Goal: Task Accomplishment & Management: Use online tool/utility

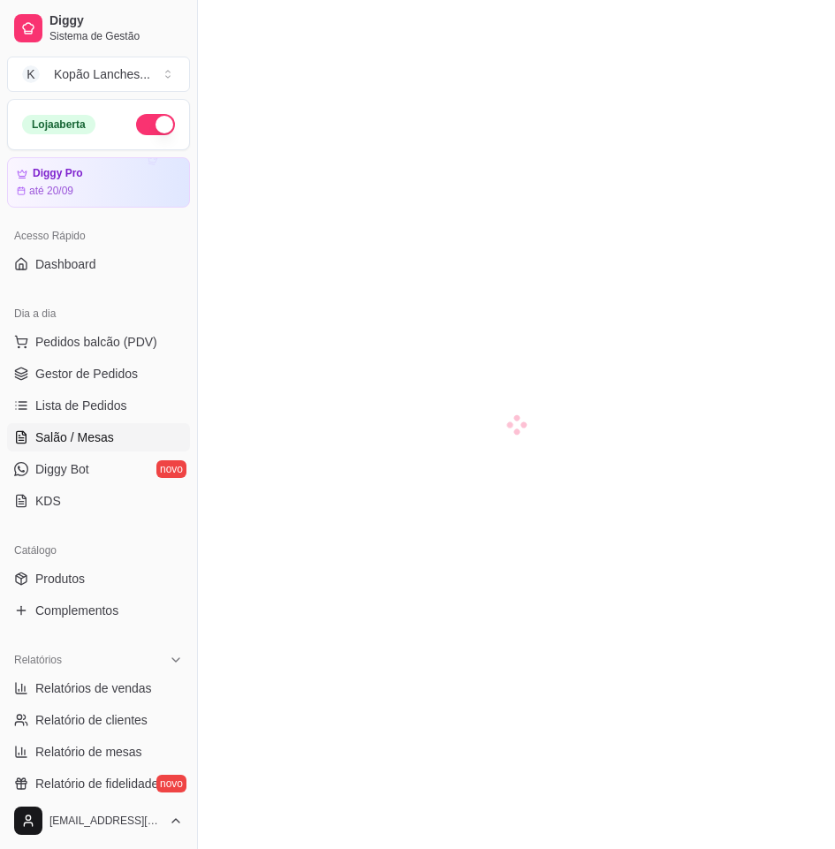
click at [99, 402] on span "Lista de Pedidos" at bounding box center [81, 406] width 92 height 18
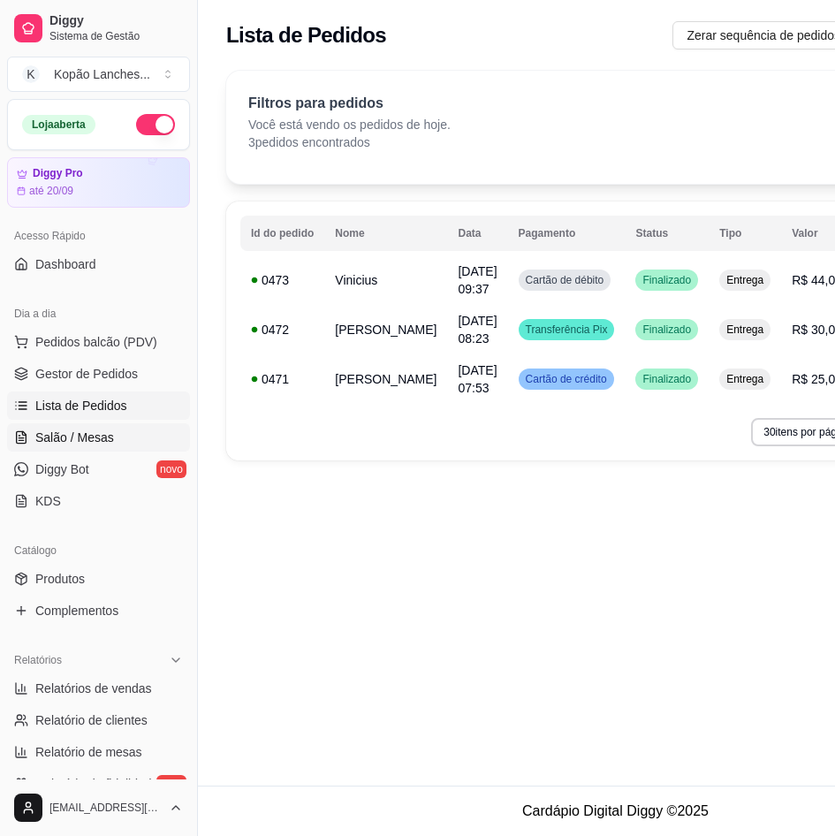
click at [69, 429] on span "Salão / Mesas" at bounding box center [74, 437] width 79 height 18
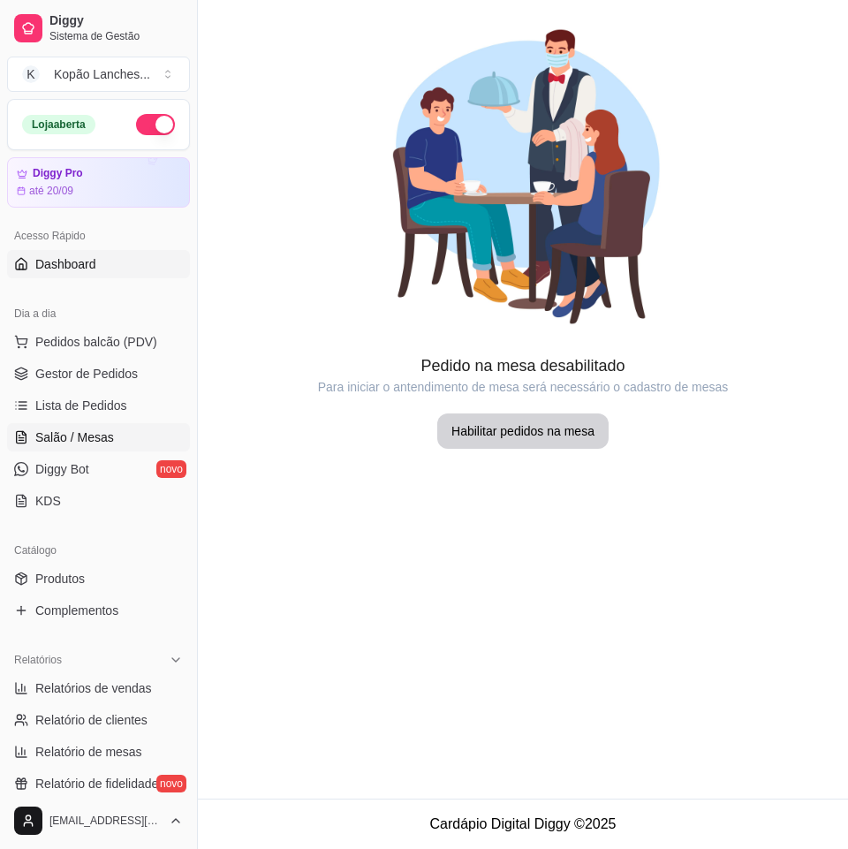
click at [85, 269] on span "Dashboard" at bounding box center [65, 264] width 61 height 18
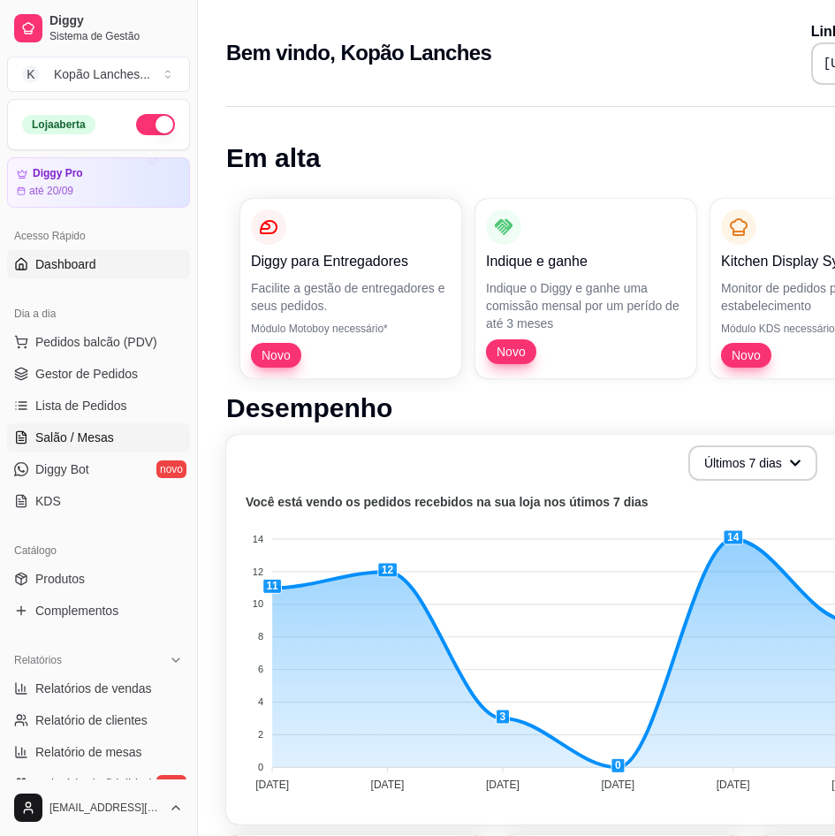
click at [106, 448] on link "Salão / Mesas" at bounding box center [98, 437] width 183 height 28
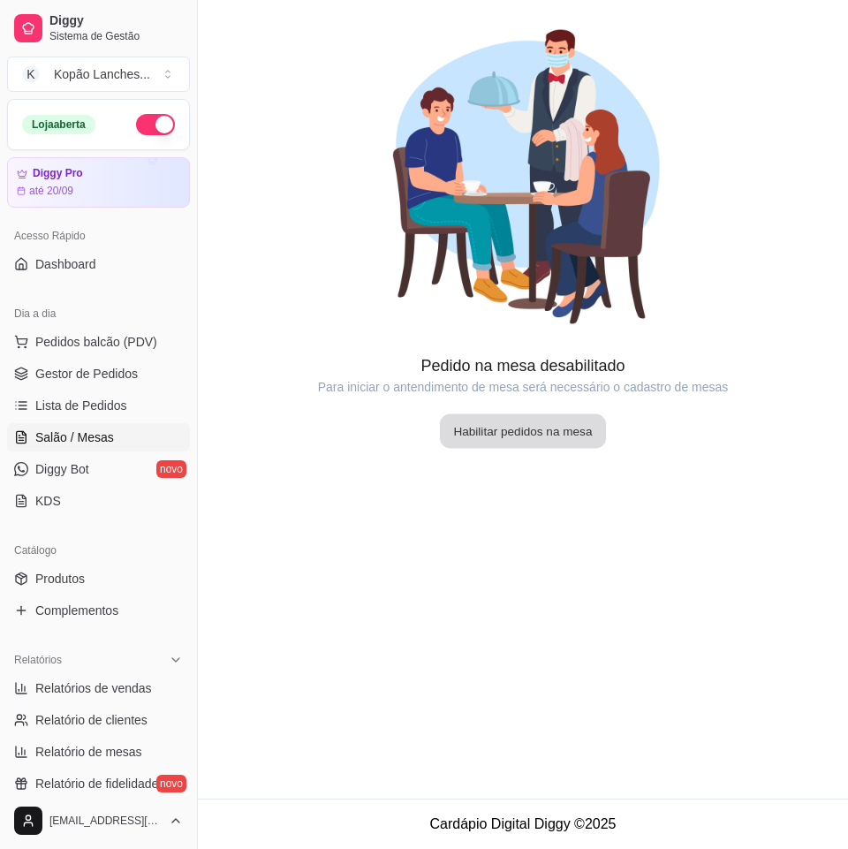
click at [453, 442] on button "Habilitar pedidos na mesa" at bounding box center [523, 431] width 166 height 34
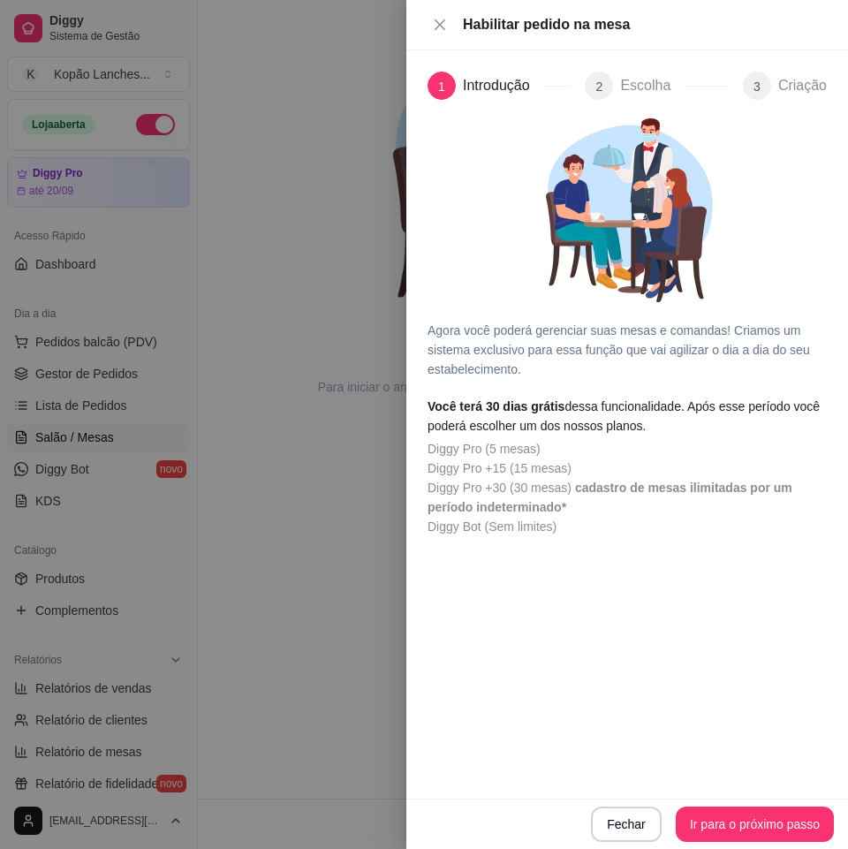
click at [523, 510] on span "cadastro de mesas ilimitadas por um período indeterminado*" at bounding box center [610, 498] width 365 height 34
click at [743, 811] on button "Ir para o próximo passo" at bounding box center [755, 824] width 158 height 35
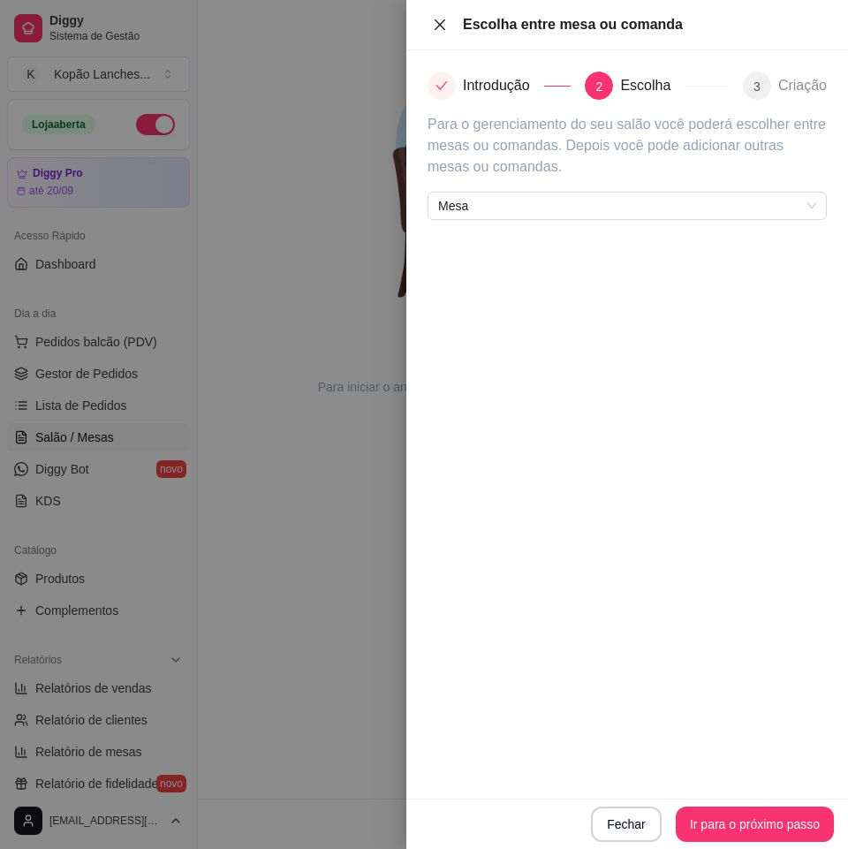
click at [437, 32] on button "Close" at bounding box center [440, 25] width 25 height 17
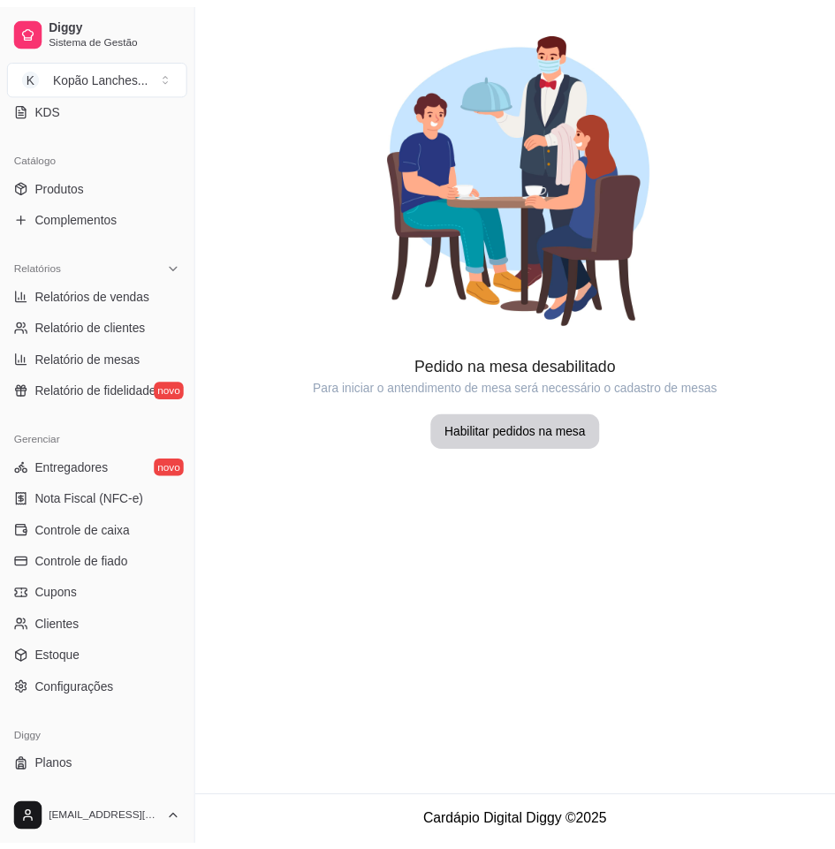
scroll to position [422, 0]
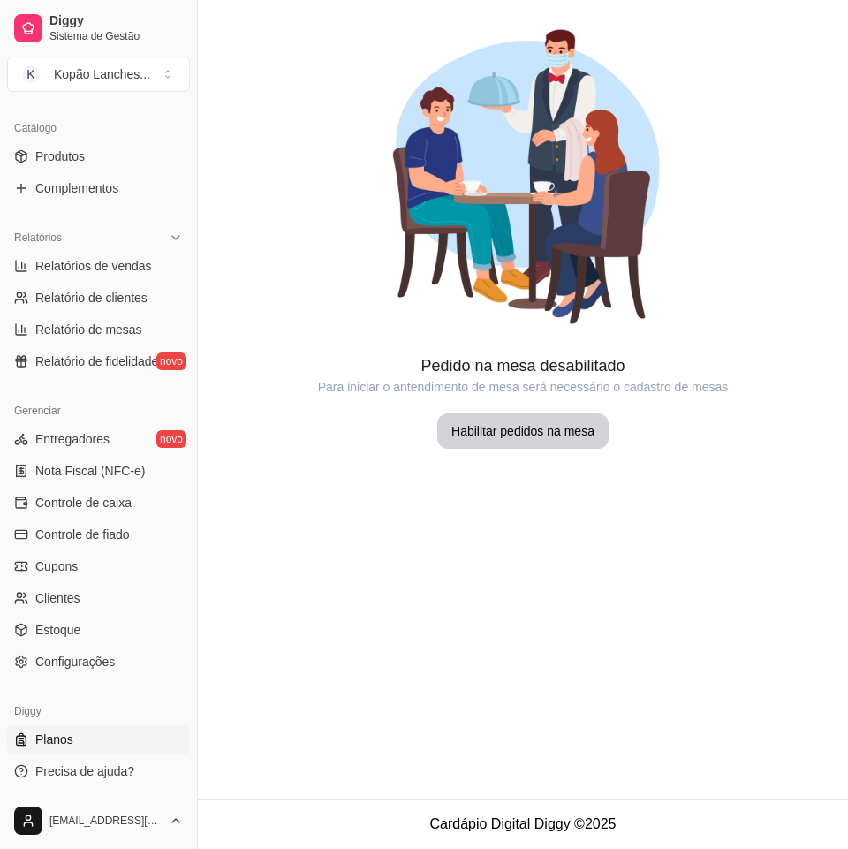
click at [108, 728] on link "Planos" at bounding box center [98, 739] width 183 height 28
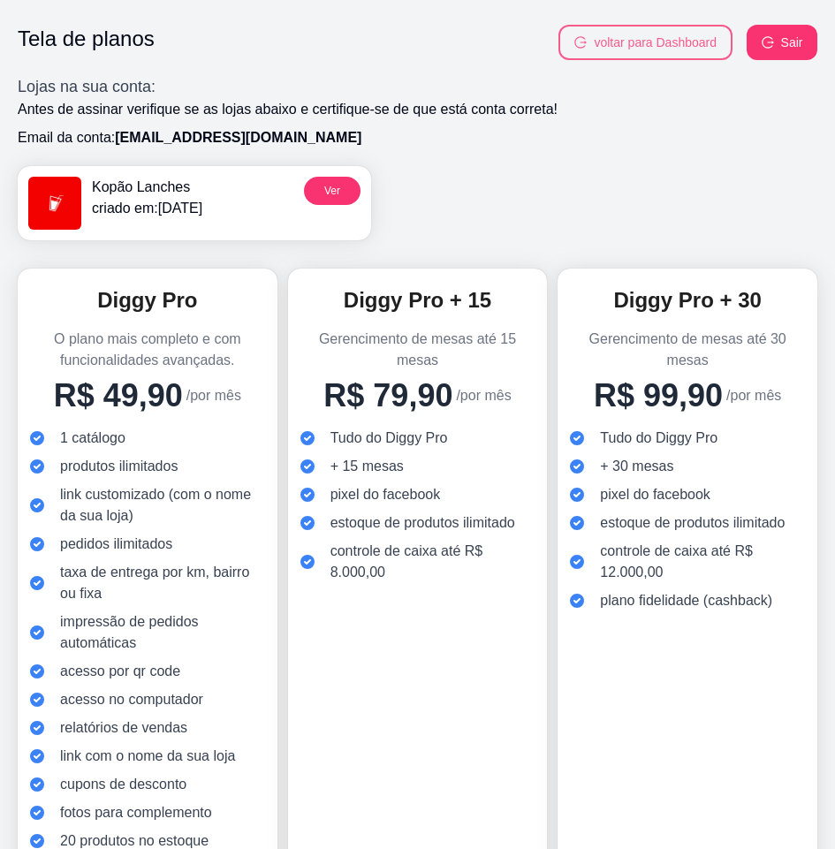
click at [681, 40] on button "voltar para Dashboard" at bounding box center [645, 42] width 174 height 35
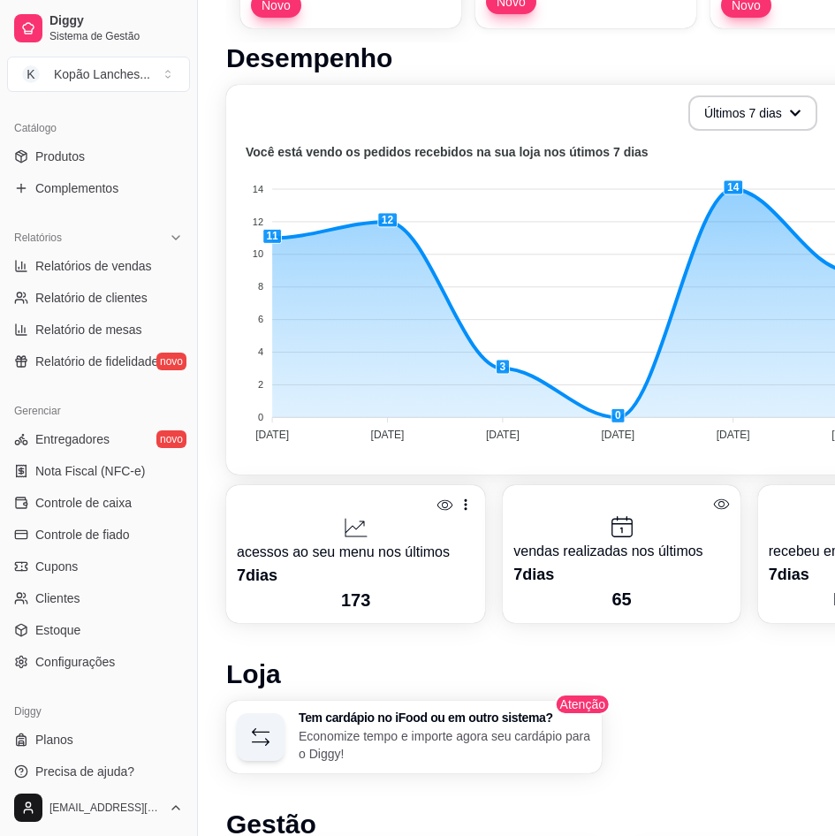
scroll to position [353, 0]
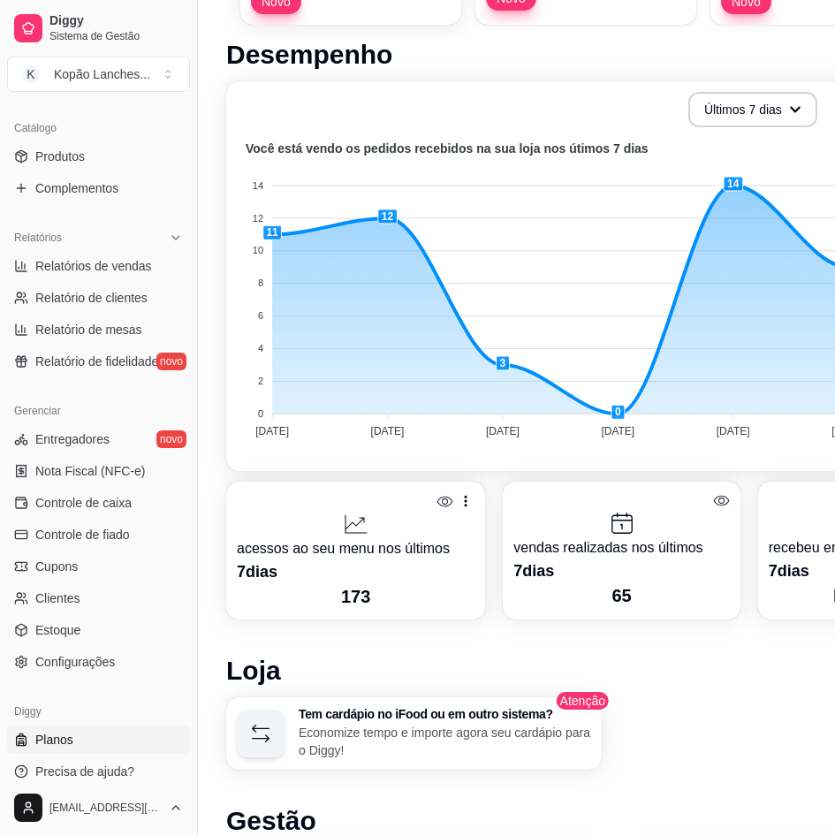
click at [98, 743] on link "Planos" at bounding box center [98, 739] width 183 height 28
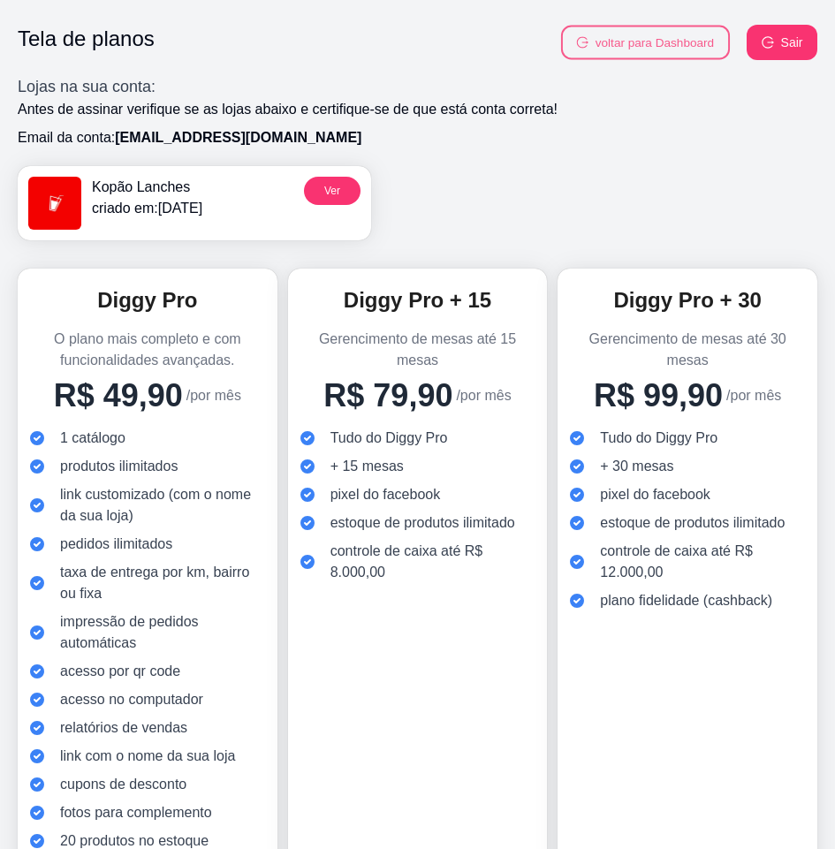
click at [613, 59] on button "voltar para Dashboard" at bounding box center [645, 43] width 169 height 34
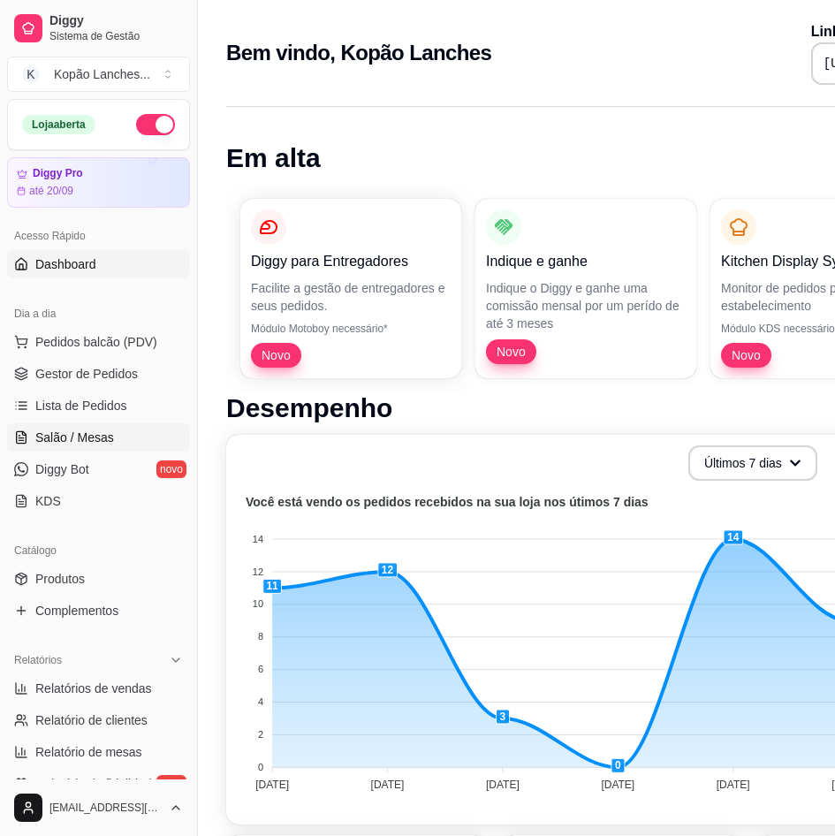
click at [117, 431] on link "Salão / Mesas" at bounding box center [98, 437] width 183 height 28
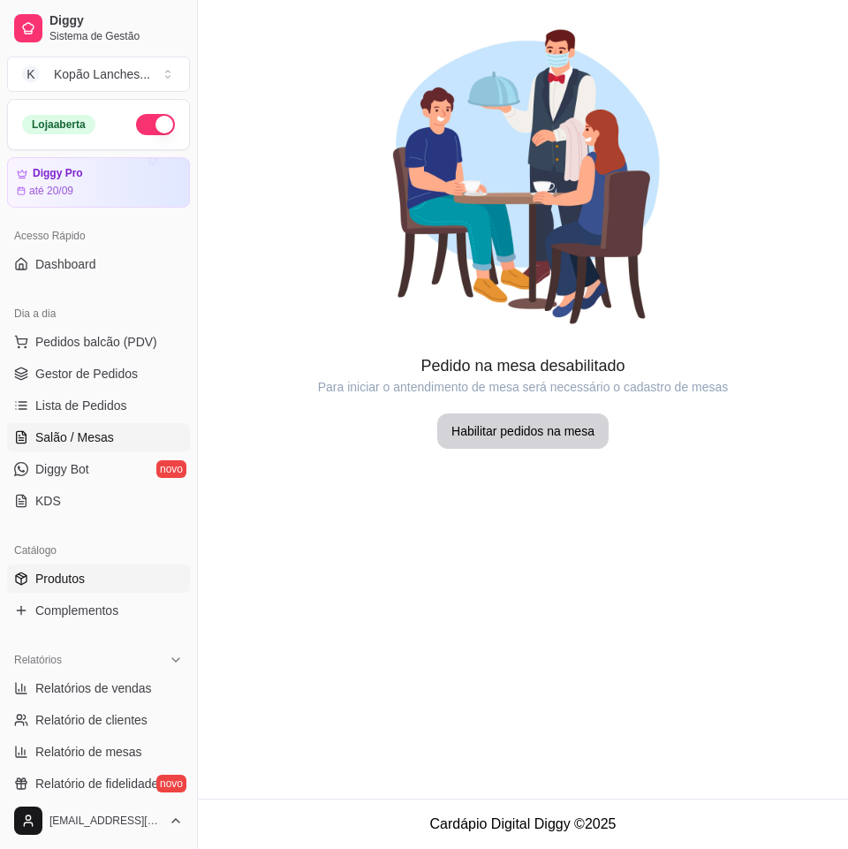
click at [55, 582] on span "Produtos" at bounding box center [59, 579] width 49 height 18
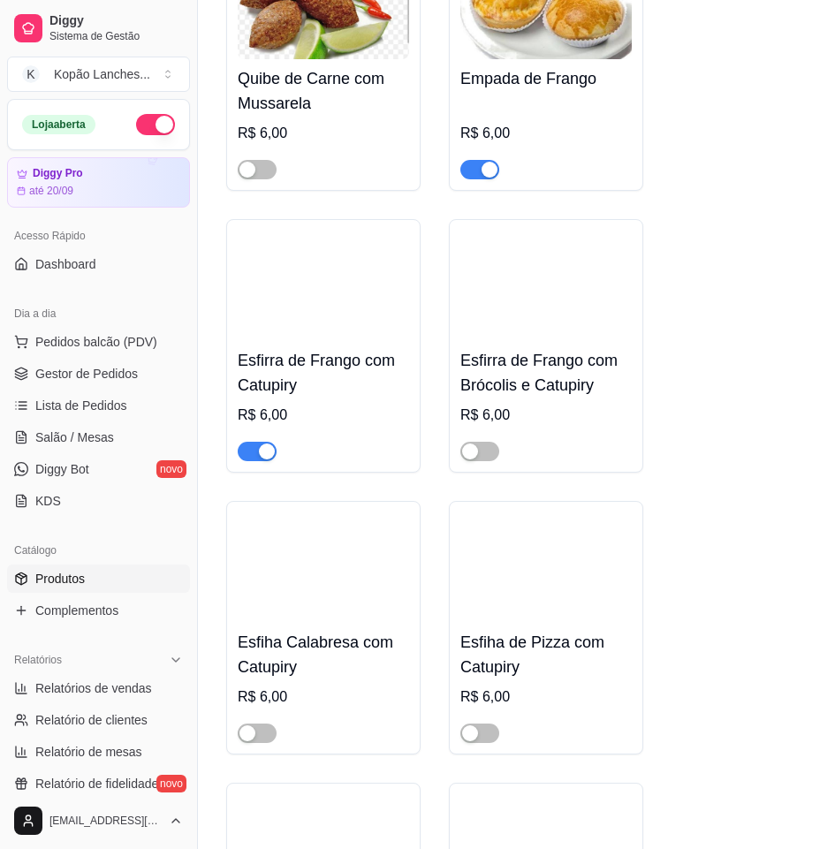
scroll to position [883, 0]
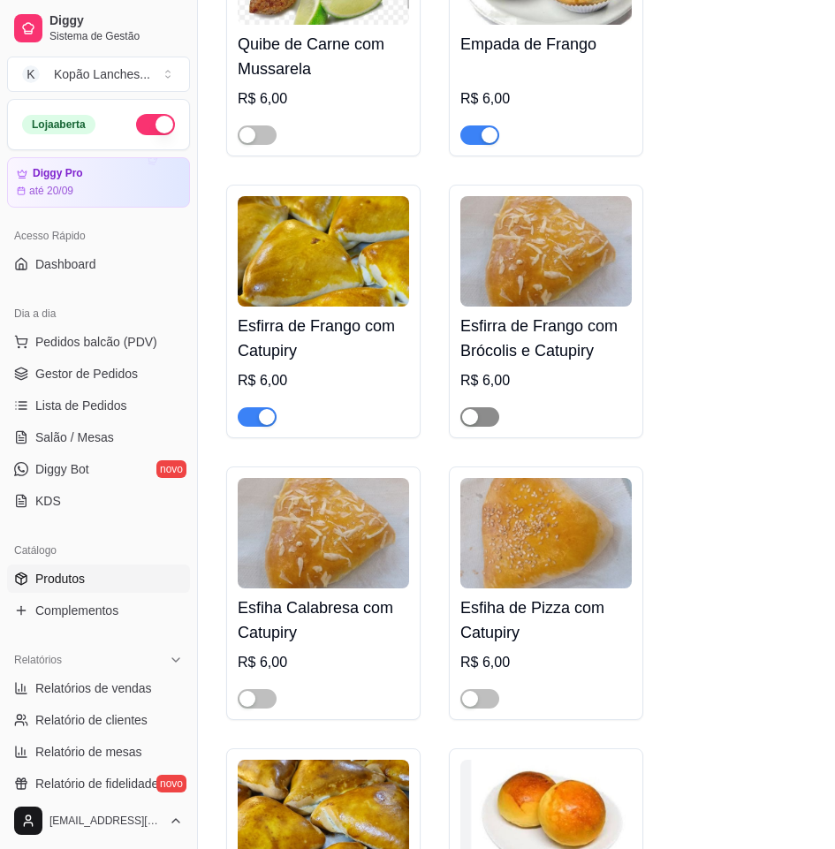
click at [485, 421] on span "button" at bounding box center [479, 416] width 39 height 19
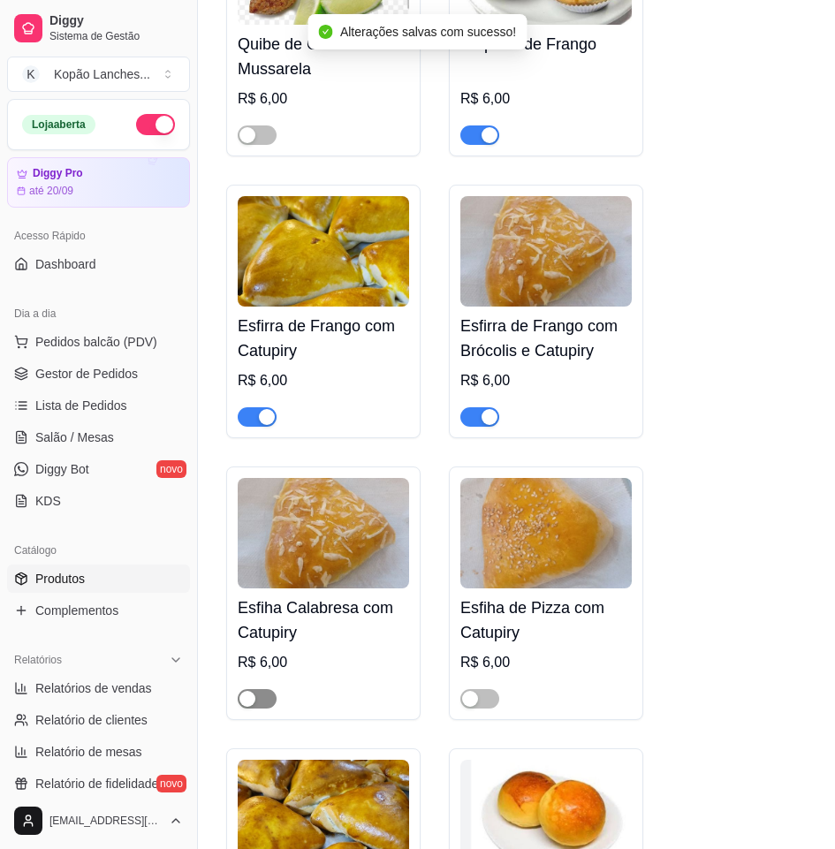
click at [270, 703] on span "button" at bounding box center [257, 698] width 39 height 19
click at [476, 698] on div "button" at bounding box center [470, 699] width 16 height 16
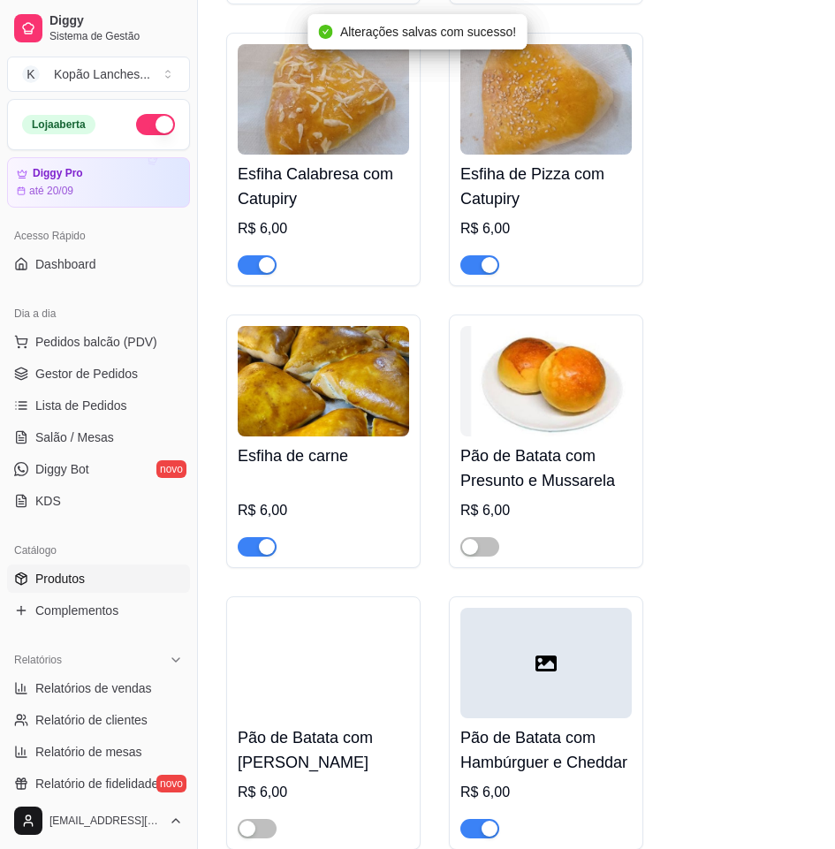
scroll to position [1325, 0]
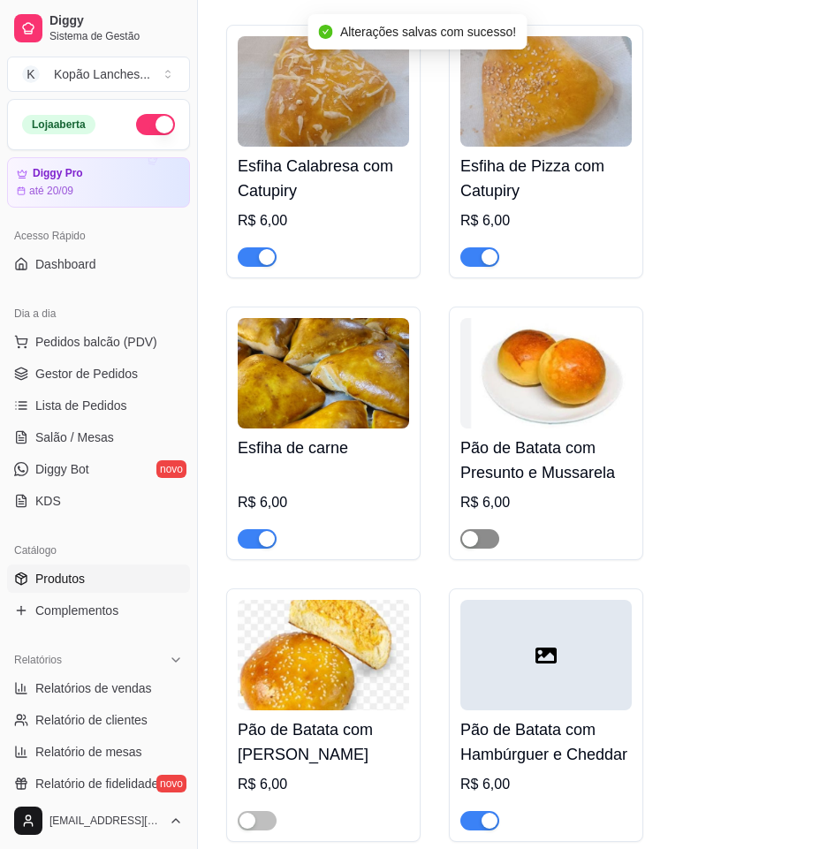
click at [484, 543] on span "button" at bounding box center [479, 538] width 39 height 19
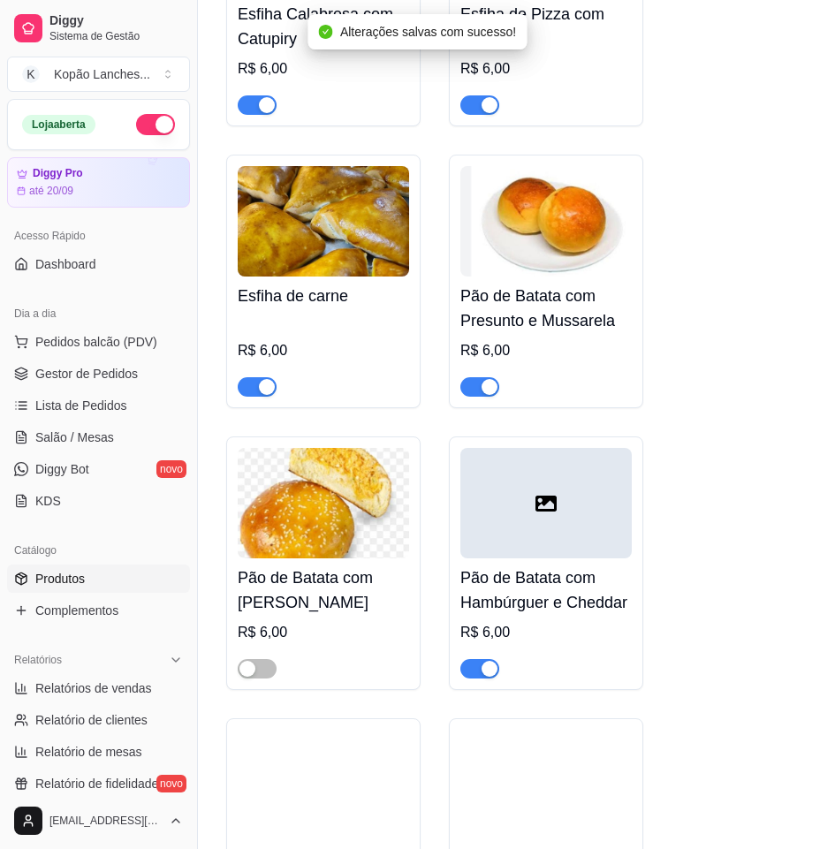
scroll to position [1502, 0]
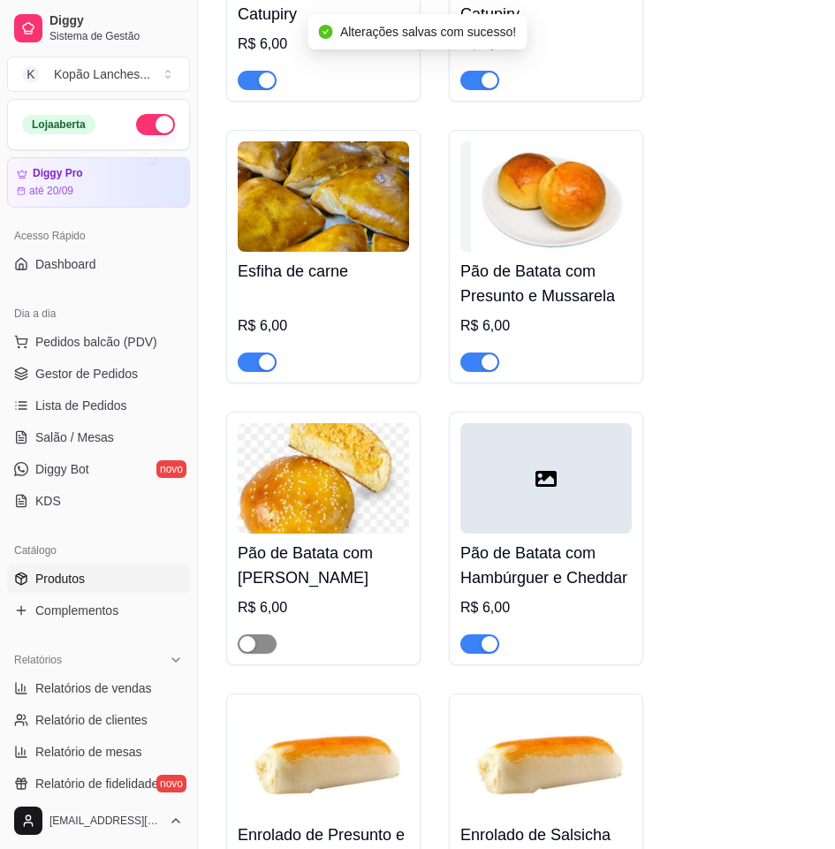
click at [265, 654] on span "button" at bounding box center [257, 643] width 39 height 19
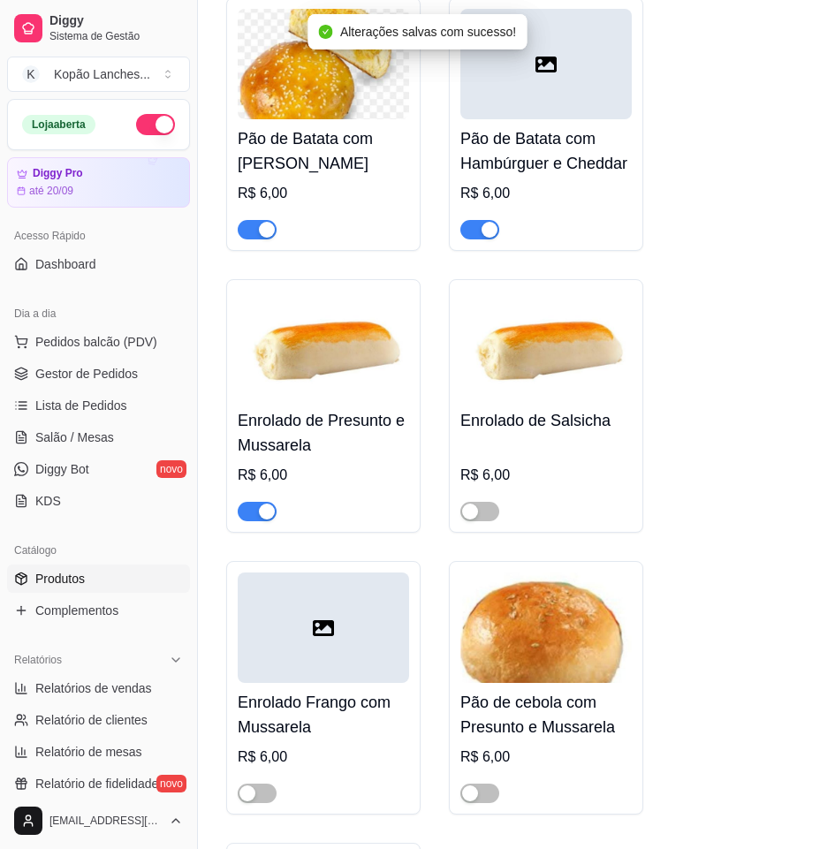
scroll to position [1944, 0]
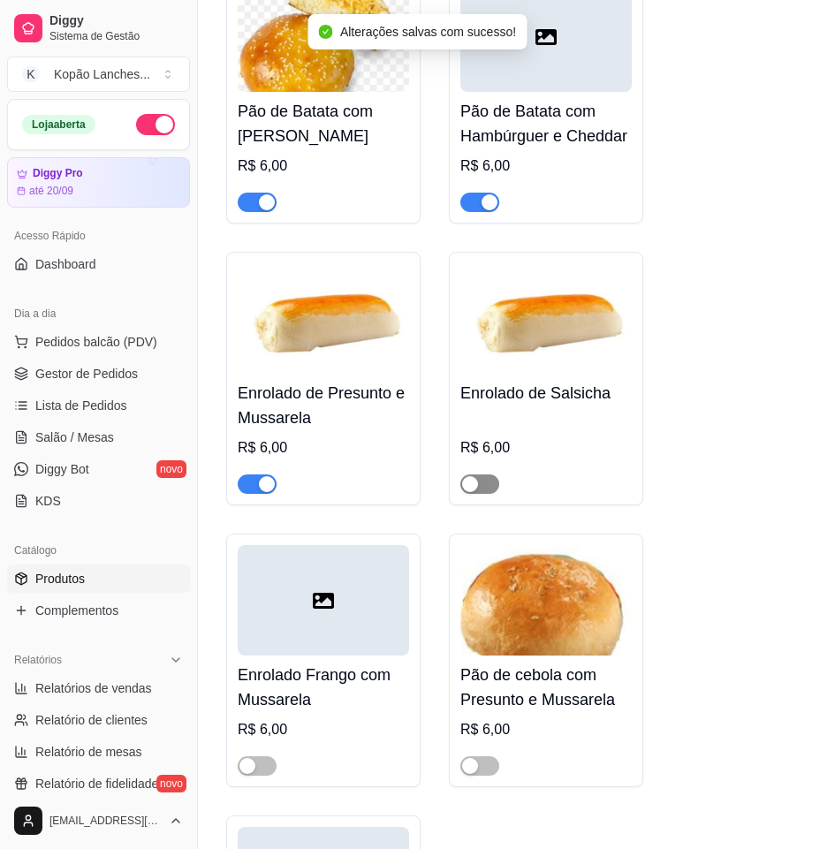
click at [482, 494] on span "button" at bounding box center [479, 483] width 39 height 19
click at [254, 772] on div "button" at bounding box center [247, 766] width 16 height 16
click at [483, 769] on span "button" at bounding box center [479, 765] width 39 height 19
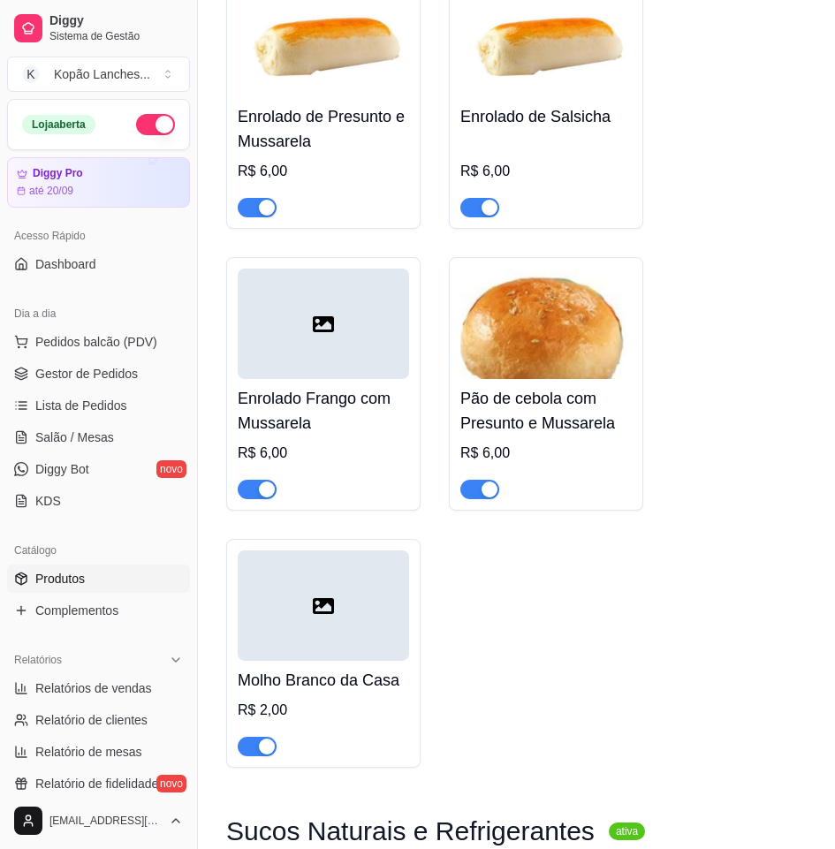
scroll to position [2209, 0]
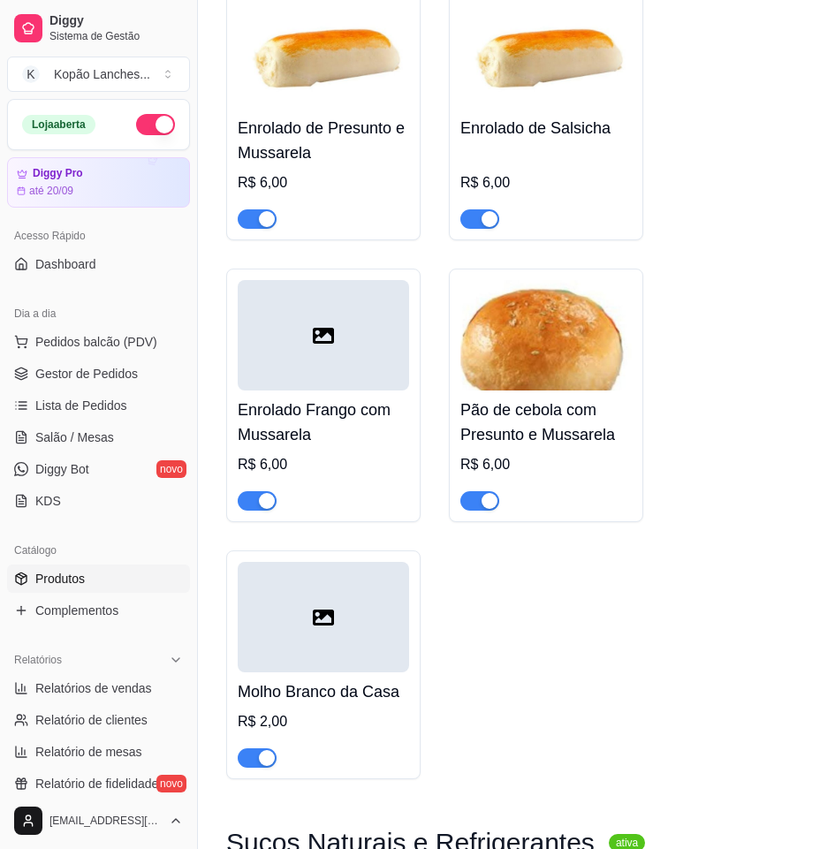
click at [485, 508] on div "button" at bounding box center [489, 501] width 16 height 16
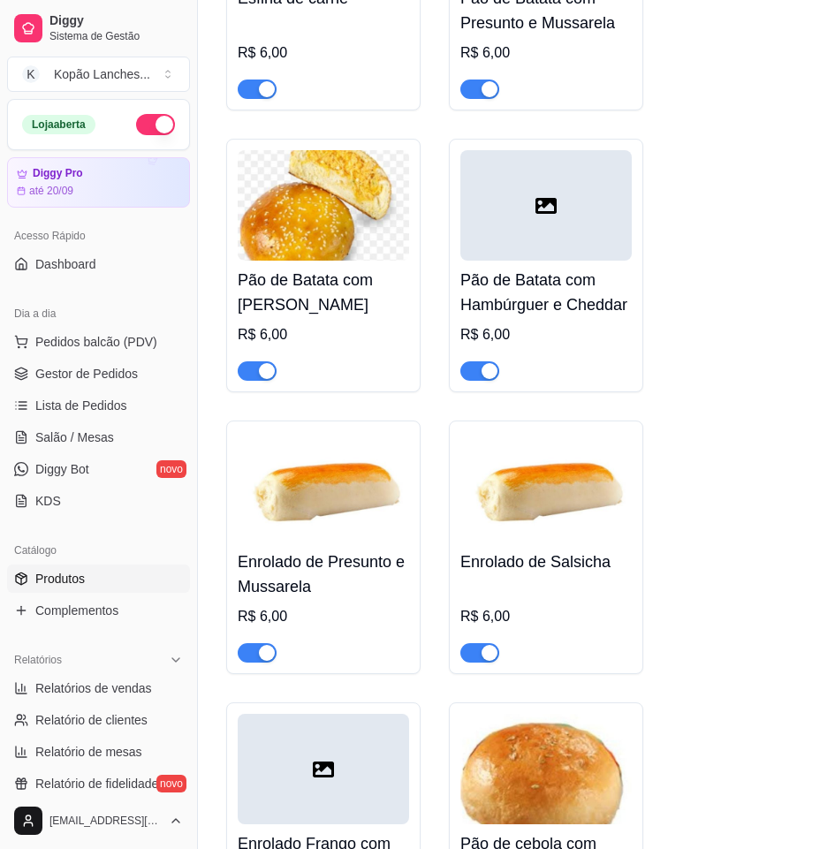
scroll to position [1767, 0]
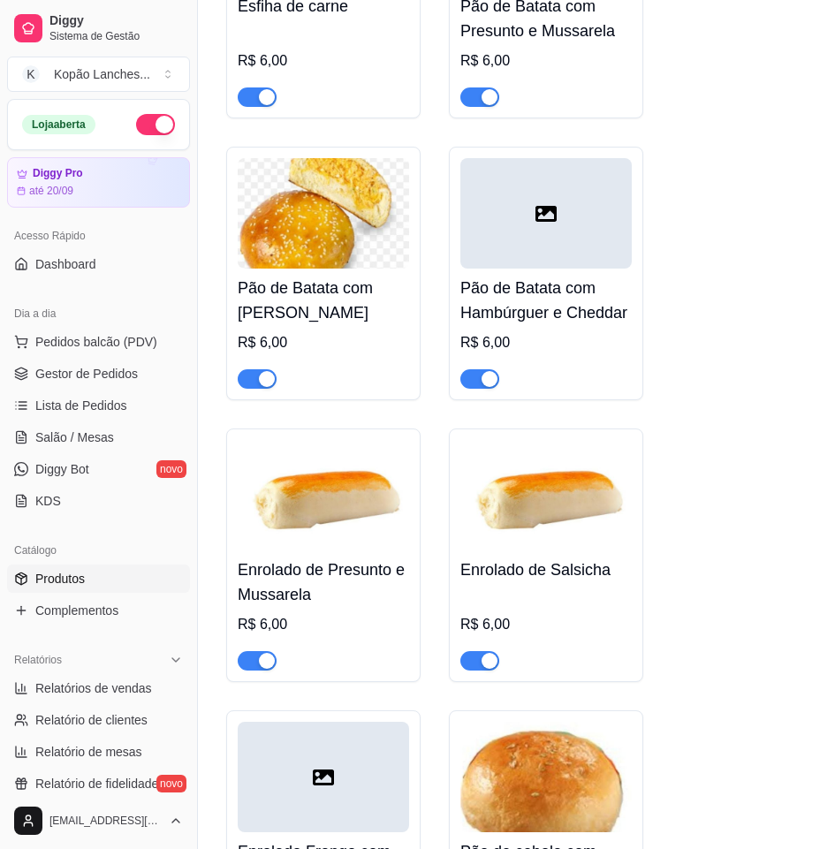
click at [260, 384] on div "button" at bounding box center [267, 379] width 16 height 16
click at [471, 668] on span "button" at bounding box center [479, 660] width 39 height 19
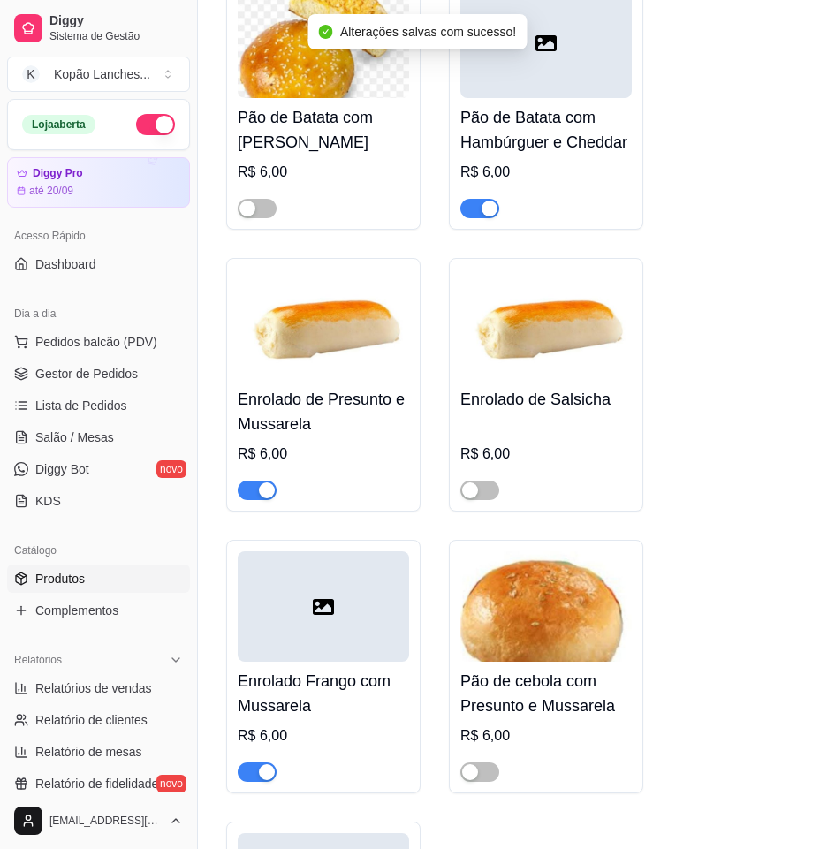
scroll to position [1944, 0]
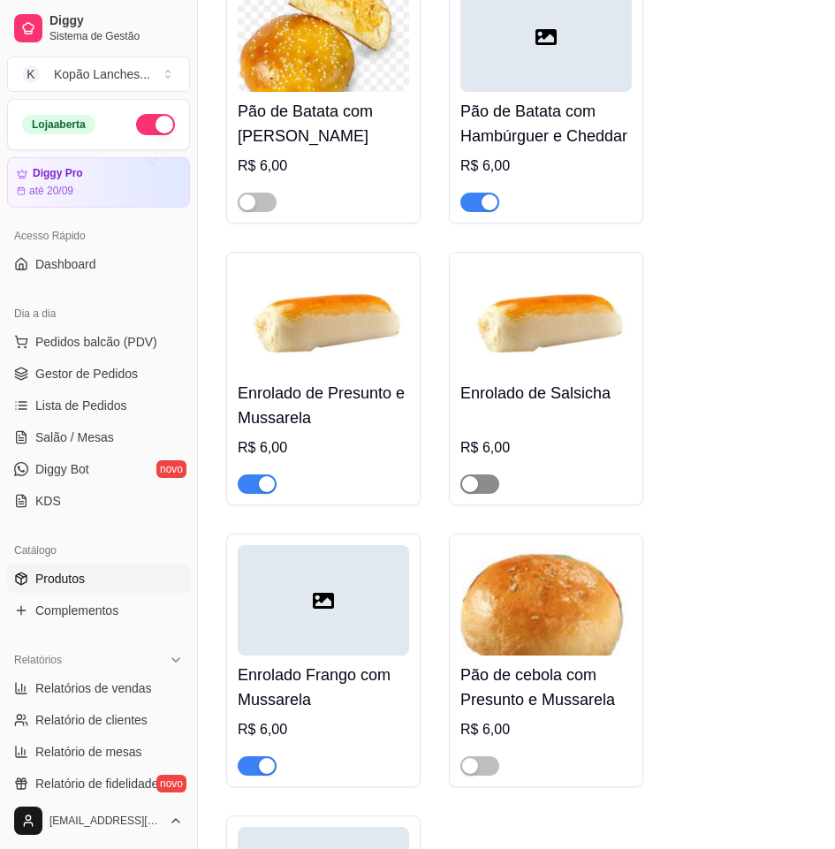
click at [491, 489] on span "button" at bounding box center [479, 483] width 39 height 19
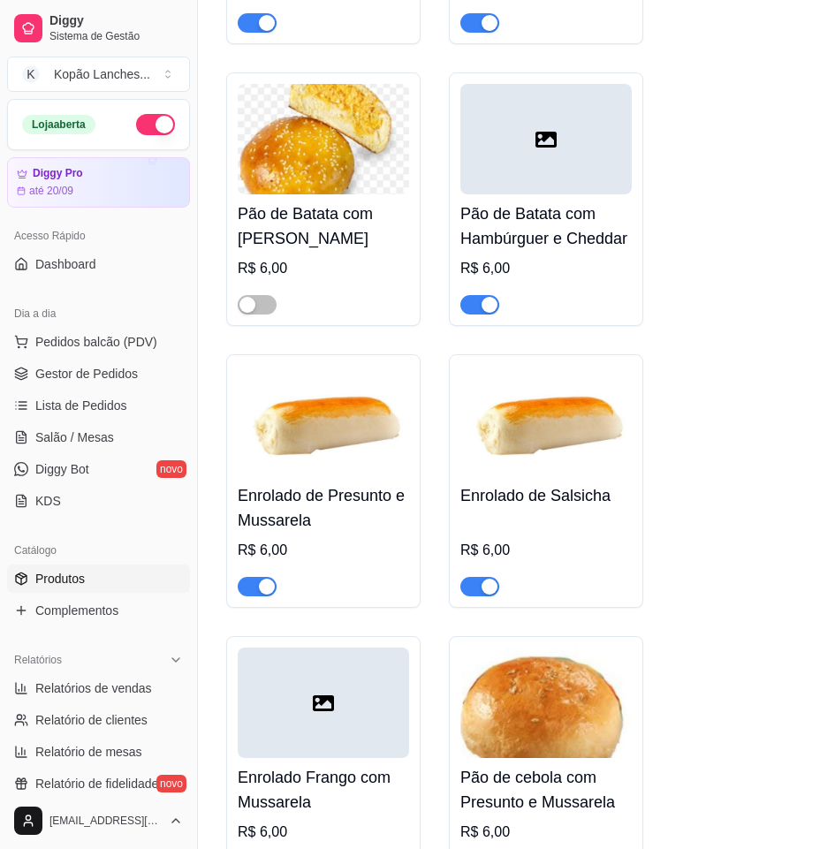
scroll to position [1855, 0]
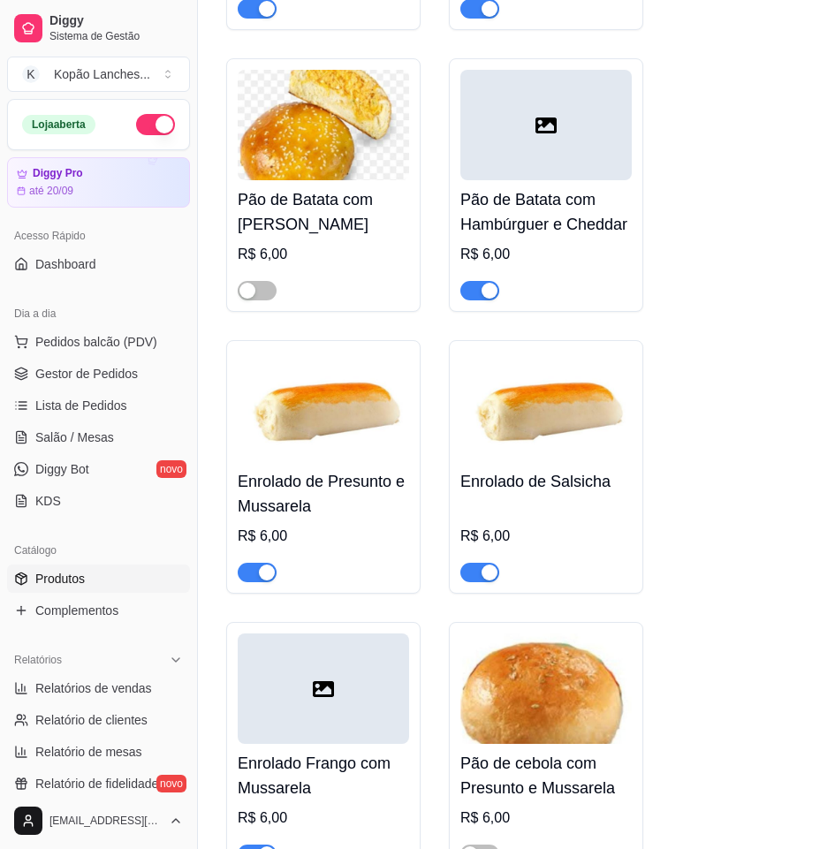
click at [487, 580] on div "button" at bounding box center [489, 573] width 16 height 16
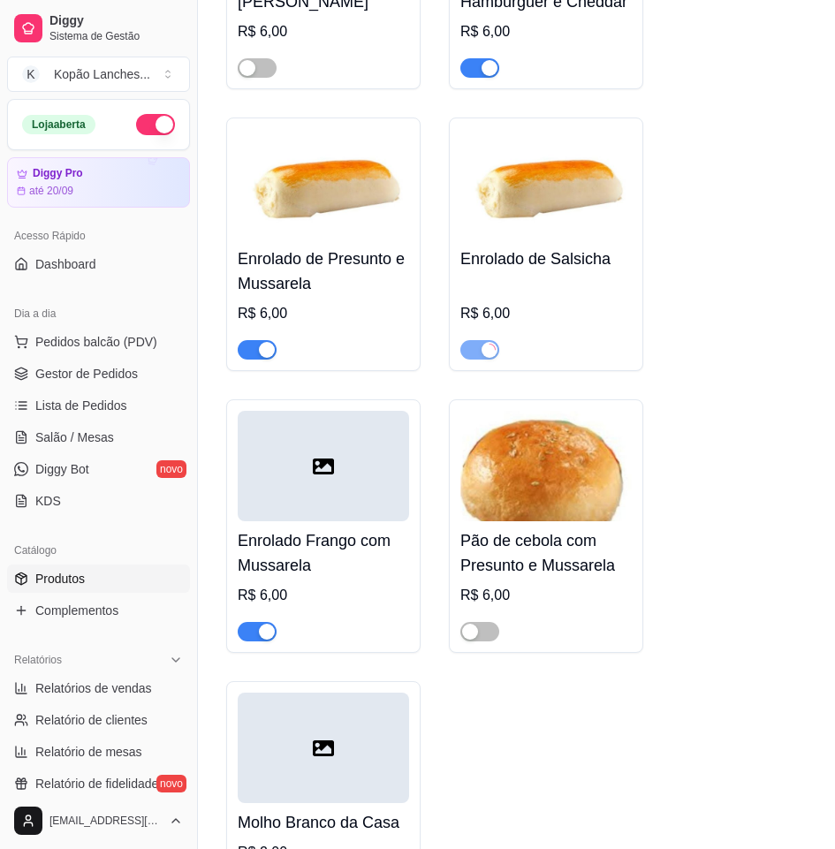
scroll to position [2120, 0]
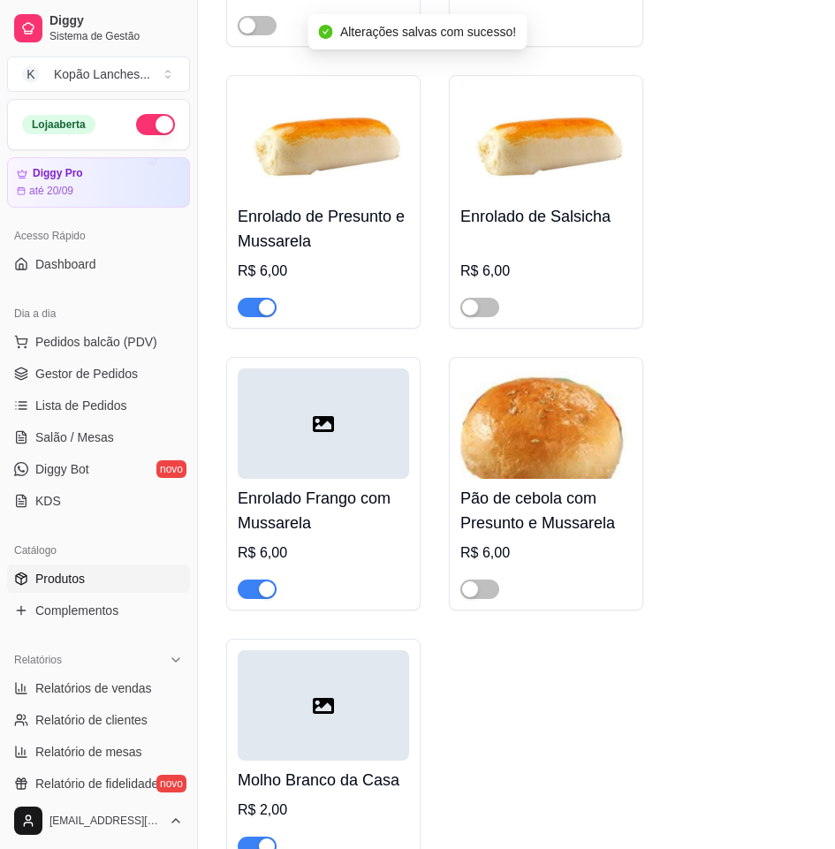
click at [265, 597] on div "button" at bounding box center [267, 589] width 16 height 16
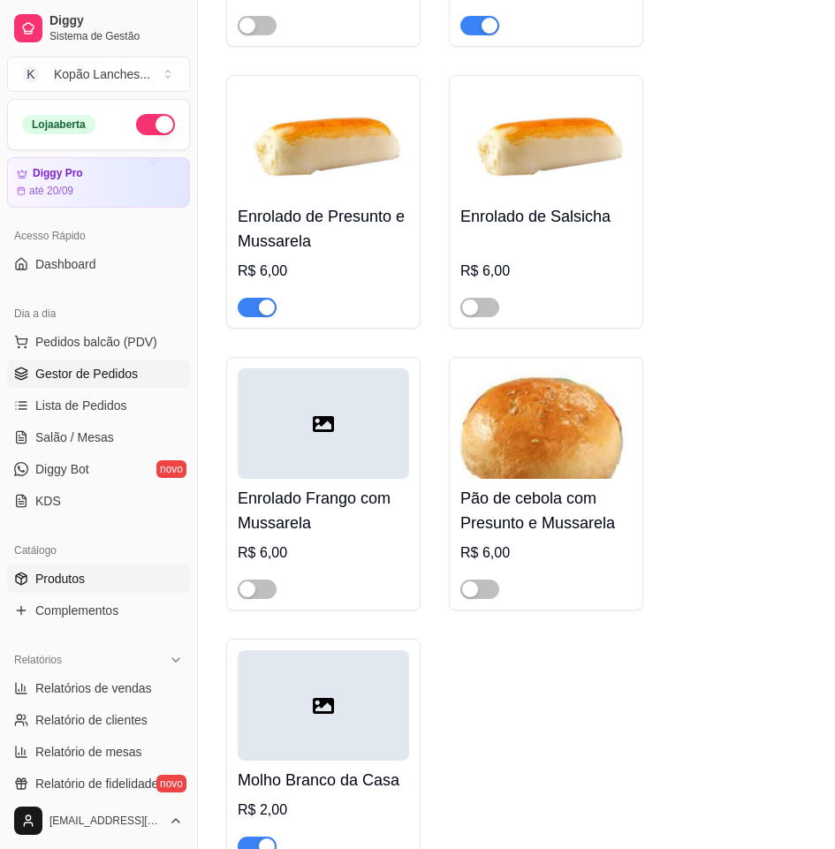
click at [58, 381] on span "Gestor de Pedidos" at bounding box center [86, 374] width 102 height 18
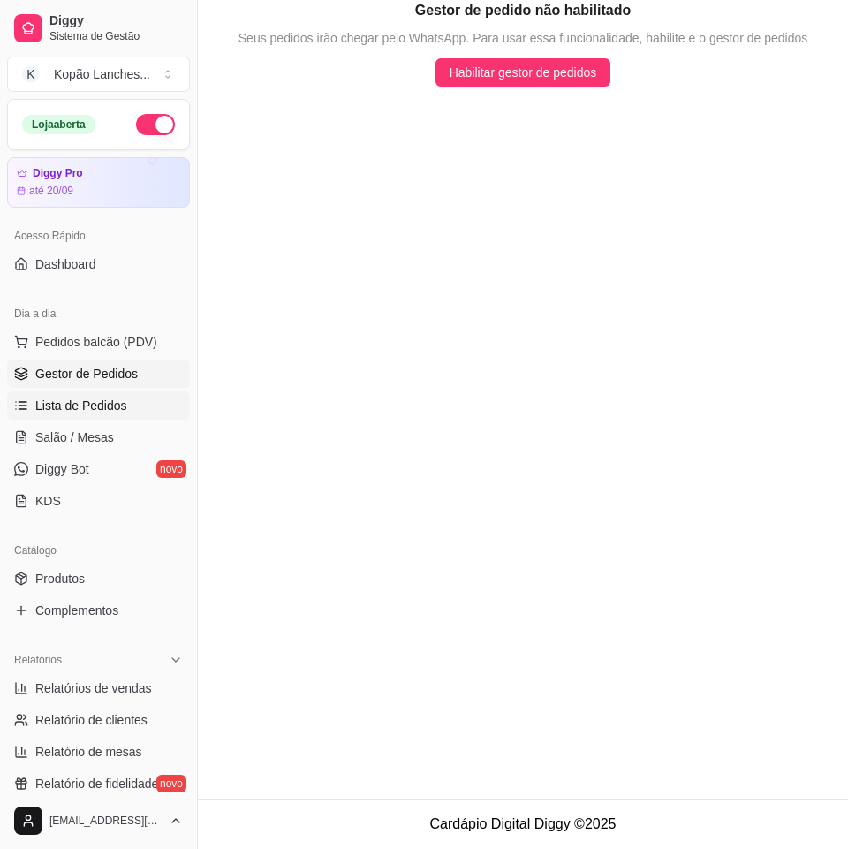
click at [63, 409] on span "Lista de Pedidos" at bounding box center [81, 406] width 92 height 18
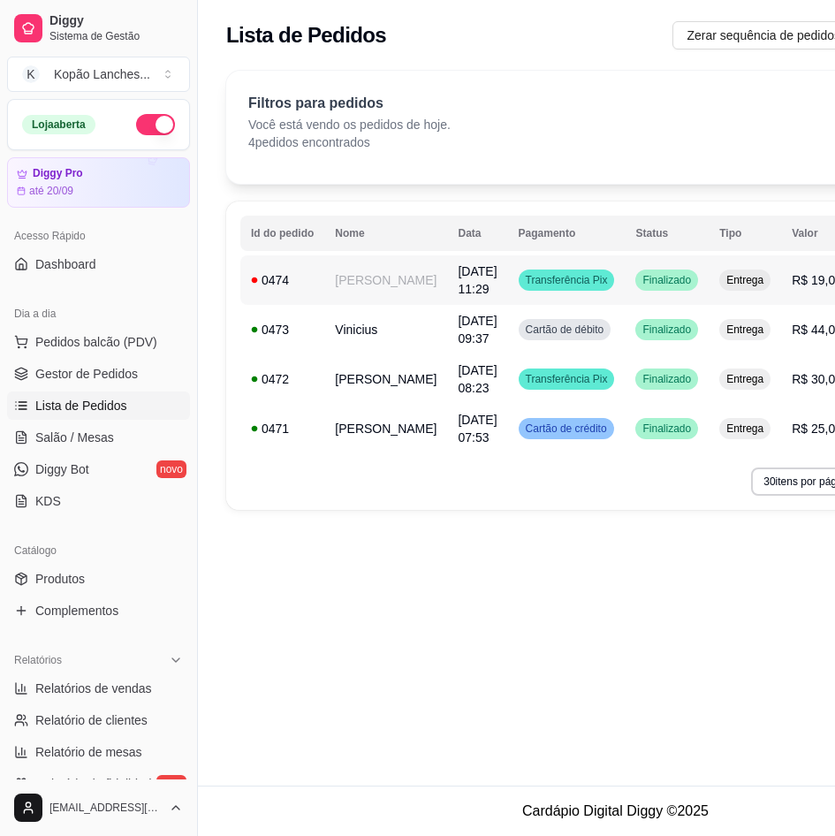
click at [354, 271] on td "[PERSON_NAME]" at bounding box center [385, 279] width 123 height 49
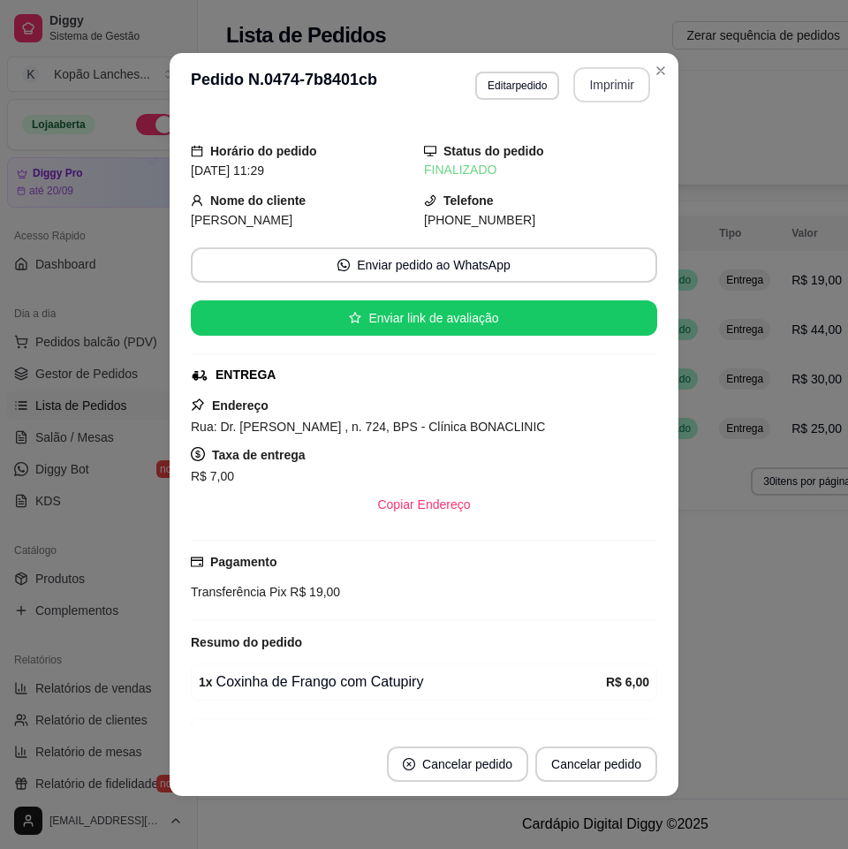
click at [587, 86] on button "Imprimir" at bounding box center [611, 84] width 77 height 35
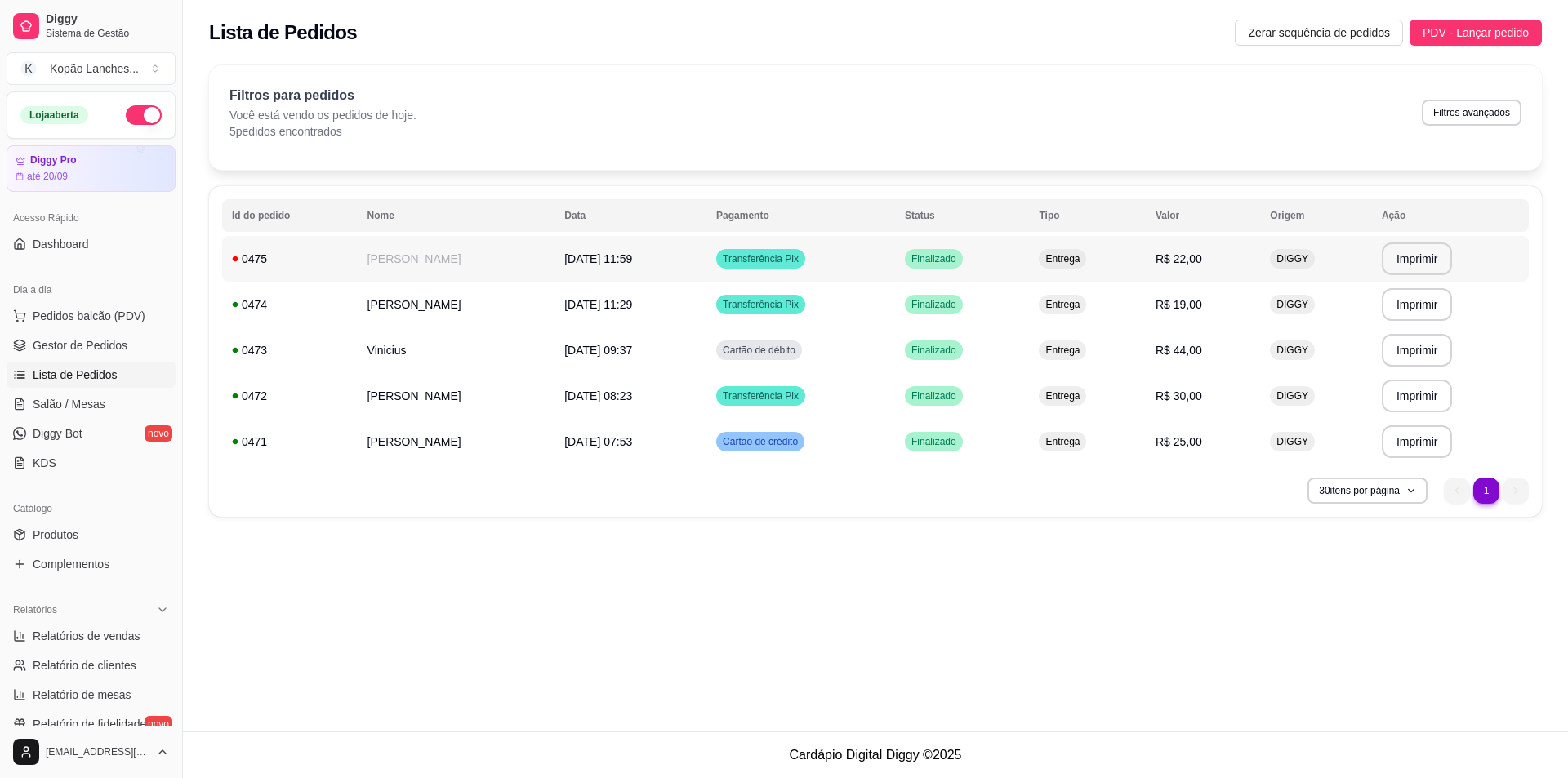
click at [706, 266] on td "[DATE] 11:59" at bounding box center [631, 258] width 152 height 45
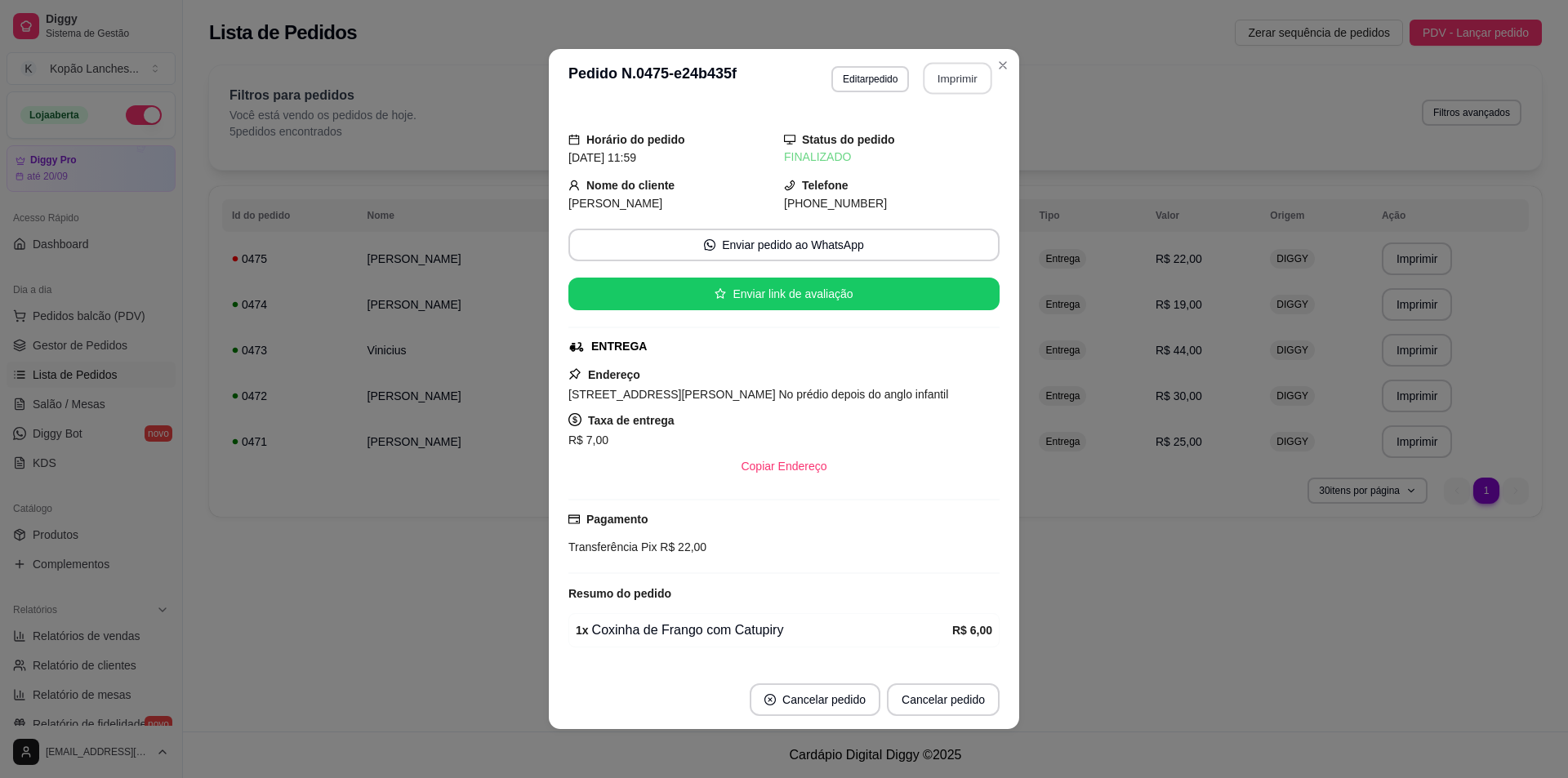
click at [771, 74] on button "Imprimir" at bounding box center [958, 79] width 68 height 31
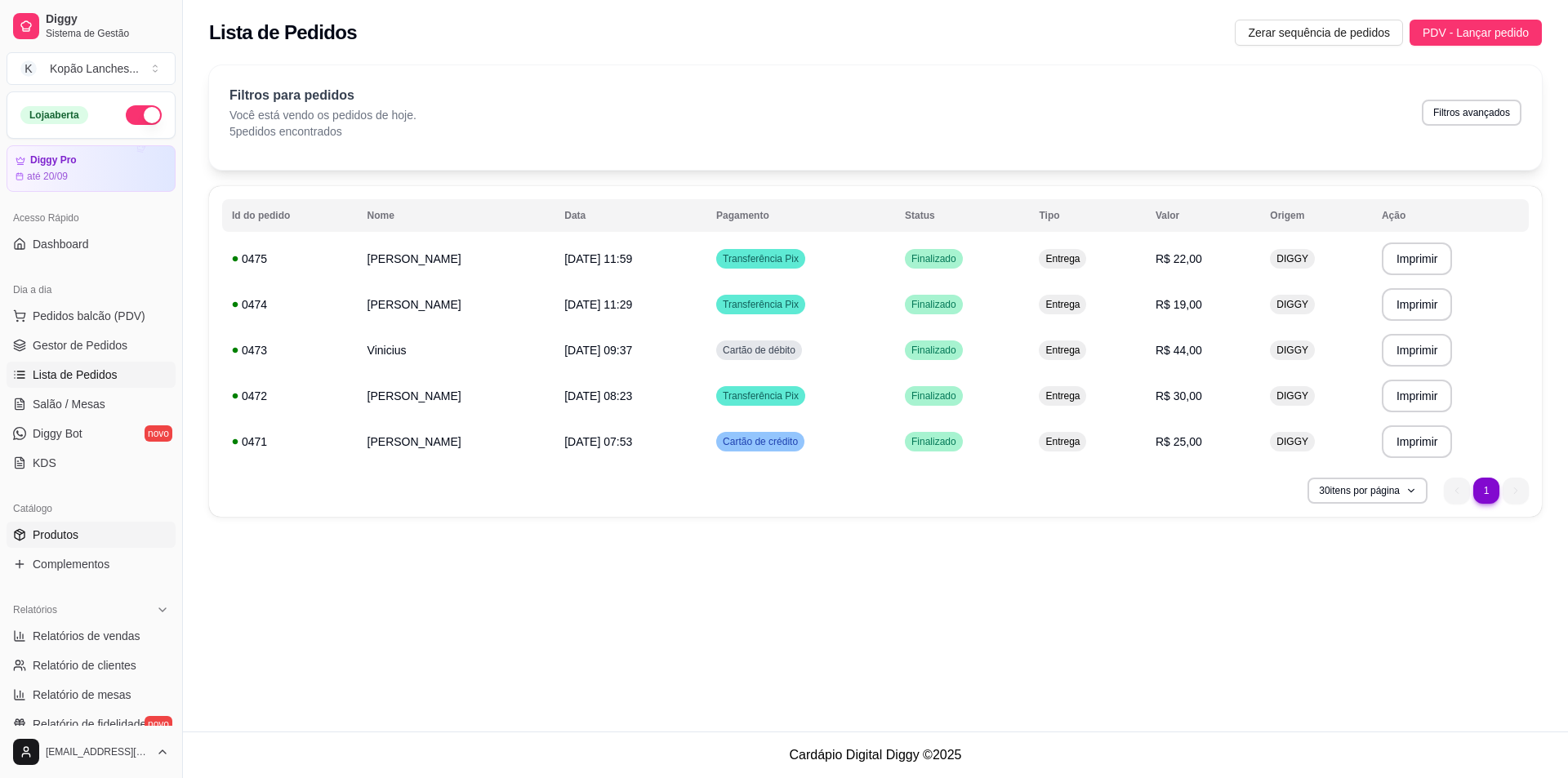
click at [146, 524] on link "Produtos" at bounding box center [91, 535] width 169 height 26
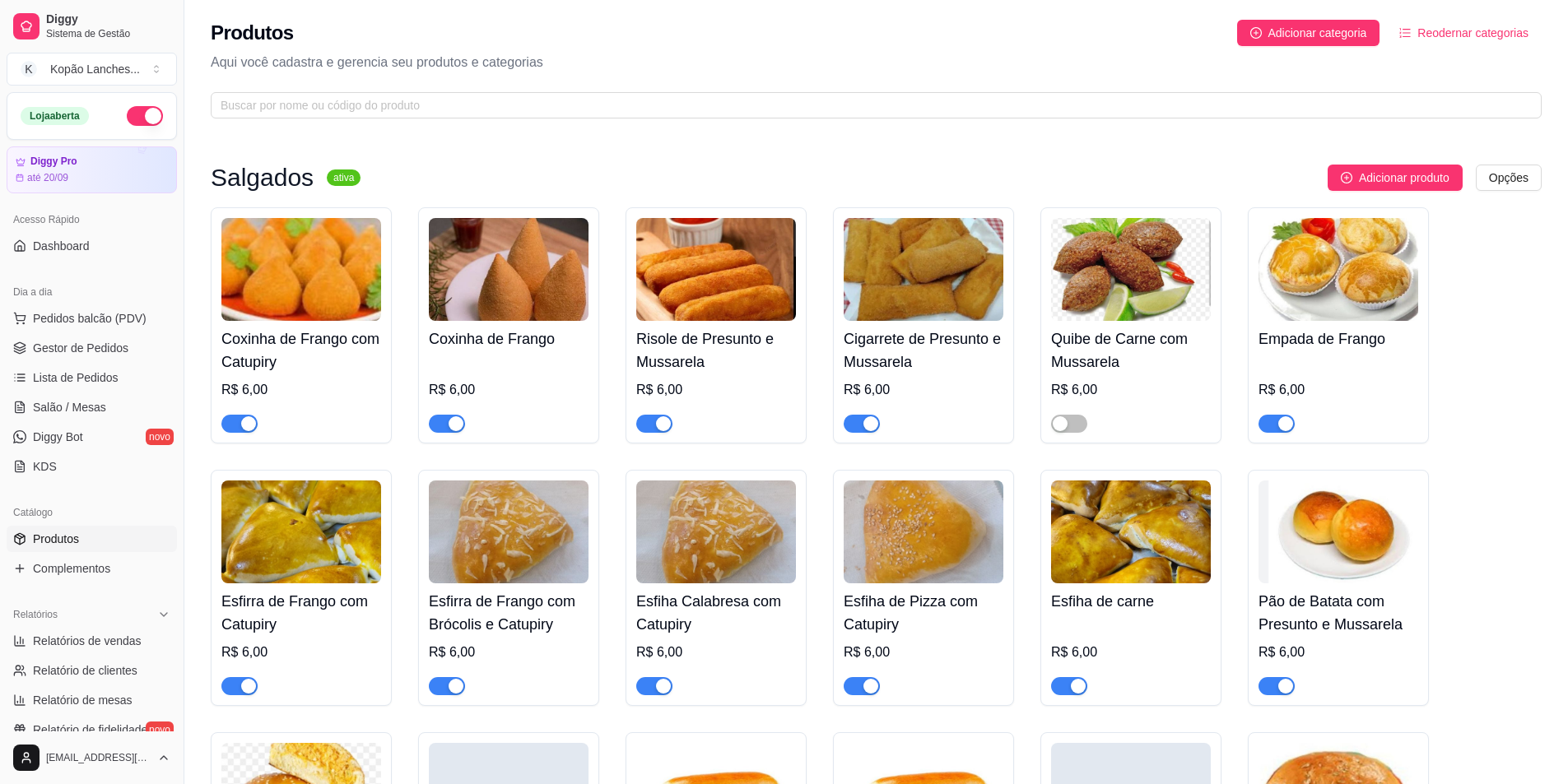
click at [777, 421] on span "button" at bounding box center [1276, 423] width 36 height 18
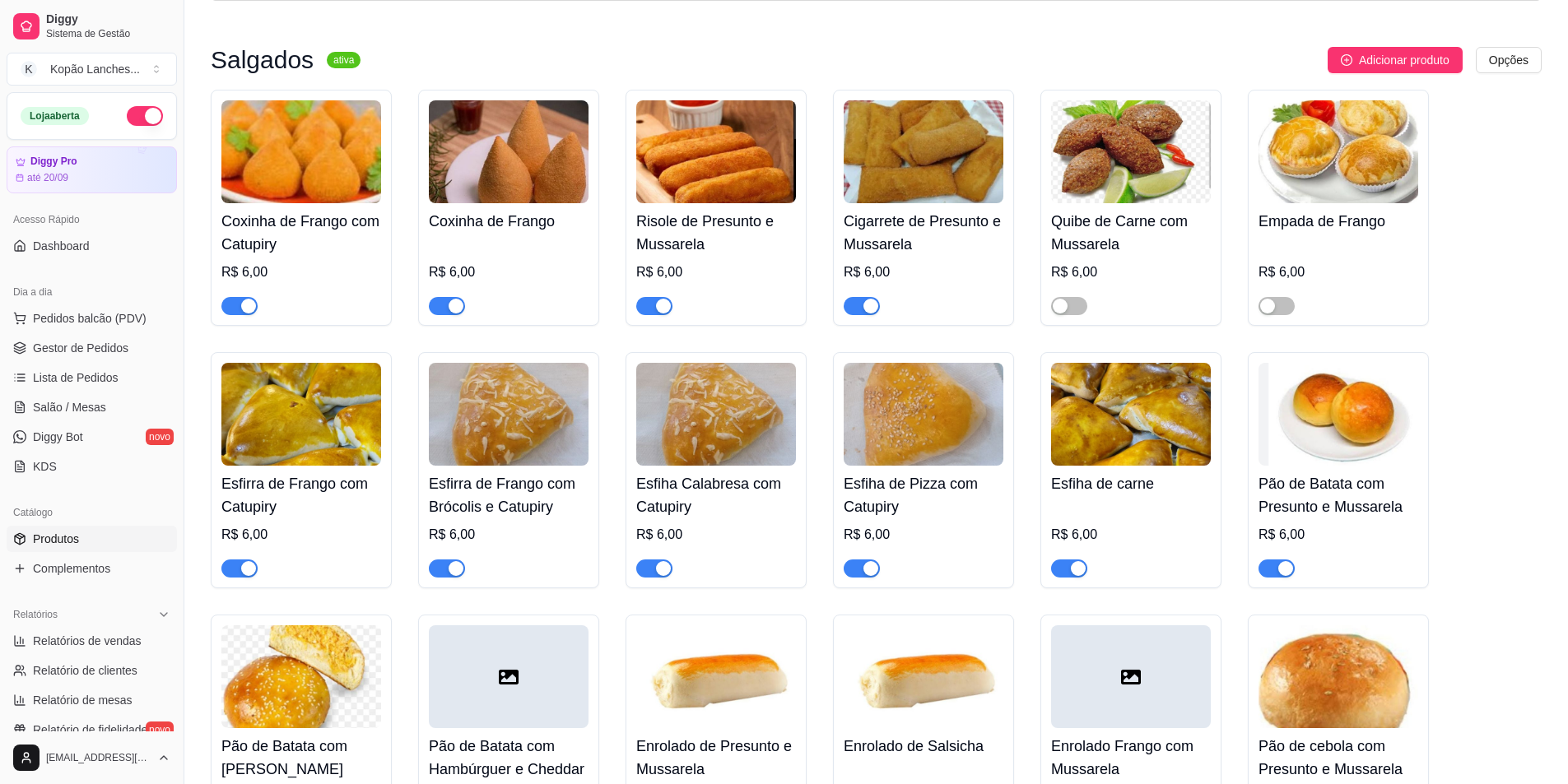
scroll to position [82, 0]
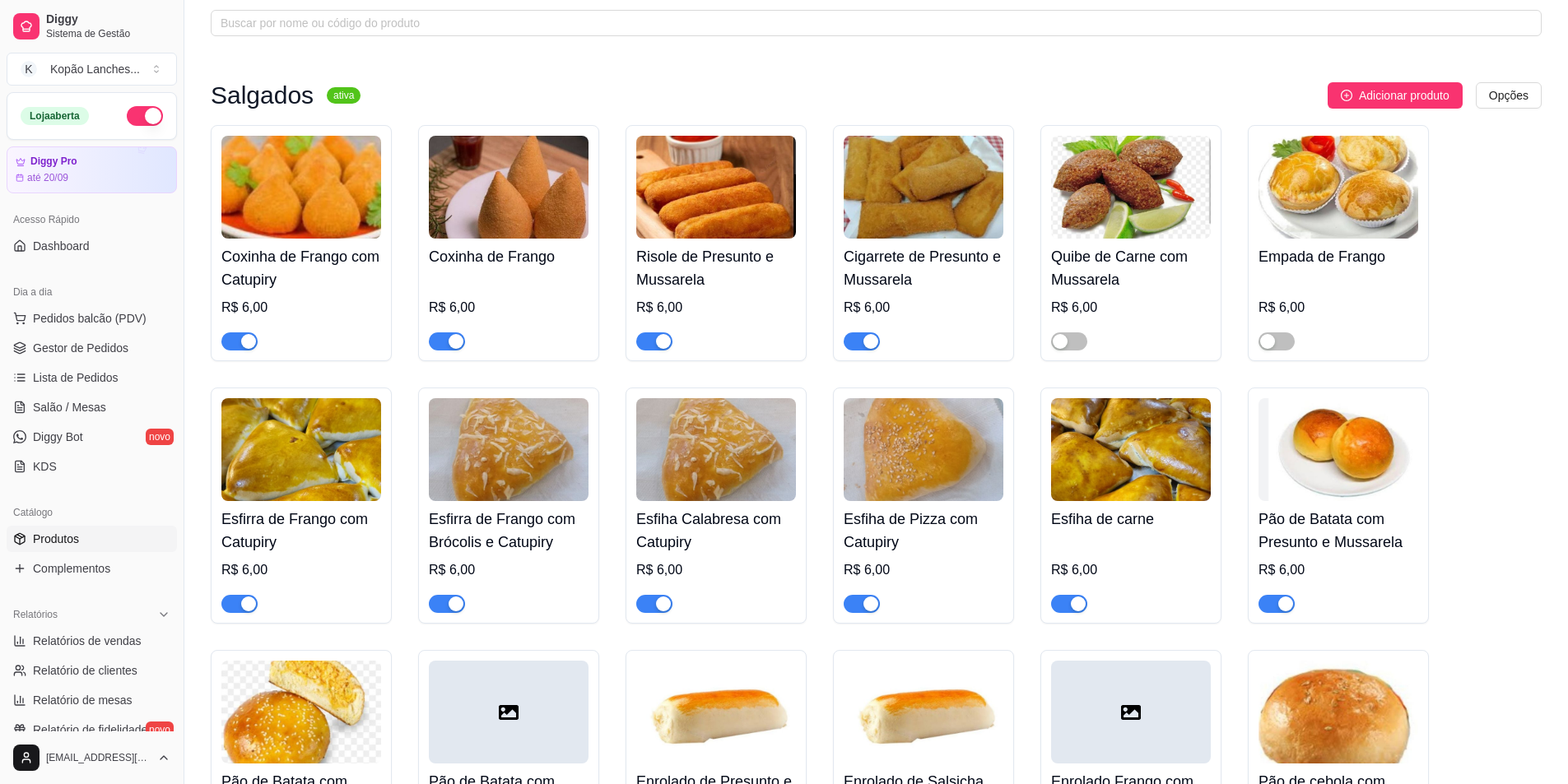
click at [647, 607] on span "button" at bounding box center [654, 603] width 36 height 18
click at [82, 382] on span "Lista de Pedidos" at bounding box center [75, 378] width 86 height 17
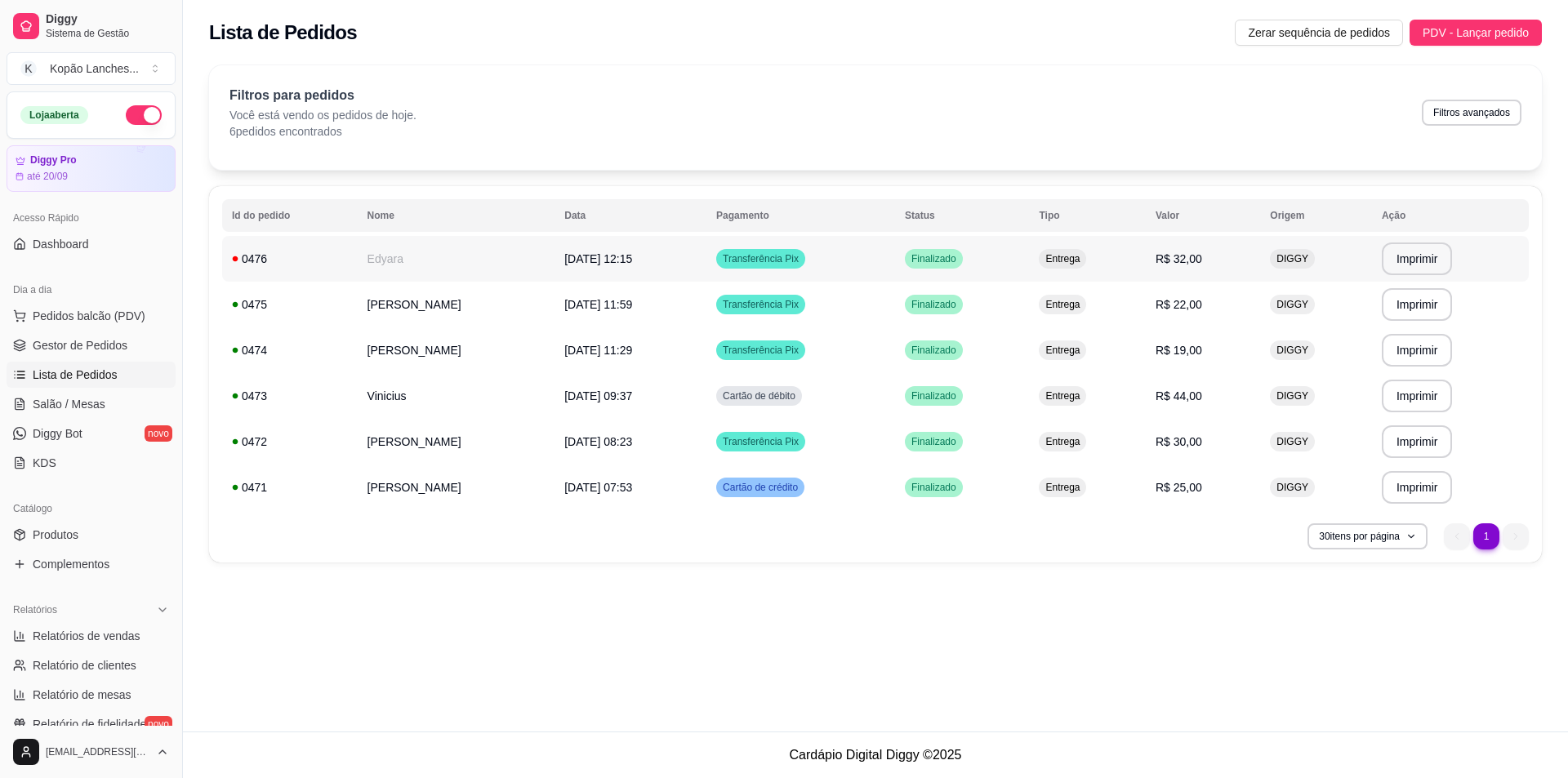
click at [706, 261] on td "[DATE] 12:15" at bounding box center [631, 258] width 152 height 45
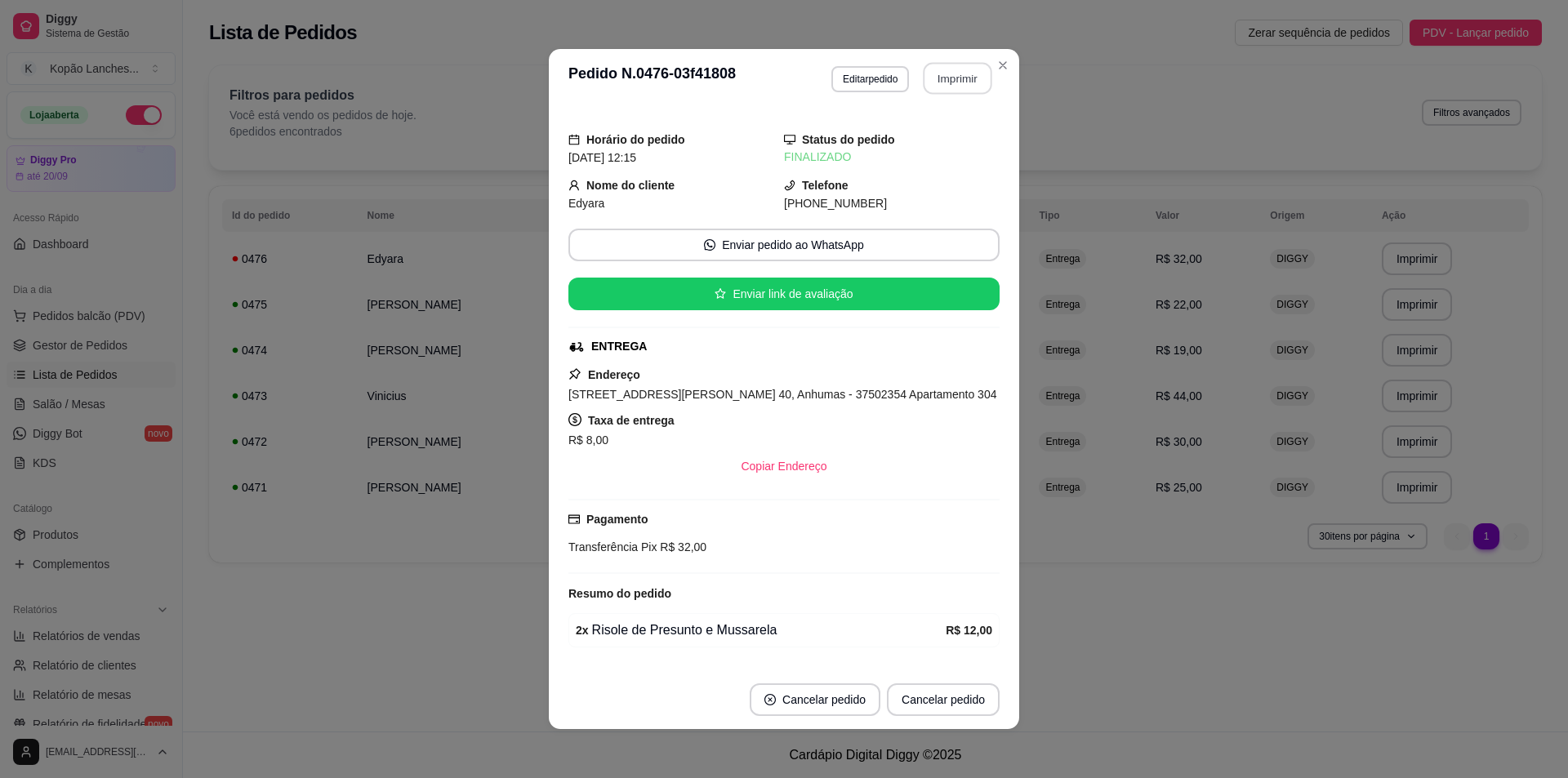
click at [771, 75] on button "Imprimir" at bounding box center [958, 79] width 68 height 31
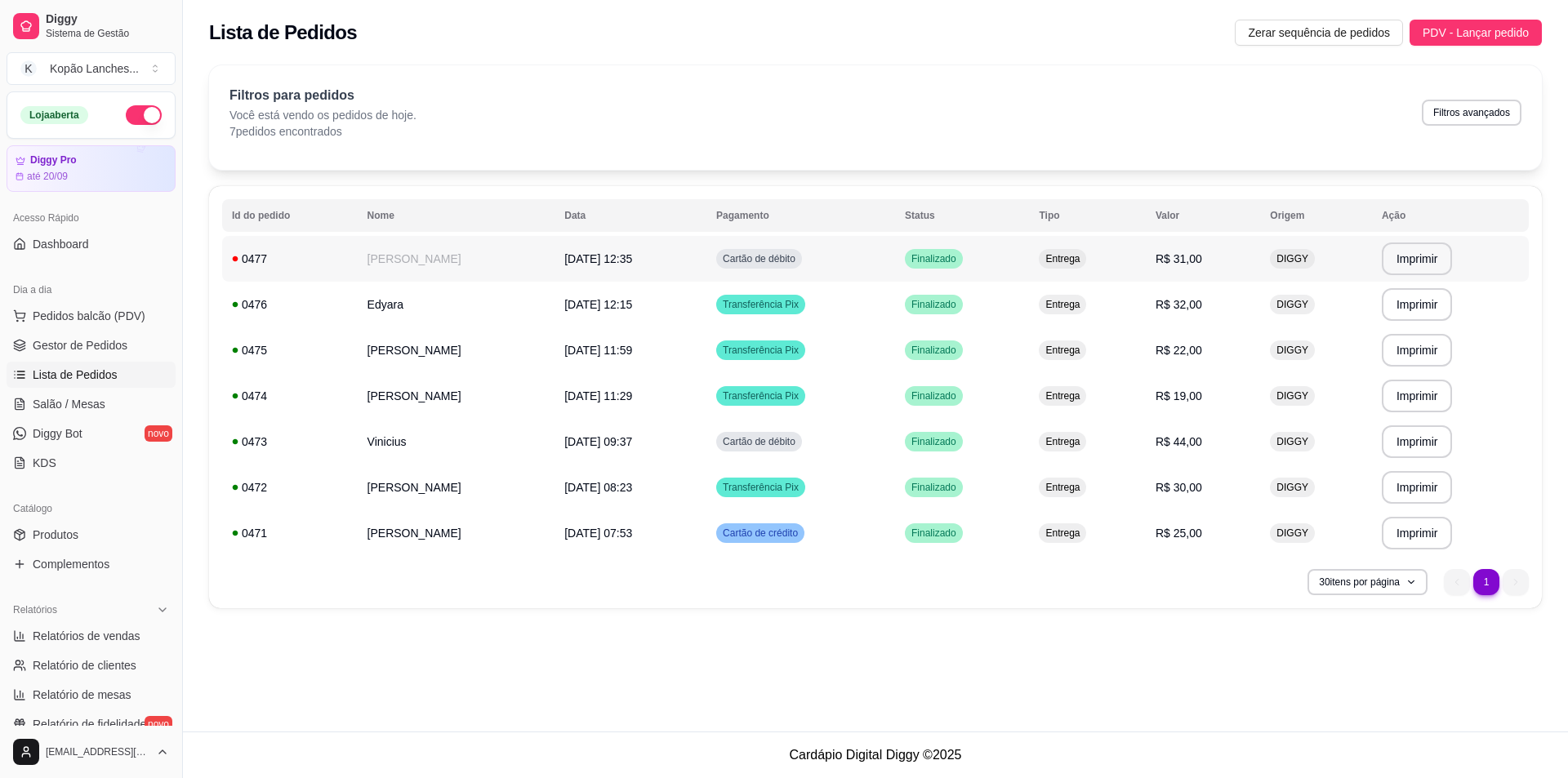
click at [771, 257] on span "Cartão de débito" at bounding box center [759, 259] width 80 height 13
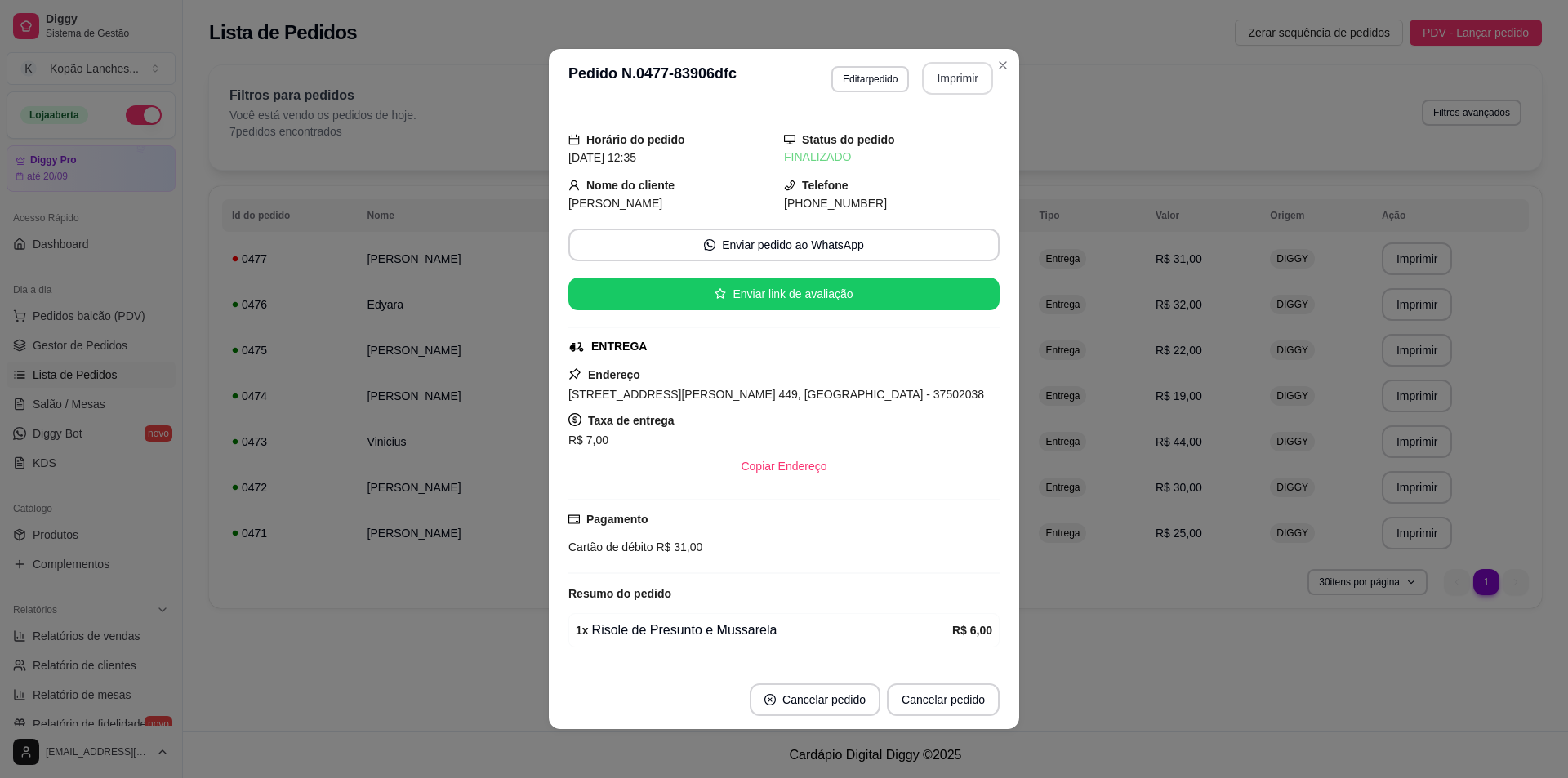
click at [771, 75] on button "Imprimir" at bounding box center [957, 78] width 71 height 32
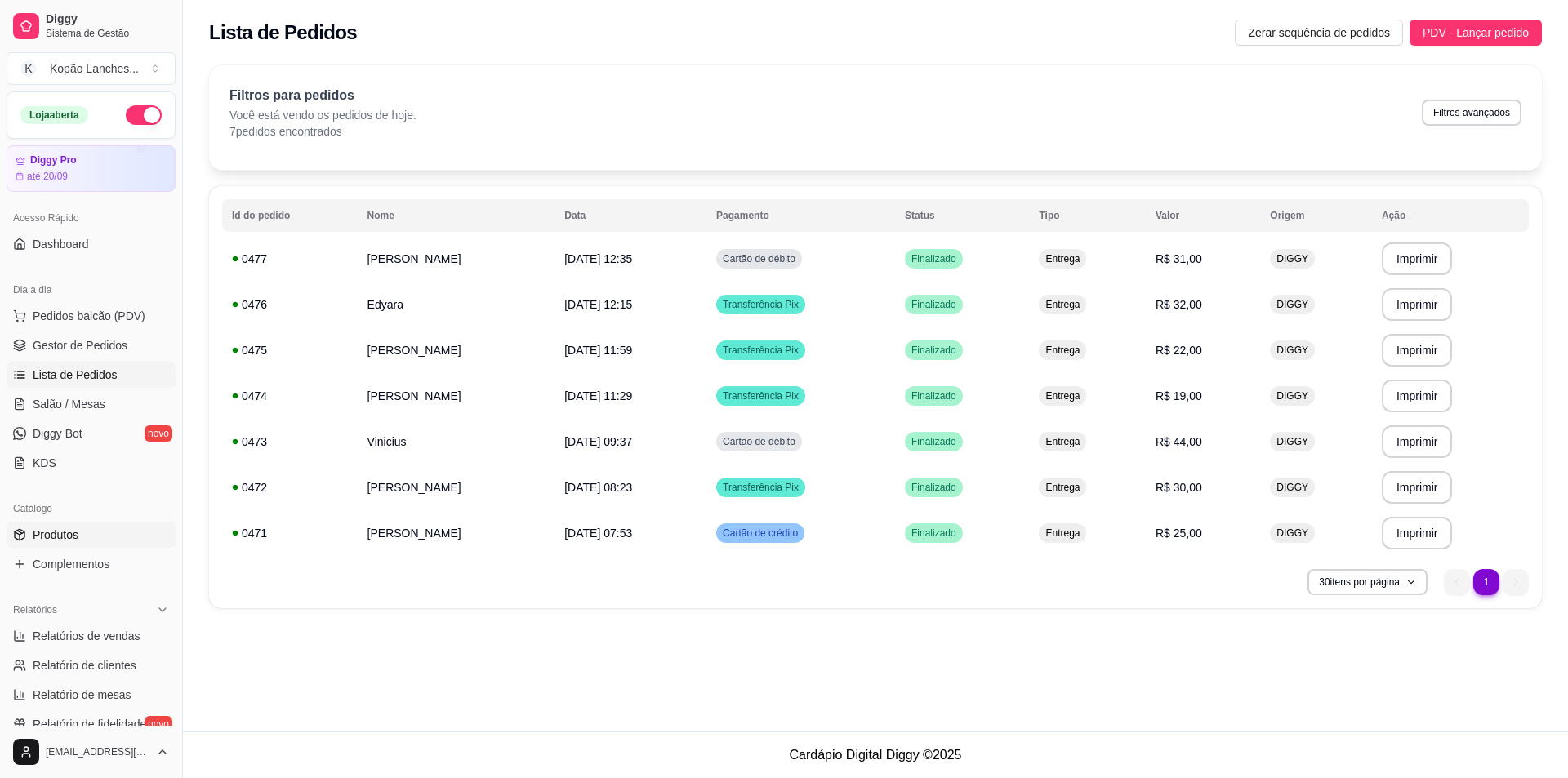
click at [64, 536] on span "Produtos" at bounding box center [55, 535] width 45 height 17
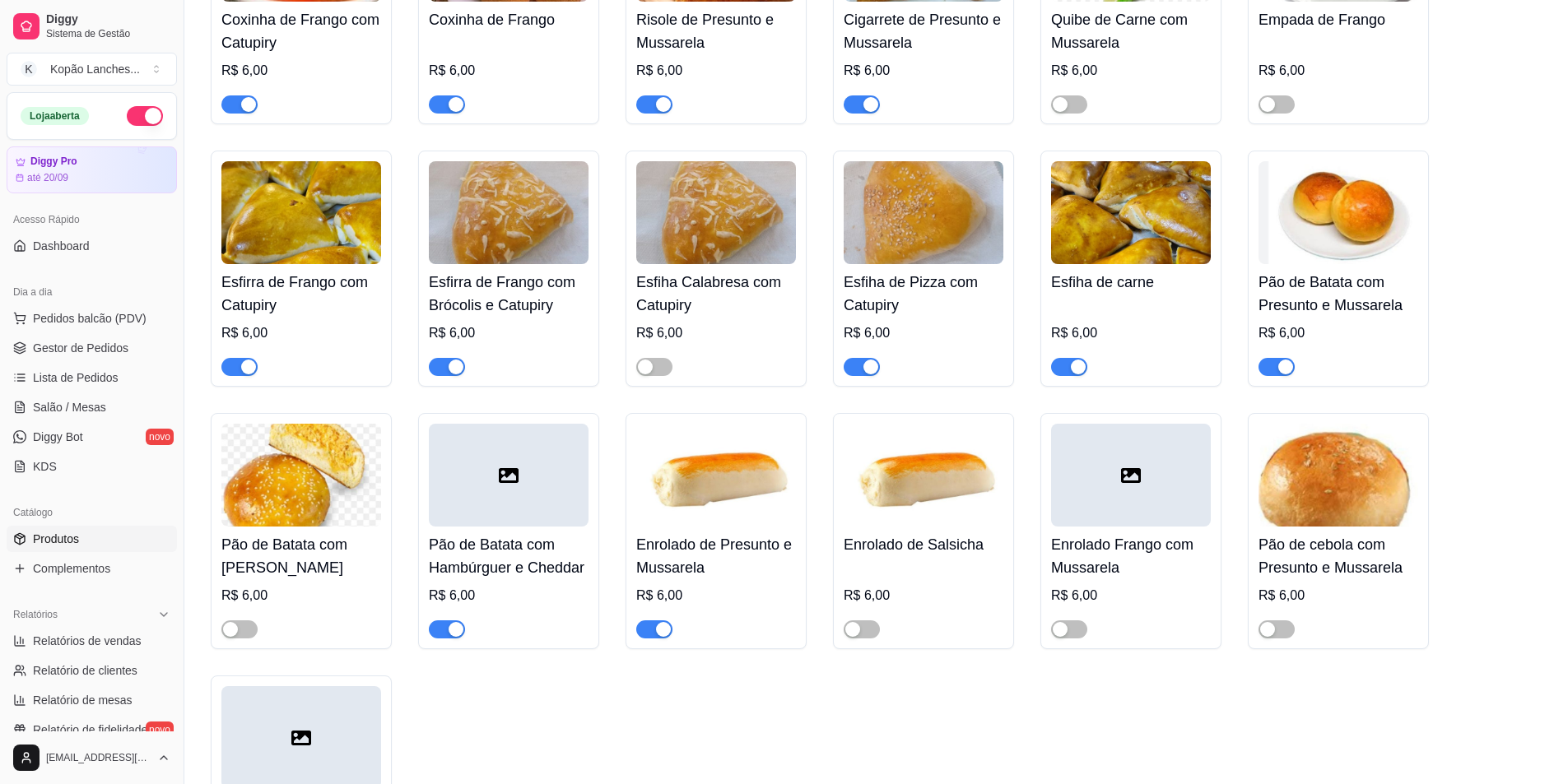
scroll to position [329, 0]
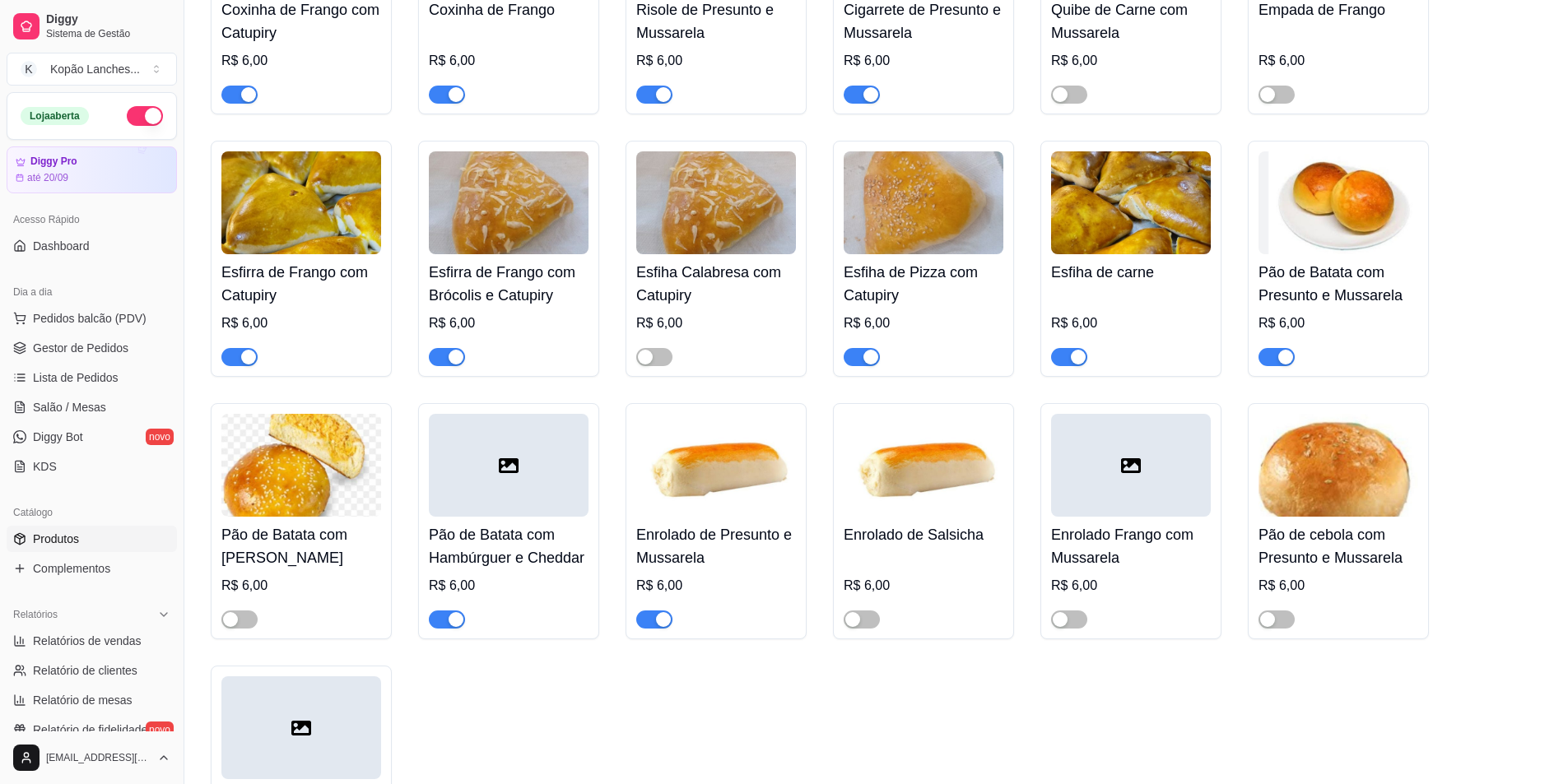
click at [442, 625] on span "button" at bounding box center [446, 619] width 36 height 18
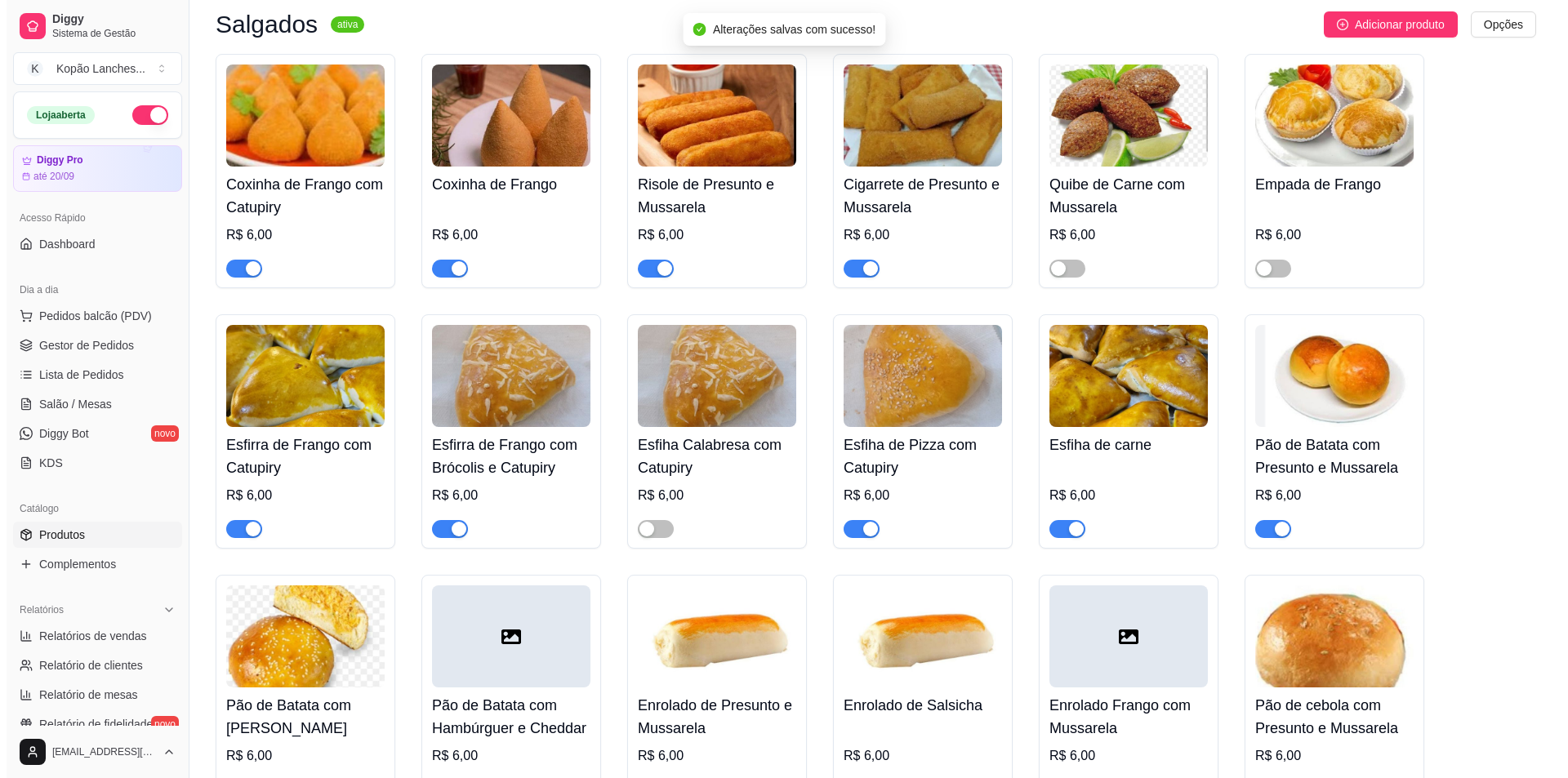
scroll to position [0, 0]
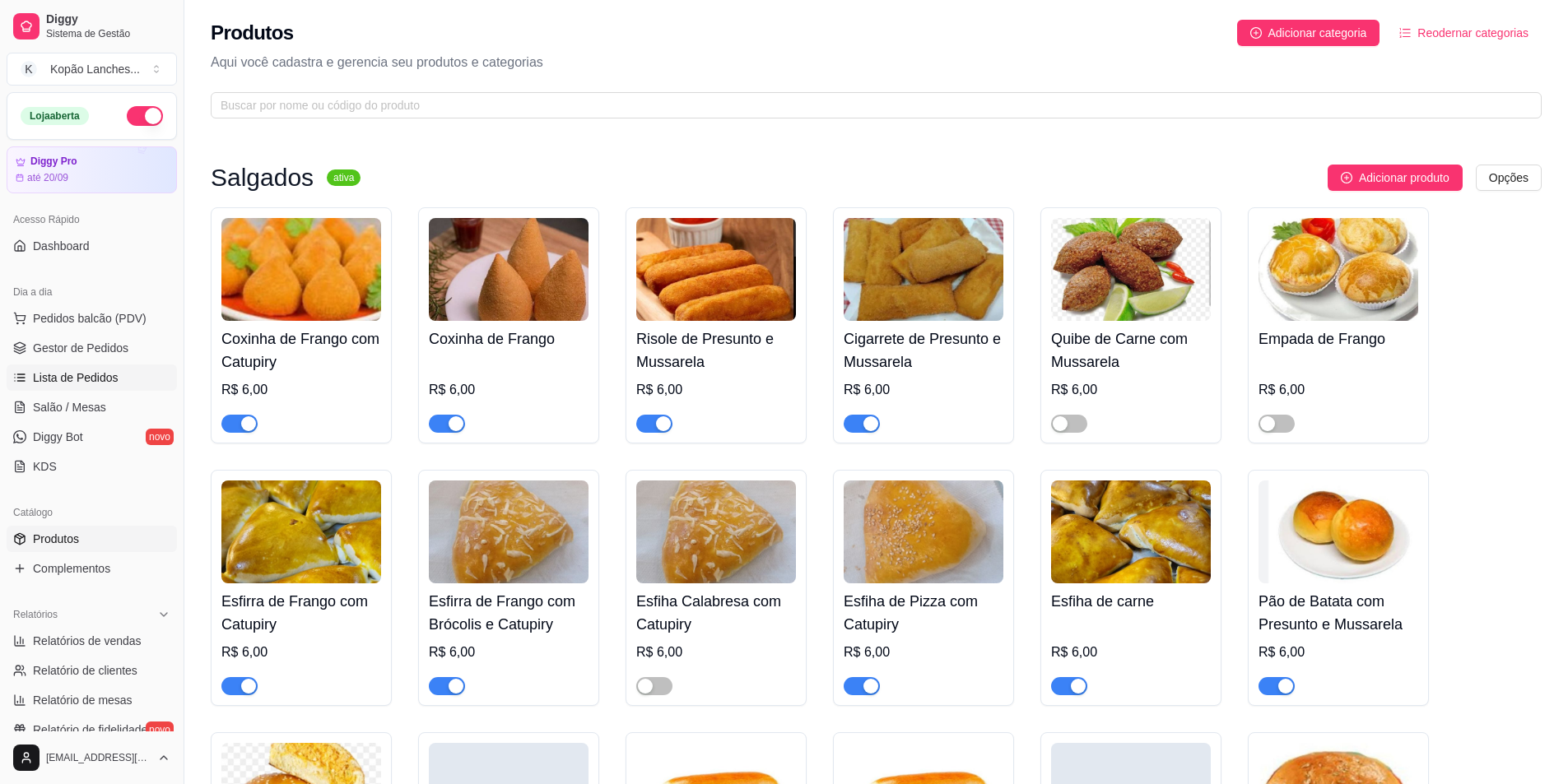
click at [91, 383] on span "Lista de Pedidos" at bounding box center [75, 378] width 86 height 17
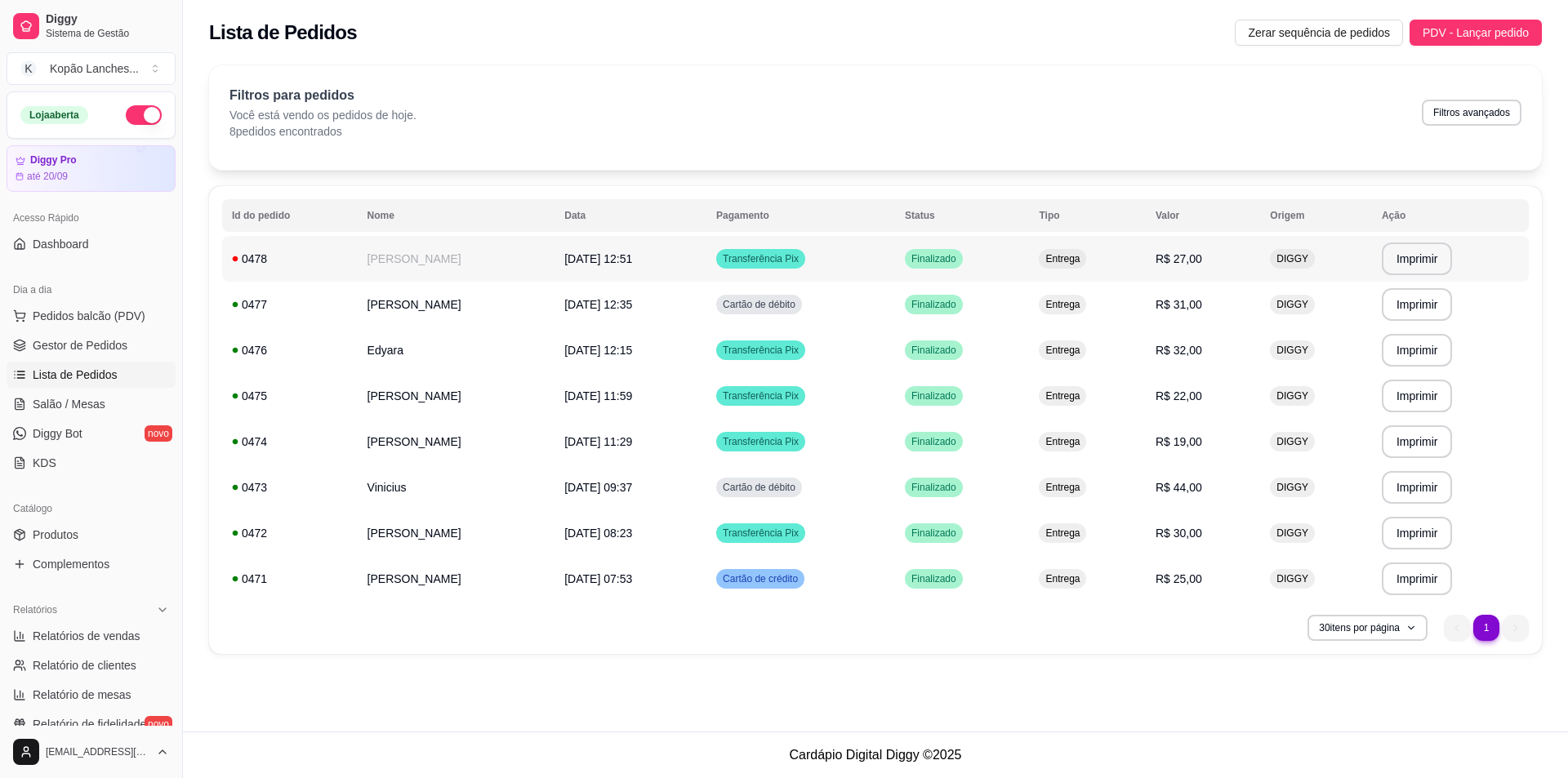
click at [530, 245] on td "[PERSON_NAME]" at bounding box center [457, 258] width 198 height 45
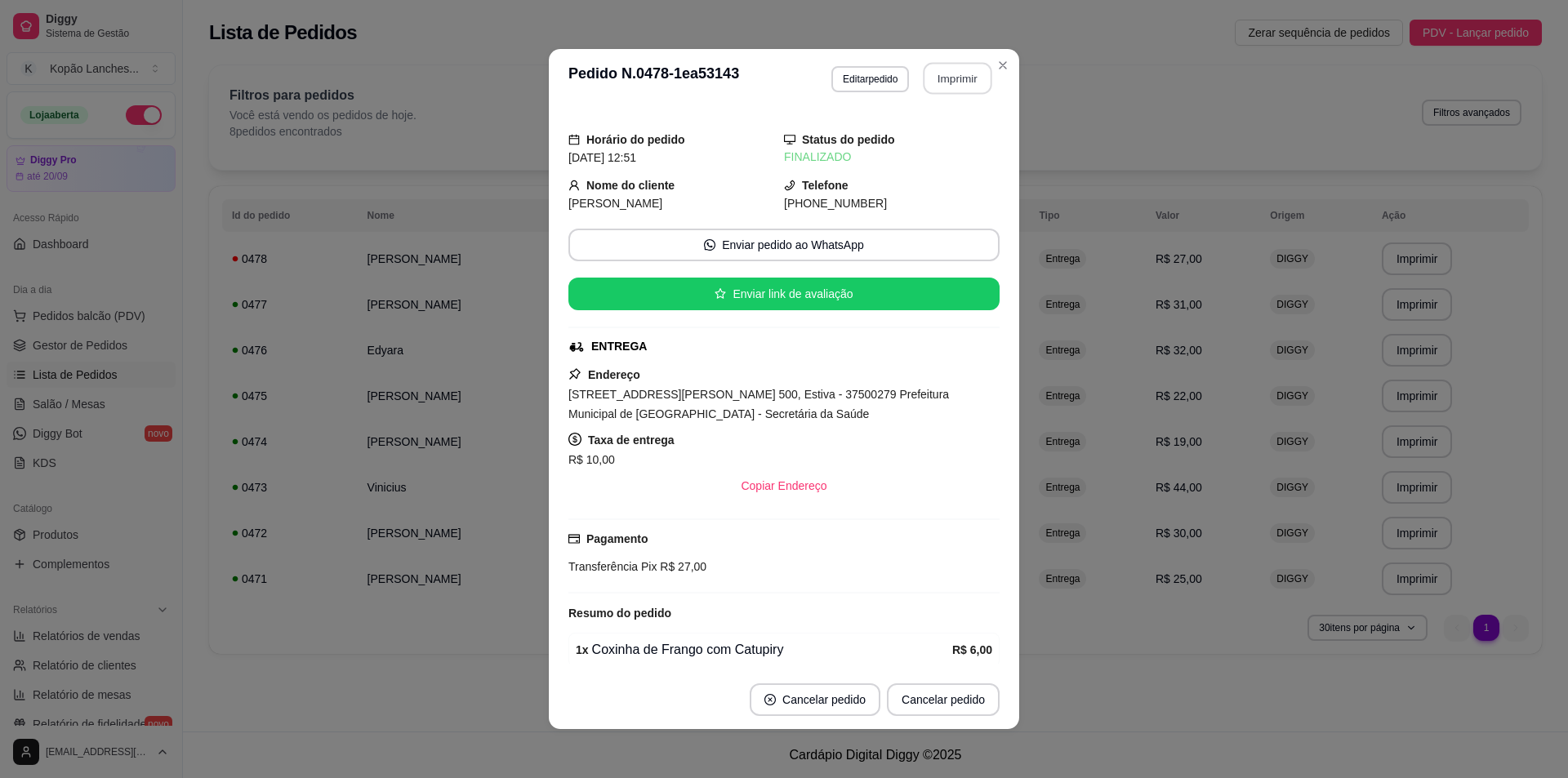
click at [771, 74] on button "Imprimir" at bounding box center [958, 79] width 68 height 31
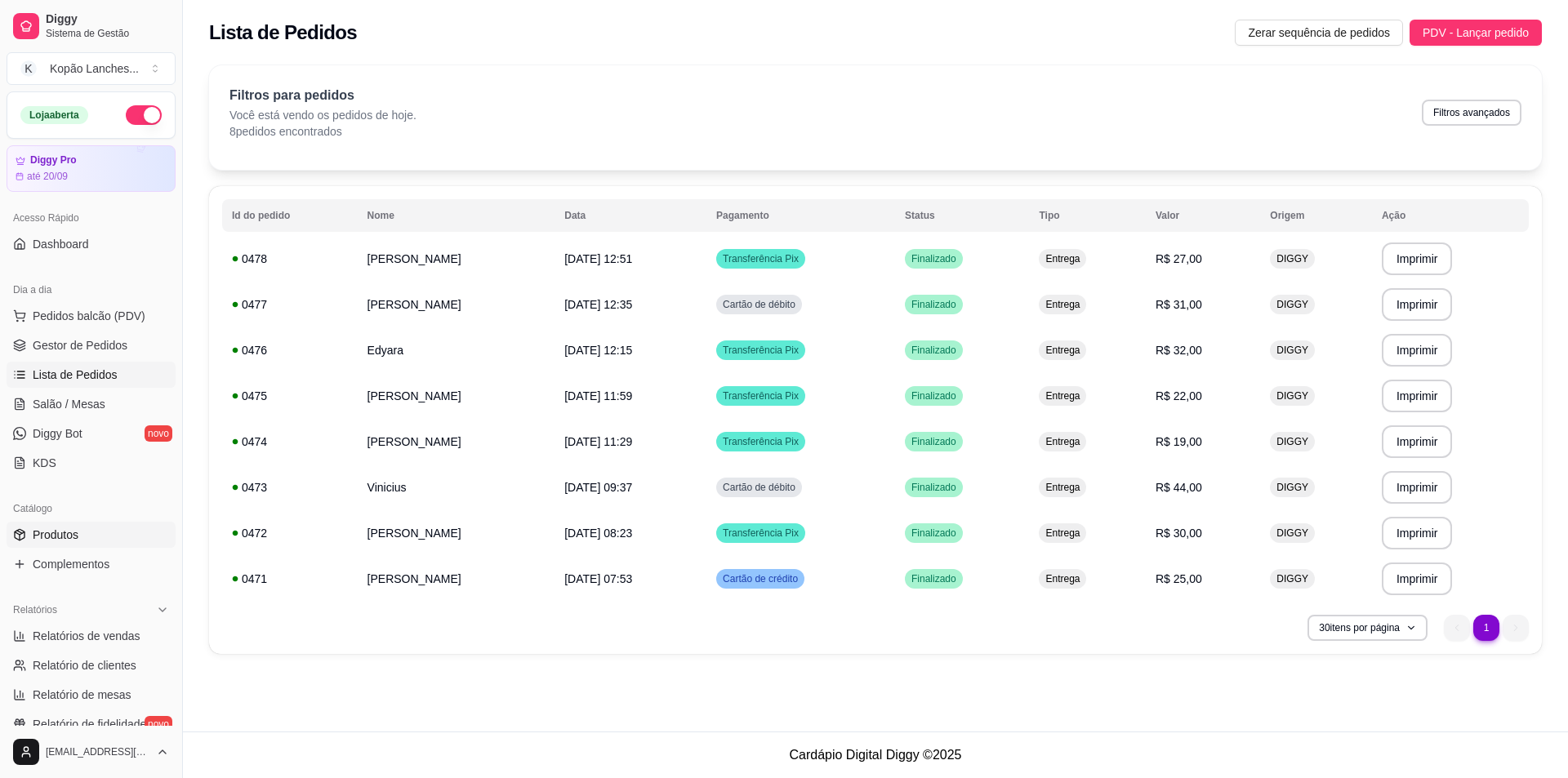
click at [38, 544] on link "Produtos" at bounding box center [91, 535] width 169 height 26
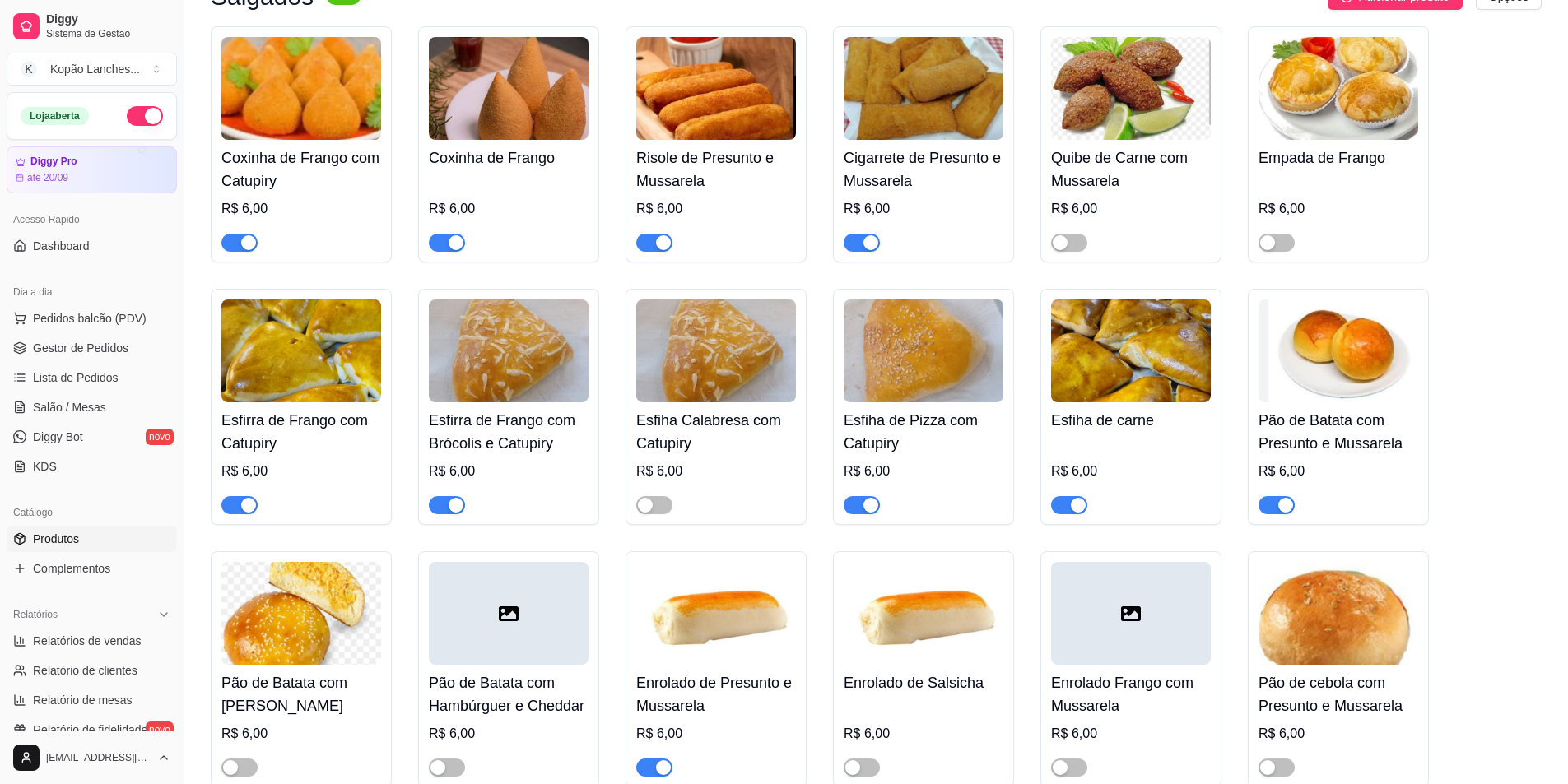
scroll to position [165, 0]
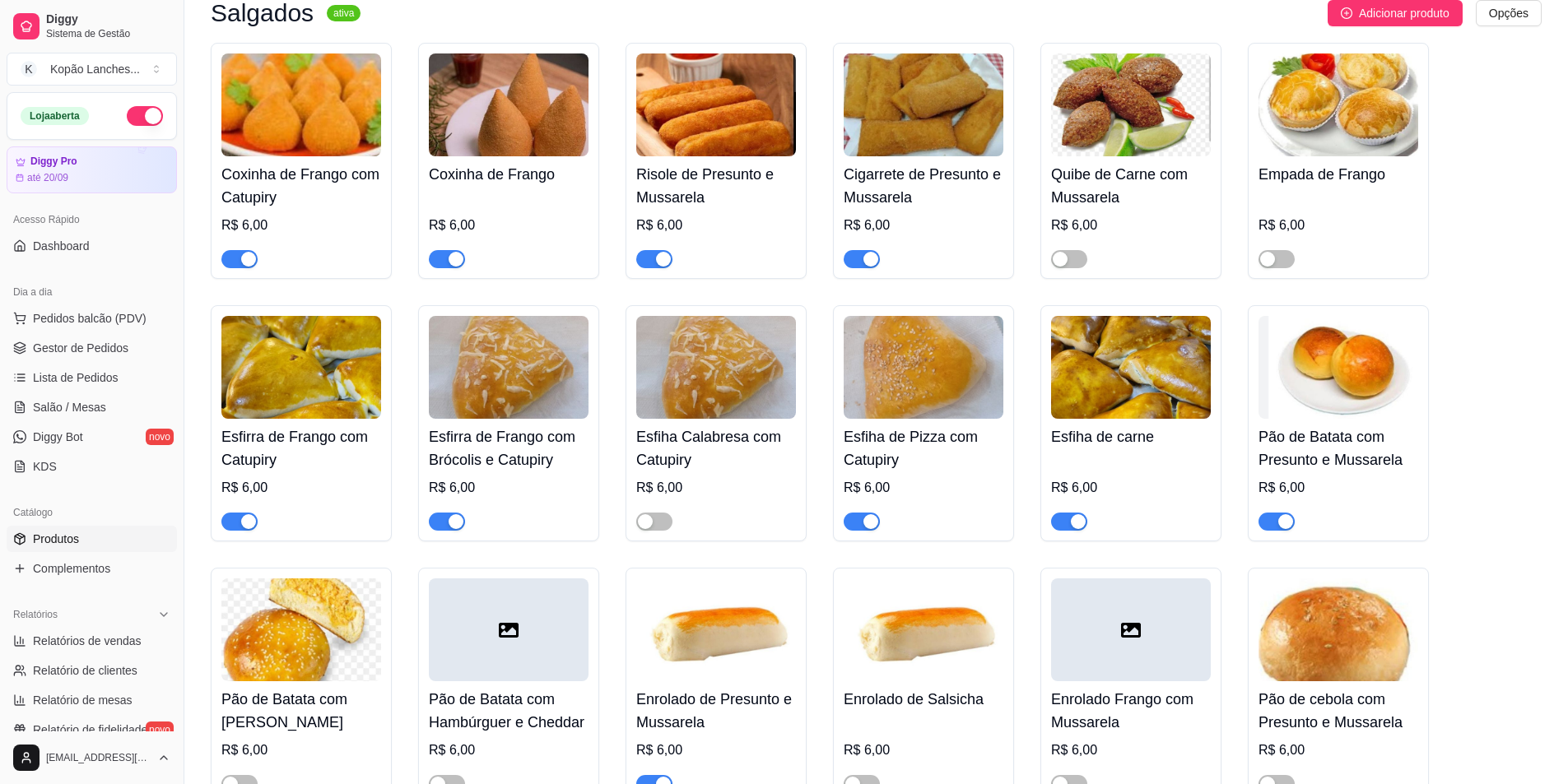
click at [661, 259] on div "button" at bounding box center [663, 259] width 15 height 15
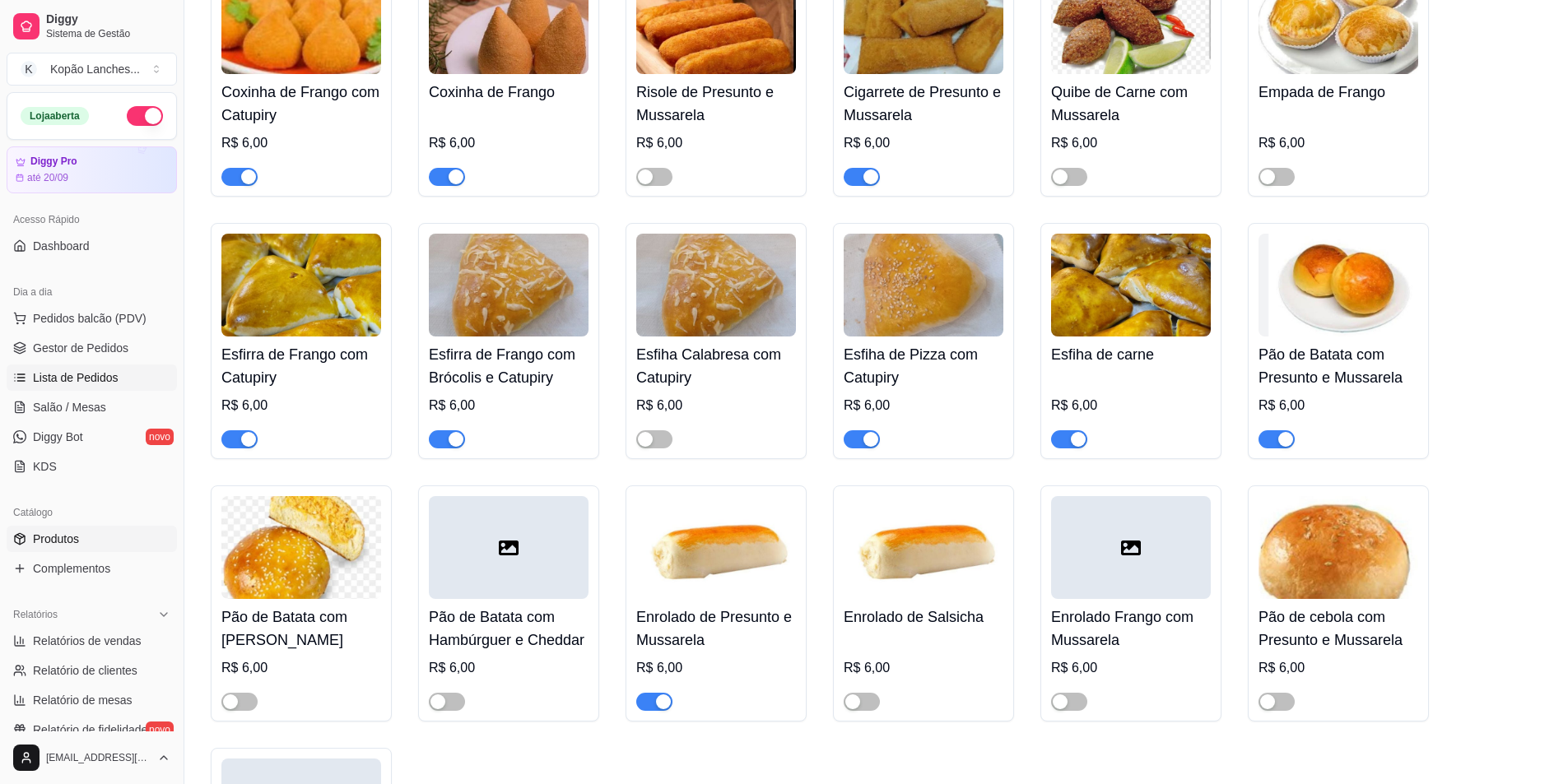
click at [44, 373] on span "Lista de Pedidos" at bounding box center [75, 378] width 86 height 17
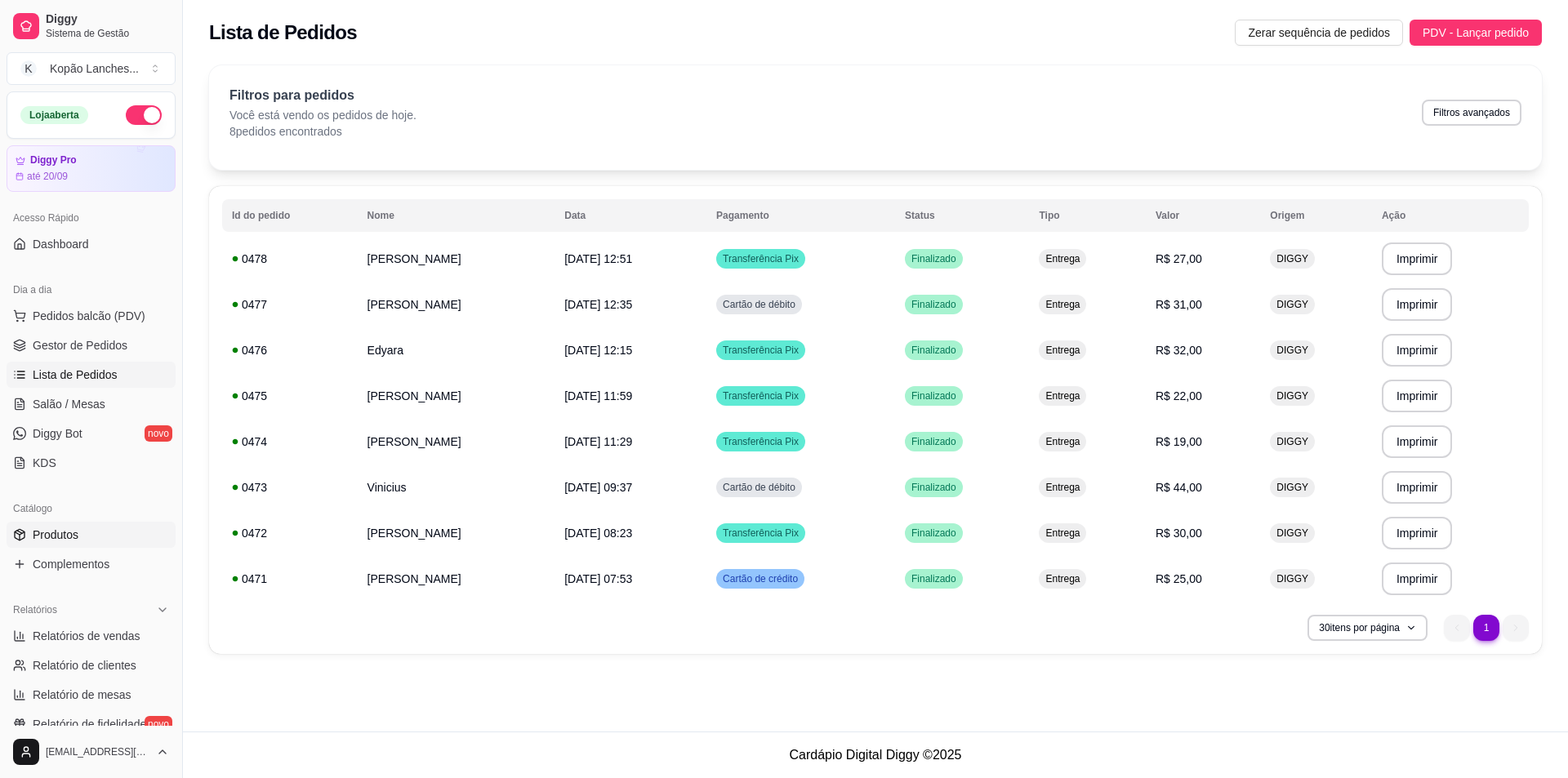
drag, startPoint x: 62, startPoint y: 535, endPoint x: 78, endPoint y: 535, distance: 16.0
click at [63, 535] on span "Produtos" at bounding box center [55, 535] width 45 height 17
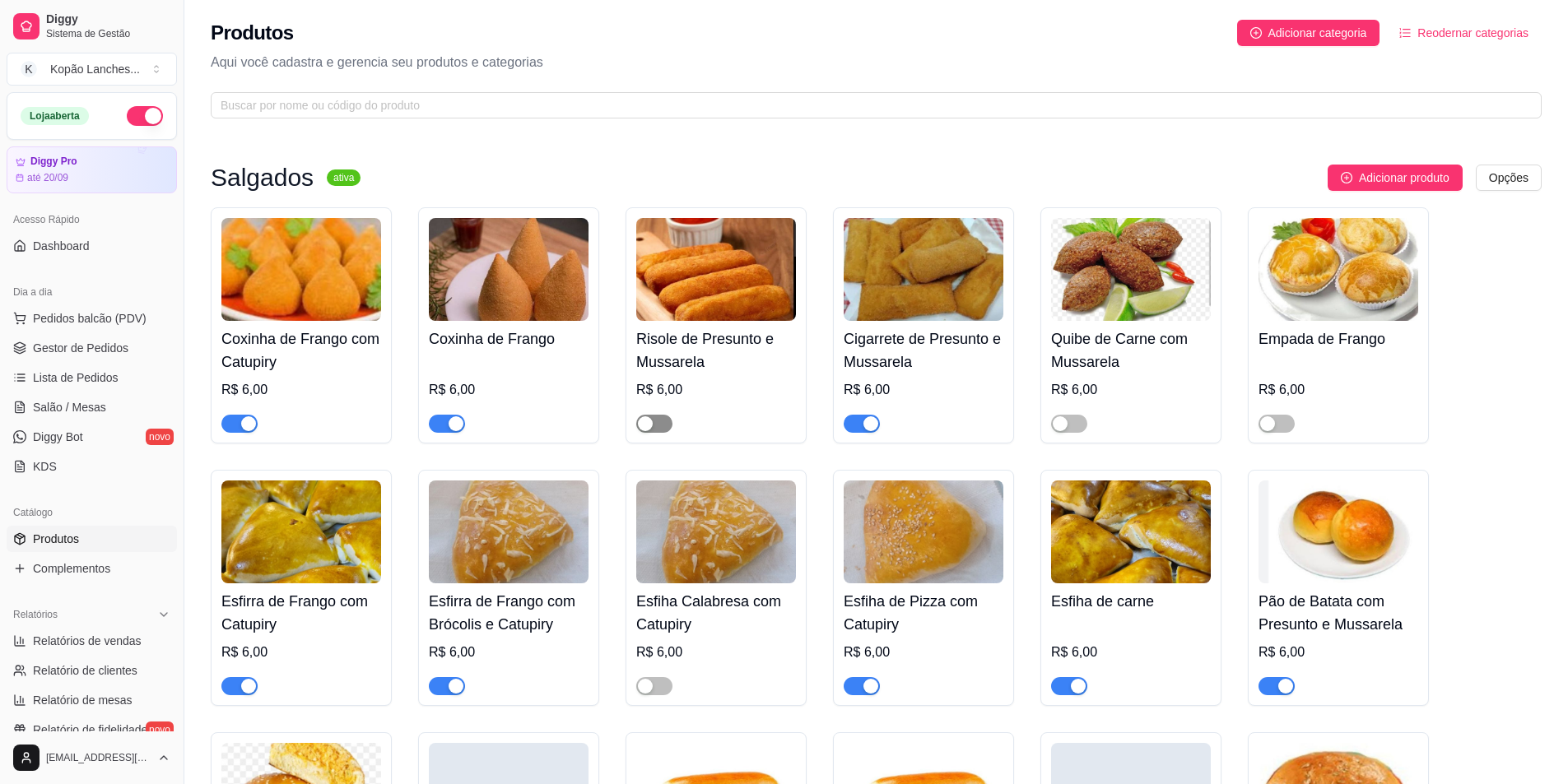
click at [649, 423] on div "button" at bounding box center [646, 424] width 15 height 15
click at [72, 376] on span "Lista de Pedidos" at bounding box center [75, 378] width 86 height 17
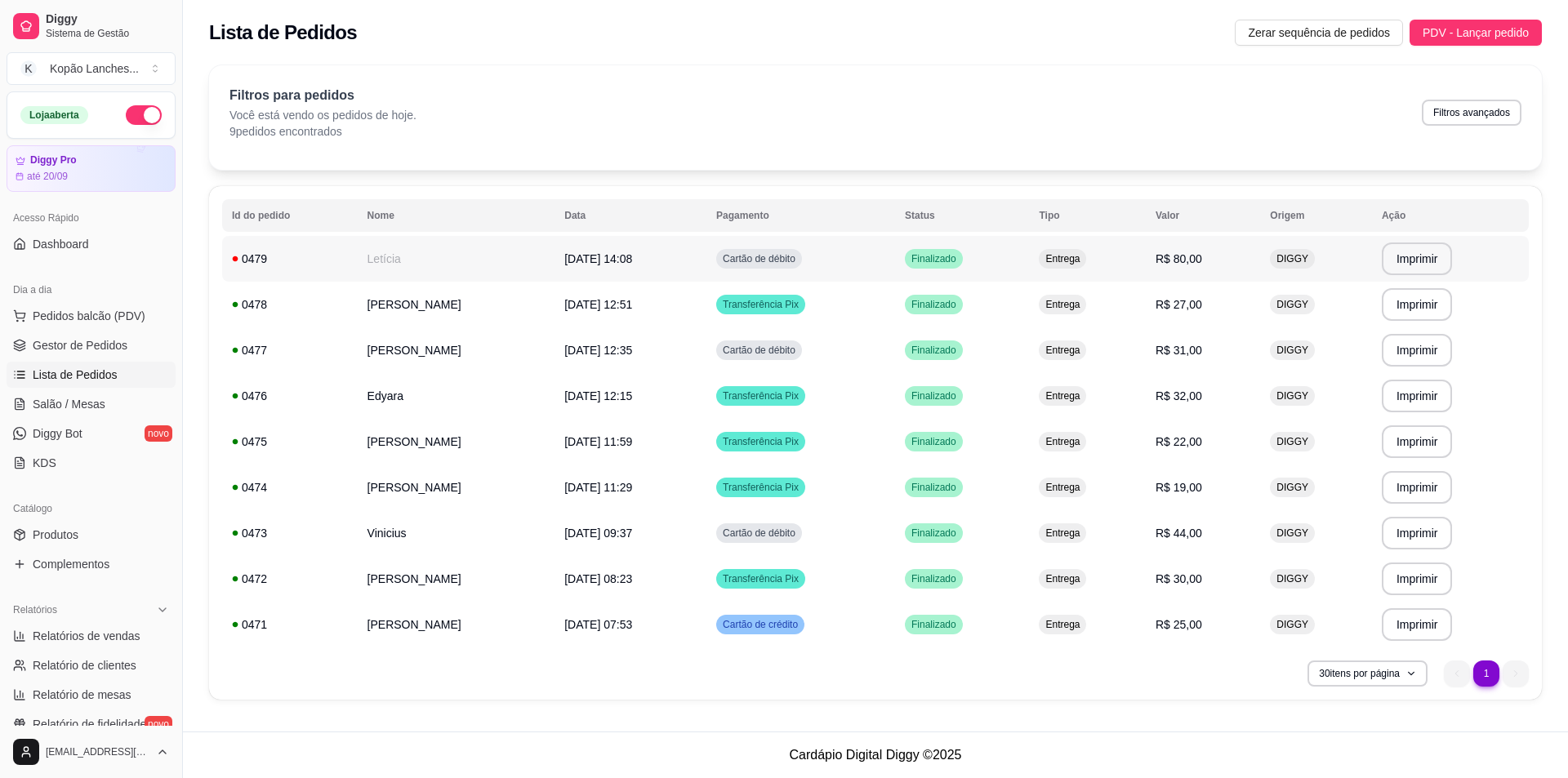
click at [706, 259] on td "[DATE] 14:08" at bounding box center [631, 258] width 152 height 45
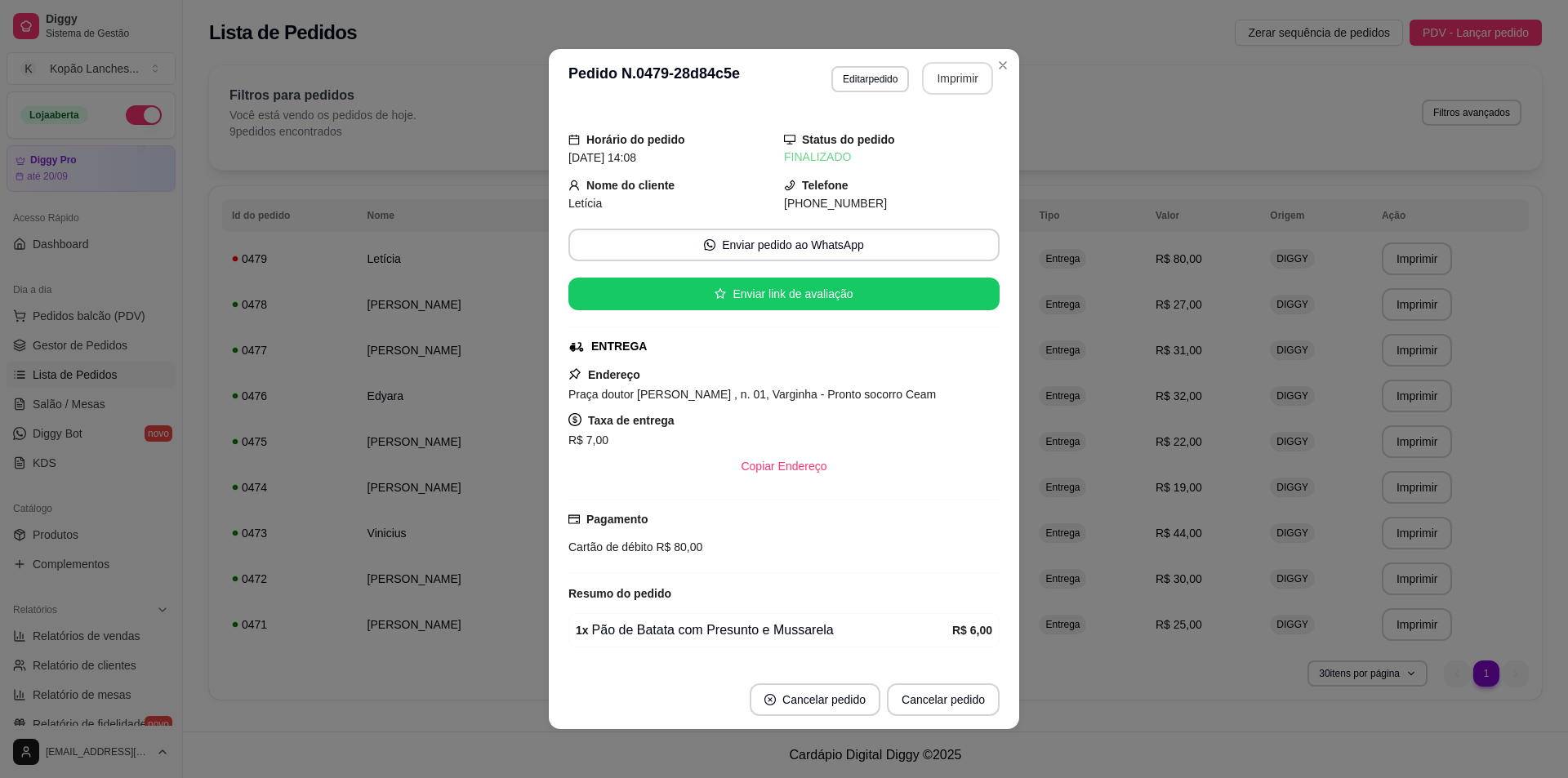
click at [771, 76] on button "Imprimir" at bounding box center [957, 78] width 71 height 32
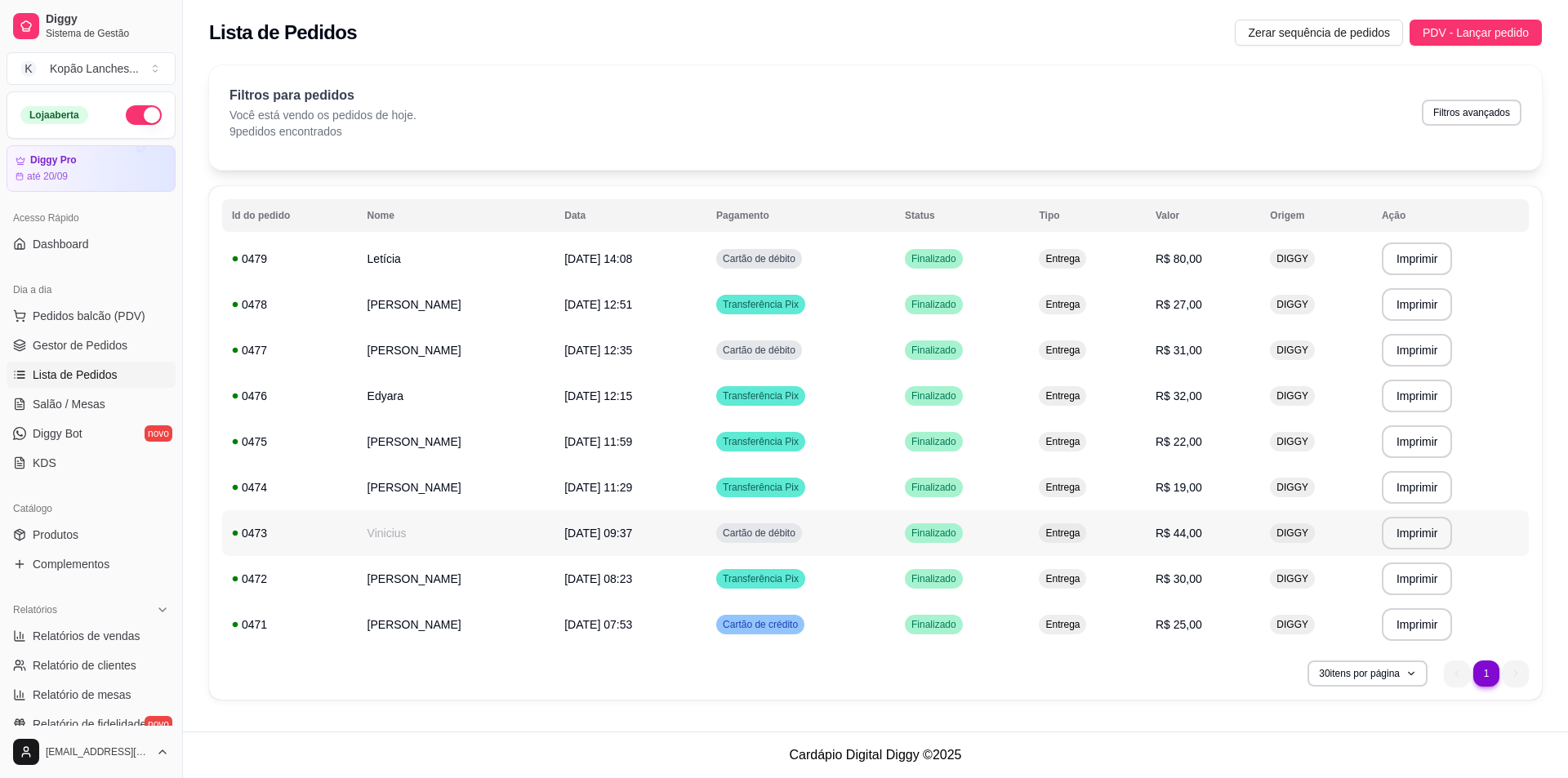
click at [771, 529] on td "**********" at bounding box center [1451, 532] width 157 height 45
click at [52, 535] on span "Produtos" at bounding box center [55, 535] width 45 height 17
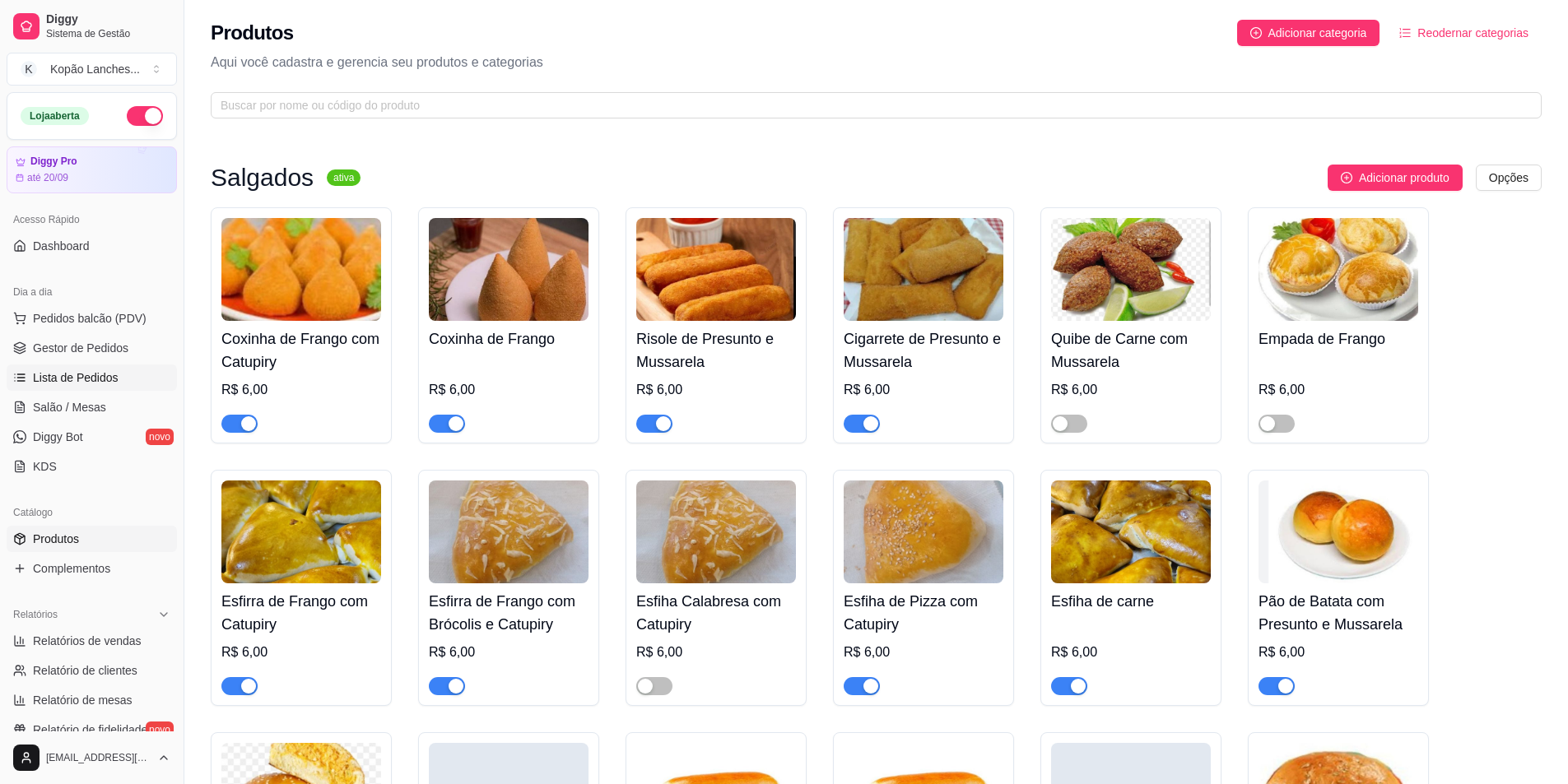
click at [91, 385] on span "Lista de Pedidos" at bounding box center [75, 378] width 86 height 17
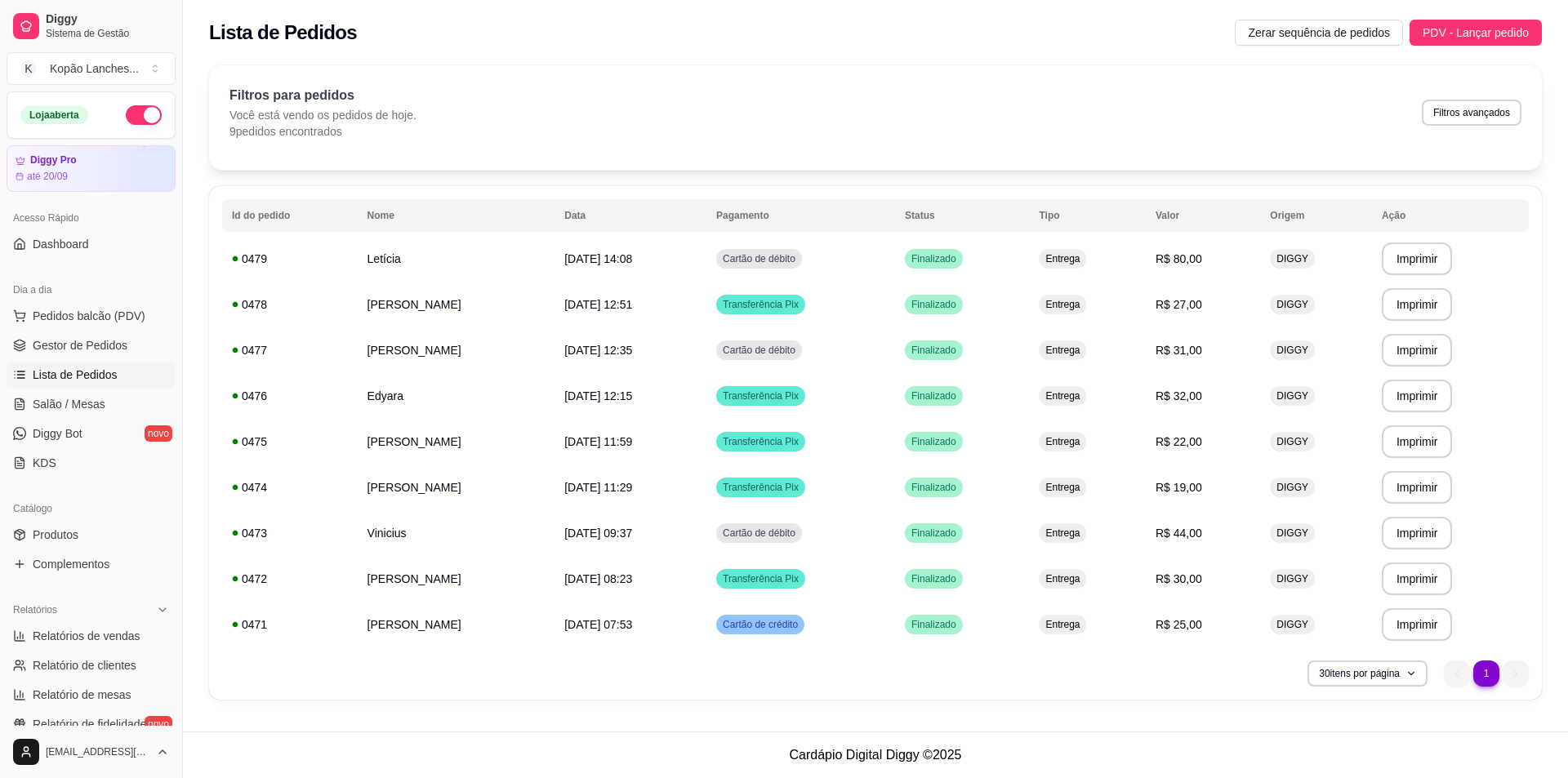
drag, startPoint x: 302, startPoint y: 717, endPoint x: 259, endPoint y: 740, distance: 48.8
click at [266, 735] on main "**********" at bounding box center [876, 389] width 1385 height 778
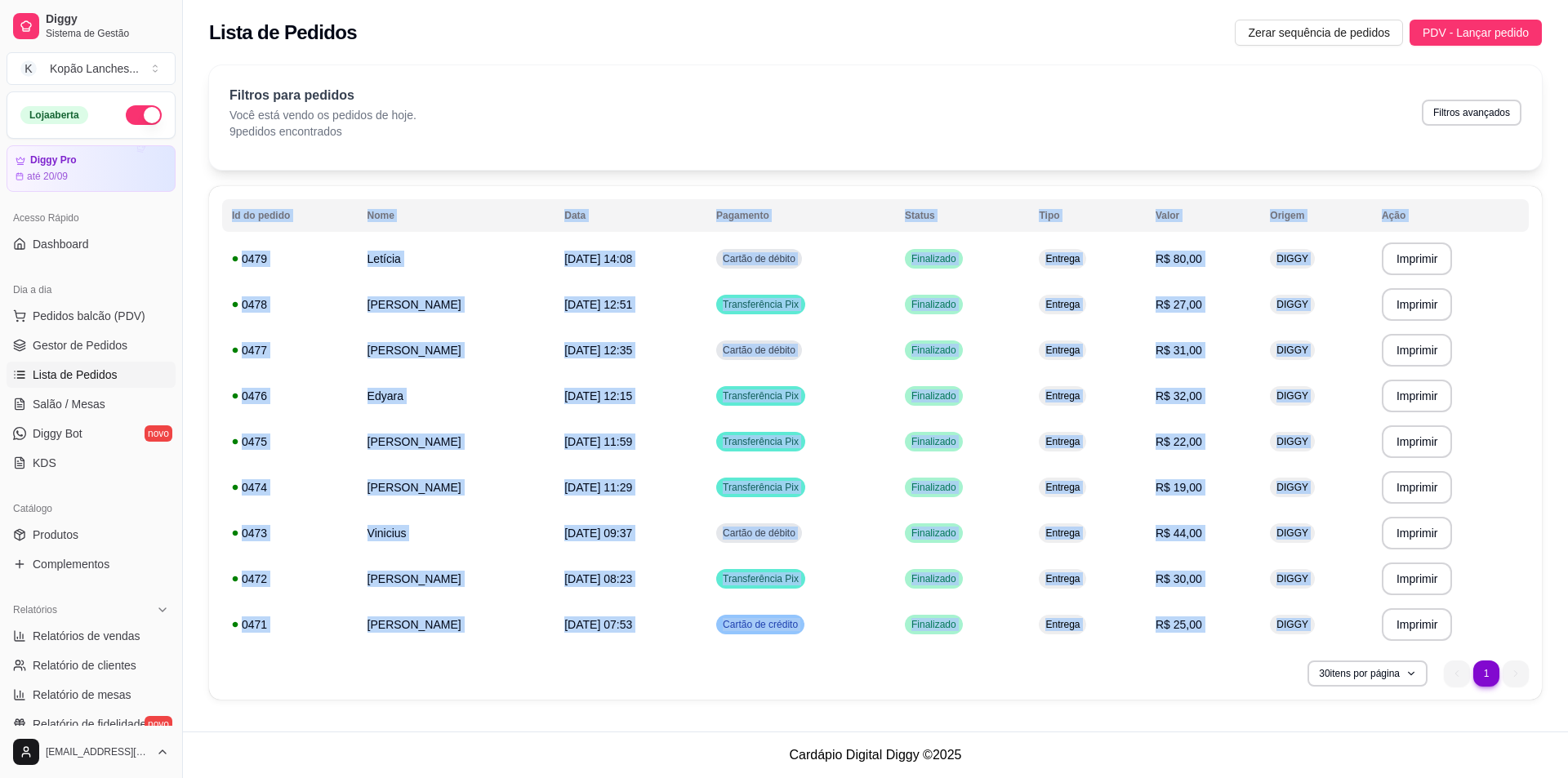
click at [250, 762] on footer "Cardápio Digital Diggy © 2025" at bounding box center [876, 755] width 1385 height 46
click at [101, 645] on link "Relatórios de vendas" at bounding box center [91, 636] width 169 height 26
select select "ALL"
select select "0"
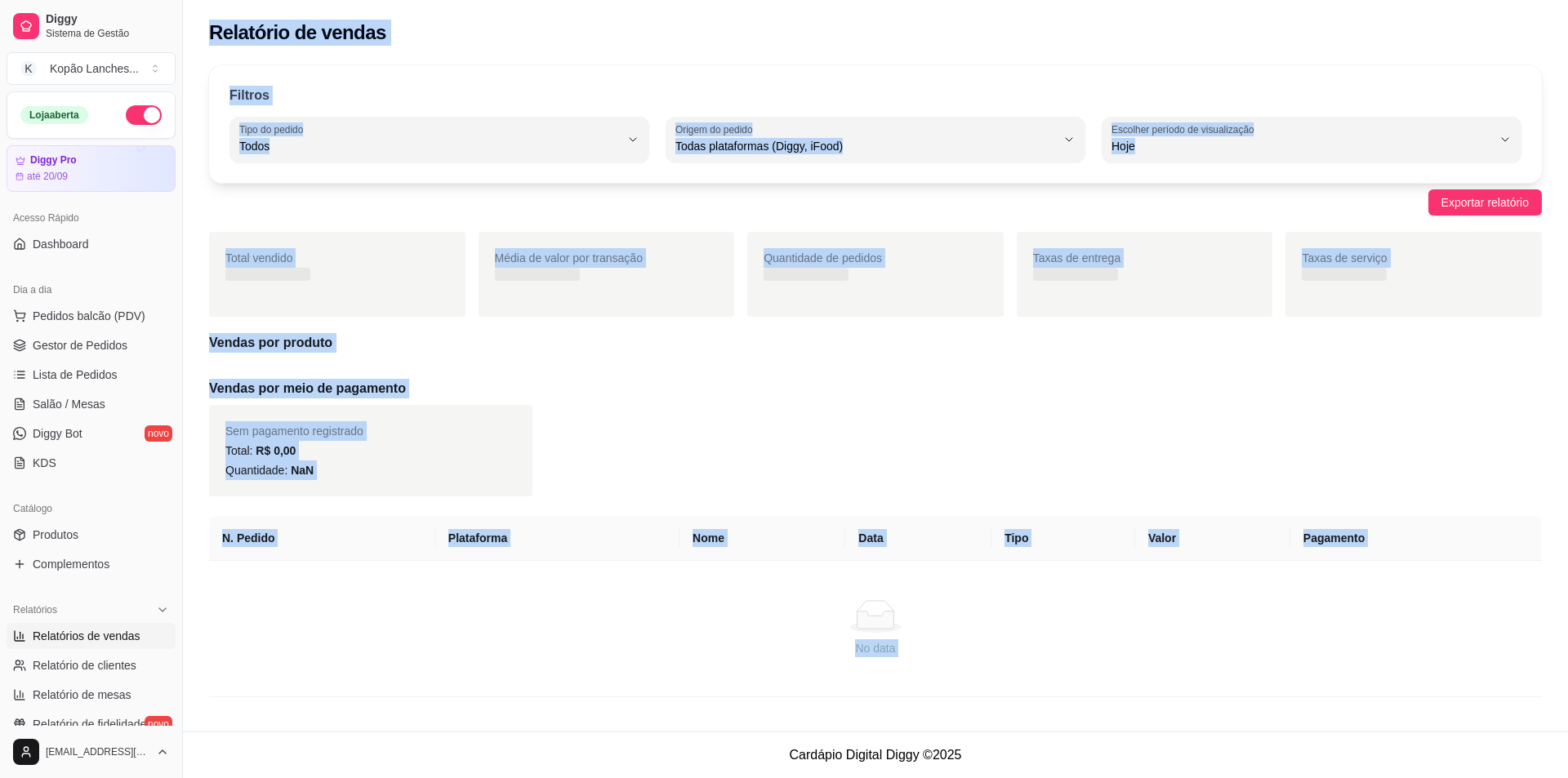
click at [627, 344] on h5 "Vendas por produto" at bounding box center [876, 342] width 1333 height 19
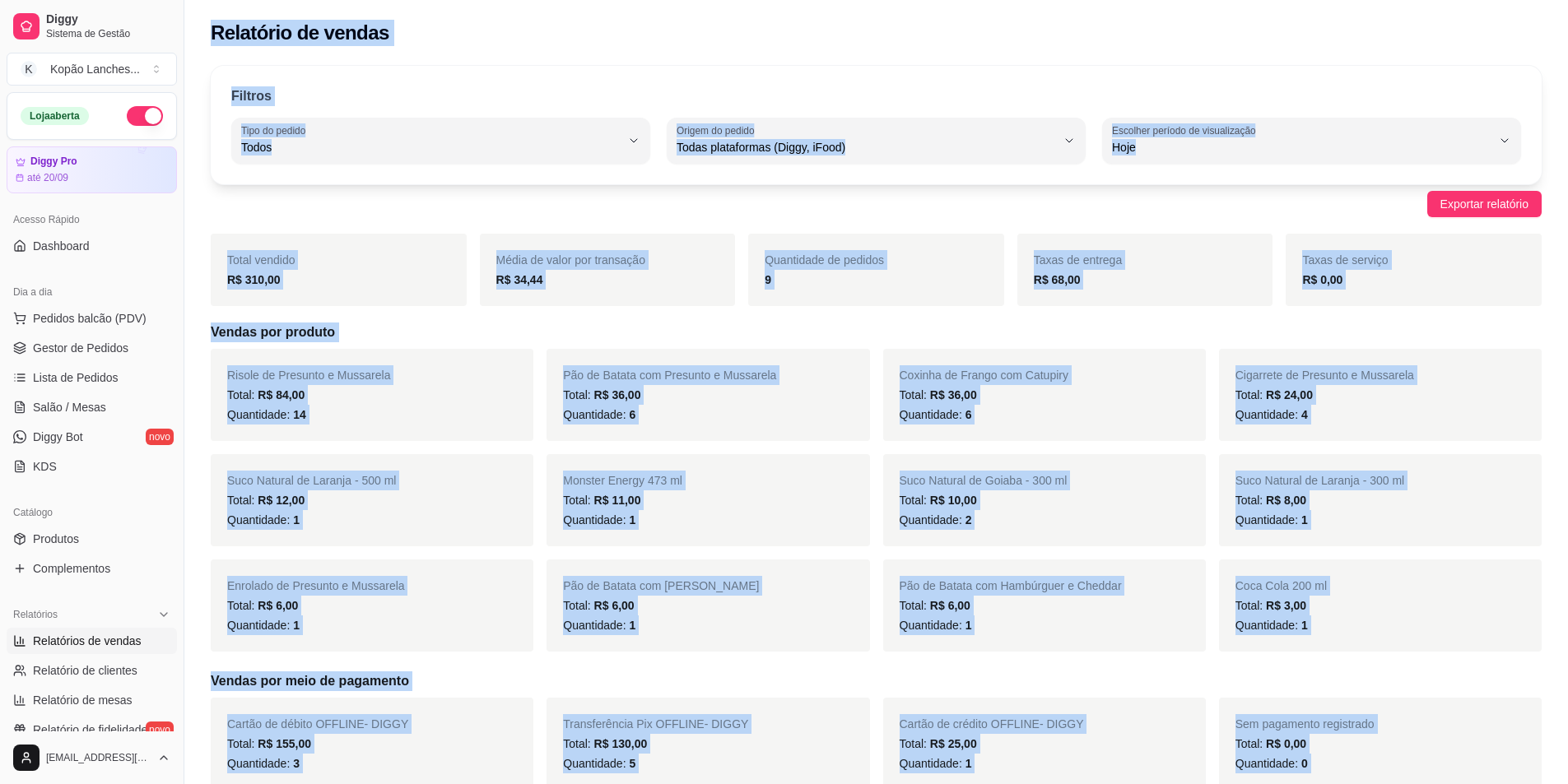
click at [518, 187] on div "Filtros ALL Tipo do pedido Todos Entrega Retirada Mesa Consumo local Tipo do pe…" at bounding box center [876, 799] width 1384 height 1486
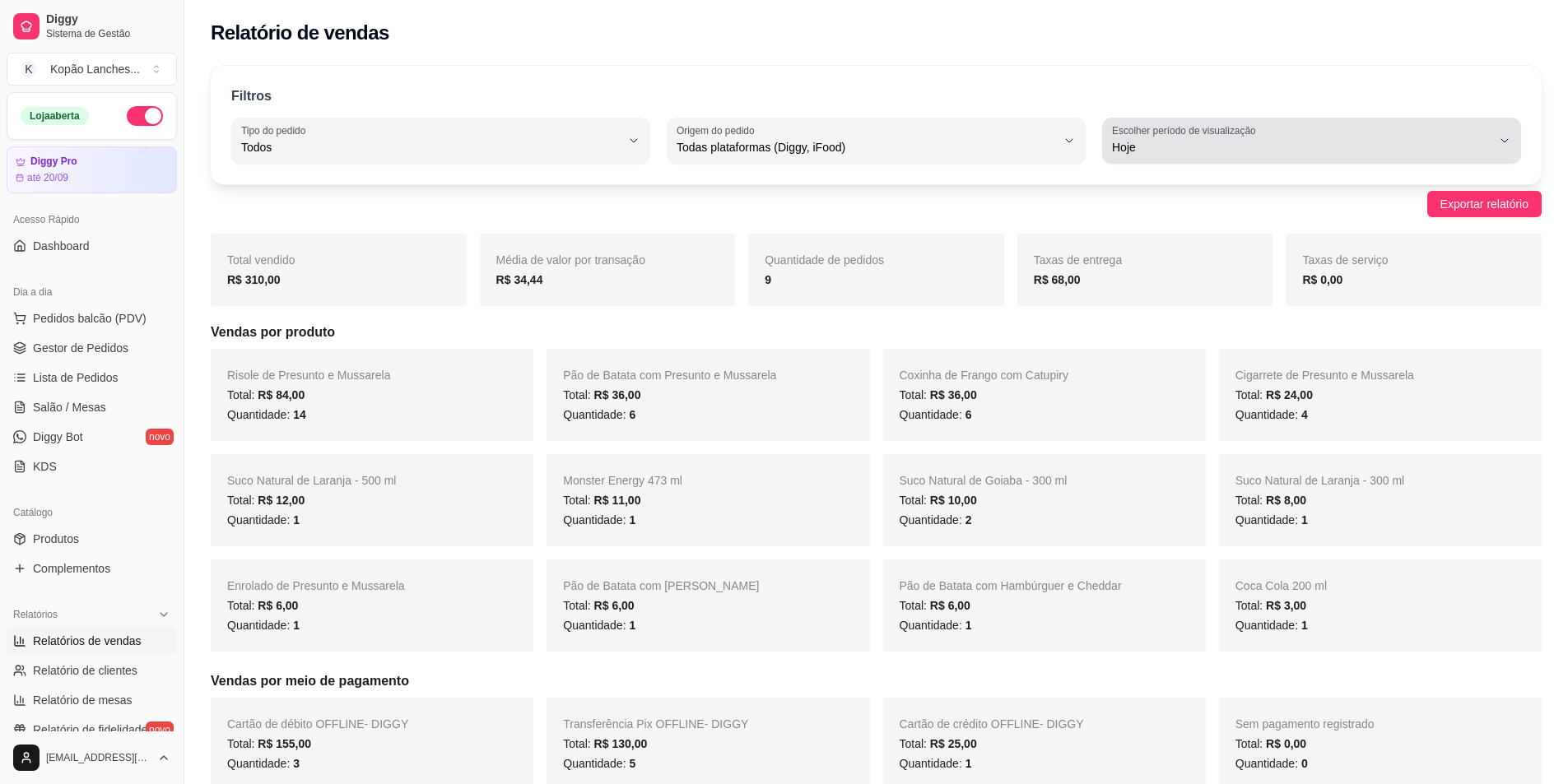
click at [777, 162] on button "Escolher período de visualização Hoje" at bounding box center [1312, 140] width 419 height 46
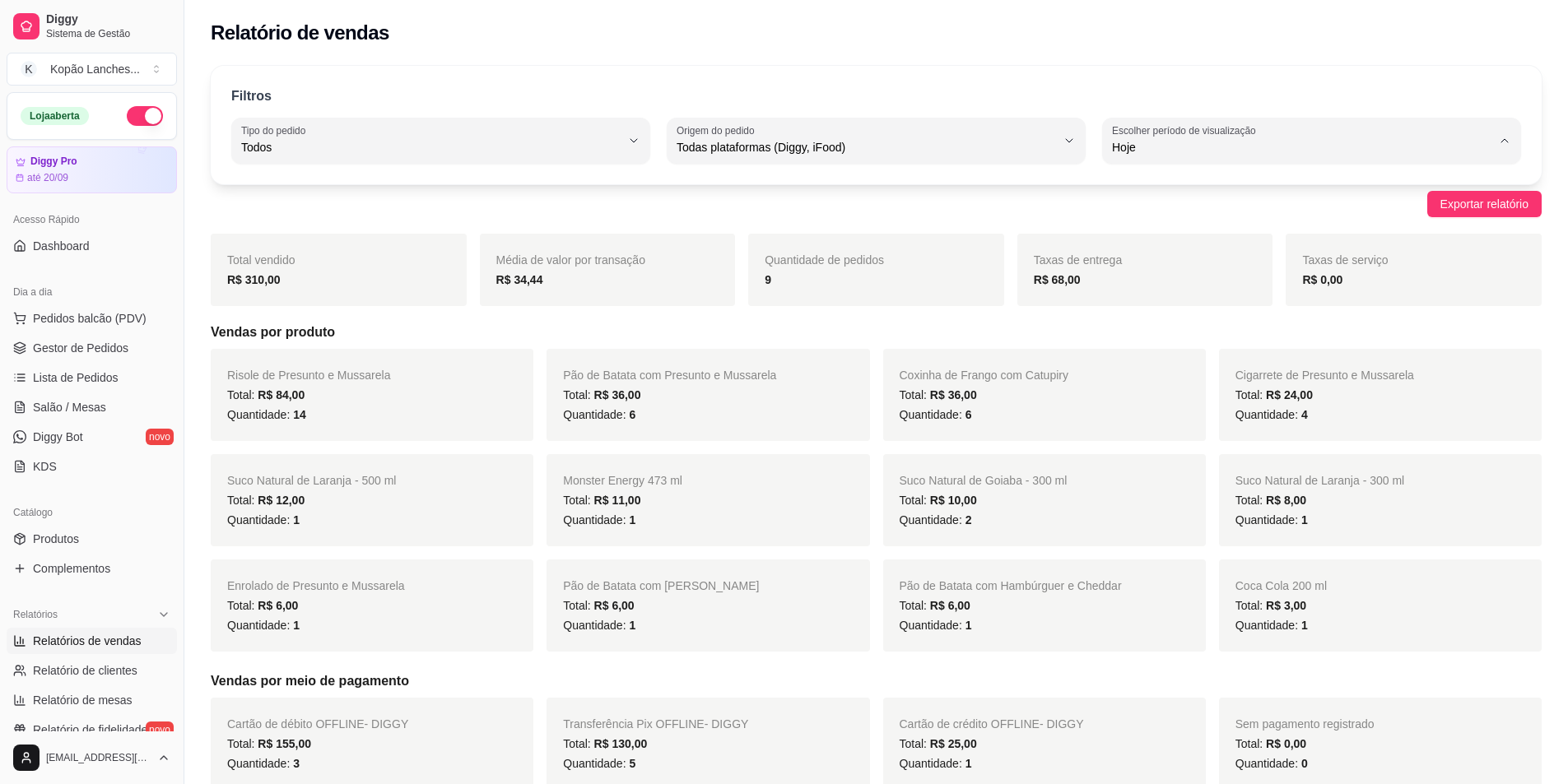
click at [777, 230] on li "7 dias" at bounding box center [1312, 240] width 389 height 25
type input "7"
select select "7"
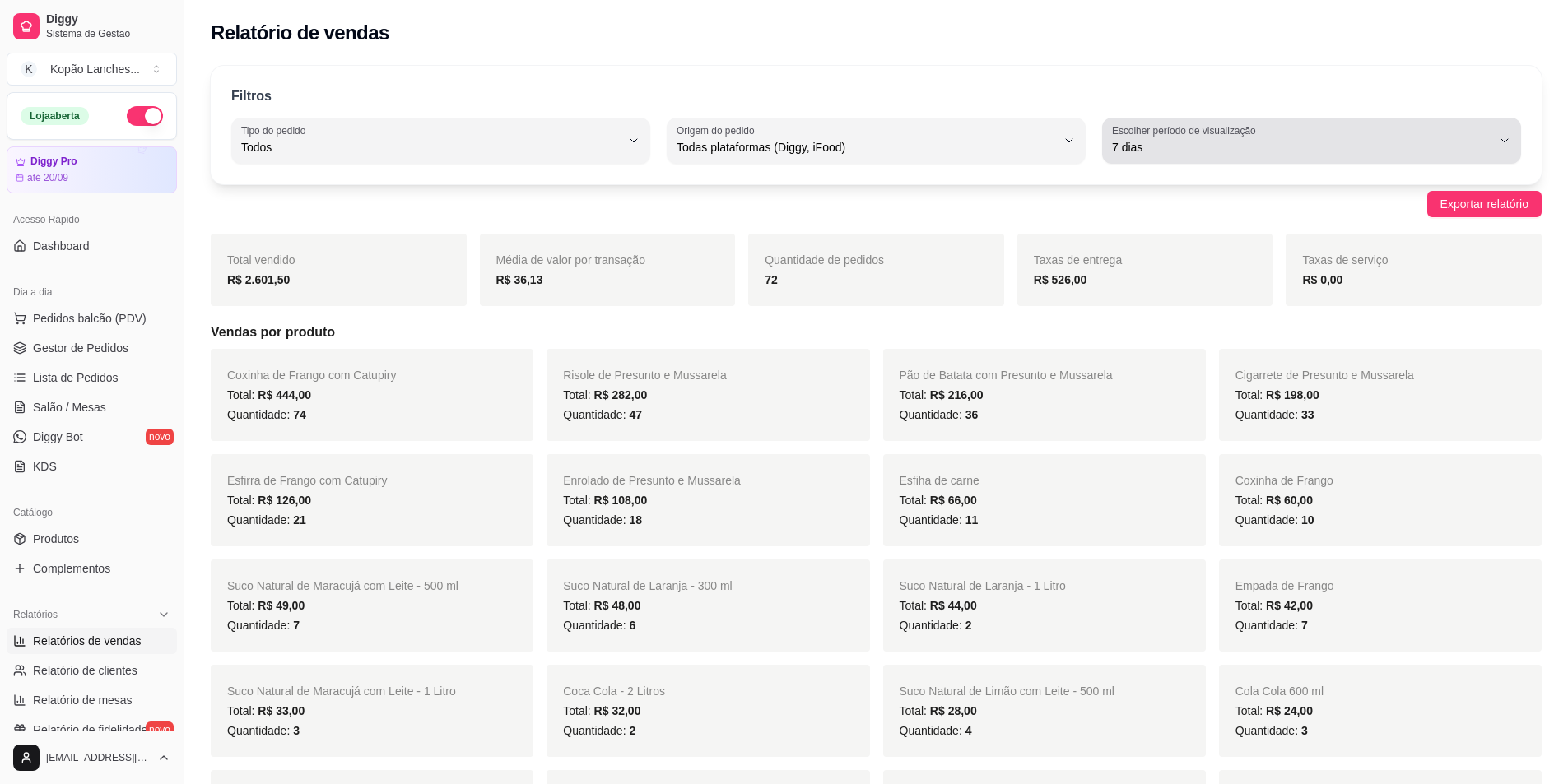
click at [777, 151] on span "7 dias" at bounding box center [1302, 147] width 379 height 17
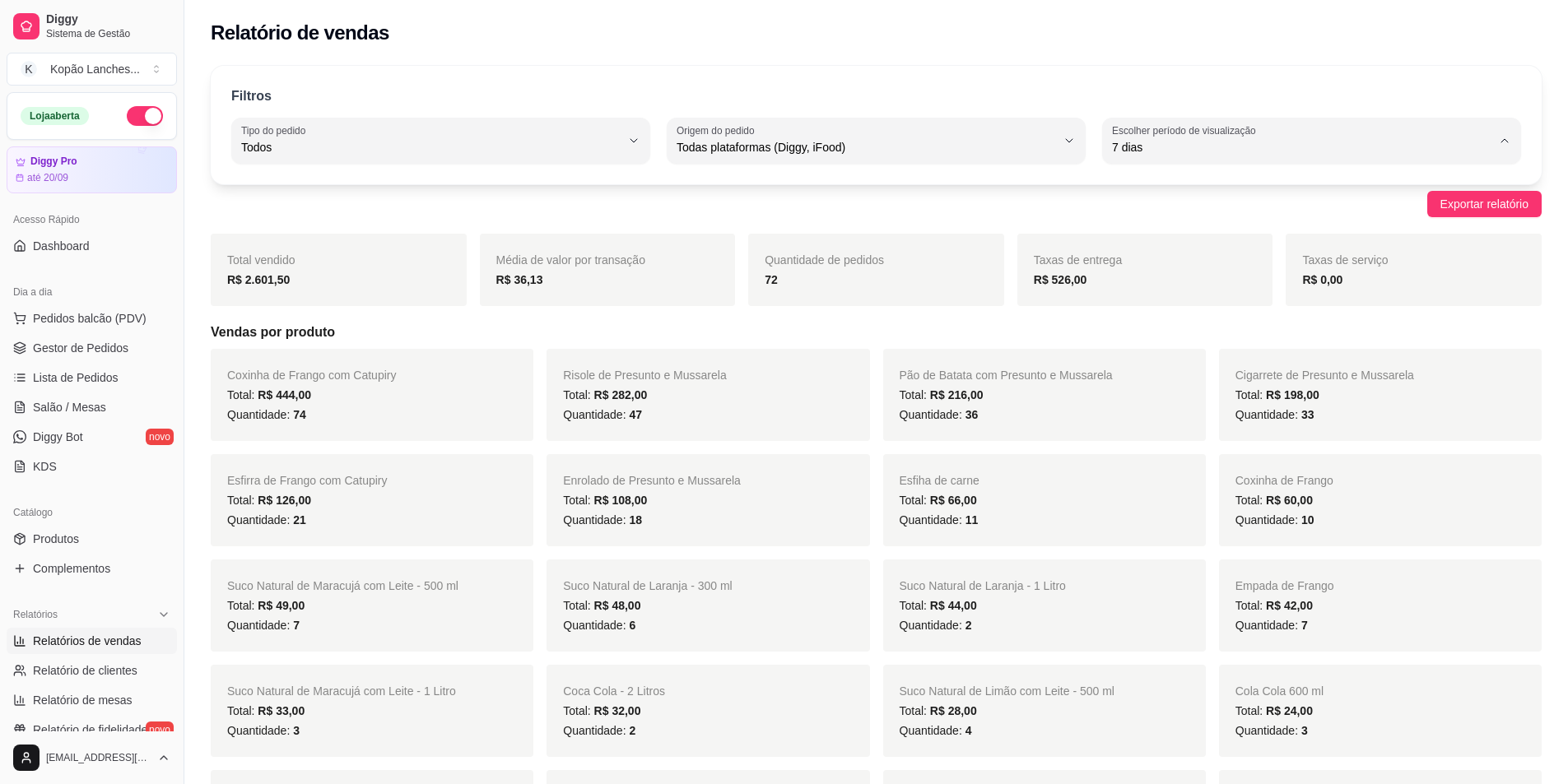
click at [777, 215] on span "Ontem" at bounding box center [1304, 213] width 361 height 16
type input "1"
select select "1"
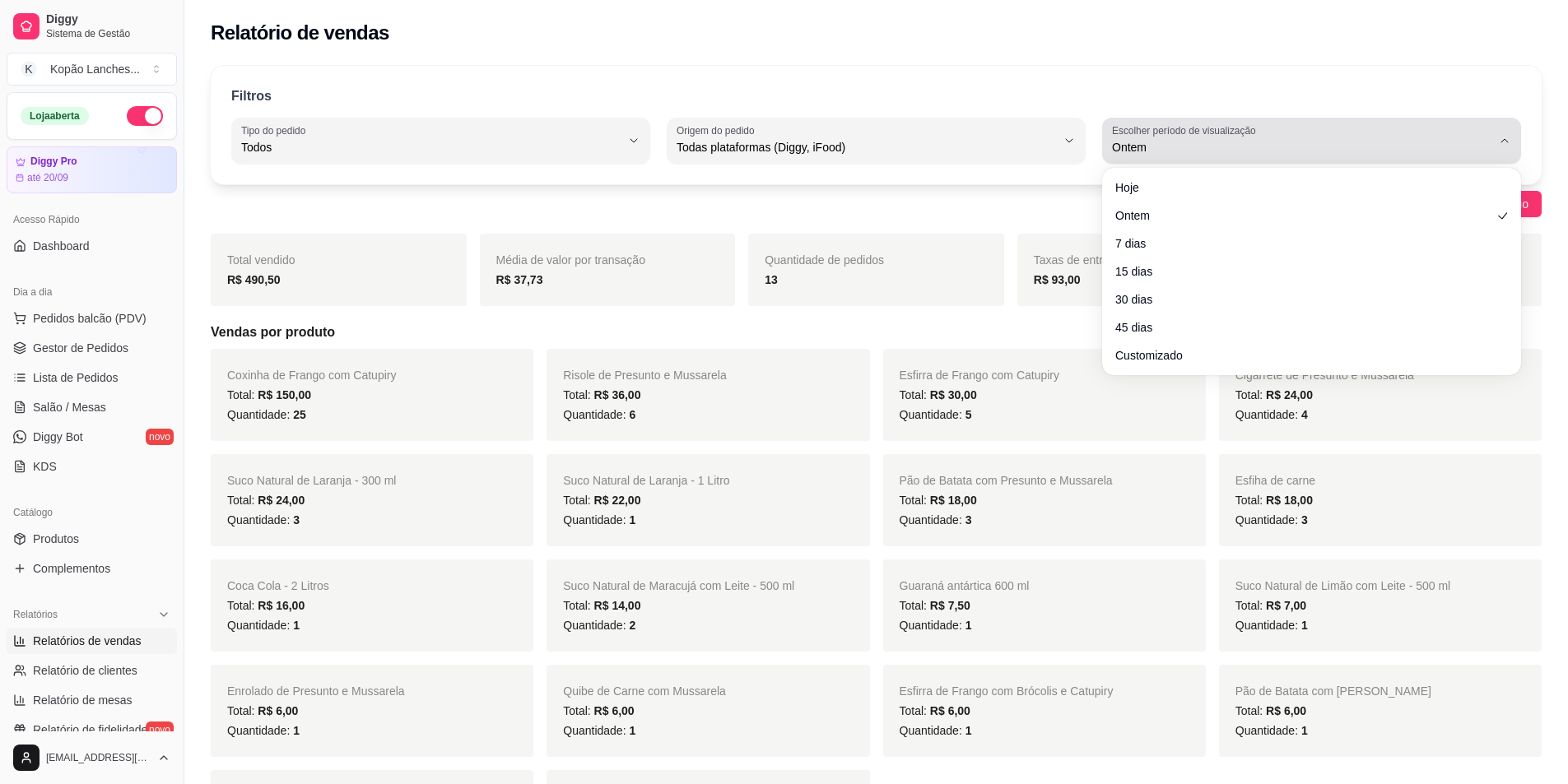
click at [777, 156] on div "Ontem" at bounding box center [1302, 140] width 379 height 33
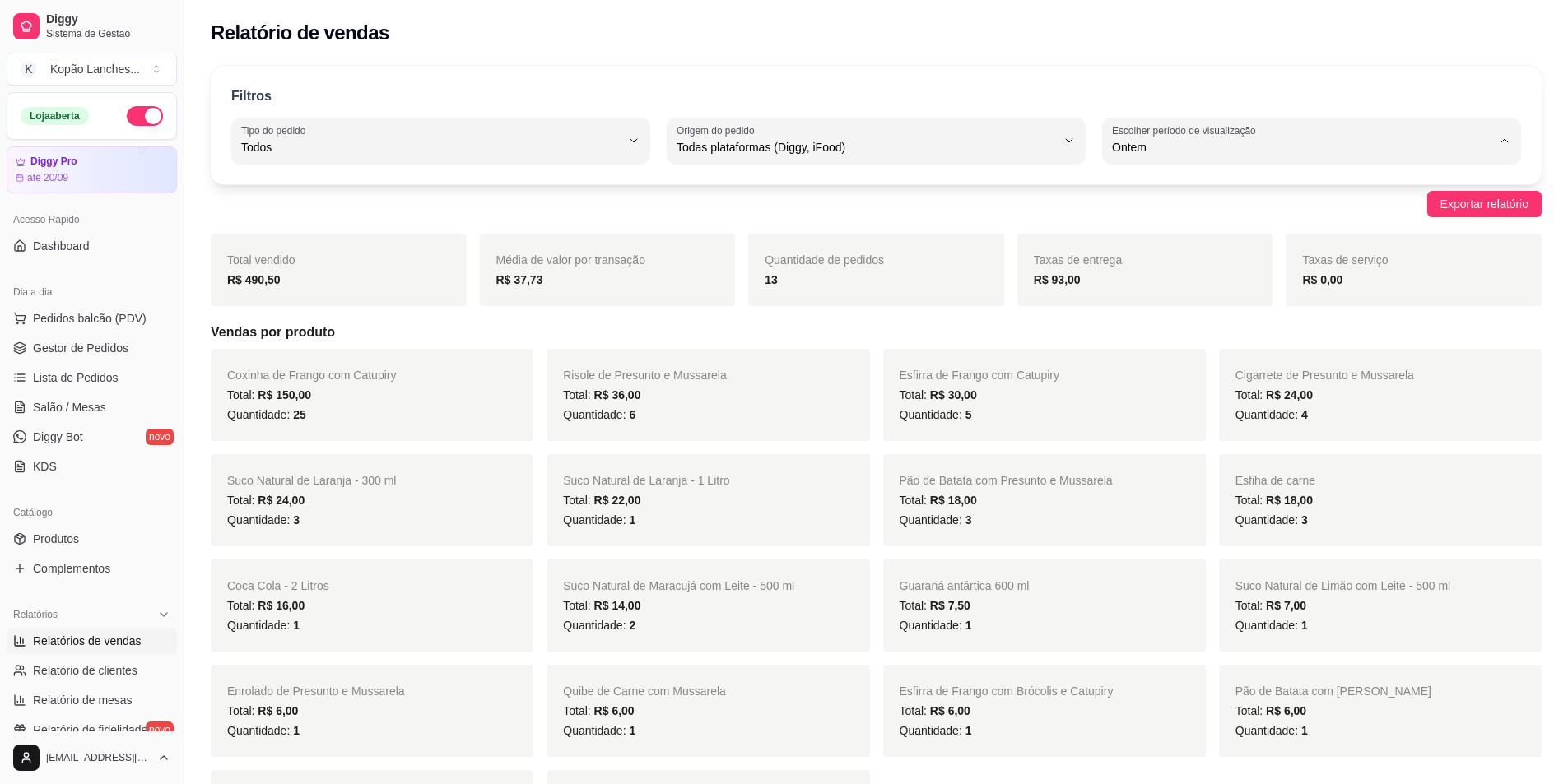
click at [777, 274] on span "15 dias" at bounding box center [1304, 266] width 361 height 16
type input "15"
select select "15"
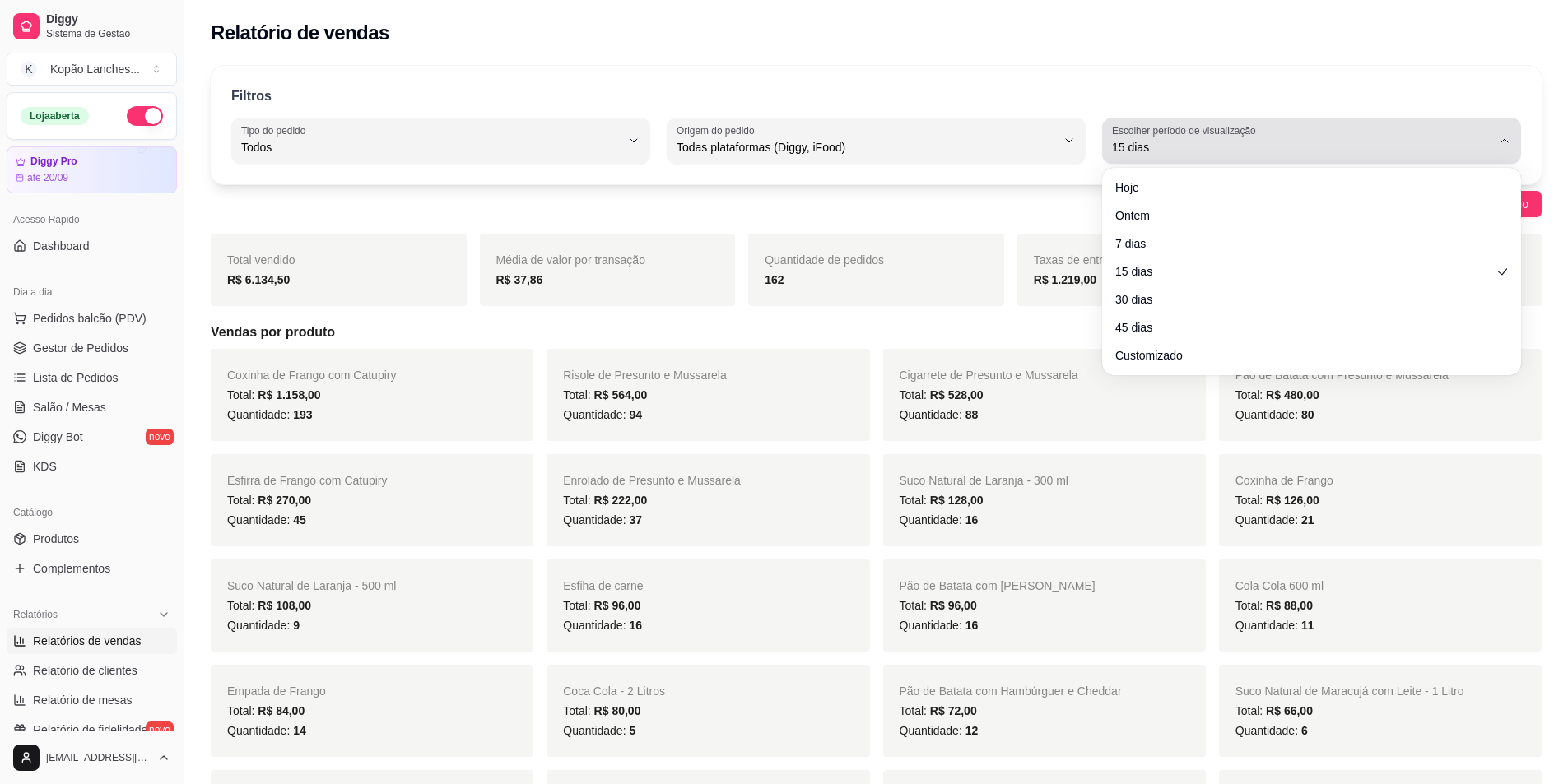
click at [777, 155] on span "15 dias" at bounding box center [1302, 147] width 379 height 17
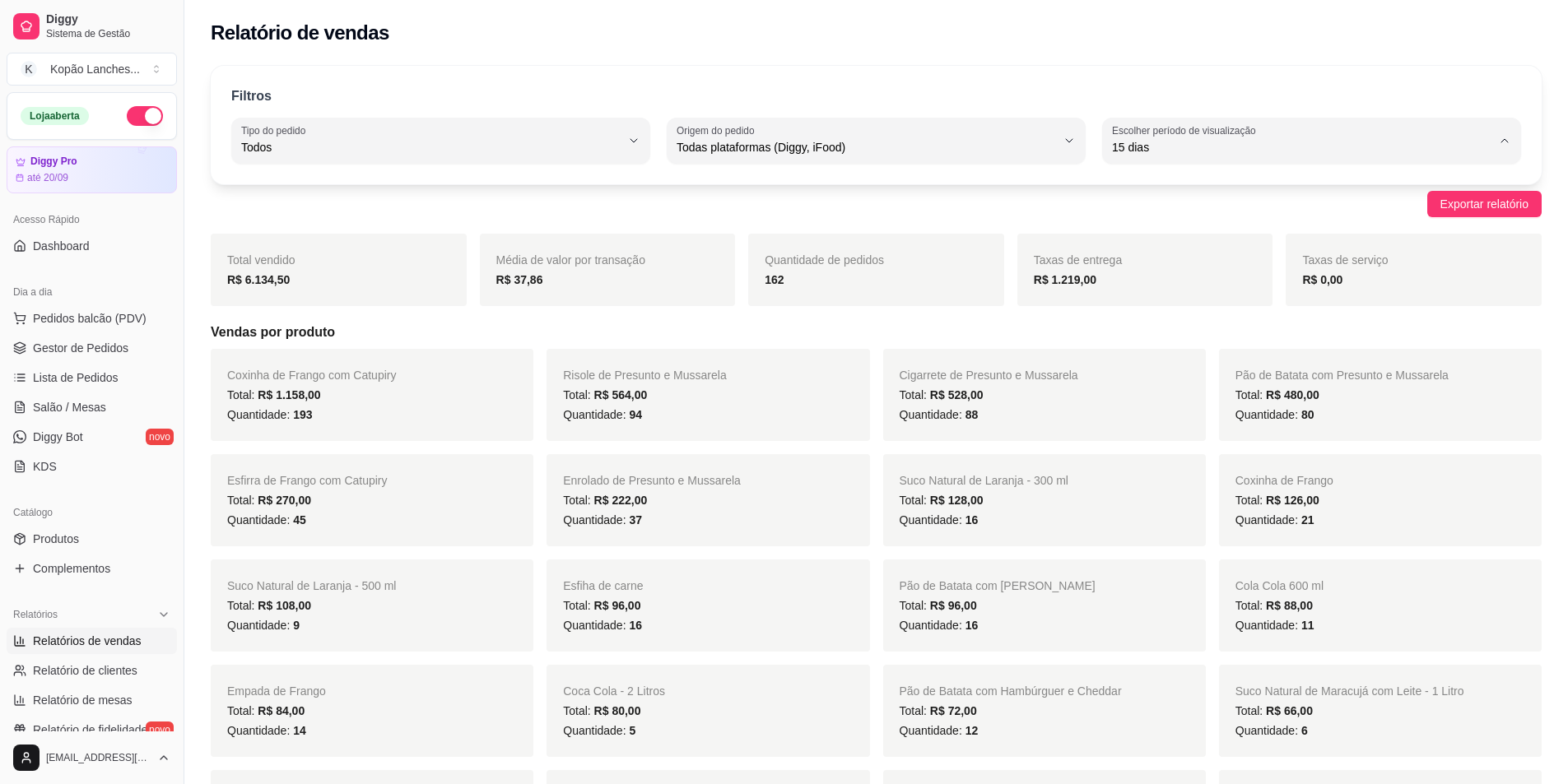
click at [777, 300] on span "30 dias" at bounding box center [1304, 293] width 361 height 16
type input "30"
select select "30"
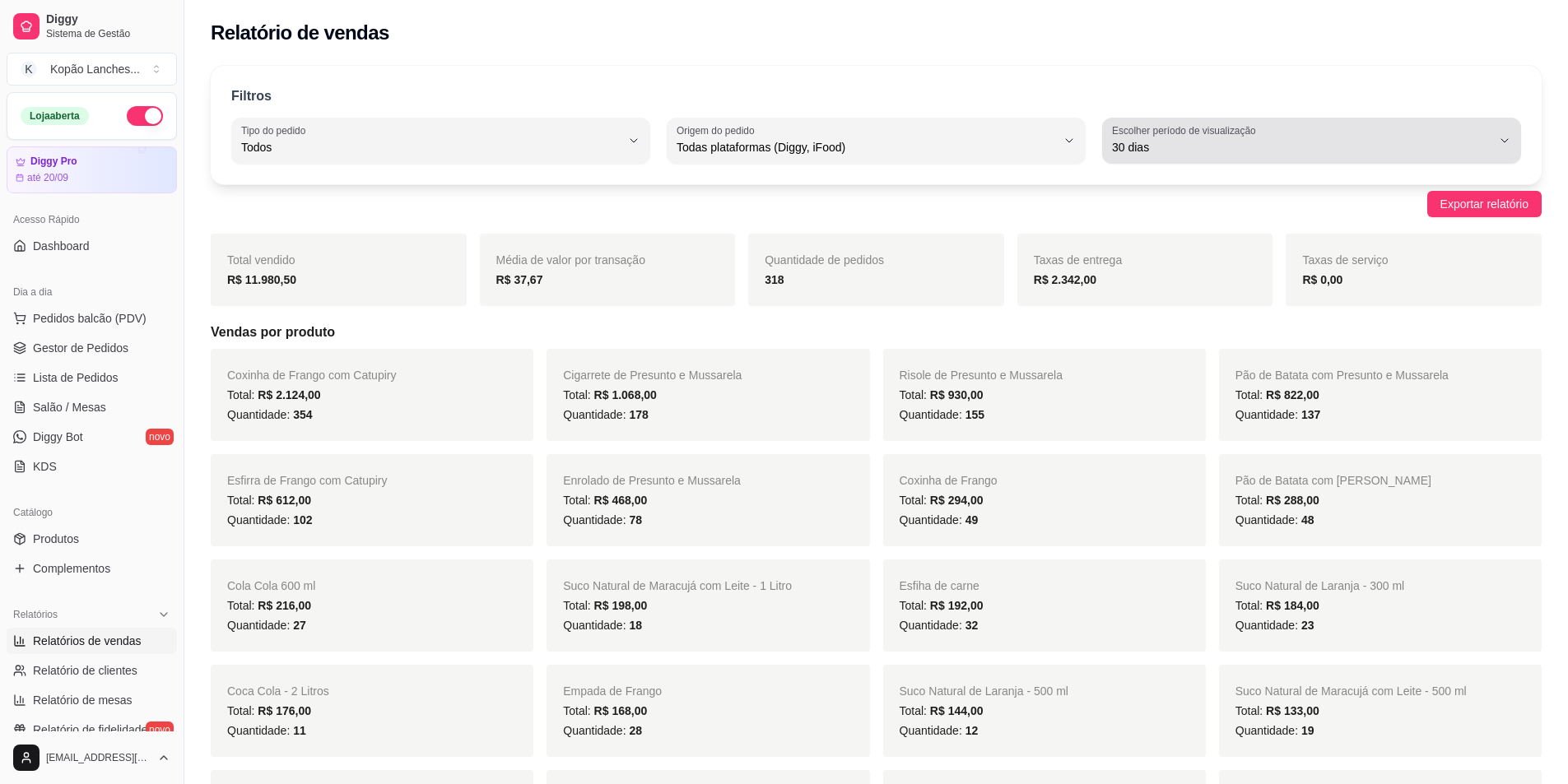
click at [777, 123] on button "Escolher período de visualização 30 dias" at bounding box center [1312, 140] width 419 height 46
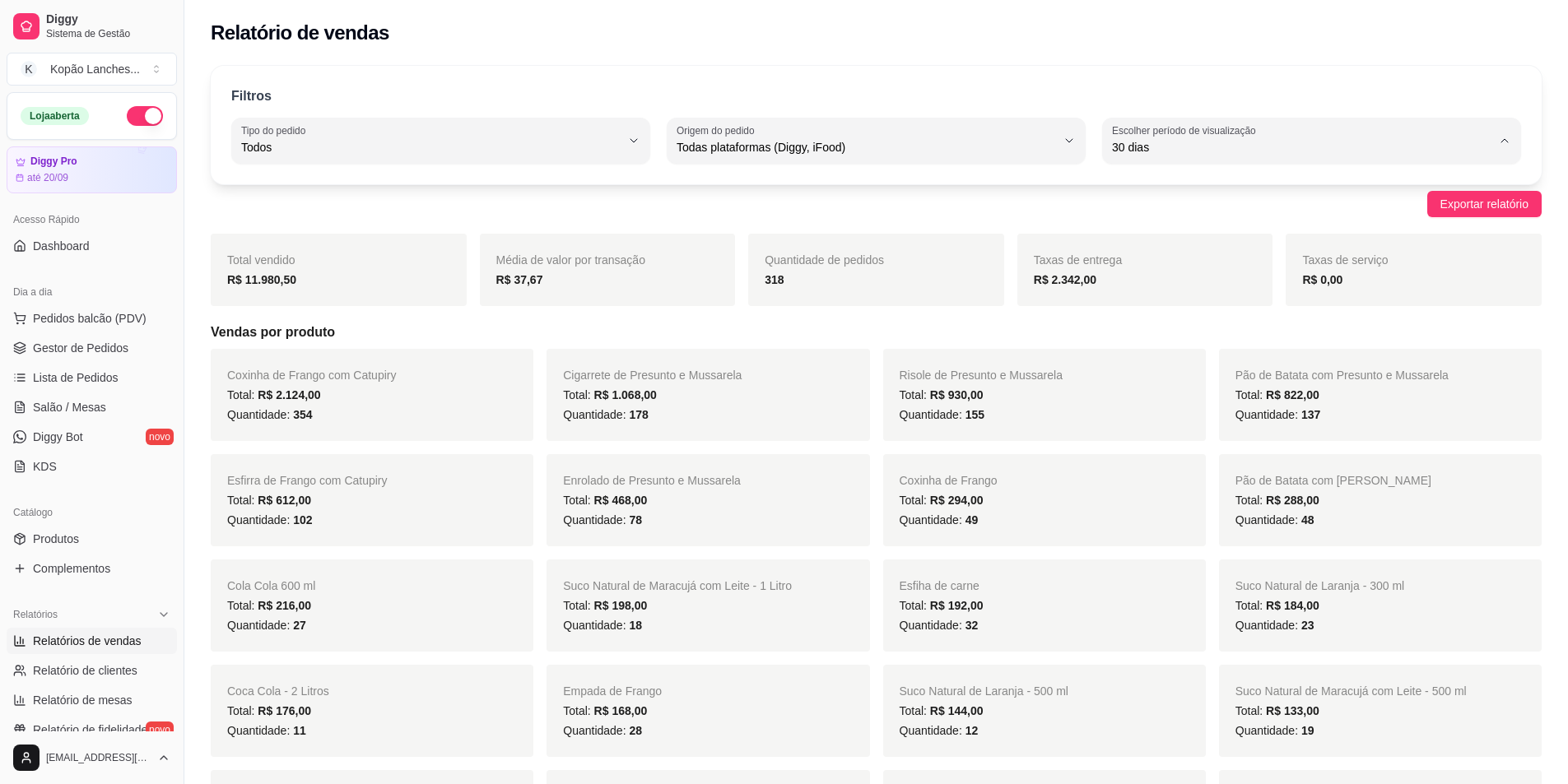
click at [777, 190] on span "Hoje" at bounding box center [1304, 186] width 361 height 16
type input "0"
select select "0"
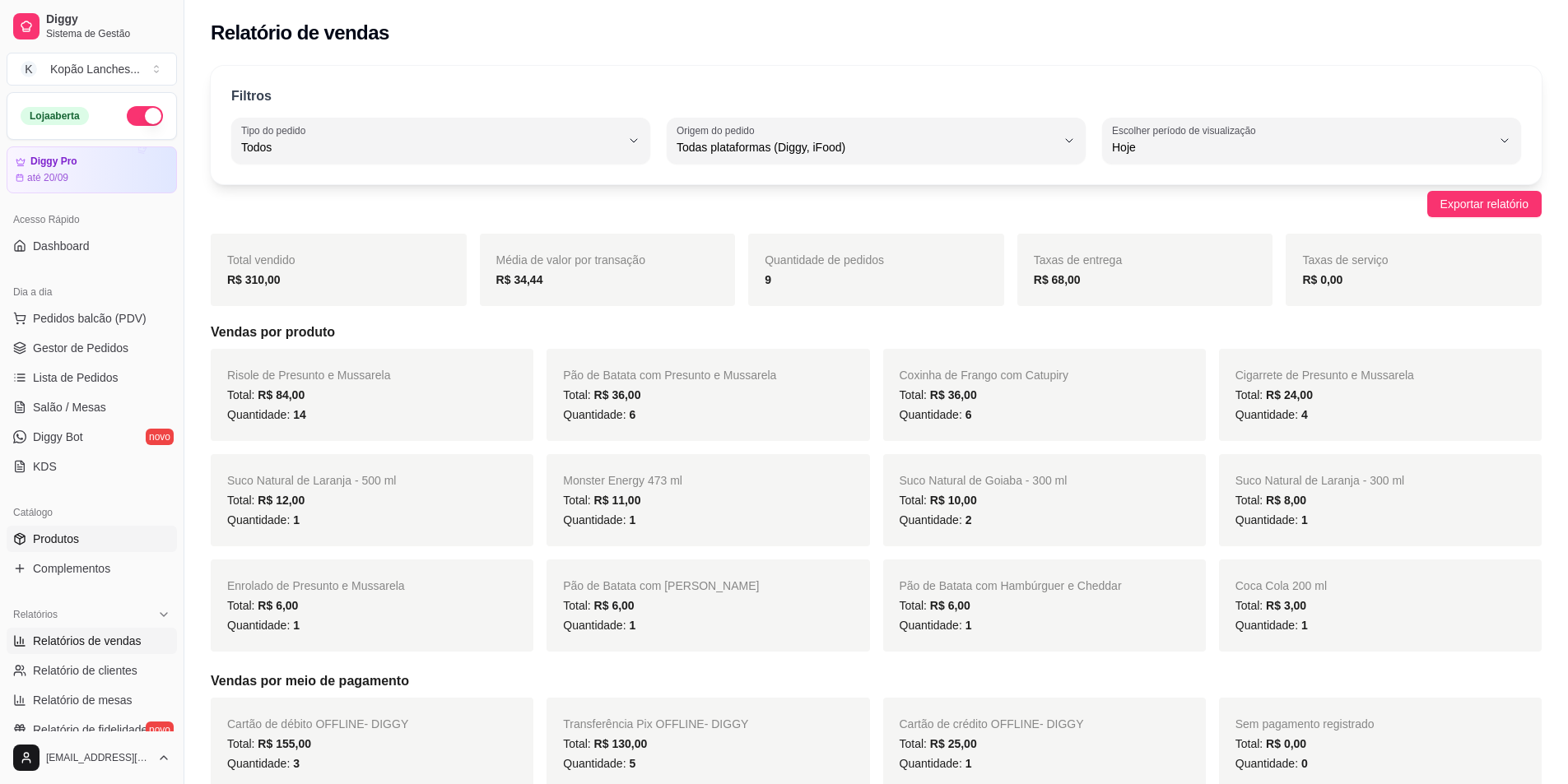
click at [25, 541] on icon at bounding box center [20, 539] width 13 height 13
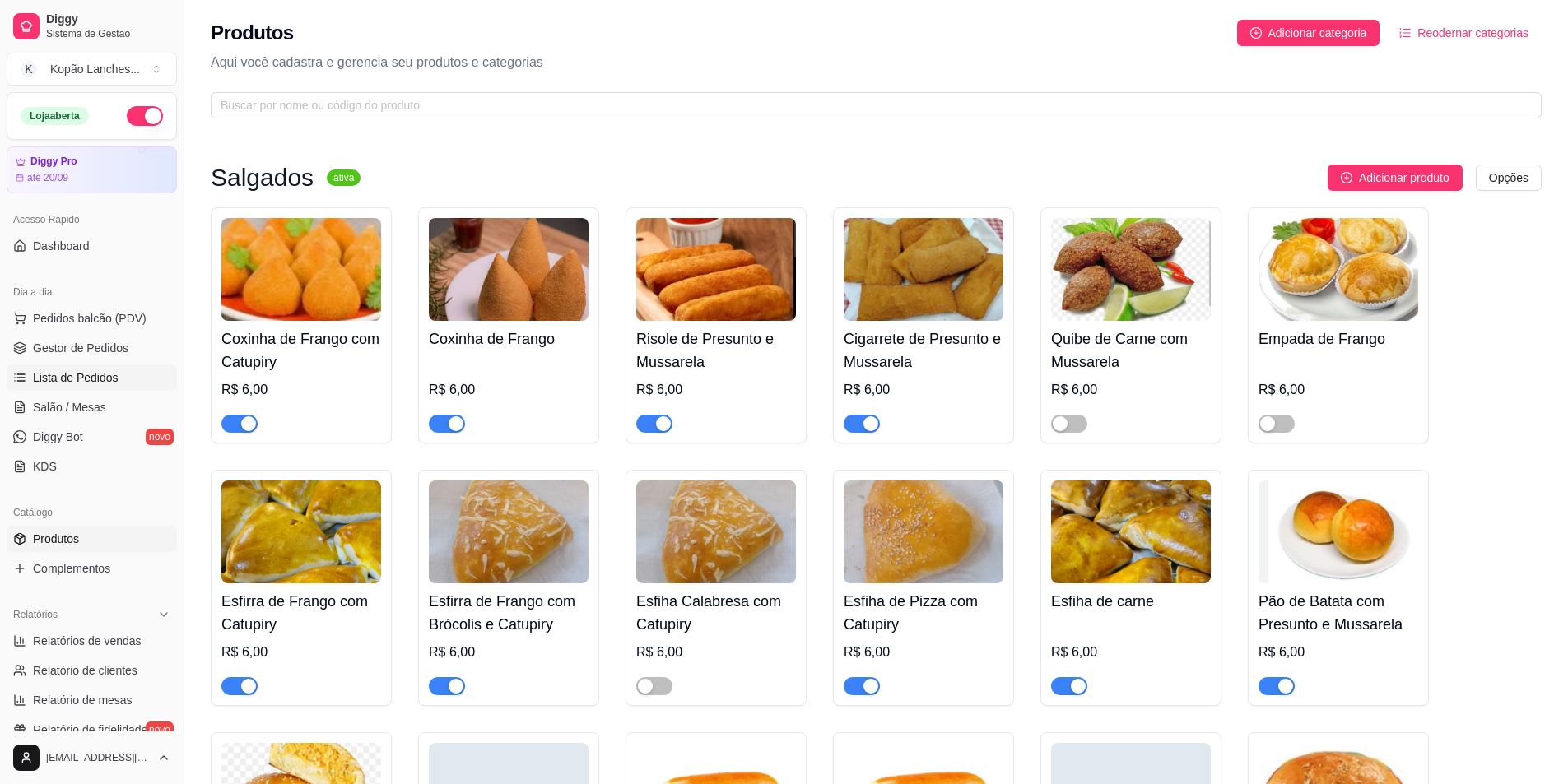
click at [77, 368] on link "Lista de Pedidos" at bounding box center [91, 377] width 170 height 26
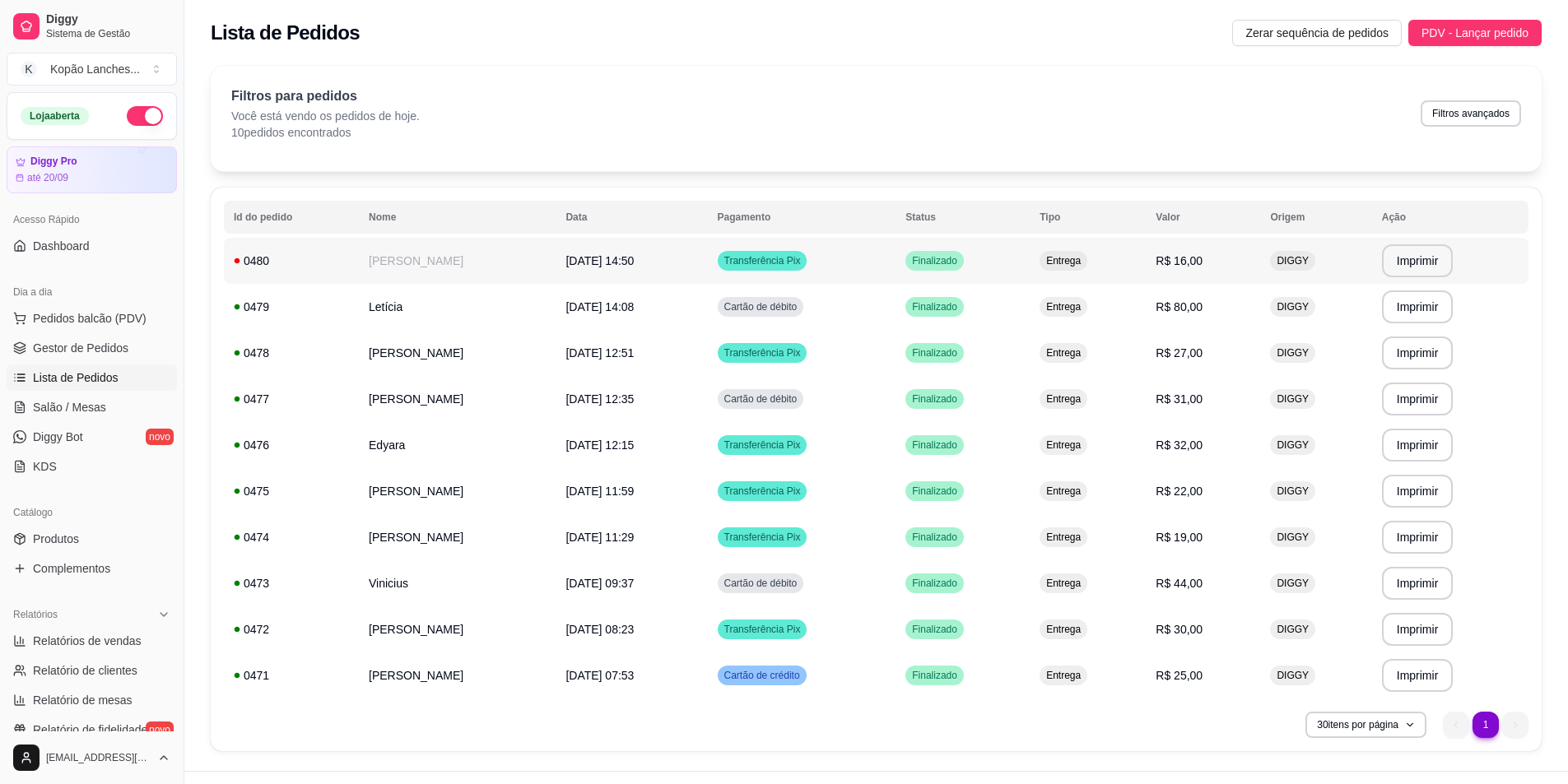
click at [777, 257] on td "Transferência Pix" at bounding box center [802, 260] width 188 height 46
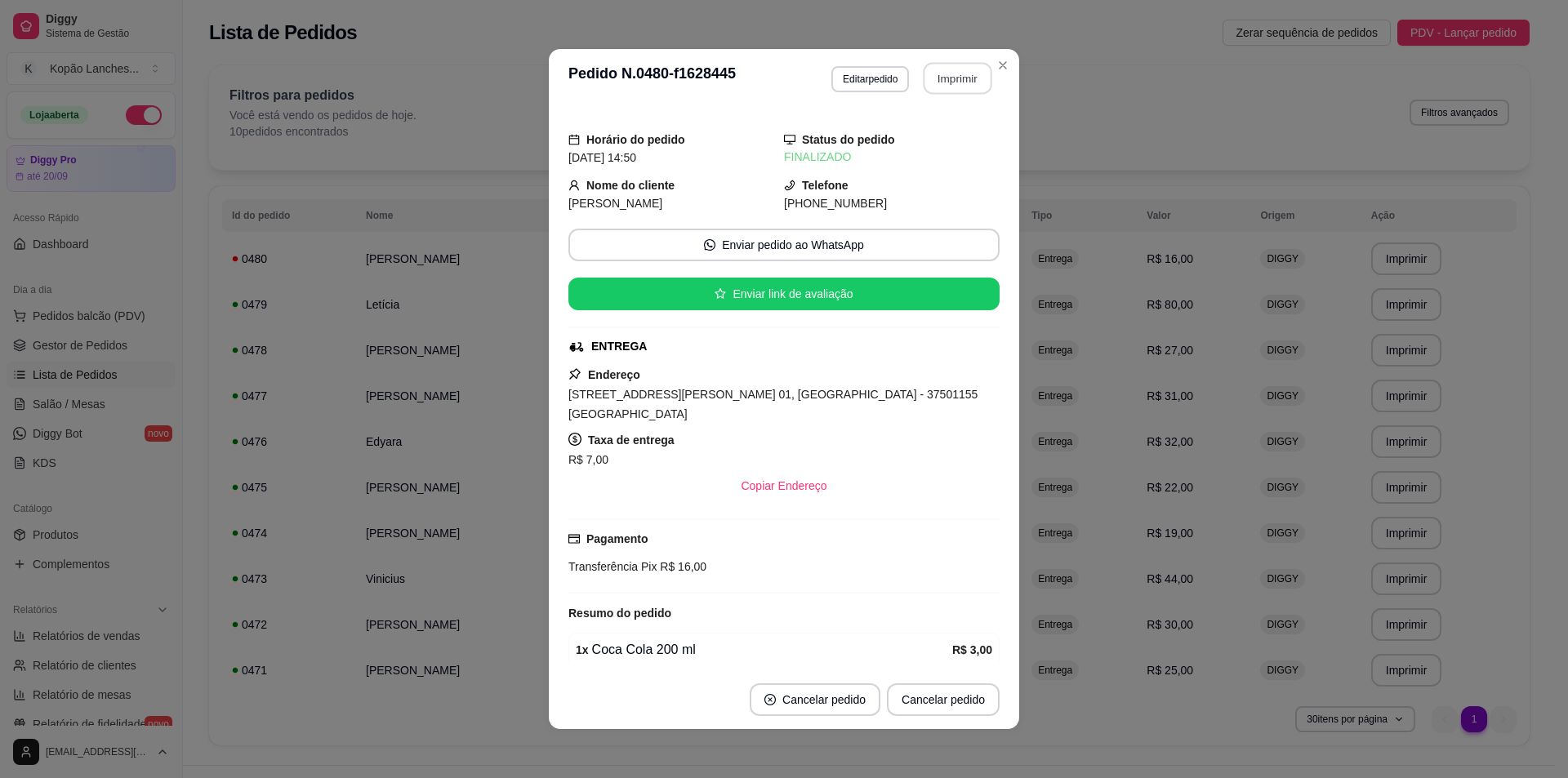
click at [771, 82] on button "Imprimir" at bounding box center [958, 79] width 68 height 31
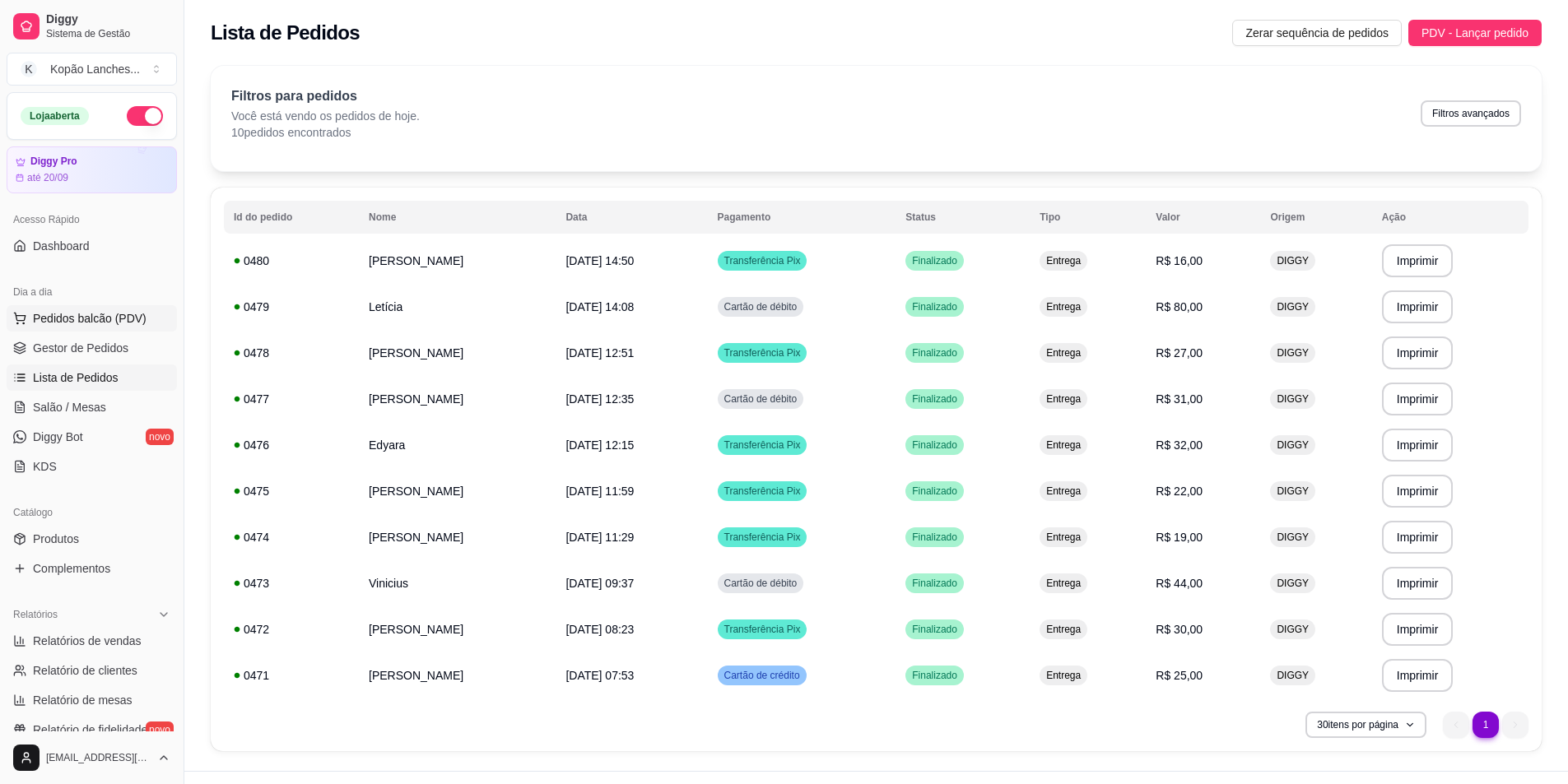
click at [116, 318] on span "Pedidos balcão (PDV)" at bounding box center [89, 318] width 114 height 17
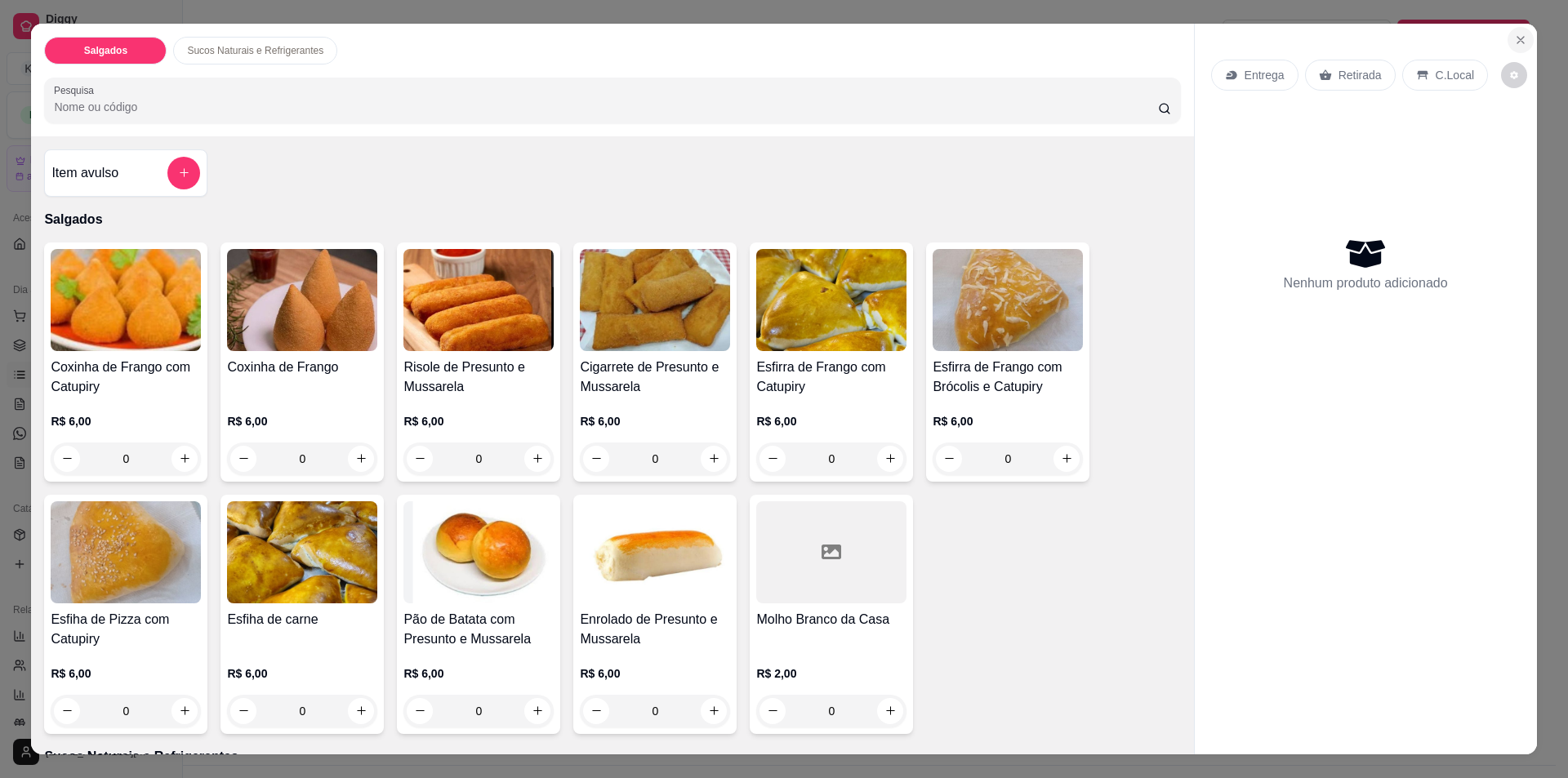
click at [771, 36] on button "Close" at bounding box center [1521, 40] width 26 height 26
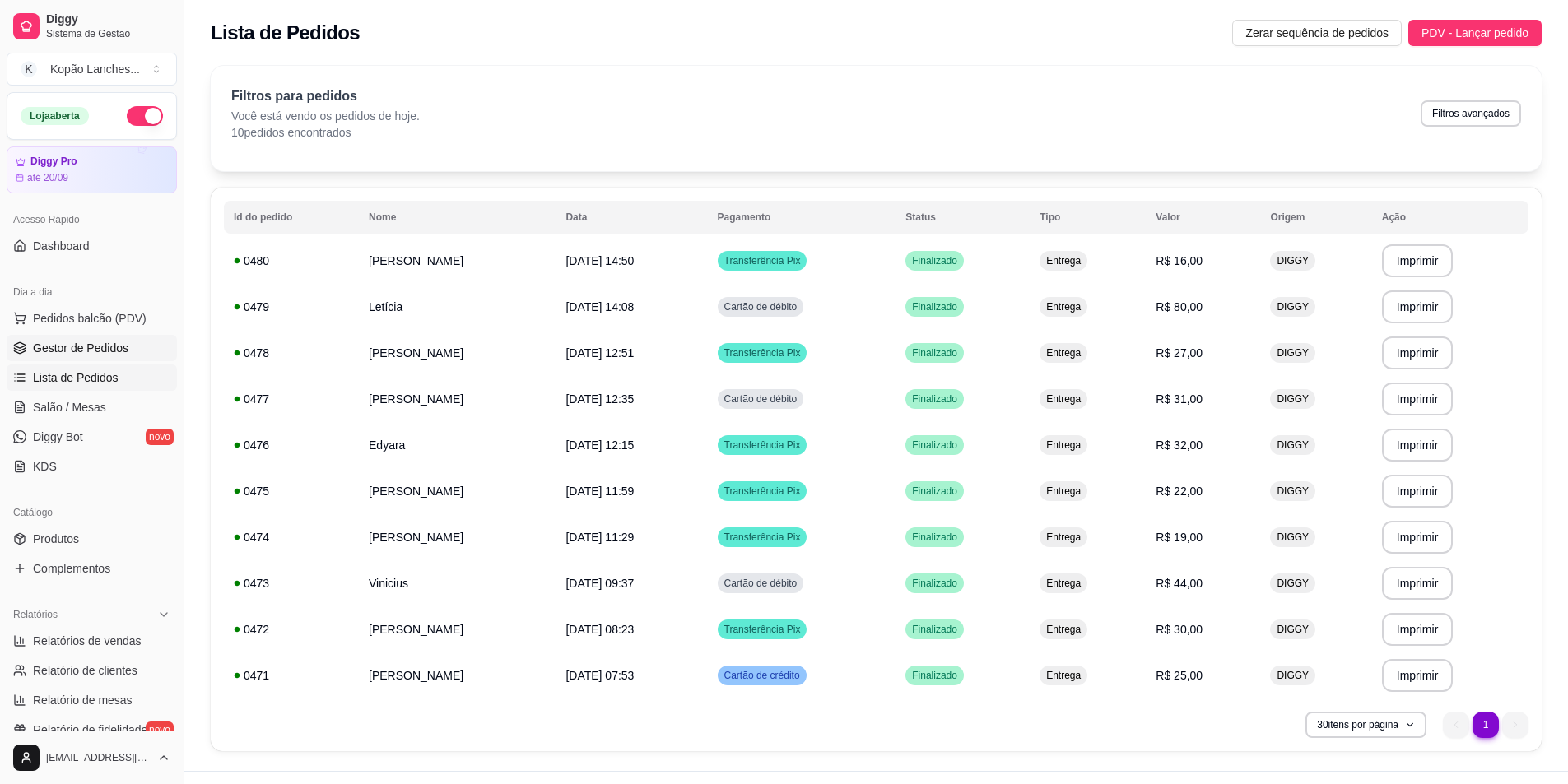
click at [101, 345] on span "Gestor de Pedidos" at bounding box center [80, 348] width 95 height 17
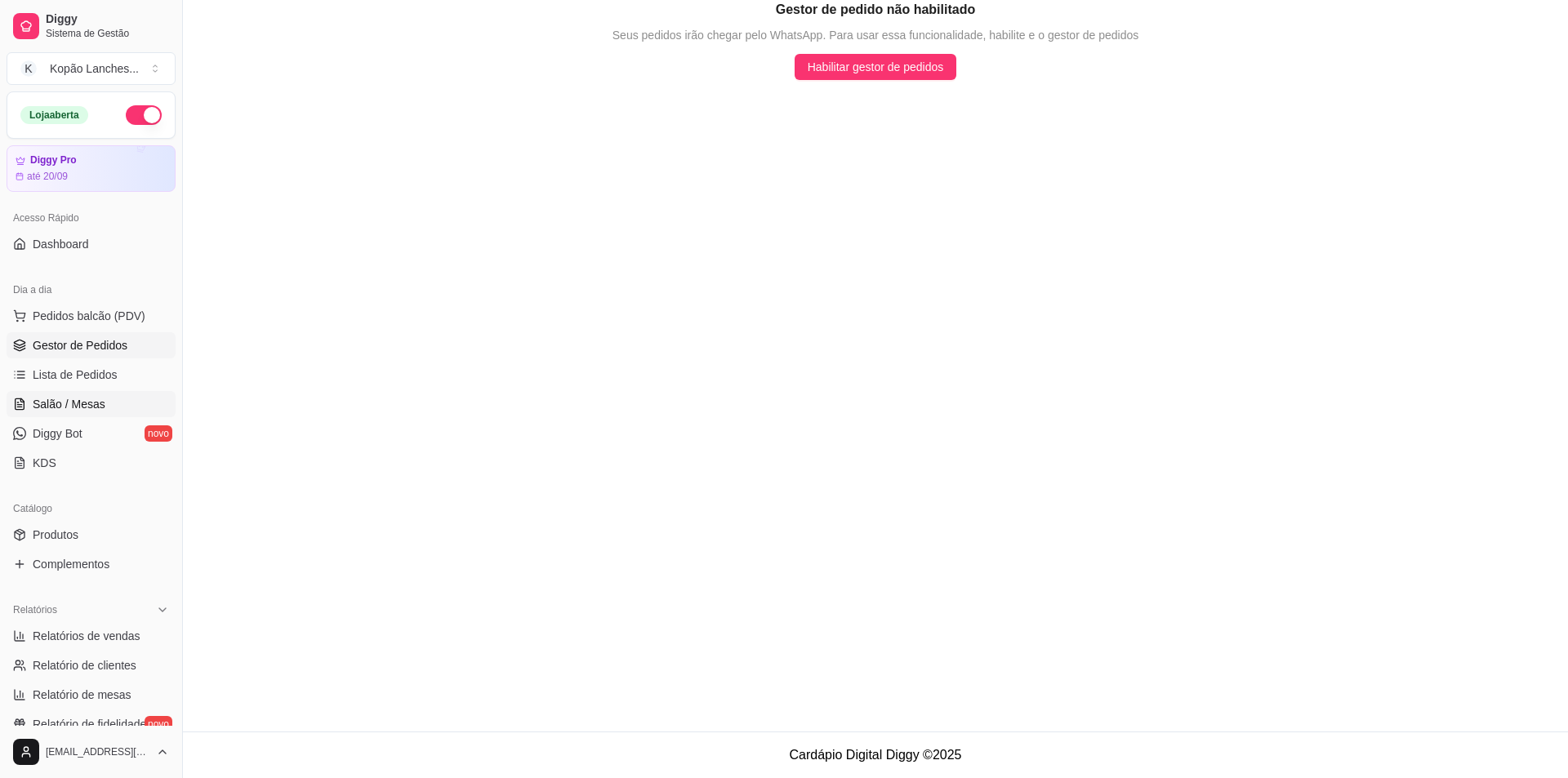
click at [88, 409] on span "Salão / Mesas" at bounding box center [68, 404] width 73 height 17
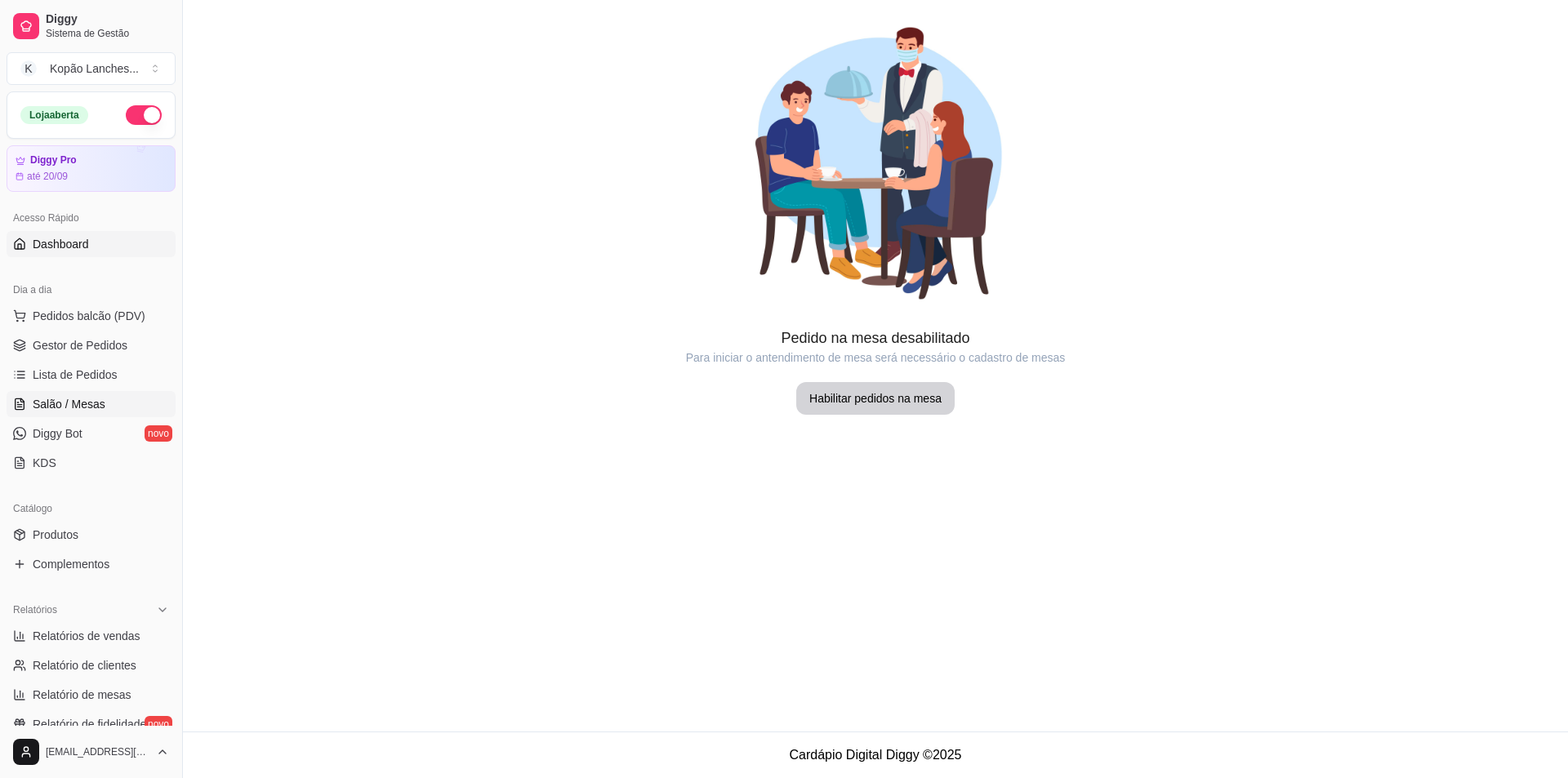
click at [89, 249] on link "Dashboard" at bounding box center [91, 244] width 169 height 26
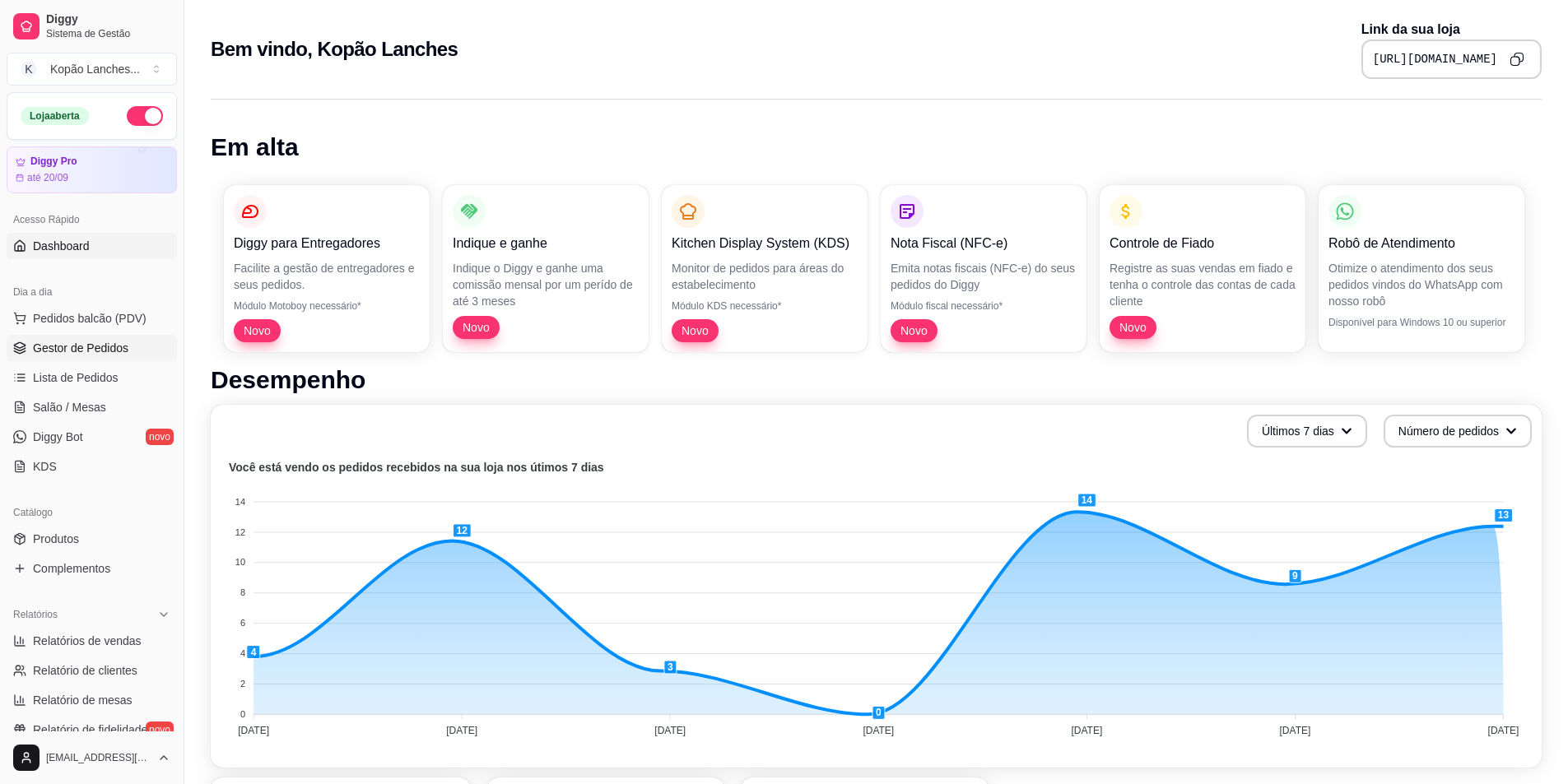
click at [95, 347] on span "Gestor de Pedidos" at bounding box center [80, 348] width 95 height 17
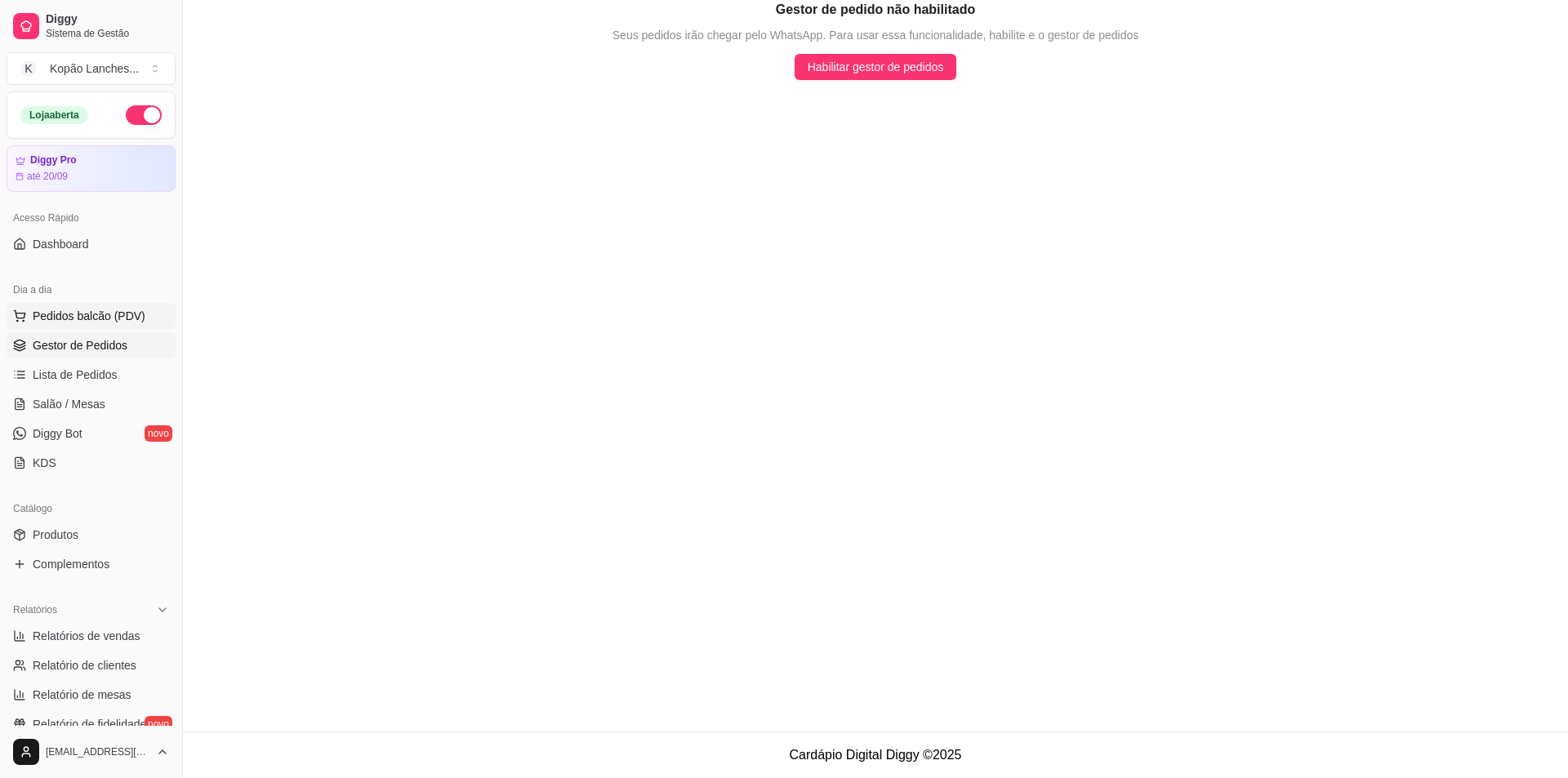
click at [103, 312] on span "Pedidos balcão (PDV)" at bounding box center [89, 316] width 113 height 17
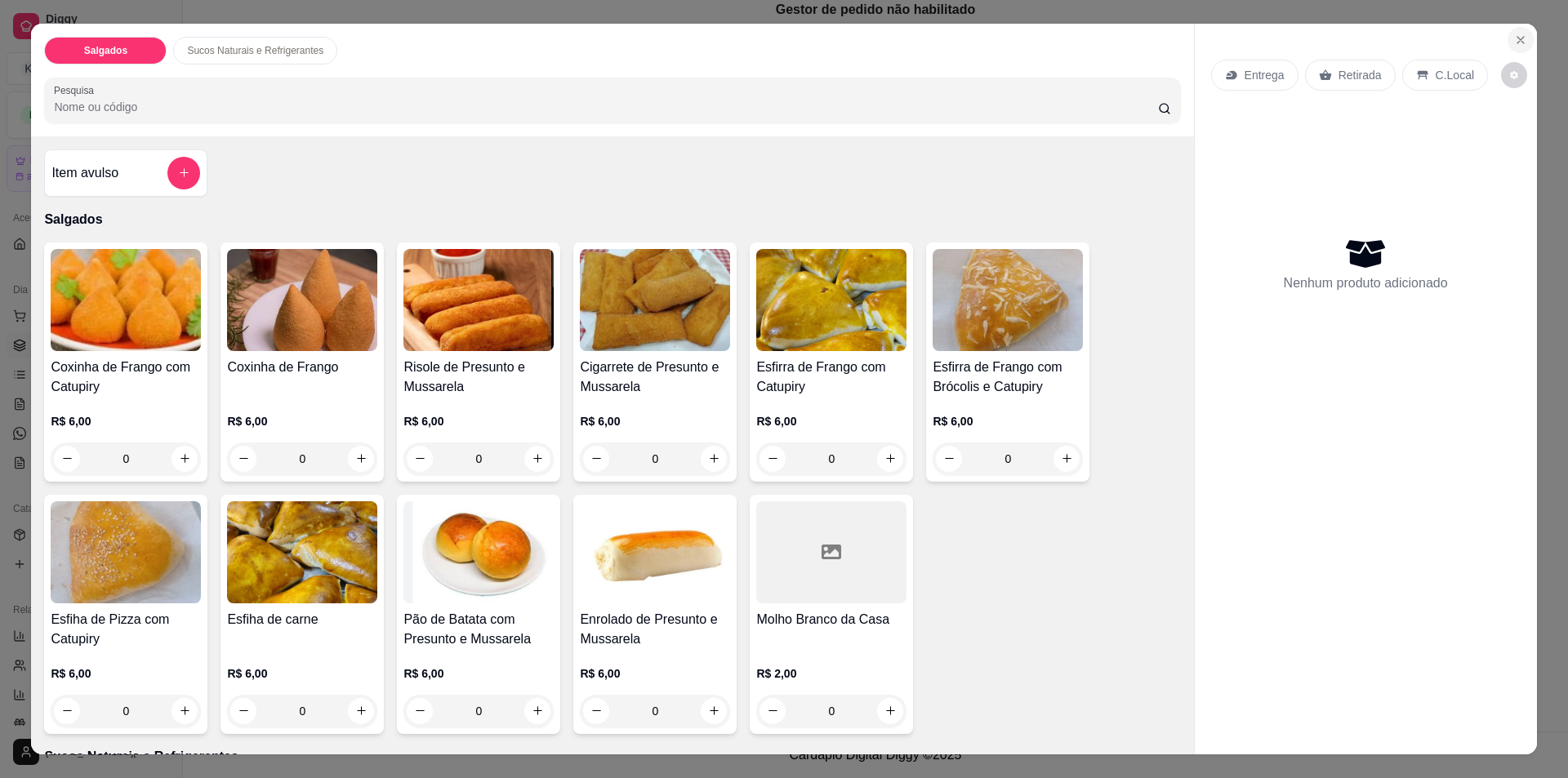
click at [771, 41] on icon "Close" at bounding box center [1521, 40] width 13 height 13
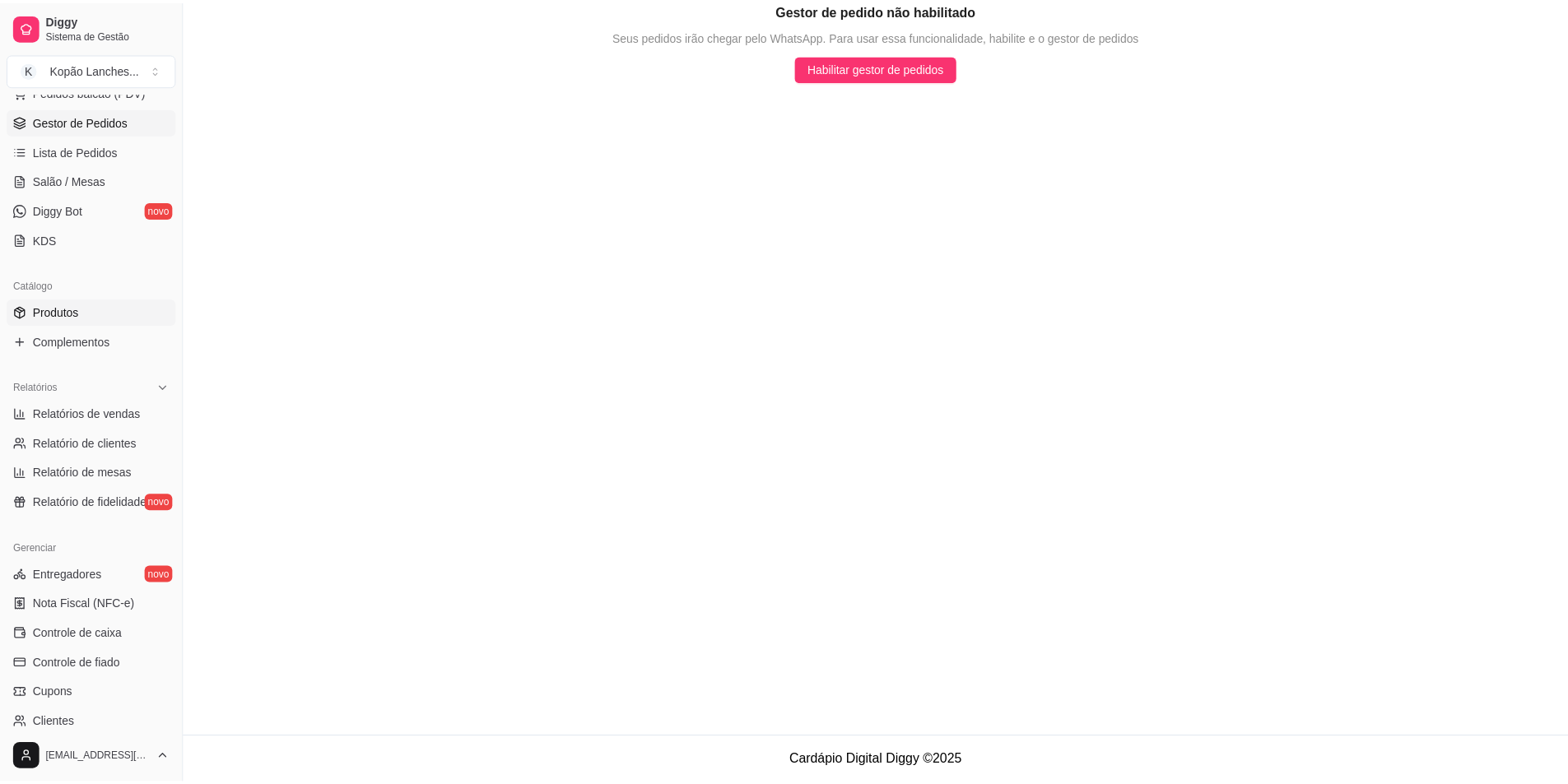
scroll to position [247, 0]
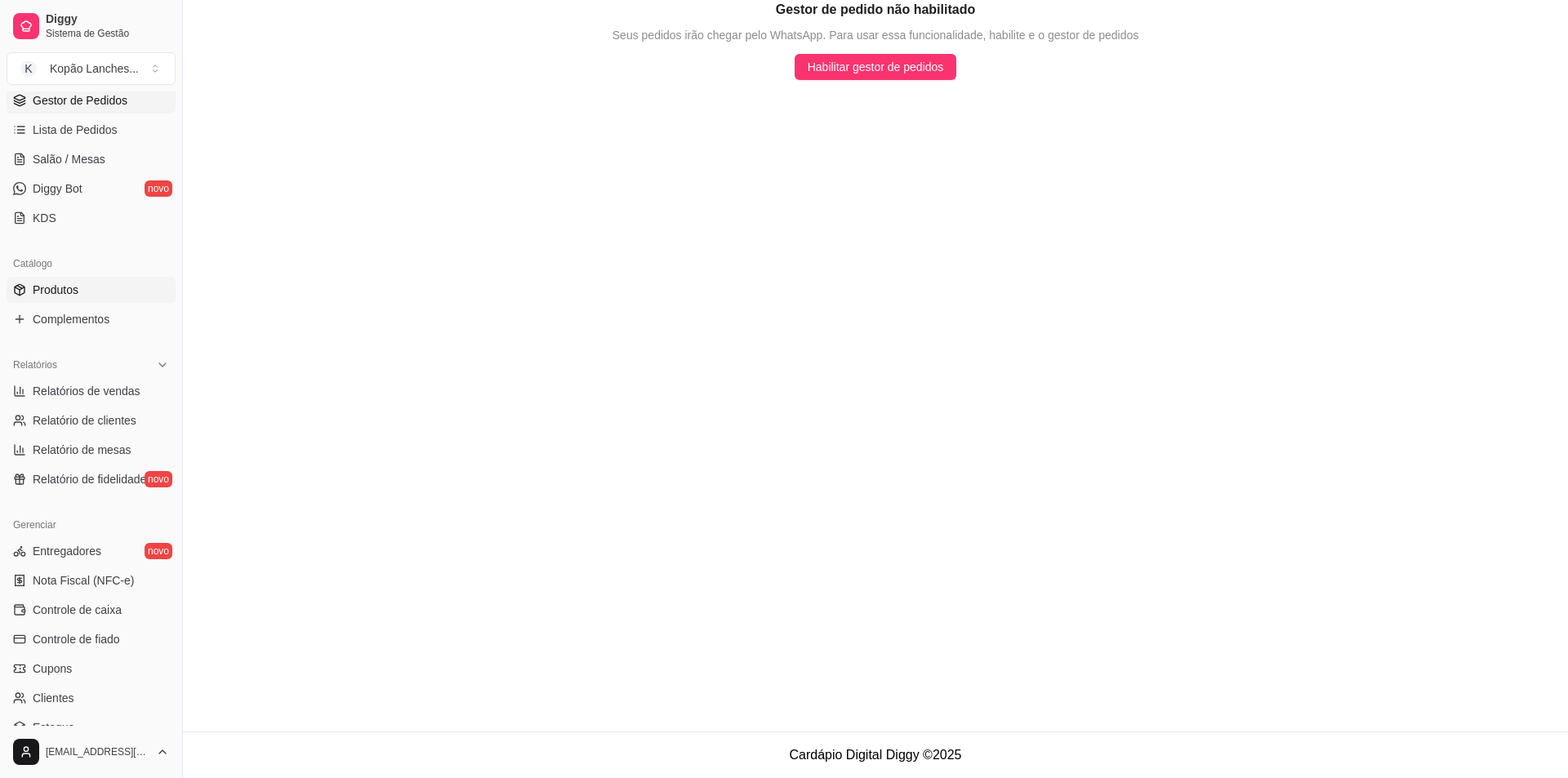
click at [74, 286] on span "Produtos" at bounding box center [55, 290] width 45 height 17
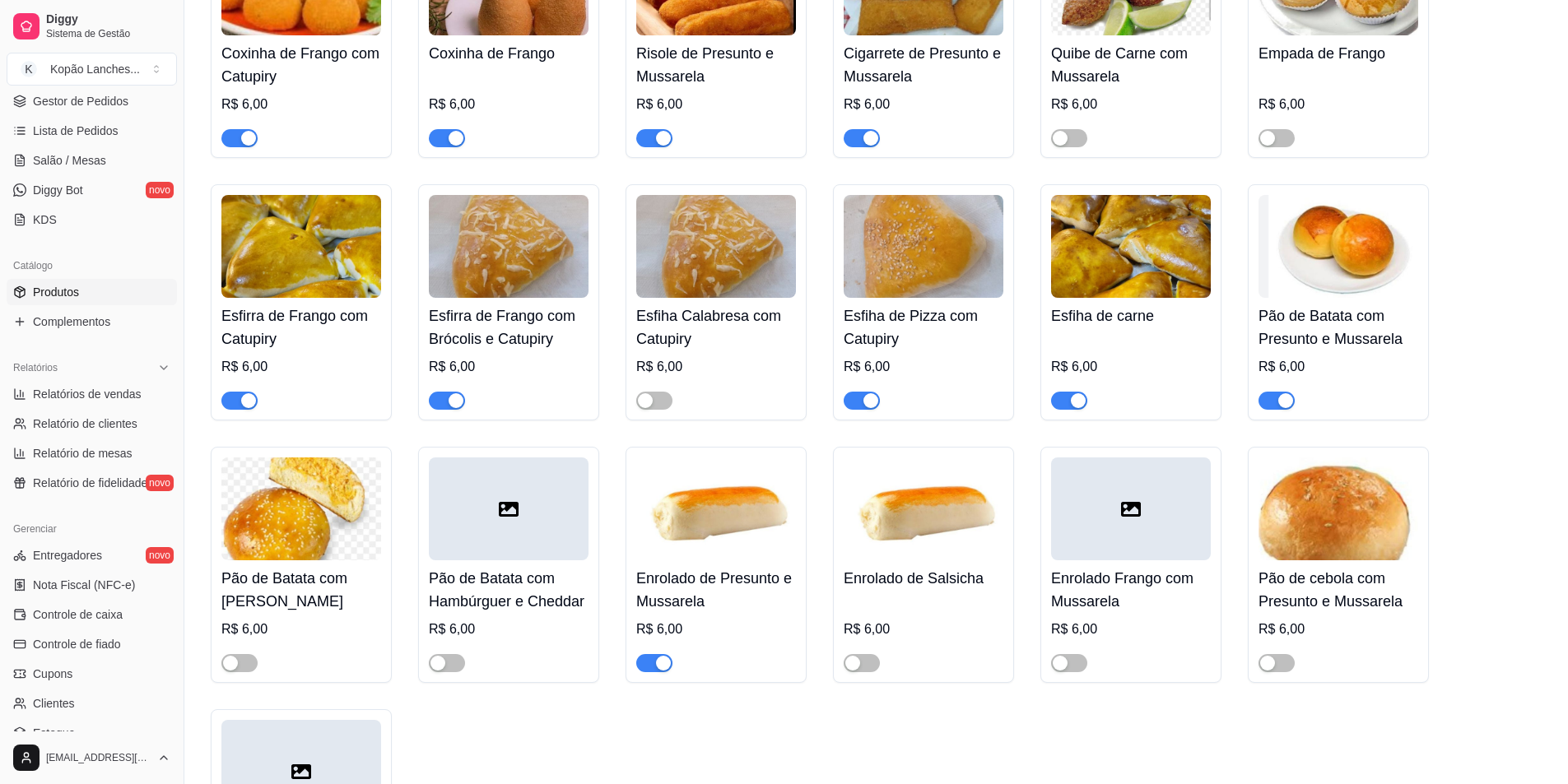
scroll to position [329, 0]
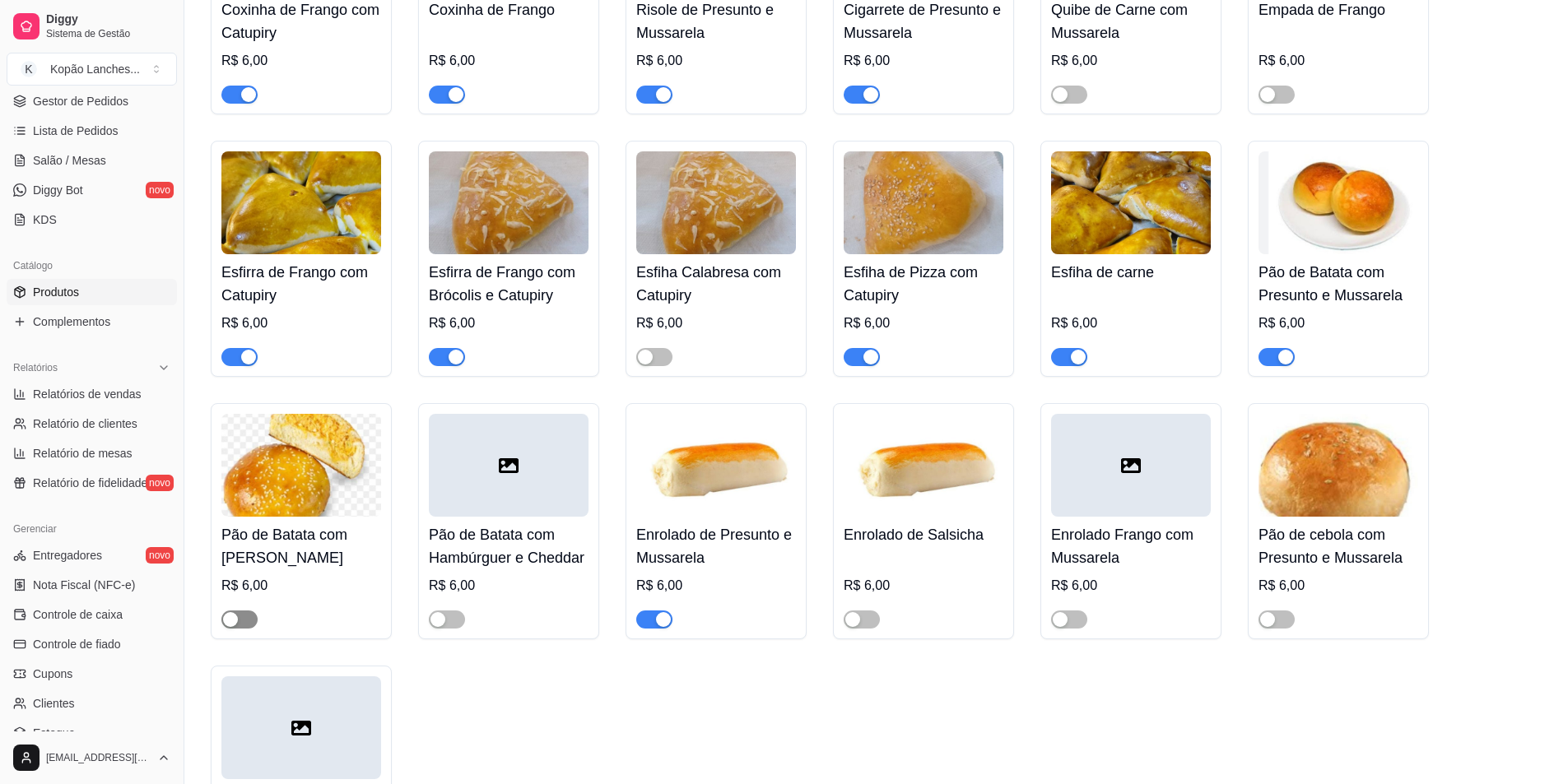
click at [238, 619] on button "button" at bounding box center [239, 619] width 36 height 18
click at [655, 357] on span "button" at bounding box center [654, 357] width 36 height 18
click at [448, 611] on div at bounding box center [446, 618] width 36 height 20
click at [455, 626] on span "button" at bounding box center [446, 619] width 36 height 18
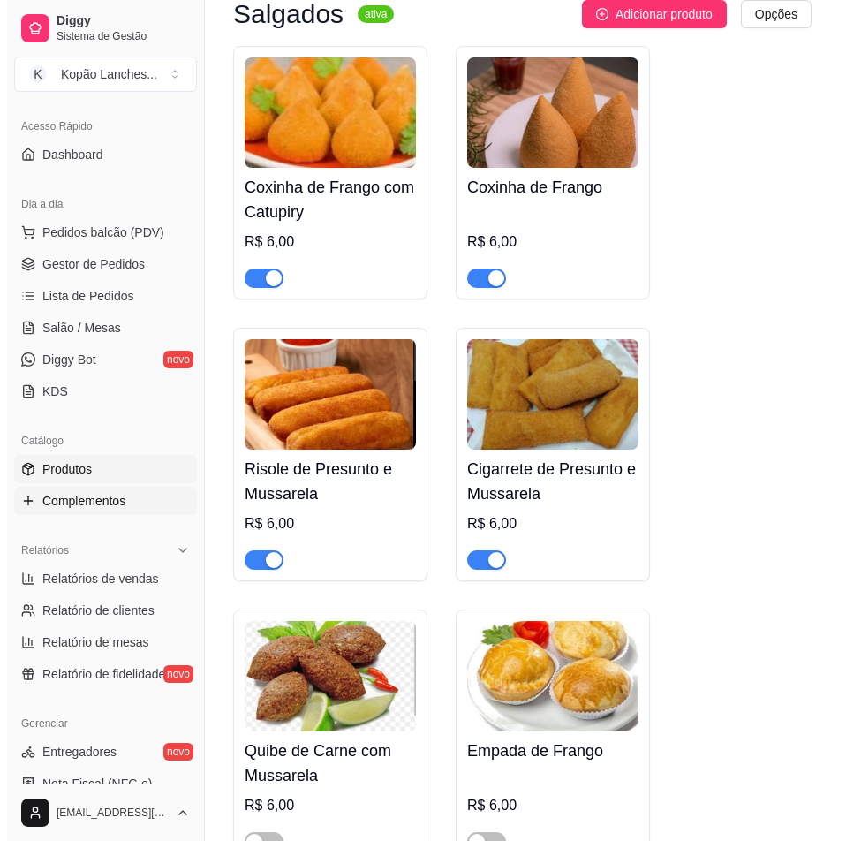
scroll to position [88, 0]
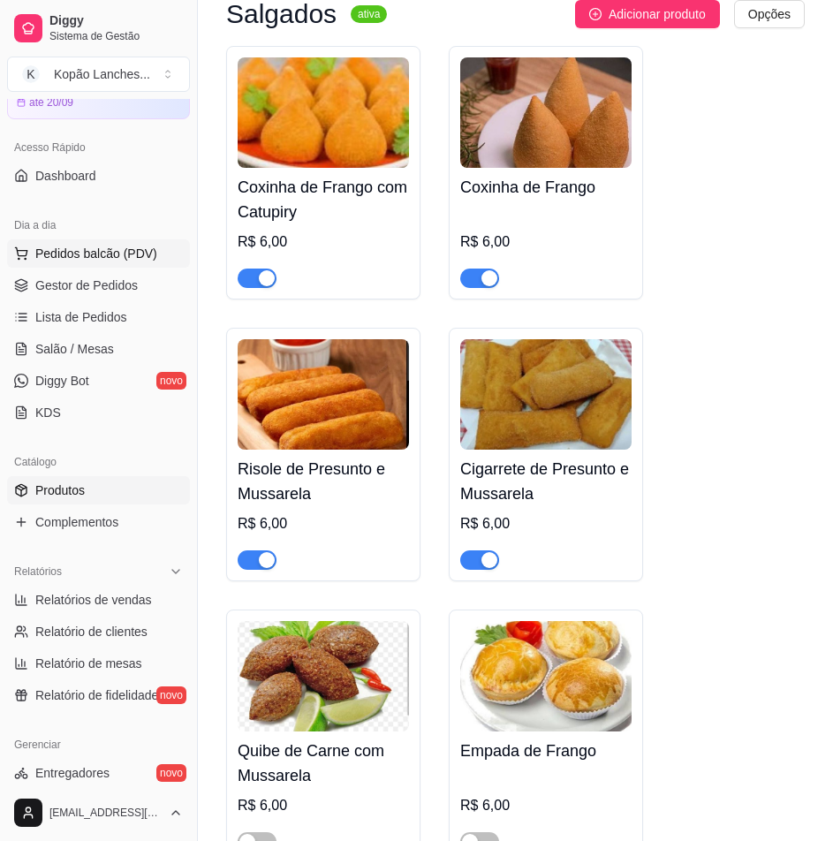
click at [93, 264] on button "Pedidos balcão (PDV)" at bounding box center [98, 253] width 183 height 28
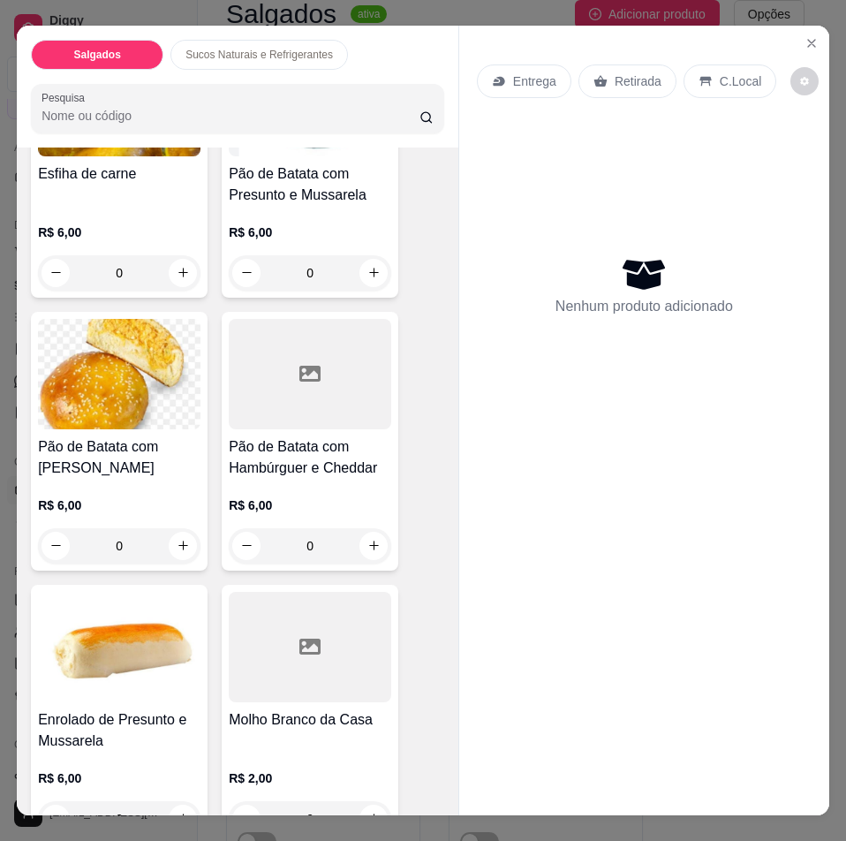
scroll to position [1325, 0]
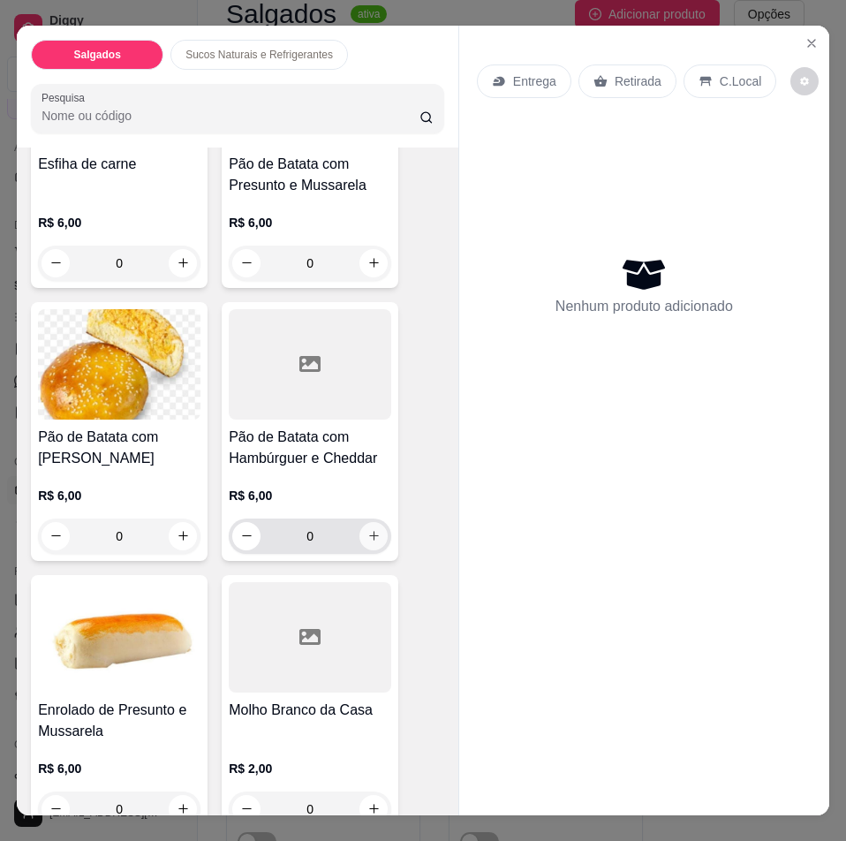
click at [371, 535] on icon "increase-product-quantity" at bounding box center [374, 535] width 13 height 13
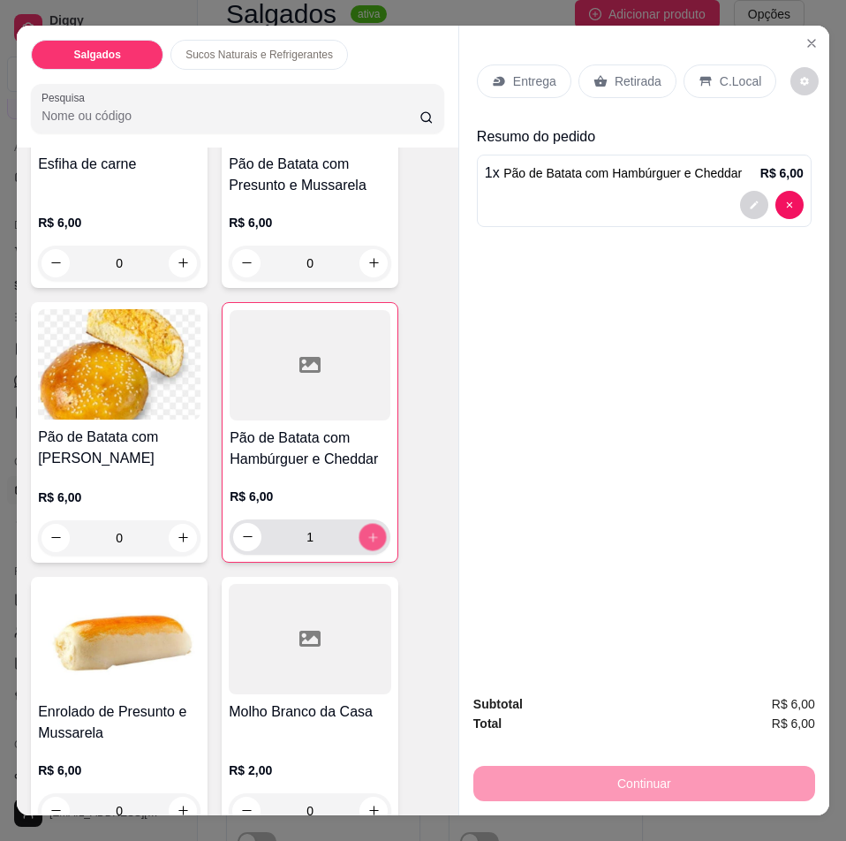
click at [371, 535] on icon "increase-product-quantity" at bounding box center [373, 536] width 13 height 13
type input "3"
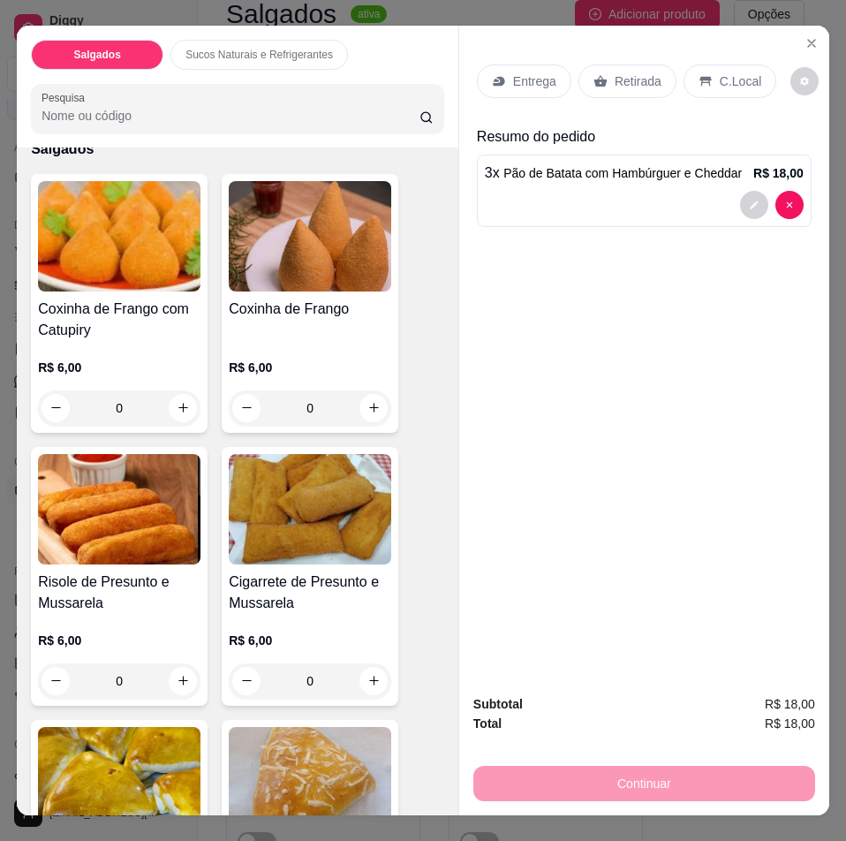
scroll to position [0, 0]
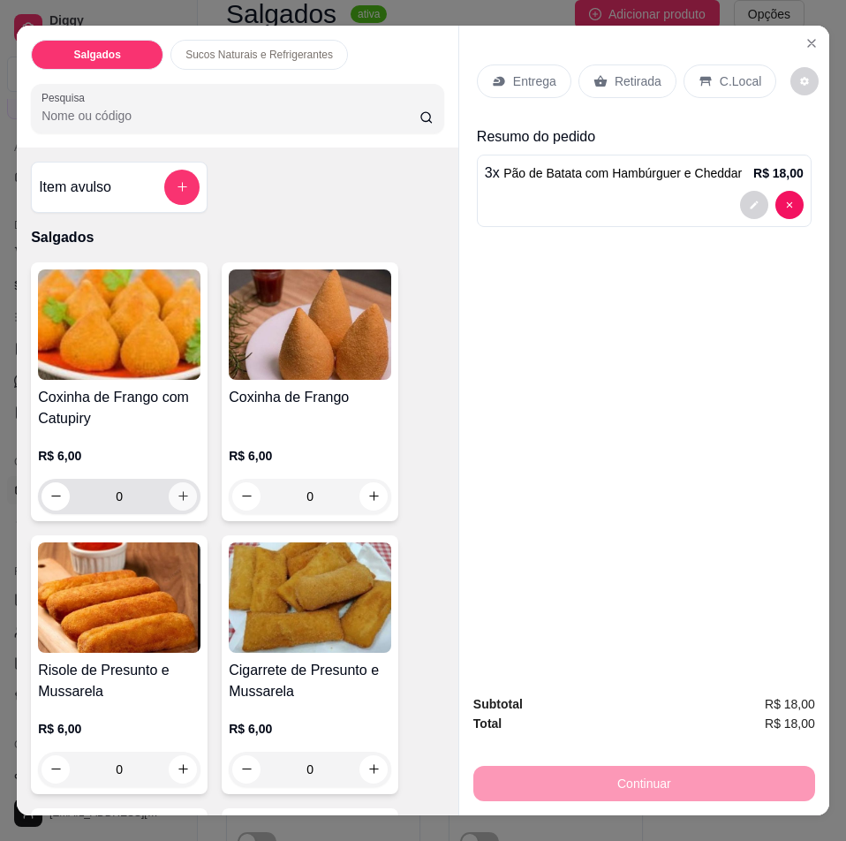
click at [182, 489] on icon "increase-product-quantity" at bounding box center [183, 495] width 13 height 13
type input "1"
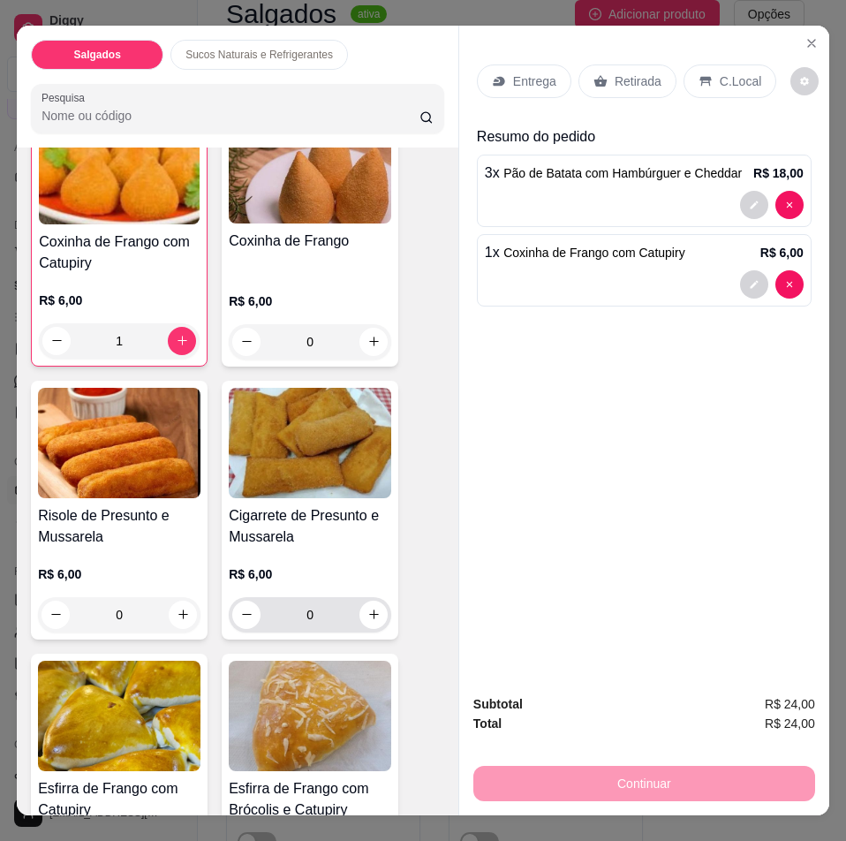
scroll to position [177, 0]
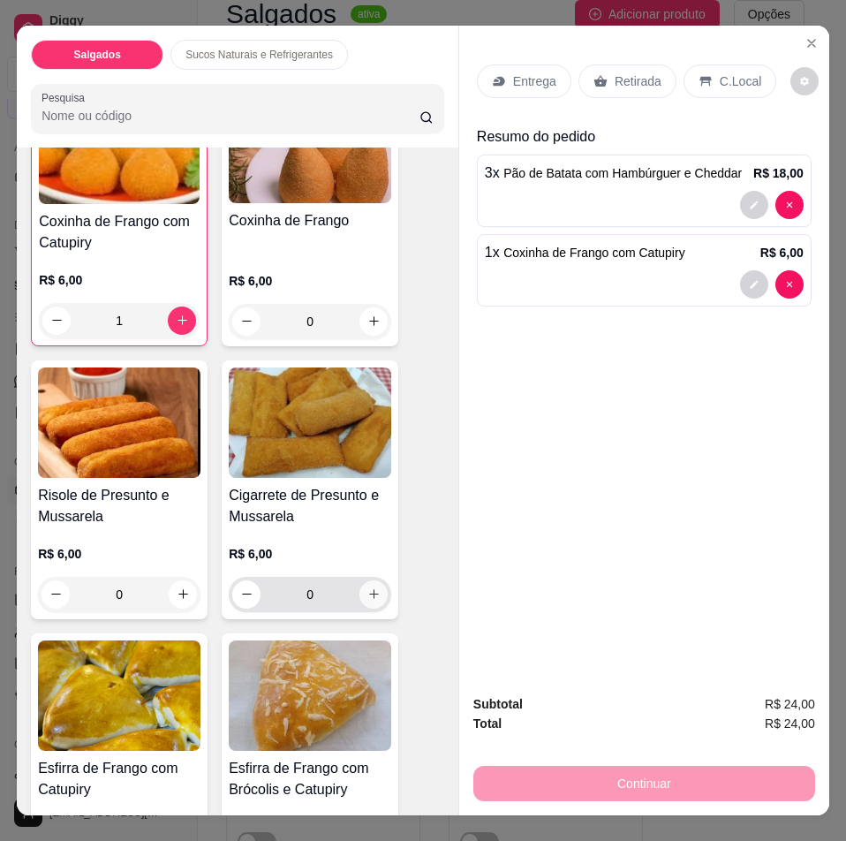
click at [368, 592] on icon "increase-product-quantity" at bounding box center [374, 593] width 13 height 13
type input "1"
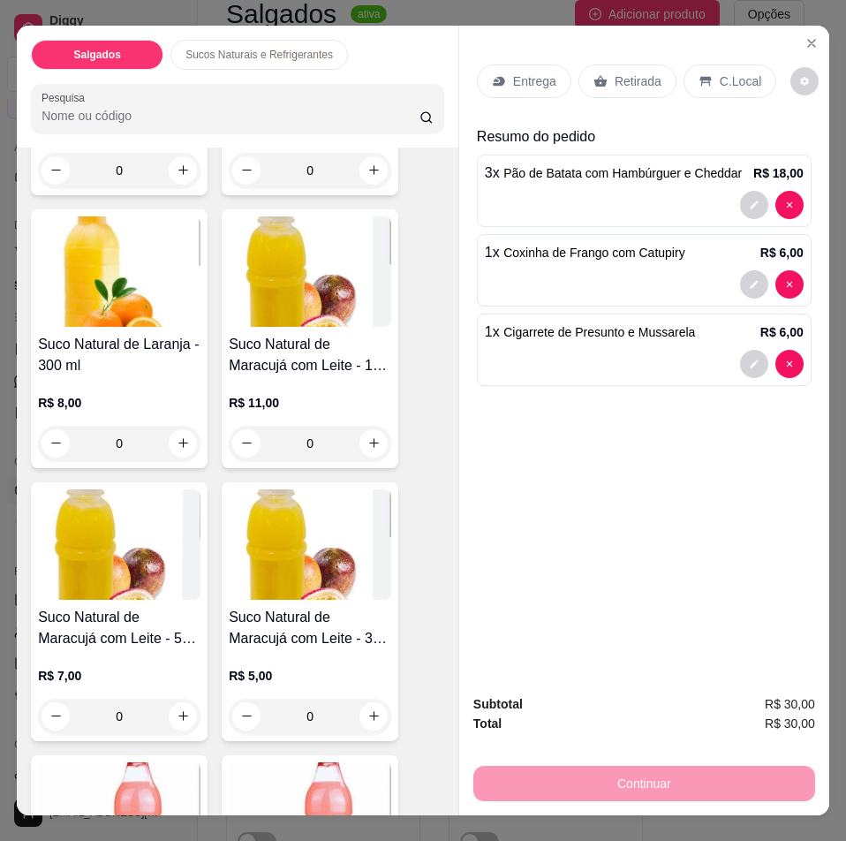
scroll to position [2276, 0]
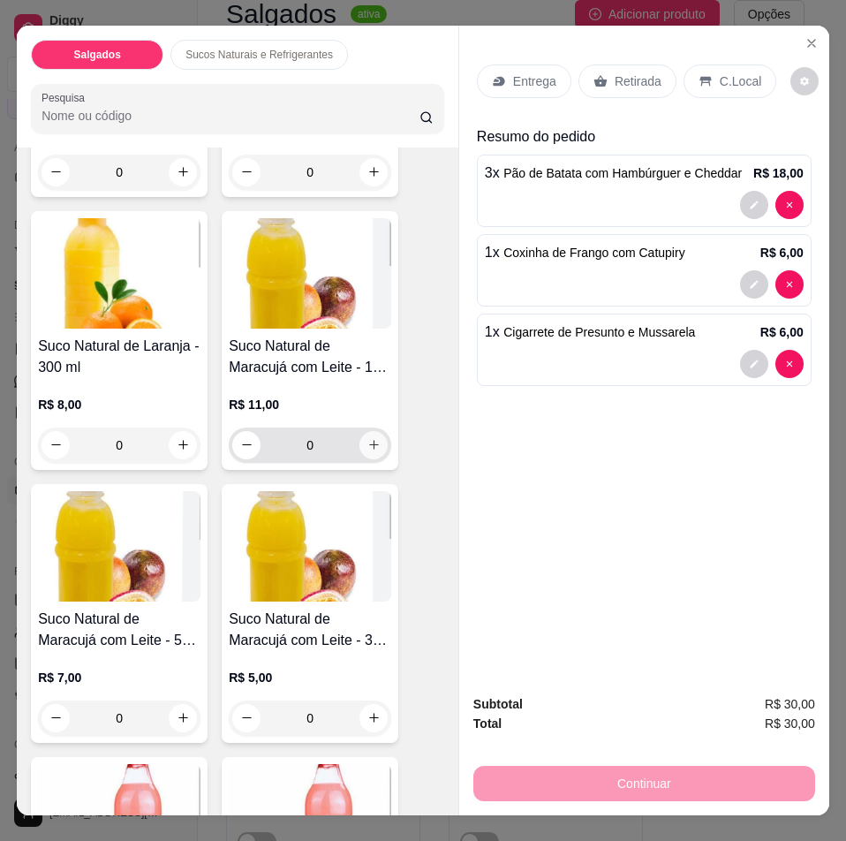
click at [368, 438] on icon "increase-product-quantity" at bounding box center [374, 444] width 13 height 13
type input "1"
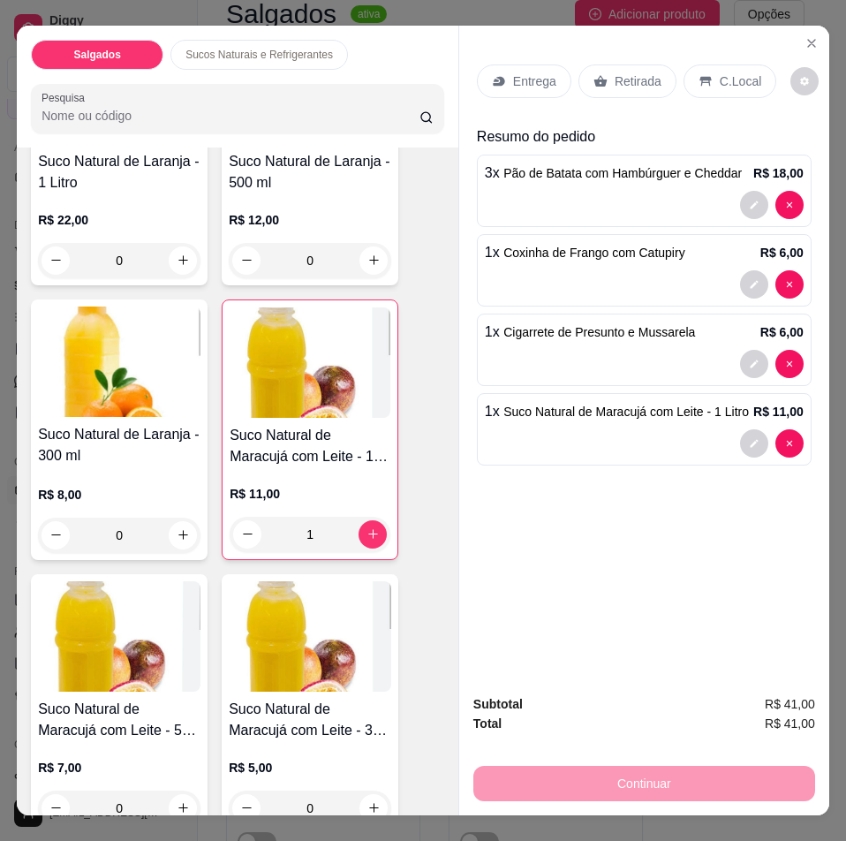
scroll to position [2099, 0]
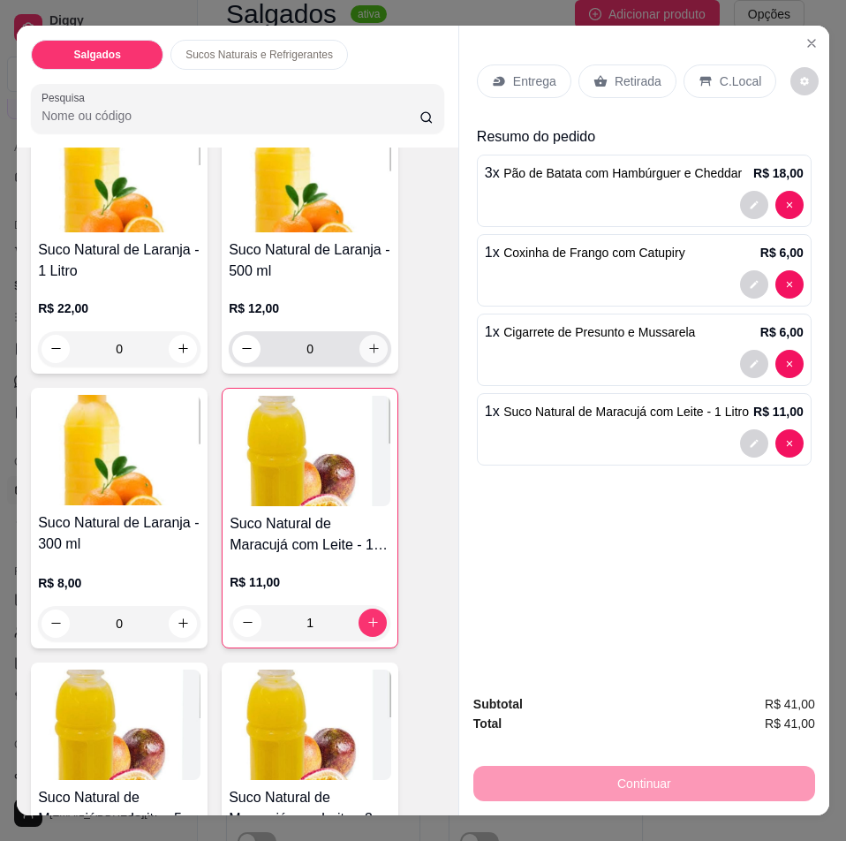
click at [372, 346] on icon "increase-product-quantity" at bounding box center [374, 348] width 13 height 13
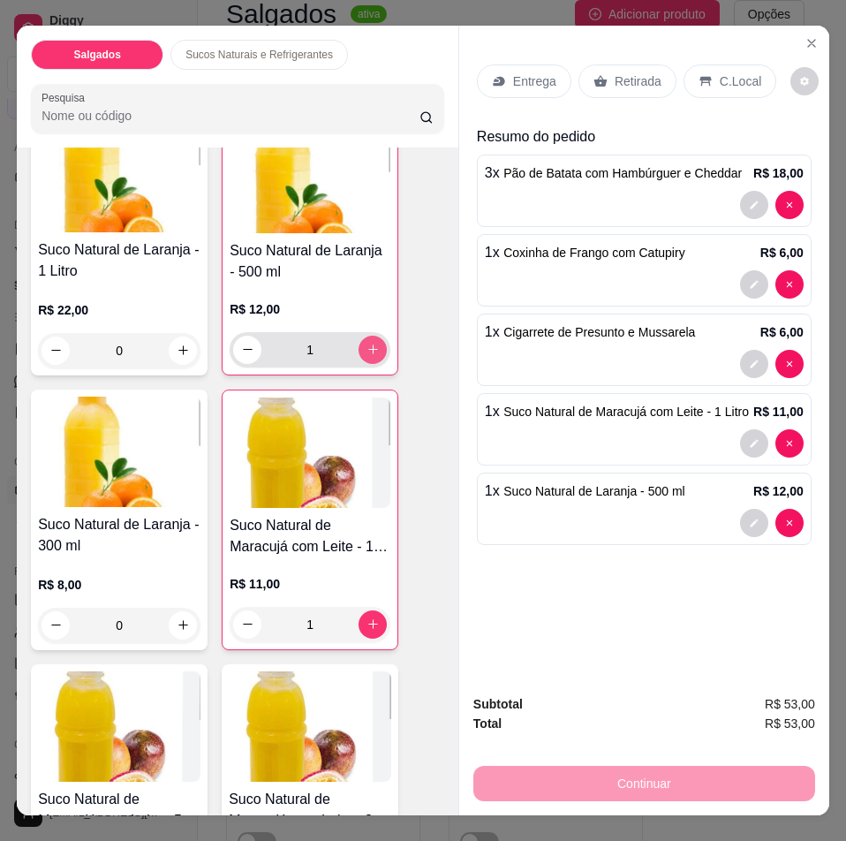
click at [372, 346] on icon "increase-product-quantity" at bounding box center [373, 349] width 13 height 13
type input "2"
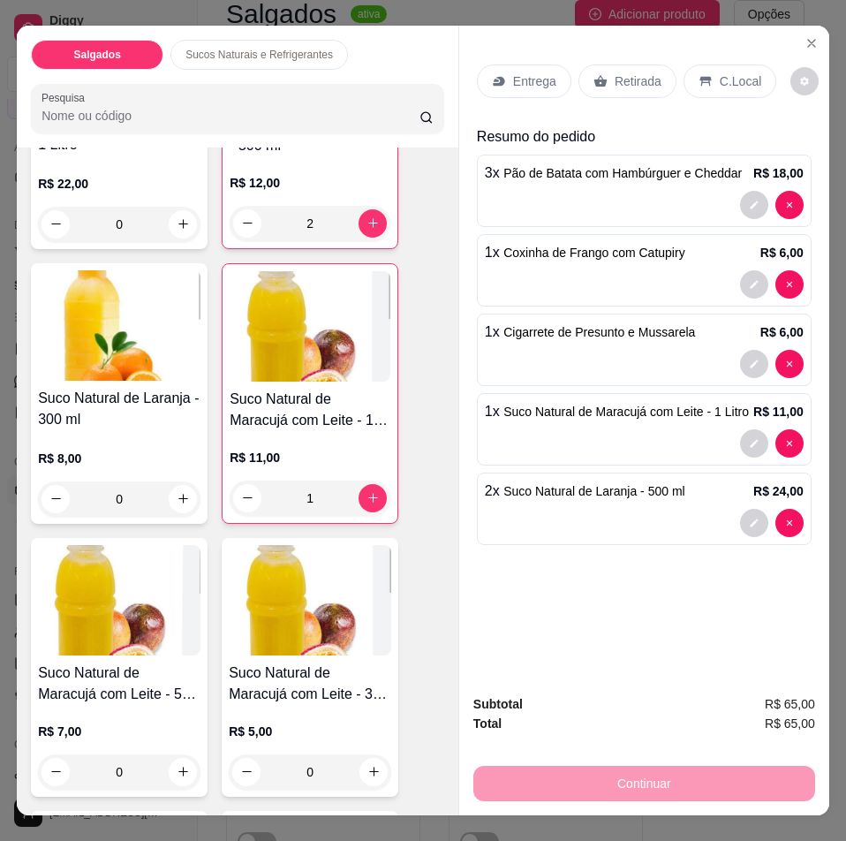
scroll to position [2276, 0]
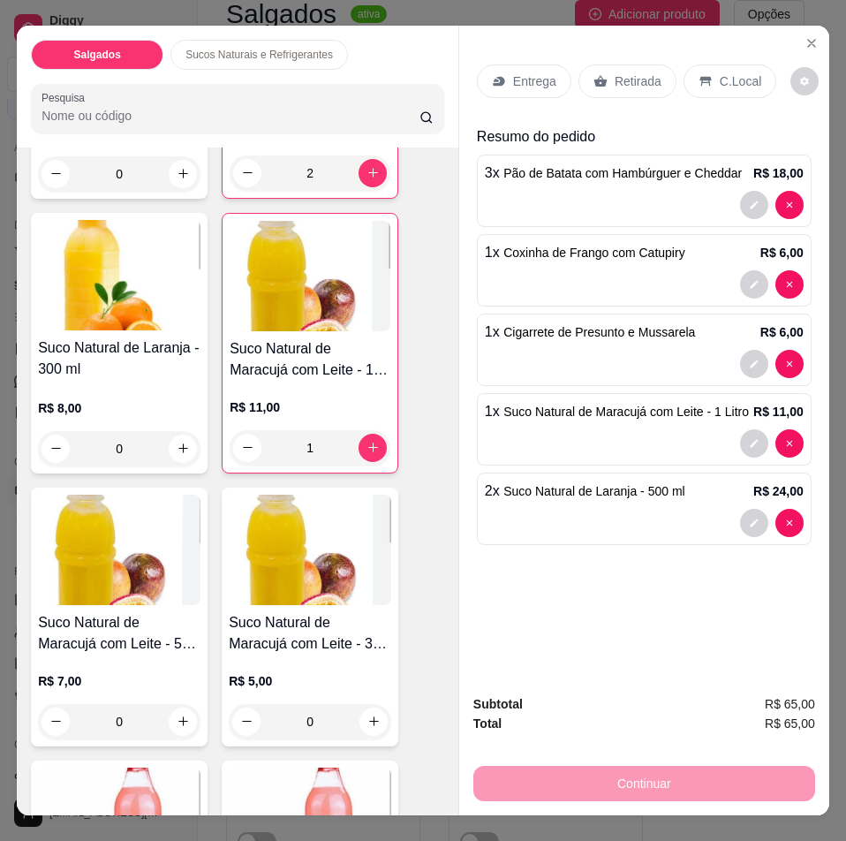
click at [533, 72] on p "Entrega" at bounding box center [534, 81] width 43 height 18
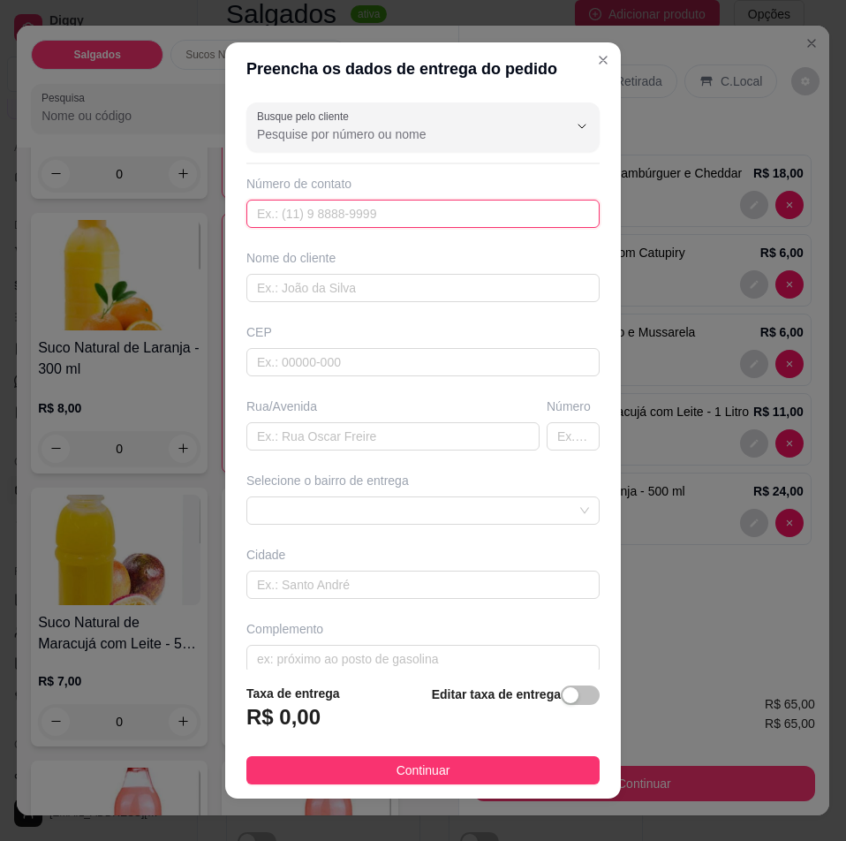
click at [292, 226] on input "text" at bounding box center [422, 214] width 353 height 28
click at [351, 213] on input "text" at bounding box center [422, 214] width 353 height 28
paste input "[PHONE_NUMBER]"
type input "[PHONE_NUMBER]"
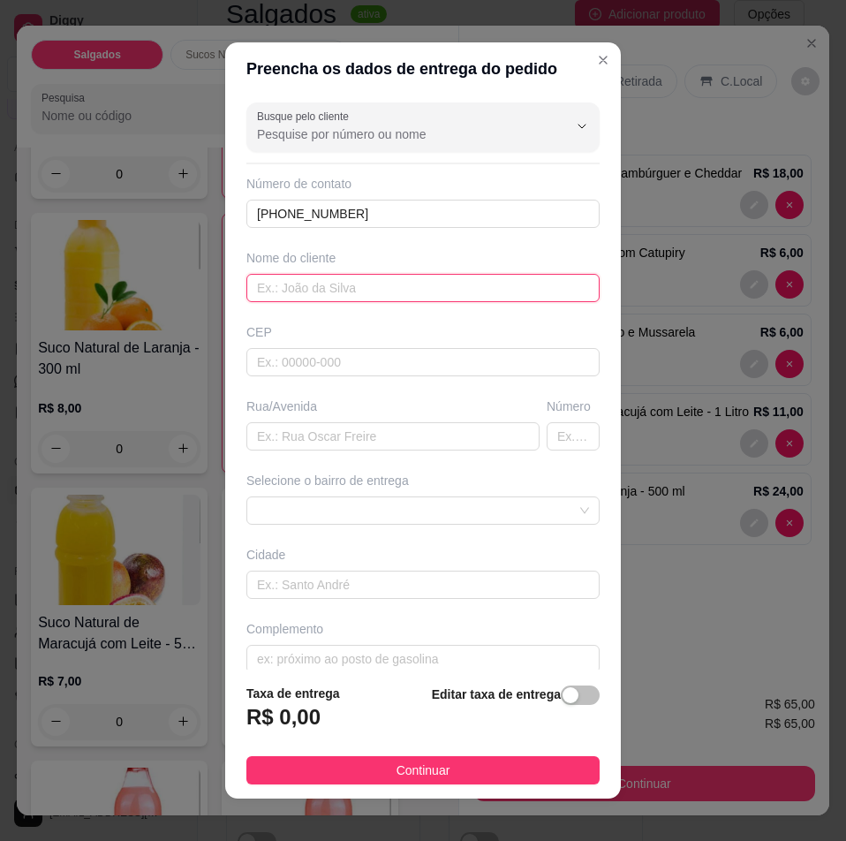
click at [406, 285] on input "text" at bounding box center [422, 288] width 353 height 28
type input "Flávia"
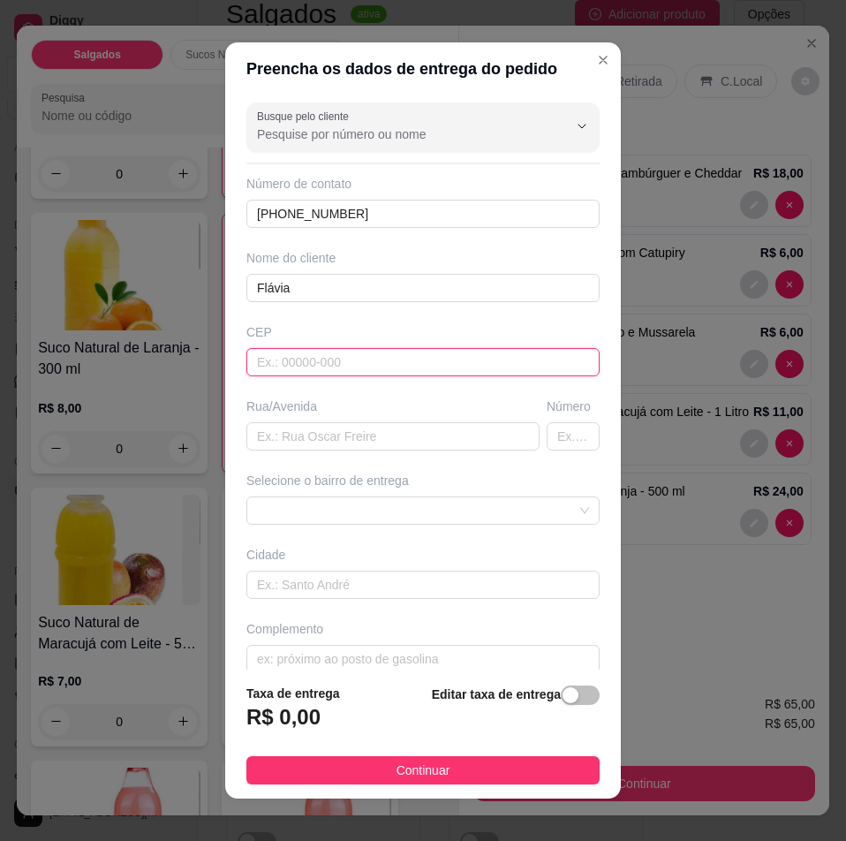
click at [403, 356] on input "text" at bounding box center [422, 362] width 353 height 28
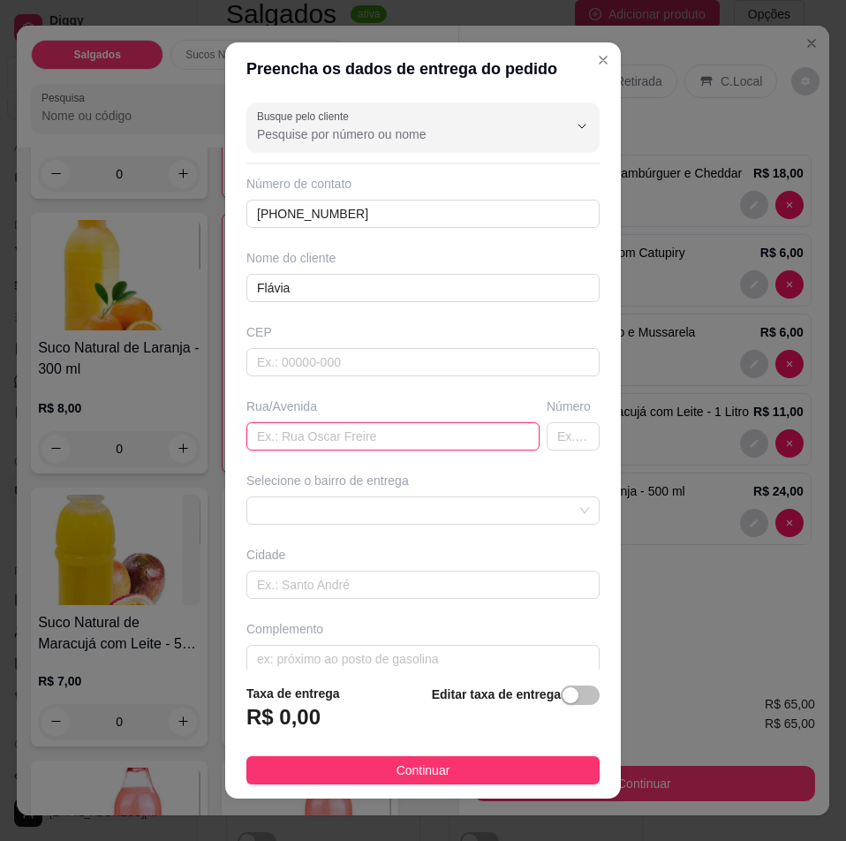
click at [351, 449] on input "text" at bounding box center [392, 436] width 293 height 28
paste input "avenida [PERSON_NAME]"
click at [259, 441] on input "avenida [PERSON_NAME]" at bounding box center [392, 436] width 293 height 28
click at [334, 435] on input "[GEOGRAPHIC_DATA][PERSON_NAME]" at bounding box center [392, 436] width 293 height 28
type input "[GEOGRAPHIC_DATA][PERSON_NAME]"
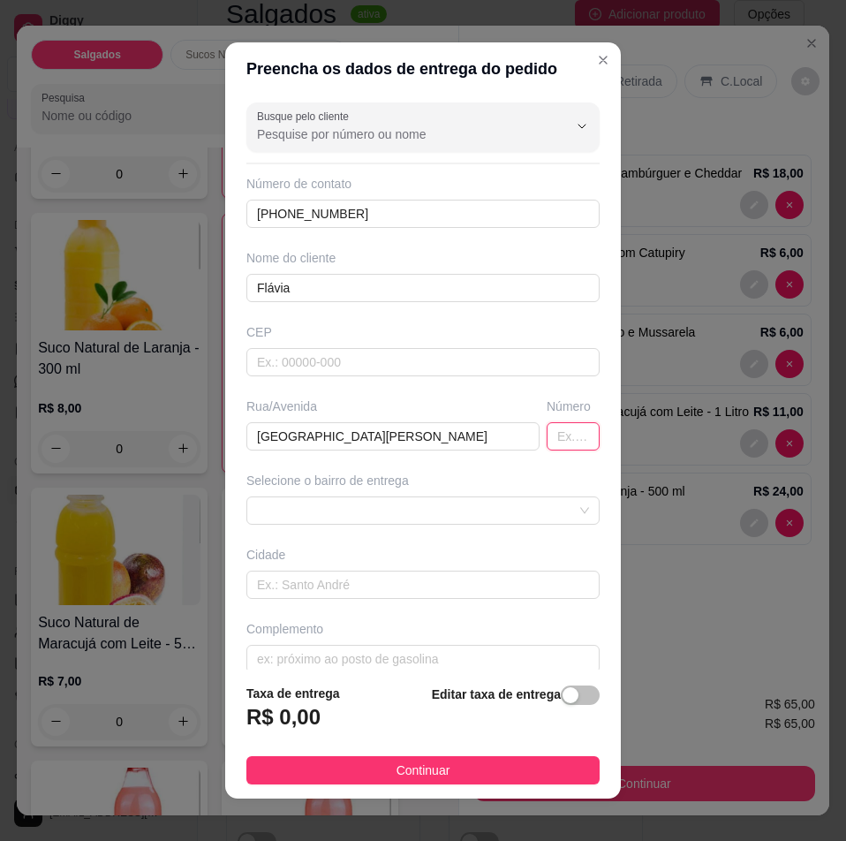
click at [547, 440] on input "text" at bounding box center [573, 436] width 53 height 28
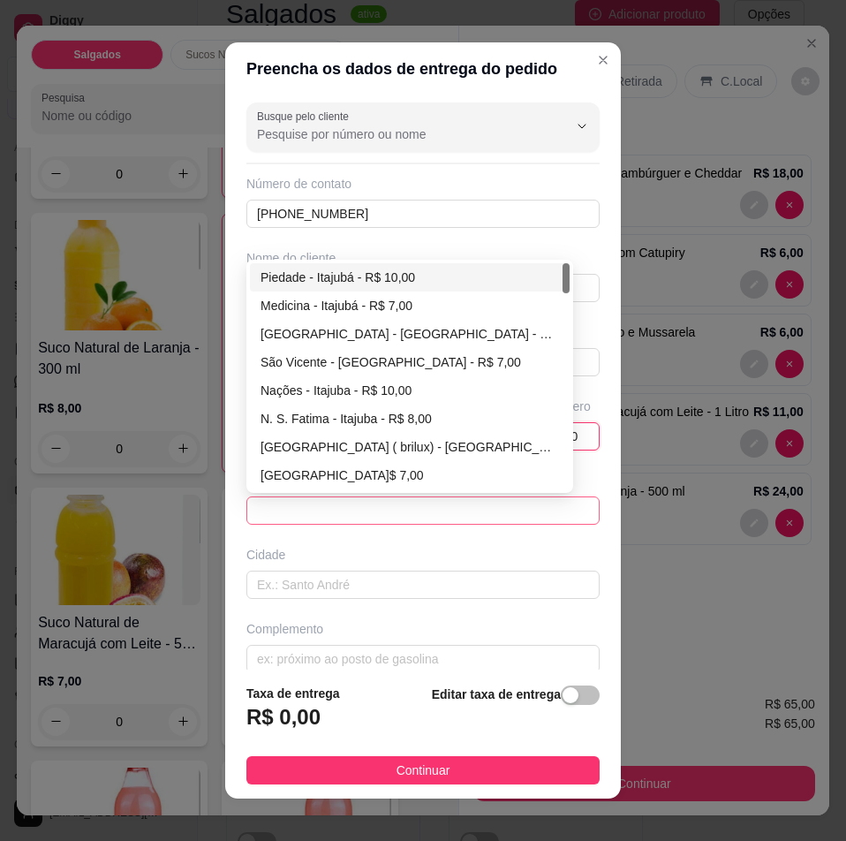
click at [388, 519] on span at bounding box center [423, 510] width 332 height 27
type input "400"
click at [375, 367] on div "São Vicente - [GEOGRAPHIC_DATA] - R$ 7,00" at bounding box center [410, 361] width 299 height 19
type input "Itajuba"
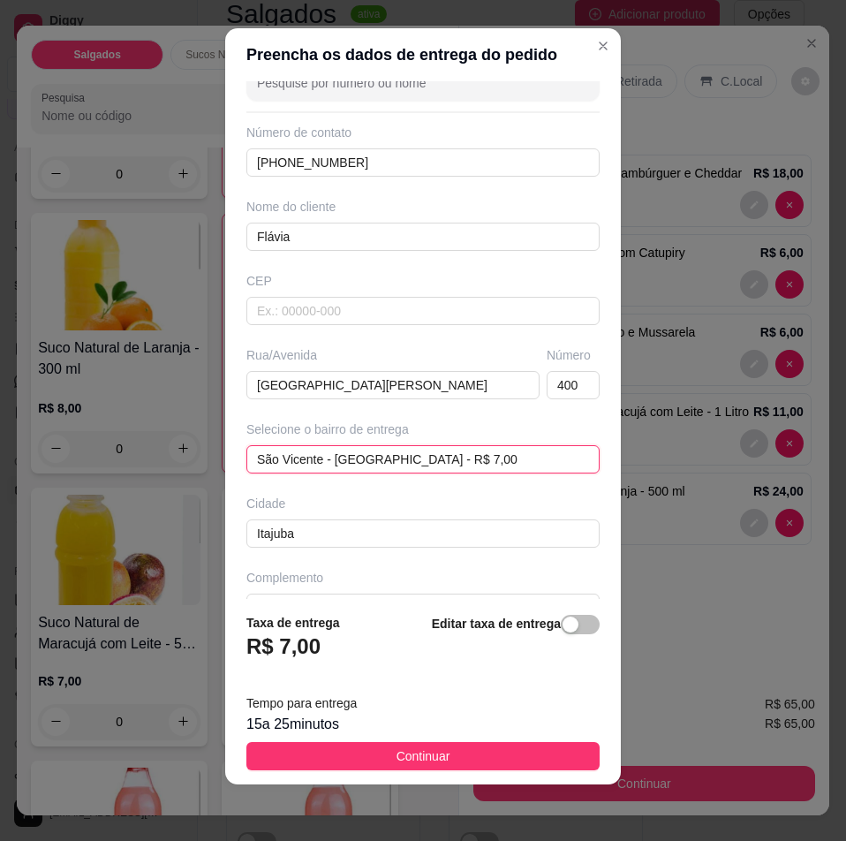
scroll to position [0, 0]
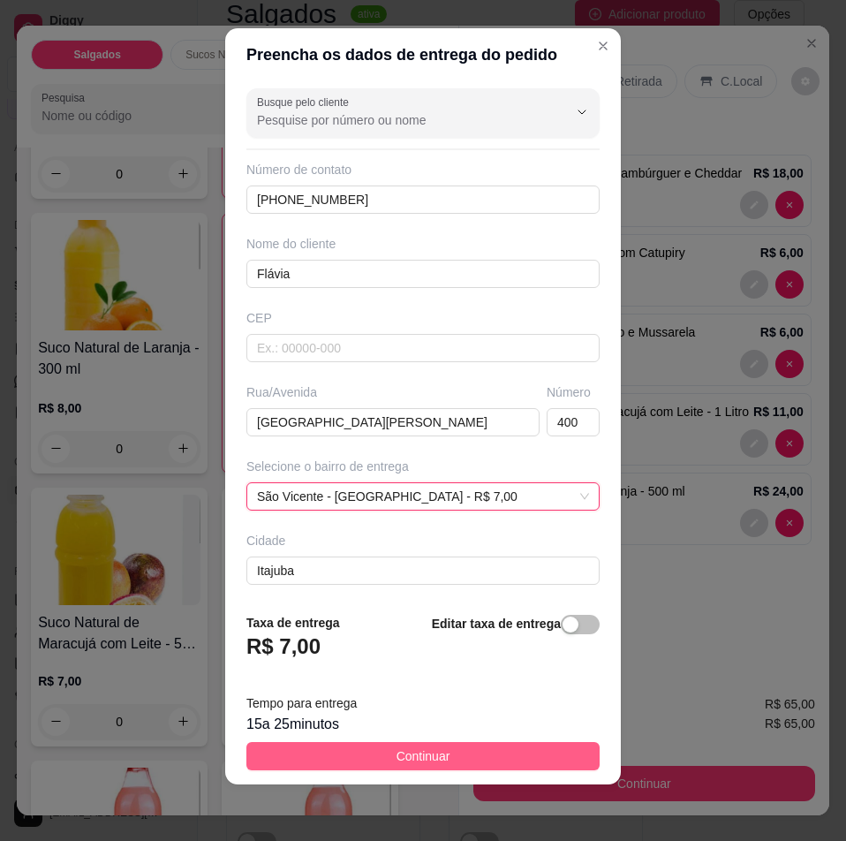
click at [399, 757] on span "Continuar" at bounding box center [424, 756] width 54 height 19
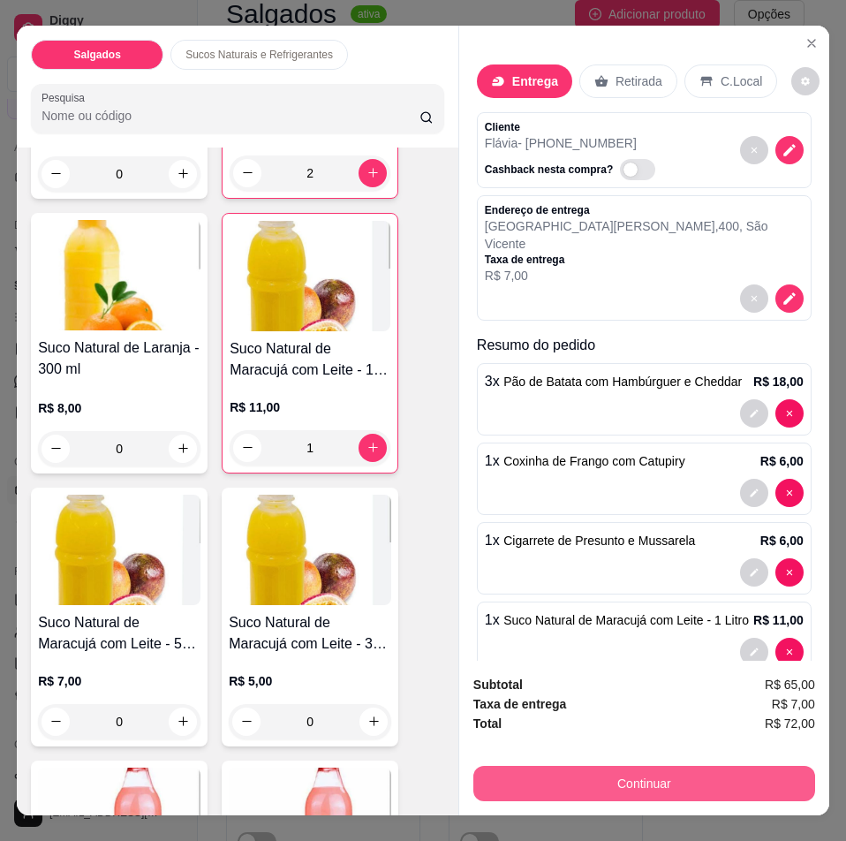
click at [565, 772] on button "Continuar" at bounding box center [645, 783] width 342 height 35
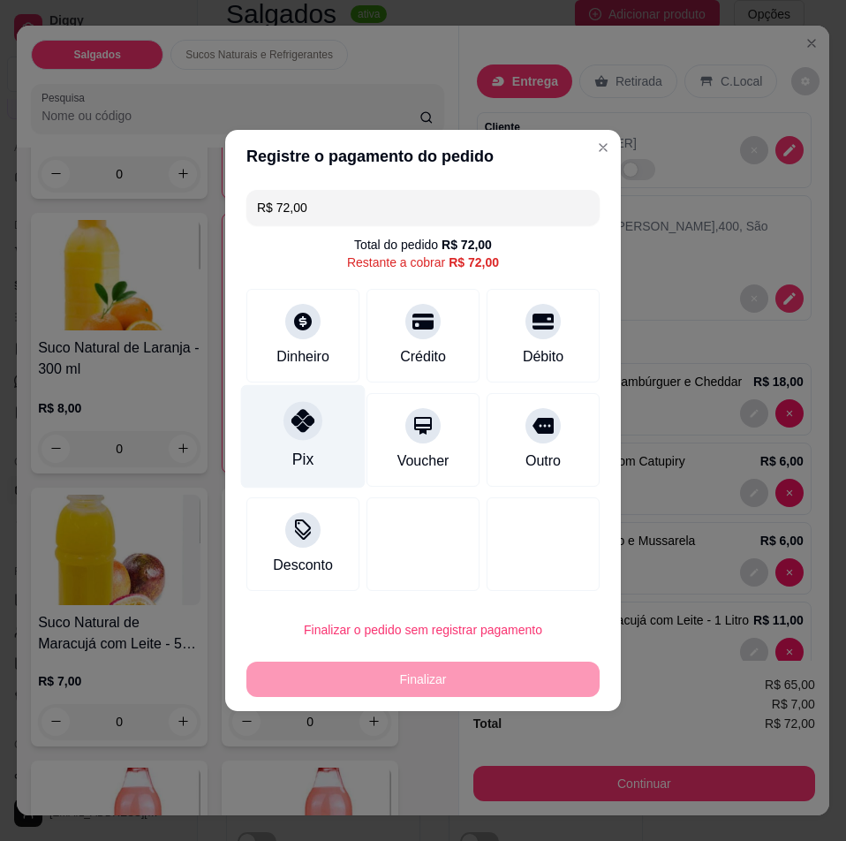
click at [334, 443] on div "Pix" at bounding box center [303, 436] width 125 height 103
type input "R$ 0,00"
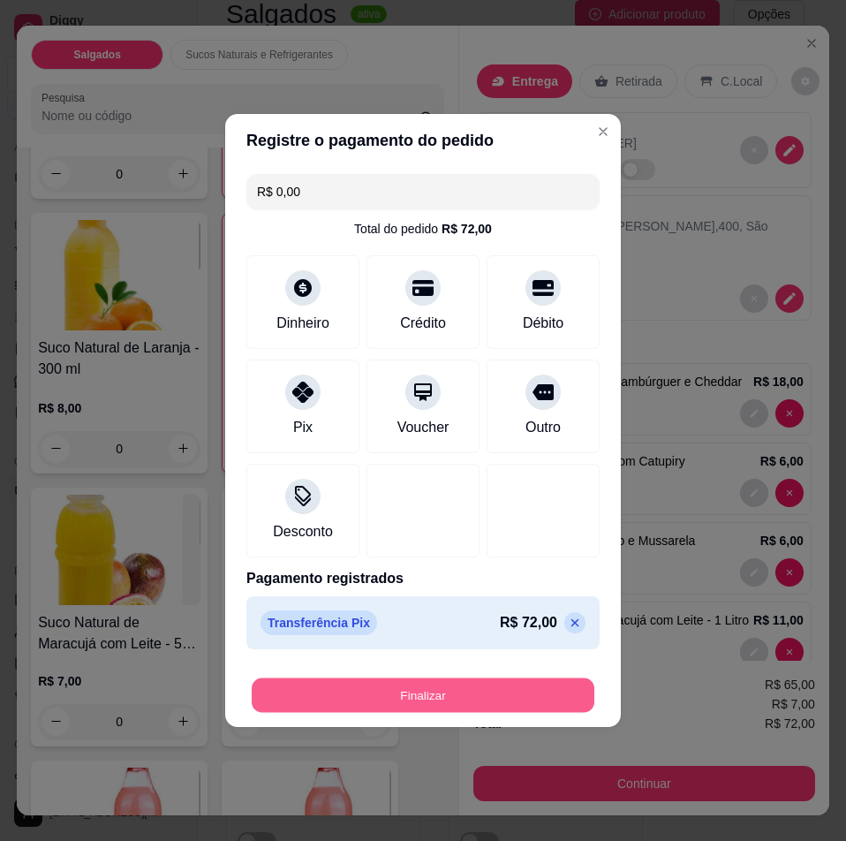
click at [358, 701] on button "Finalizar" at bounding box center [423, 695] width 343 height 34
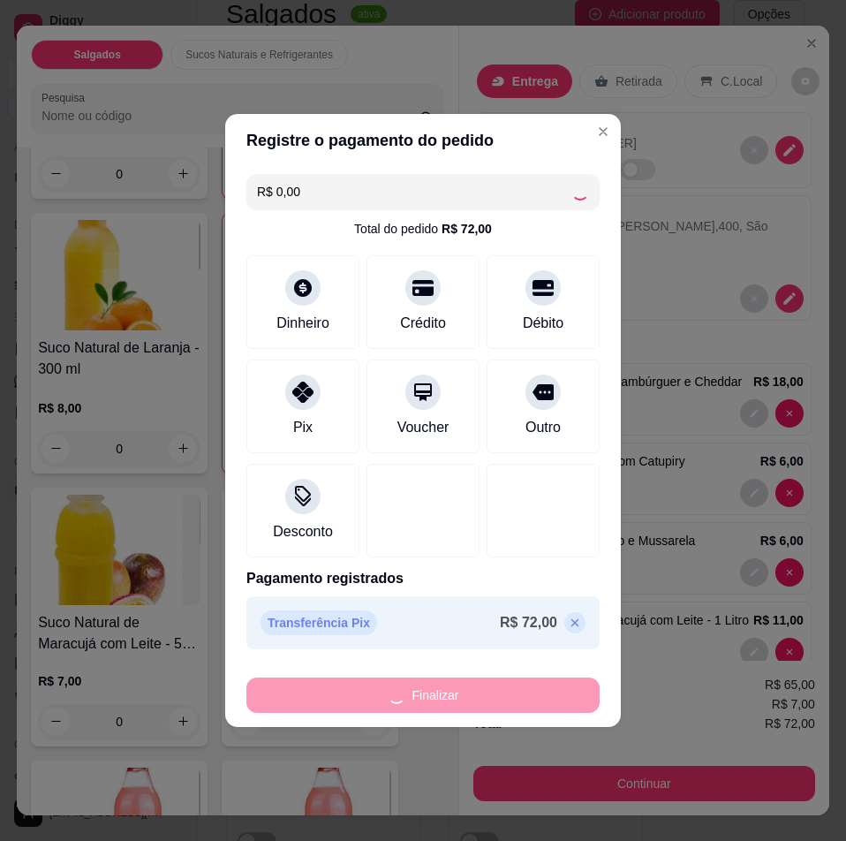
type input "0"
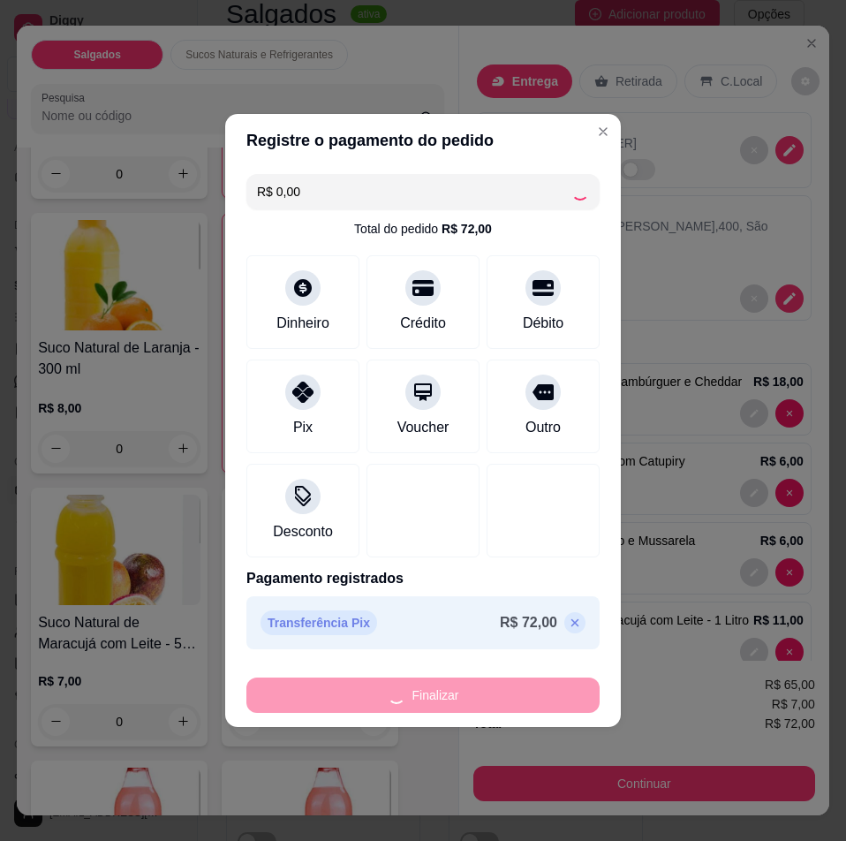
type input "-R$ 72,00"
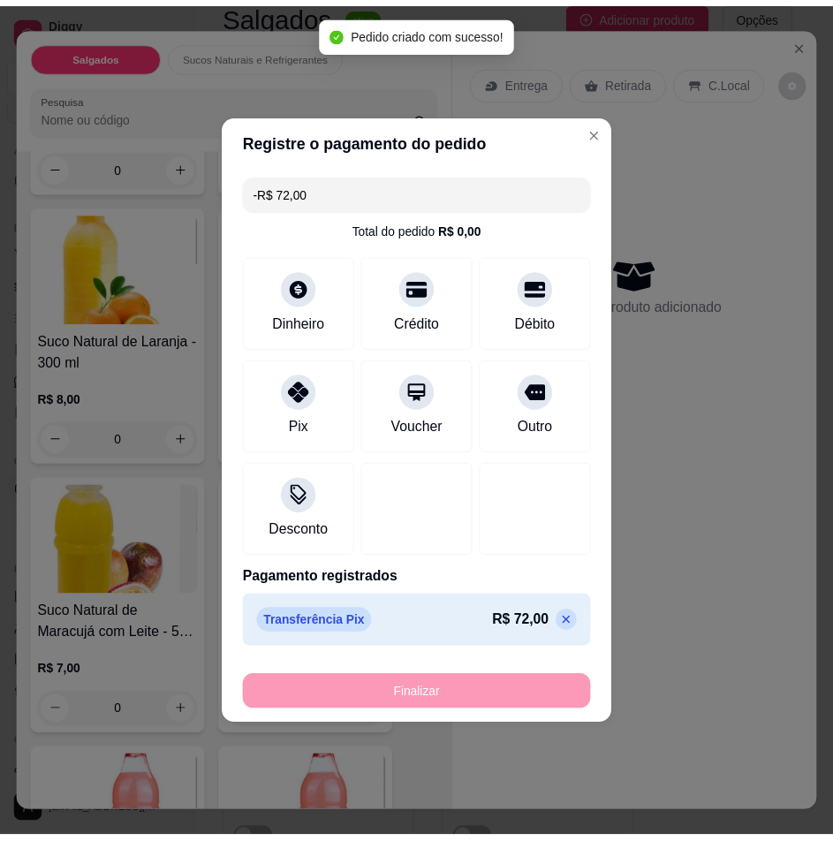
scroll to position [2269, 0]
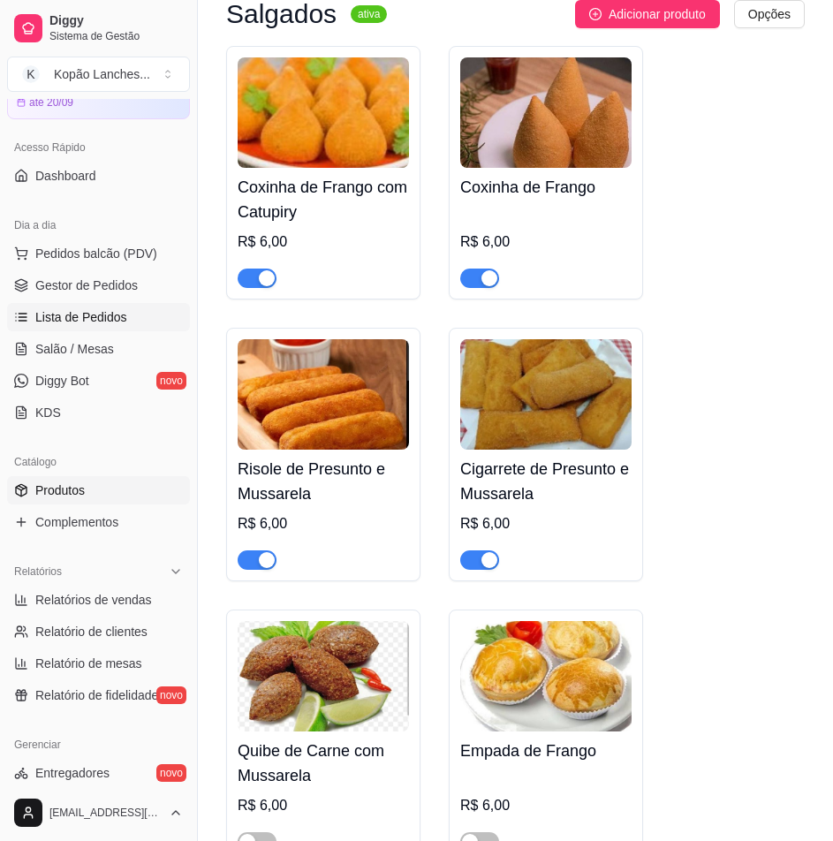
click at [98, 323] on span "Lista de Pedidos" at bounding box center [81, 317] width 92 height 18
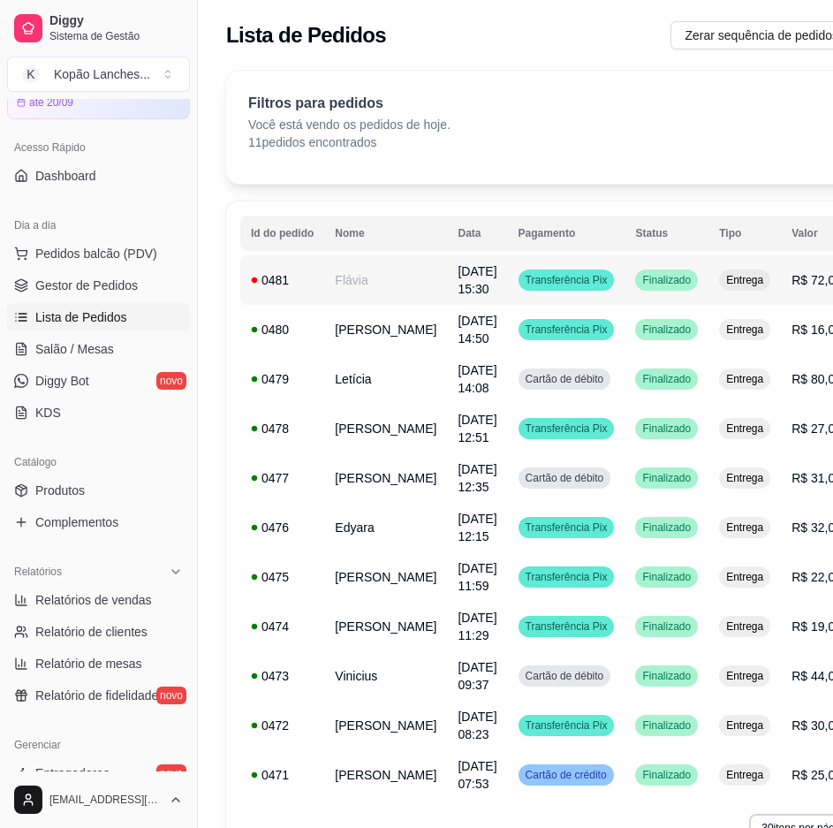
click at [292, 283] on div "0481" at bounding box center [282, 280] width 63 height 18
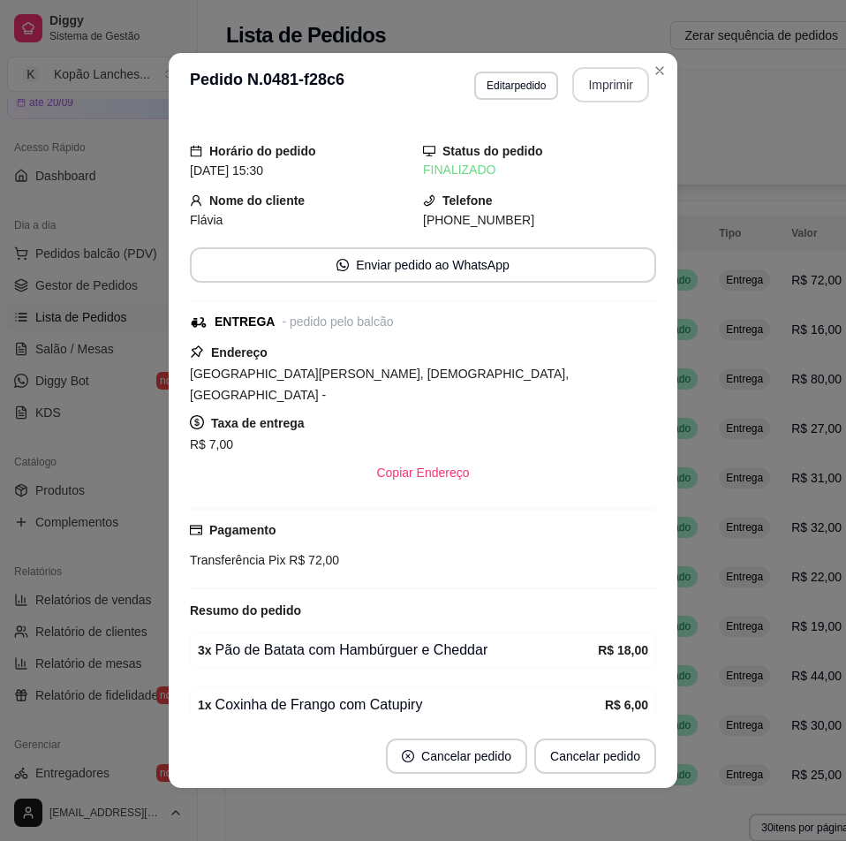
click at [598, 97] on button "Imprimir" at bounding box center [610, 84] width 77 height 35
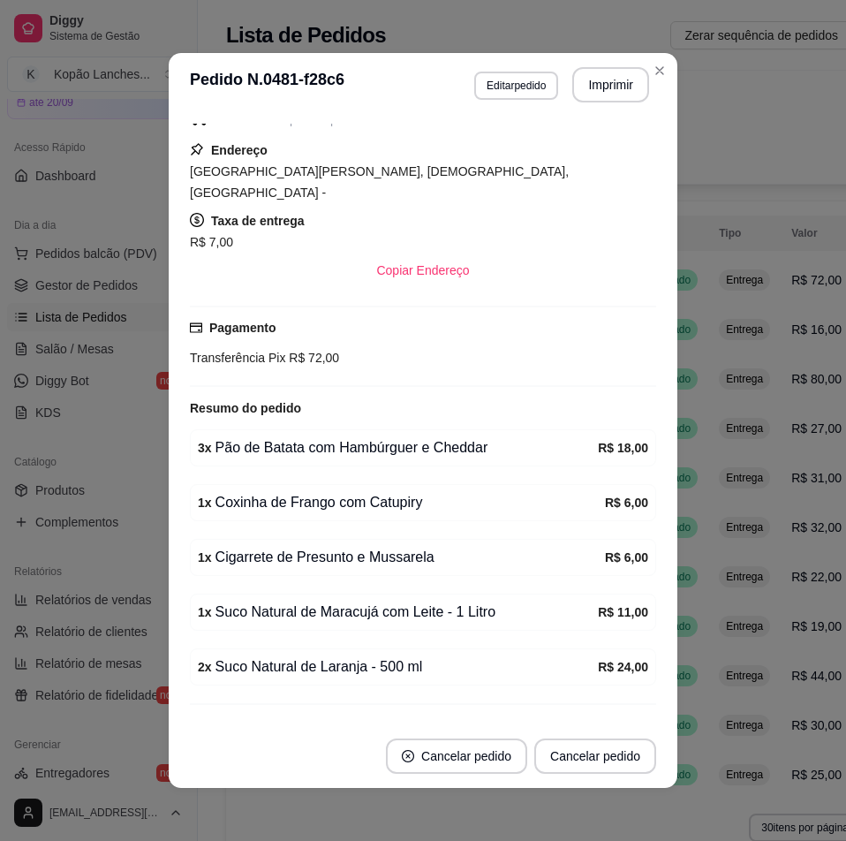
scroll to position [218, 0]
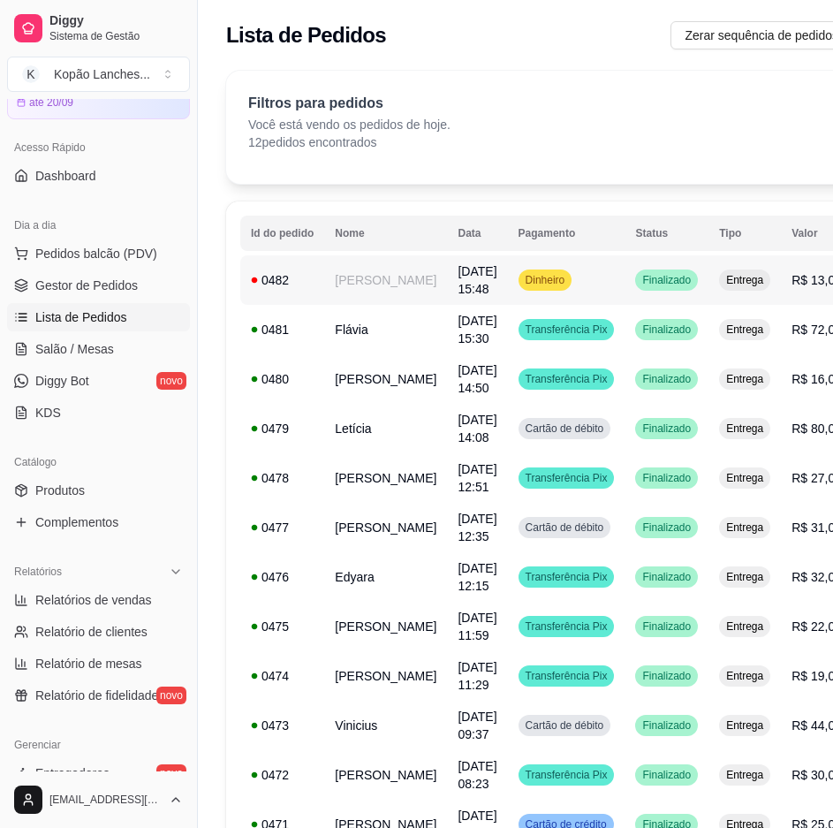
click at [317, 305] on td "0482" at bounding box center [282, 279] width 84 height 49
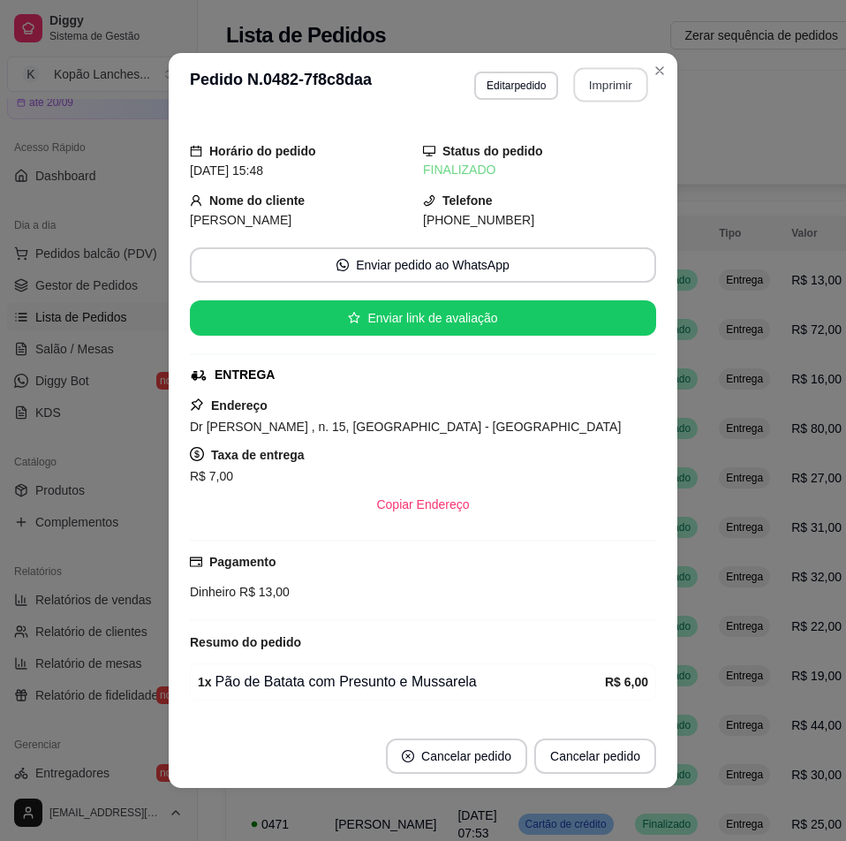
click at [598, 90] on button "Imprimir" at bounding box center [611, 85] width 74 height 34
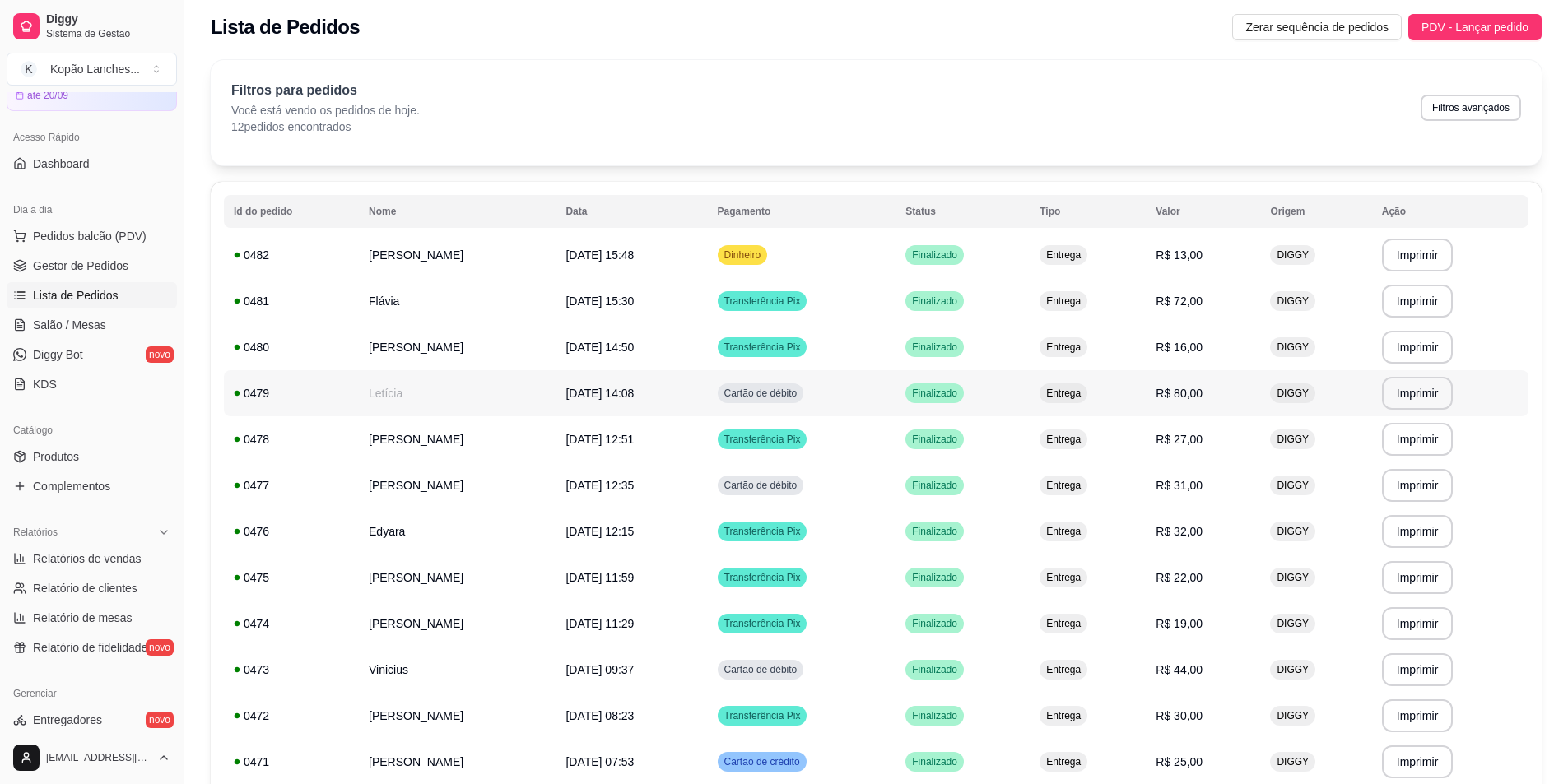
scroll to position [0, 0]
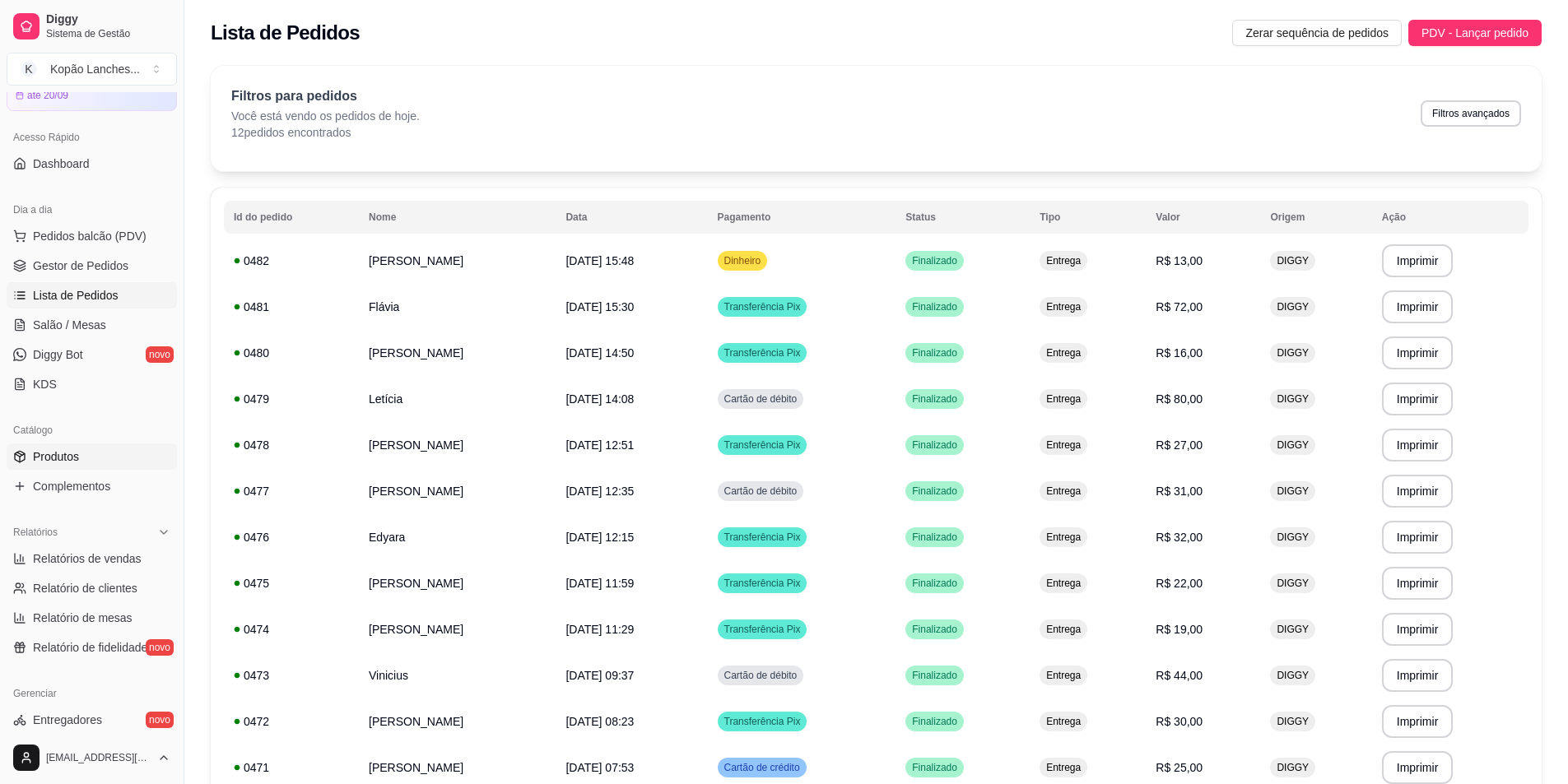
click at [65, 455] on span "Produtos" at bounding box center [55, 456] width 46 height 17
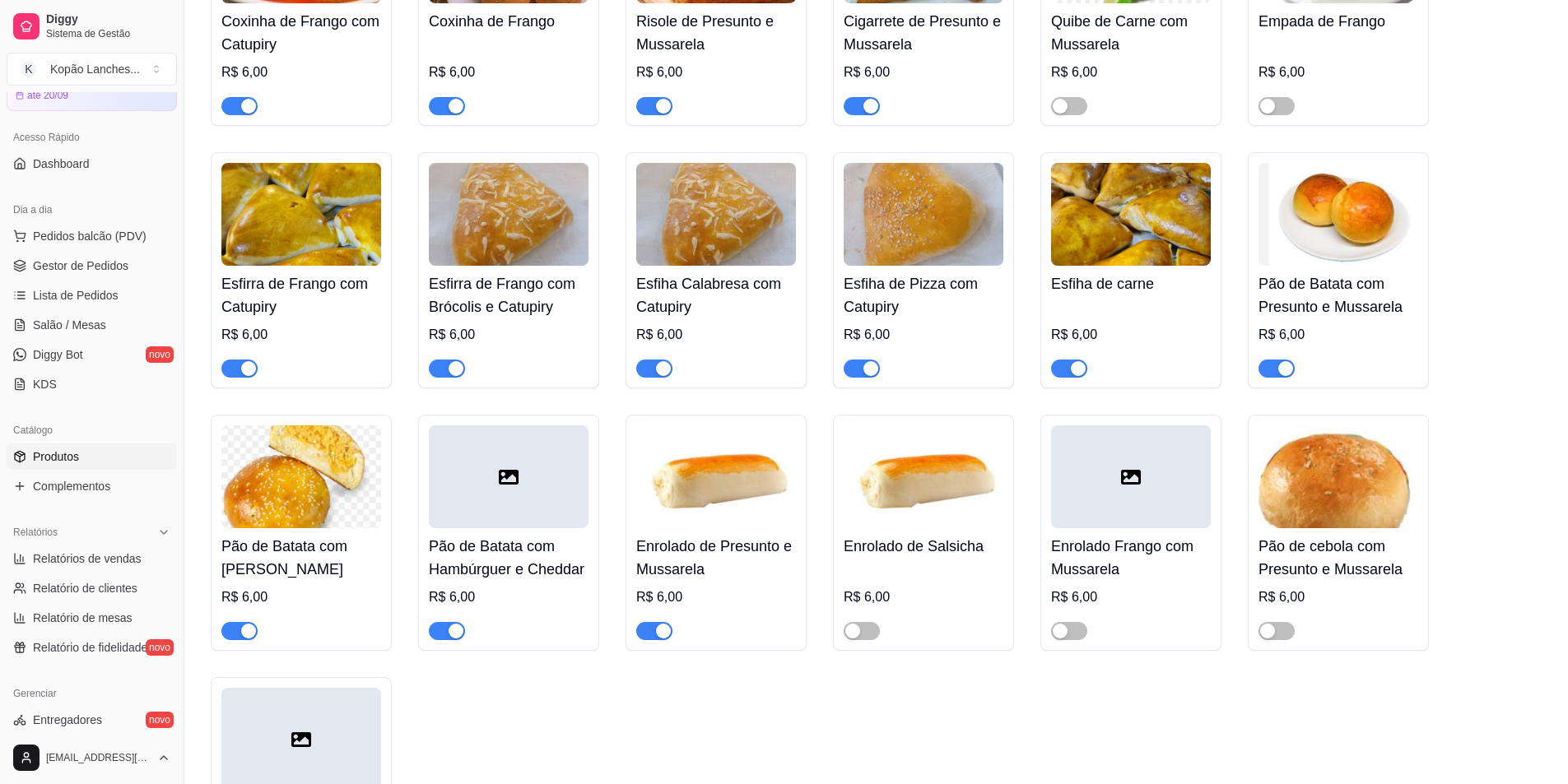
scroll to position [329, 0]
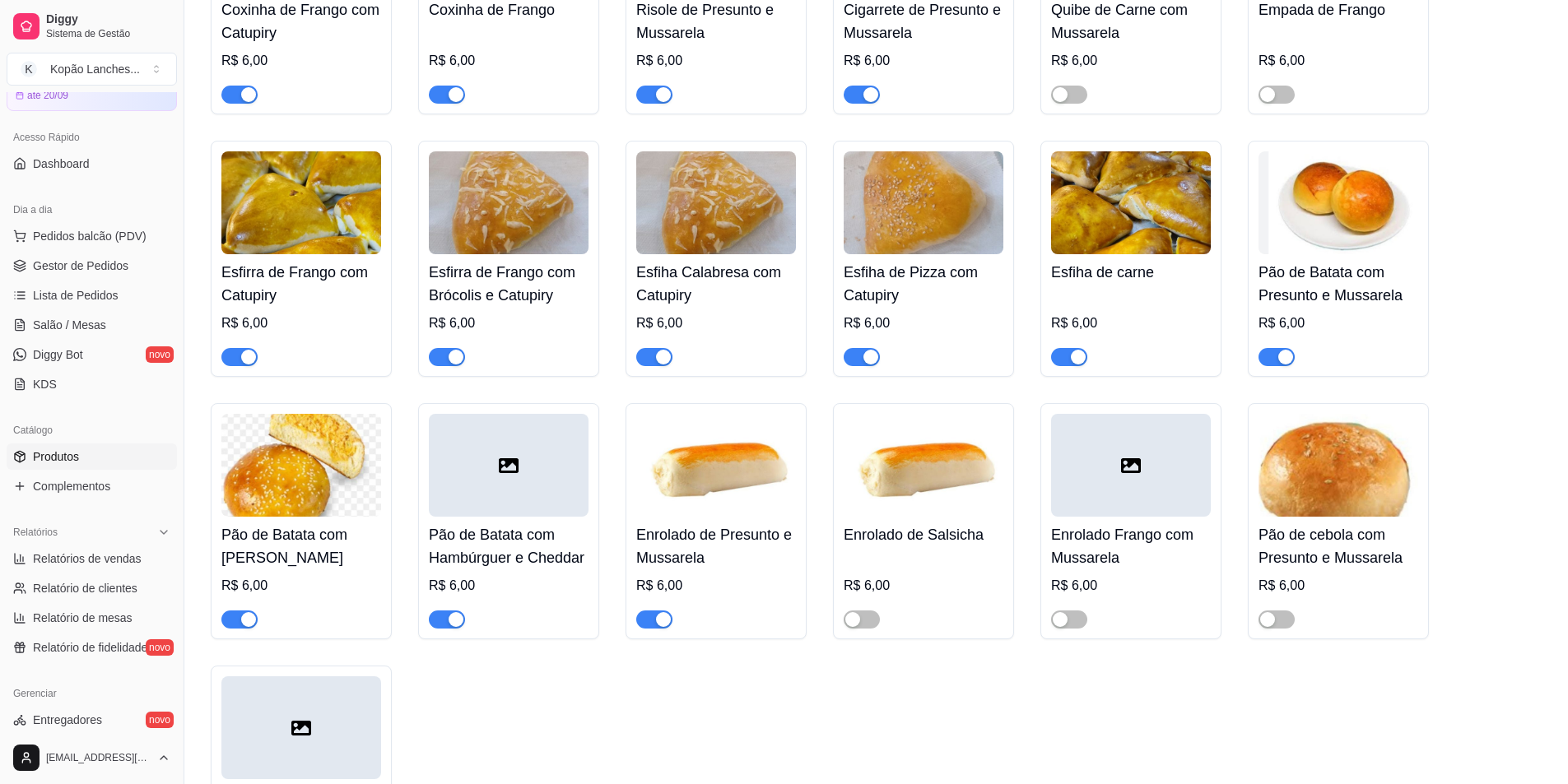
click at [440, 624] on span "button" at bounding box center [446, 619] width 36 height 18
click at [659, 358] on div "button" at bounding box center [663, 357] width 15 height 15
click at [447, 358] on span "button" at bounding box center [446, 357] width 36 height 18
click at [237, 620] on span "button" at bounding box center [239, 619] width 36 height 18
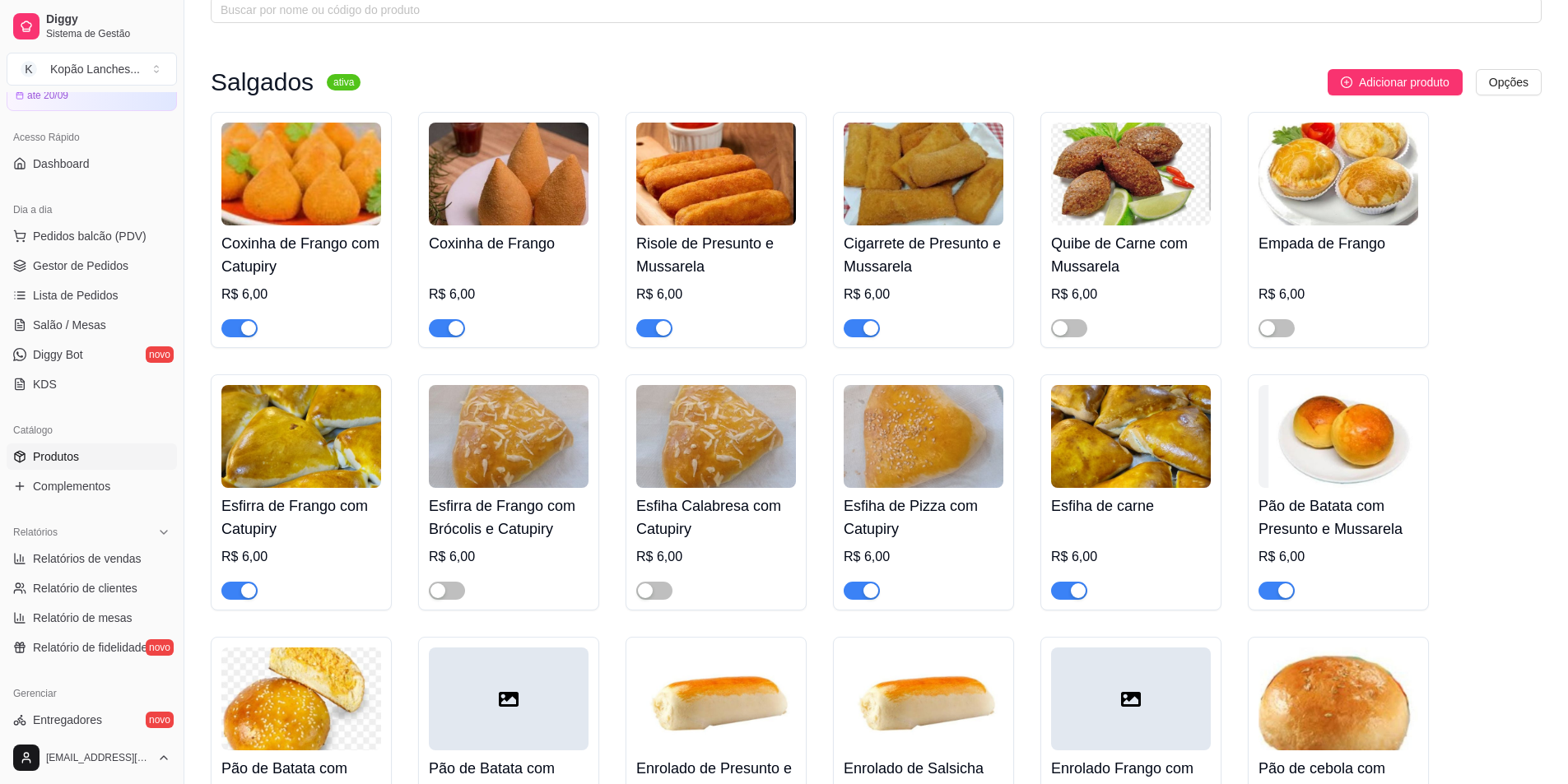
scroll to position [82, 0]
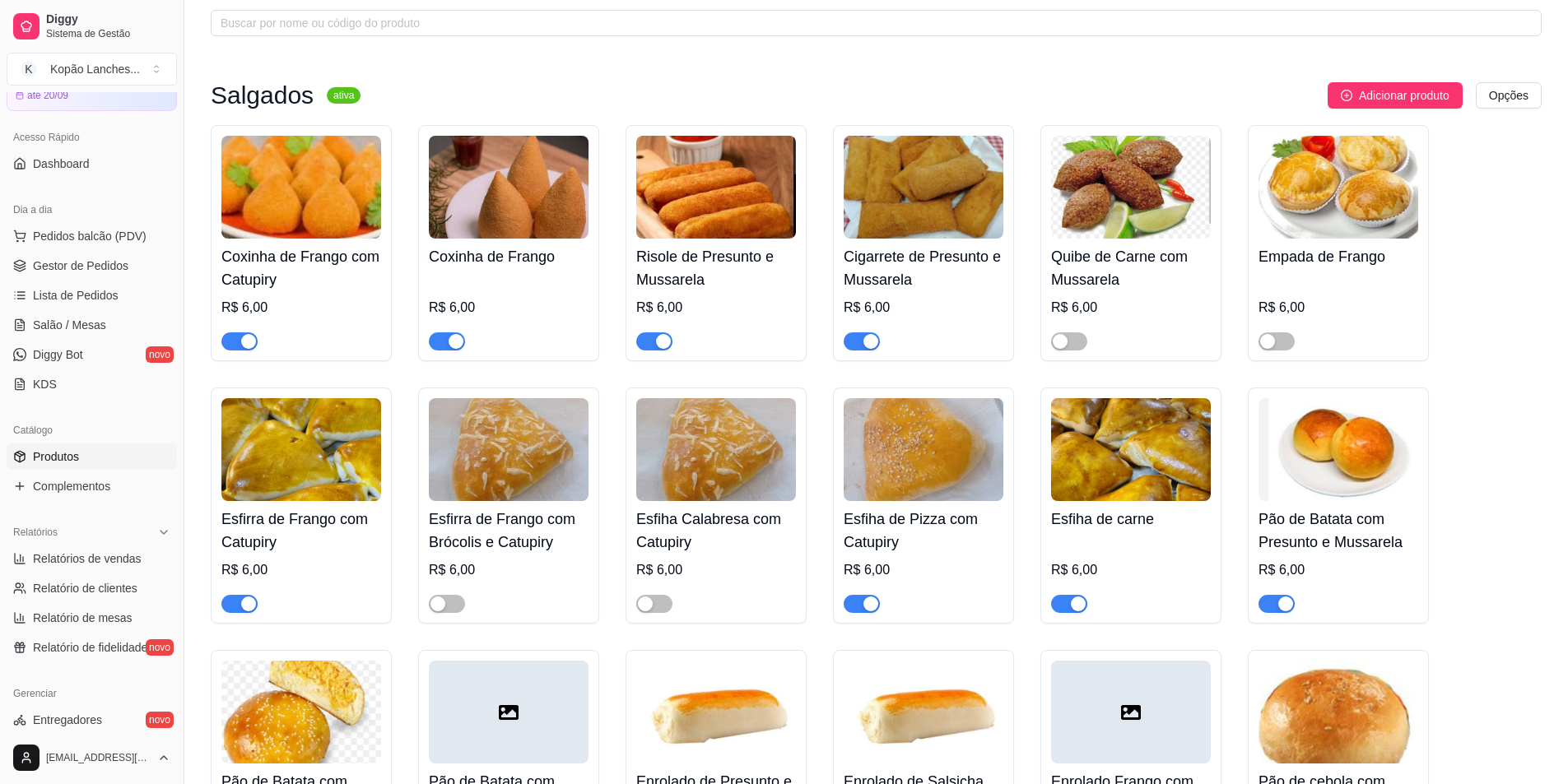
click at [645, 345] on span "button" at bounding box center [654, 341] width 36 height 18
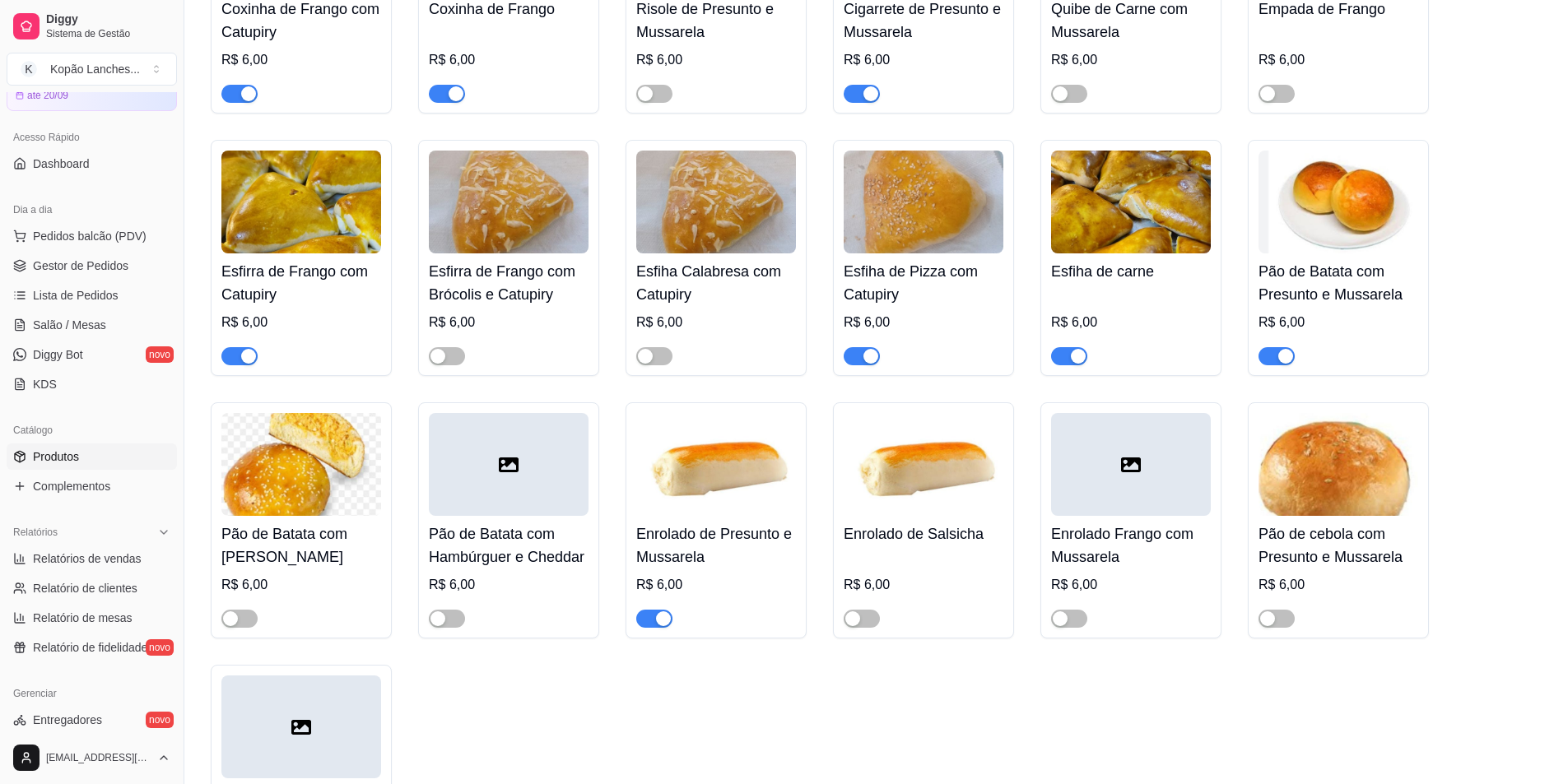
scroll to position [329, 0]
click at [777, 357] on span "button" at bounding box center [862, 357] width 36 height 18
click at [777, 356] on span "button" at bounding box center [1276, 357] width 36 height 18
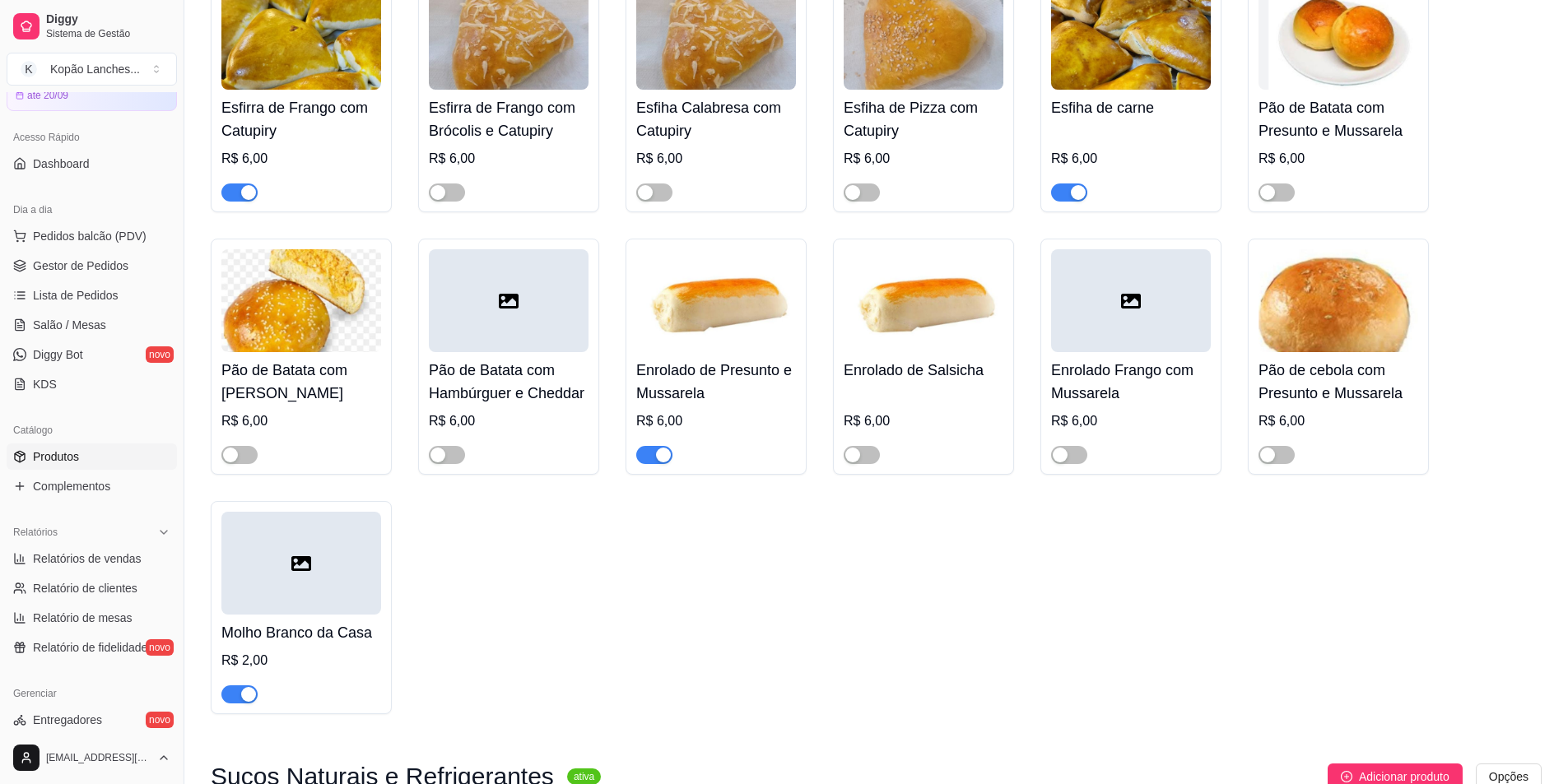
scroll to position [165, 0]
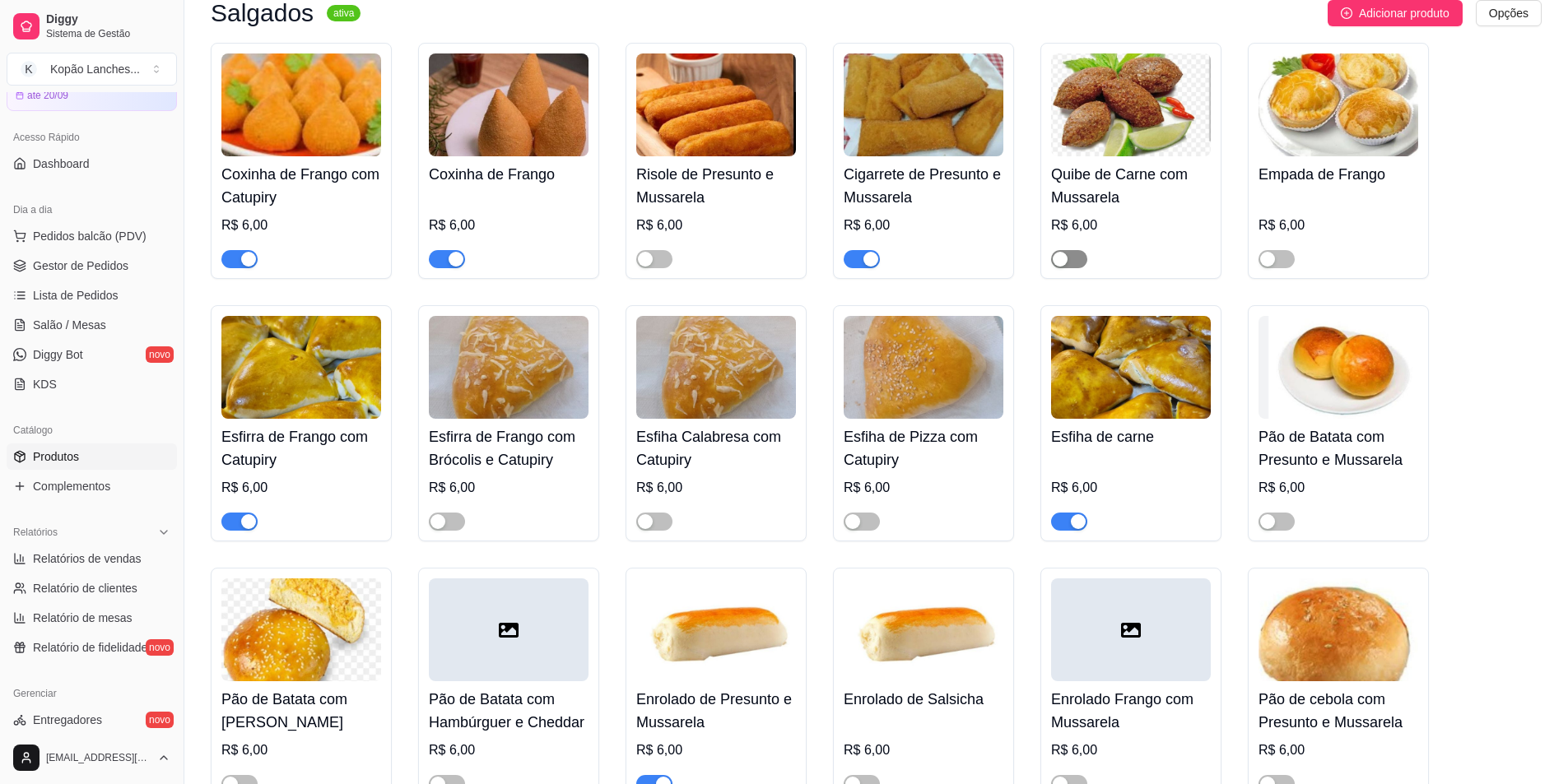
click at [777, 254] on span "button" at bounding box center [1069, 259] width 36 height 18
click at [67, 295] on span "Lista de Pedidos" at bounding box center [75, 295] width 86 height 17
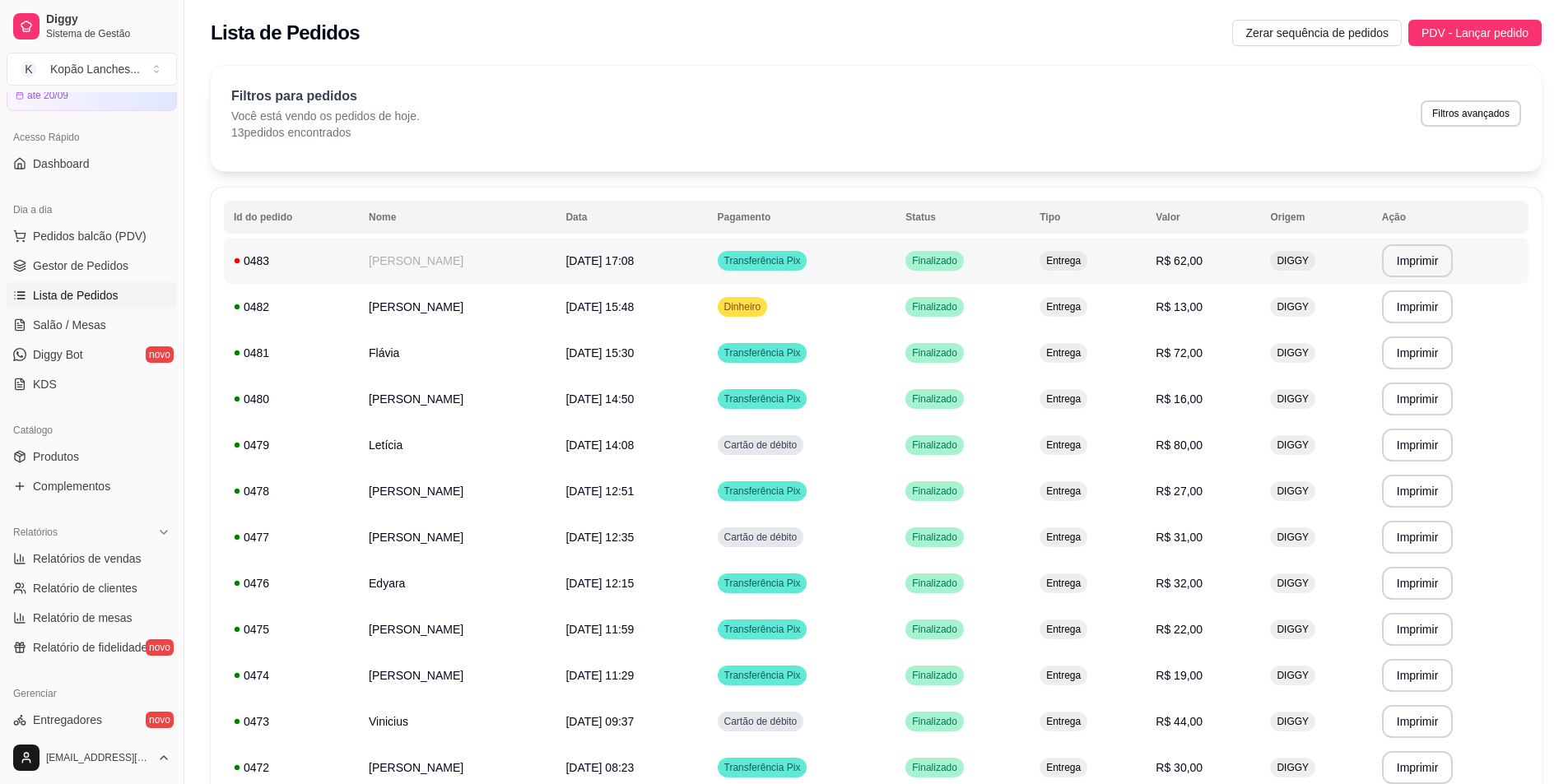
click at [508, 269] on td "[PERSON_NAME]" at bounding box center [457, 260] width 197 height 46
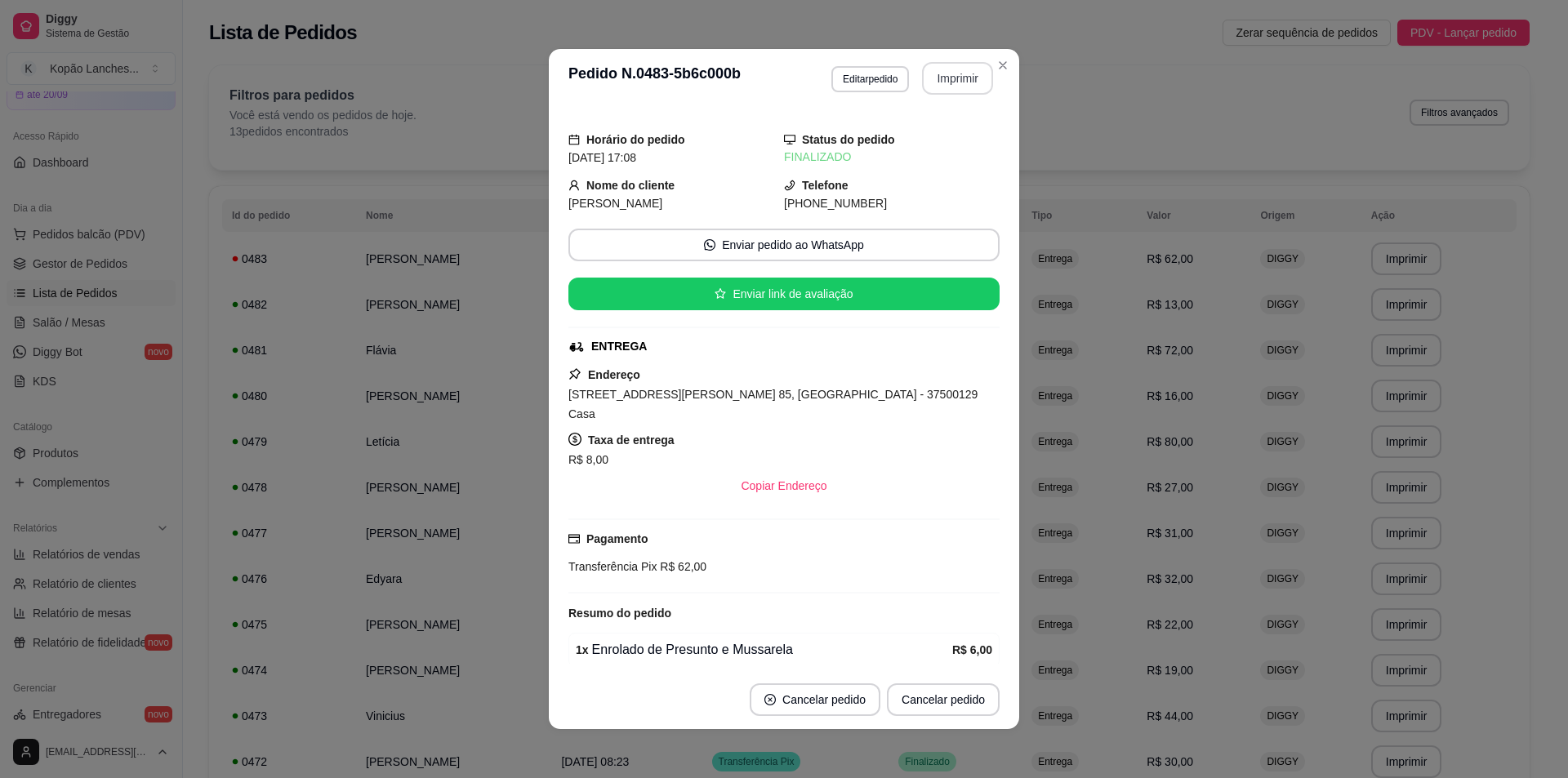
click at [771, 85] on button "Imprimir" at bounding box center [957, 78] width 71 height 32
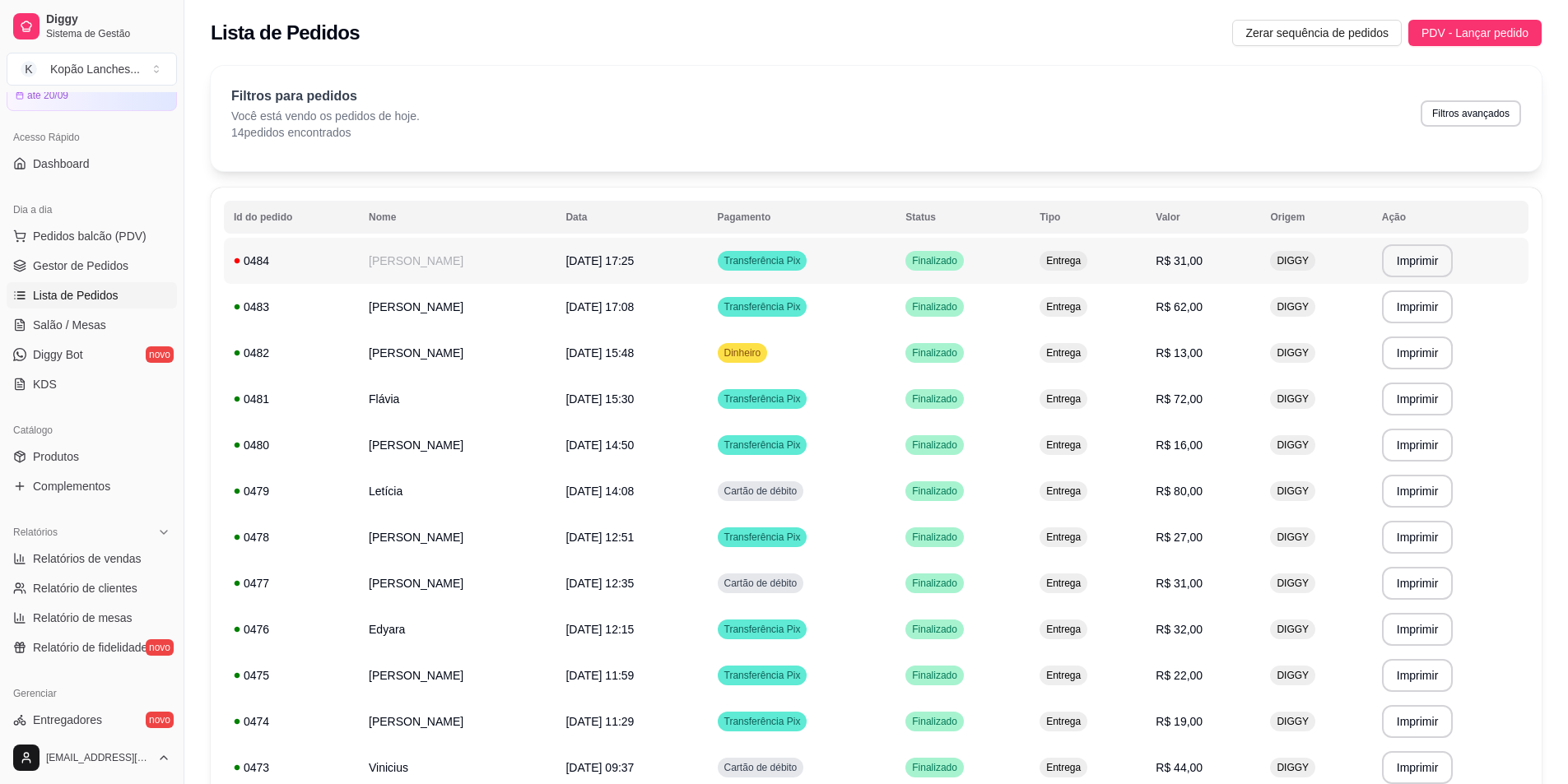
click at [409, 258] on td "[PERSON_NAME]" at bounding box center [457, 260] width 197 height 46
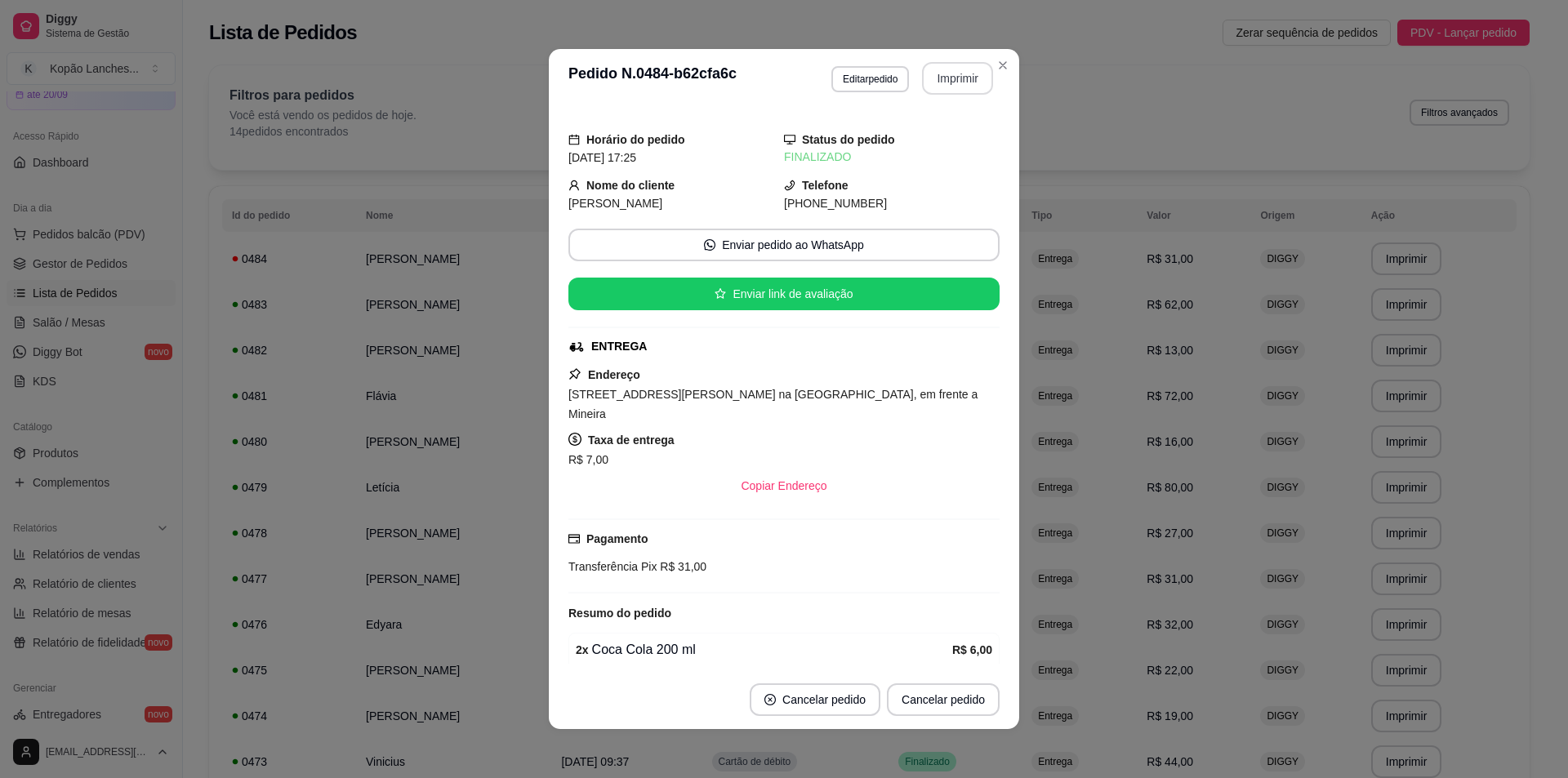
click at [771, 68] on button "Imprimir" at bounding box center [957, 78] width 71 height 32
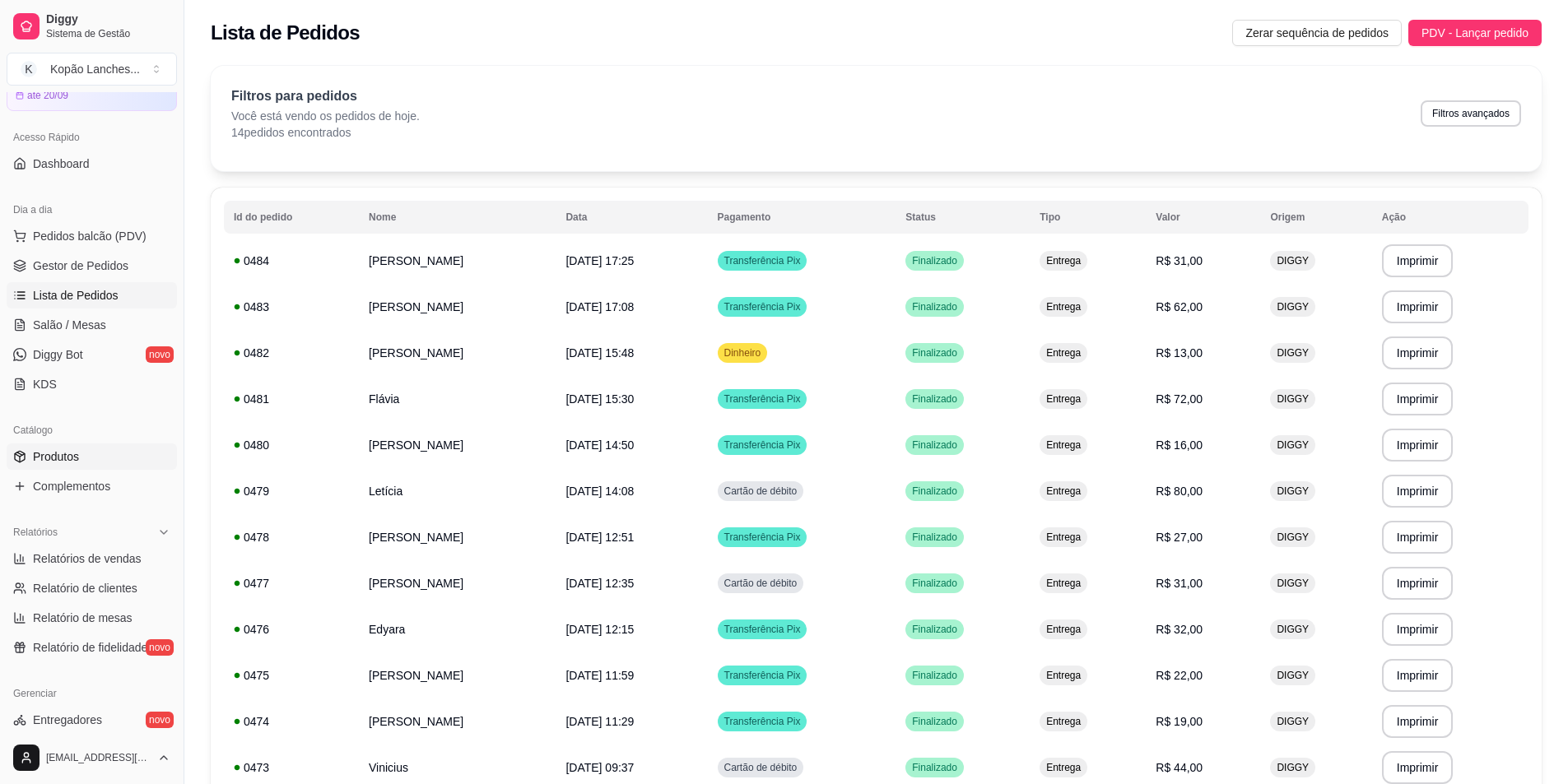
click at [59, 462] on span "Produtos" at bounding box center [55, 456] width 46 height 17
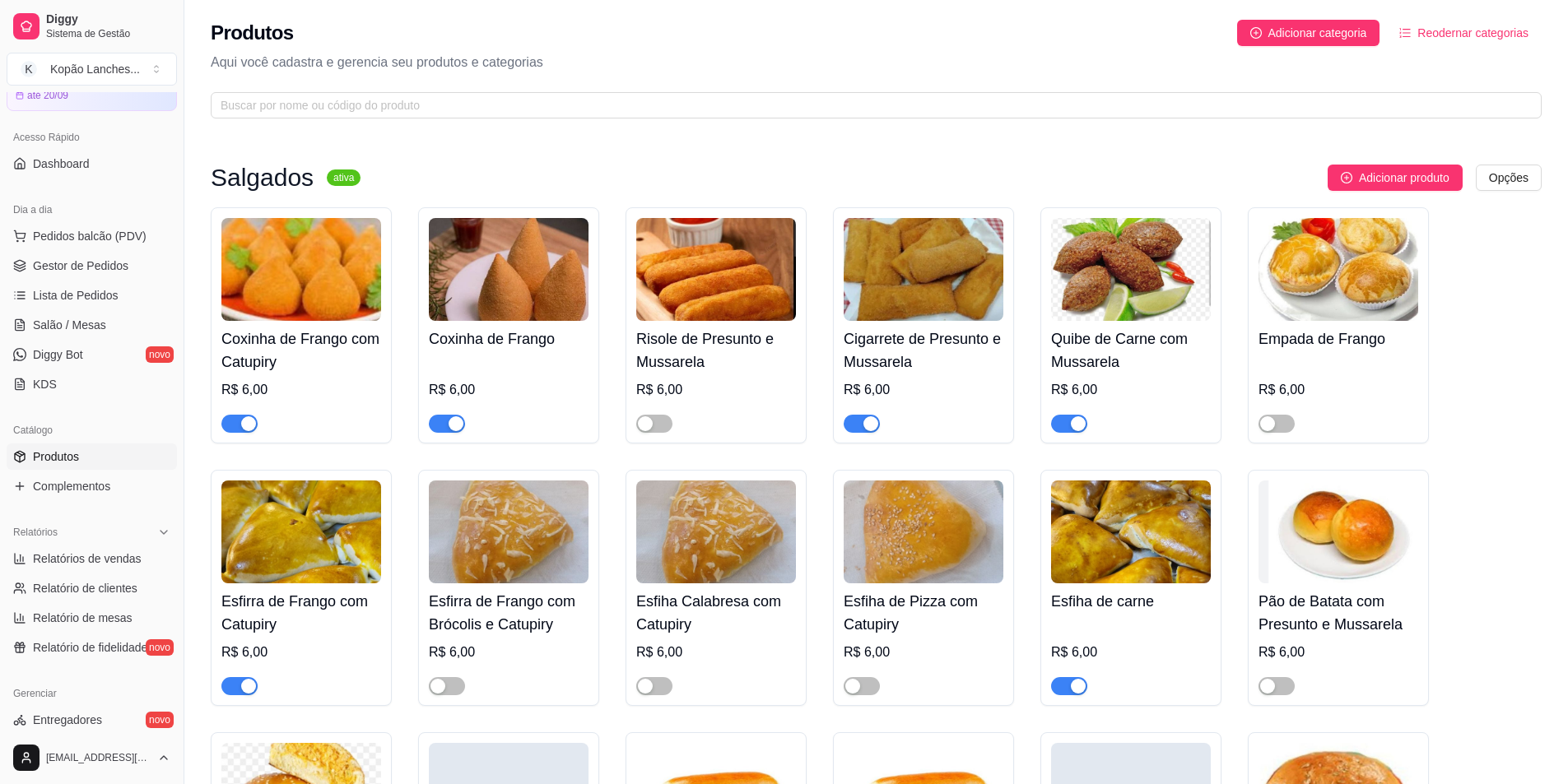
click at [777, 425] on span "button" at bounding box center [1069, 423] width 36 height 18
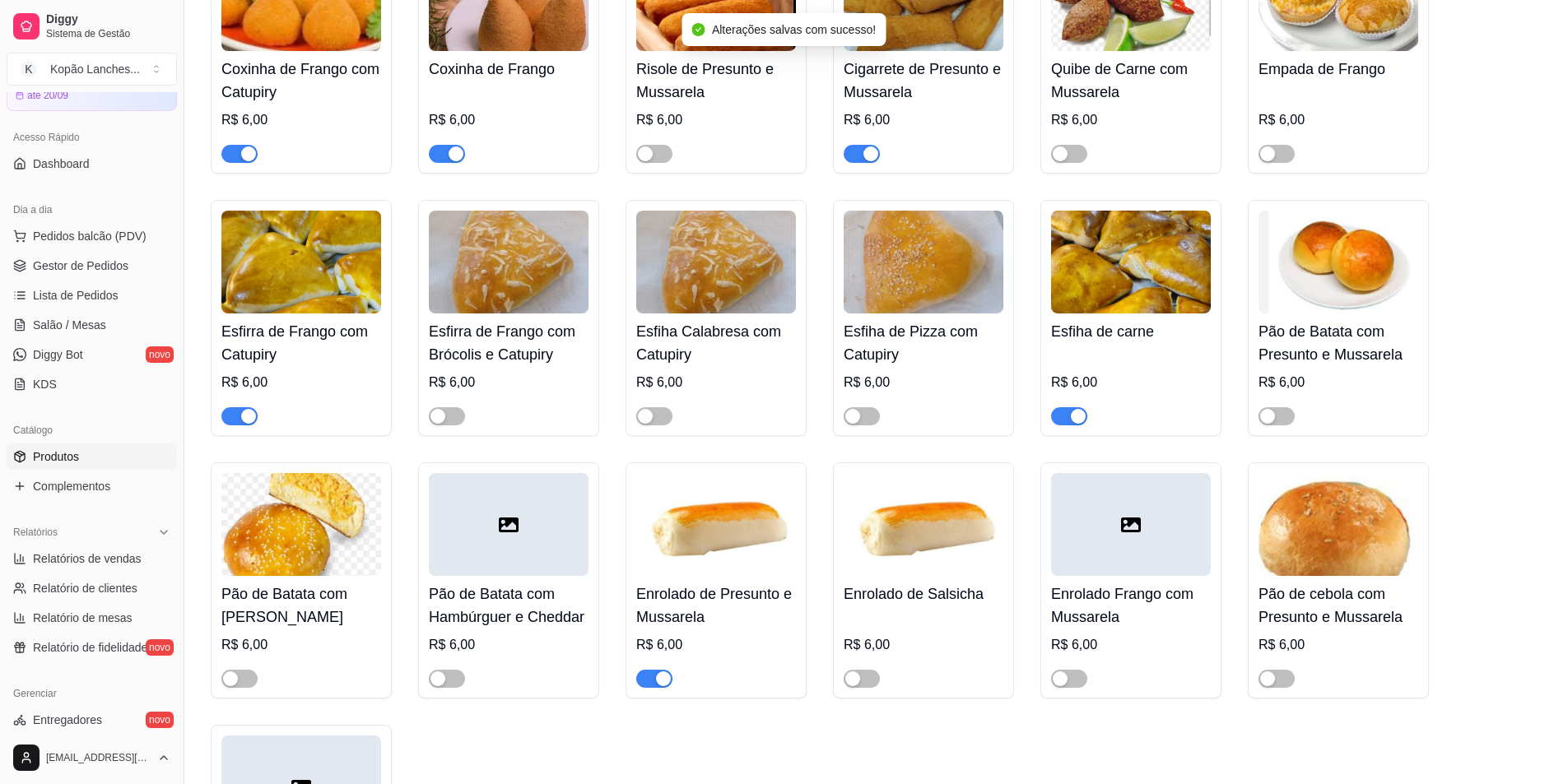
scroll to position [412, 0]
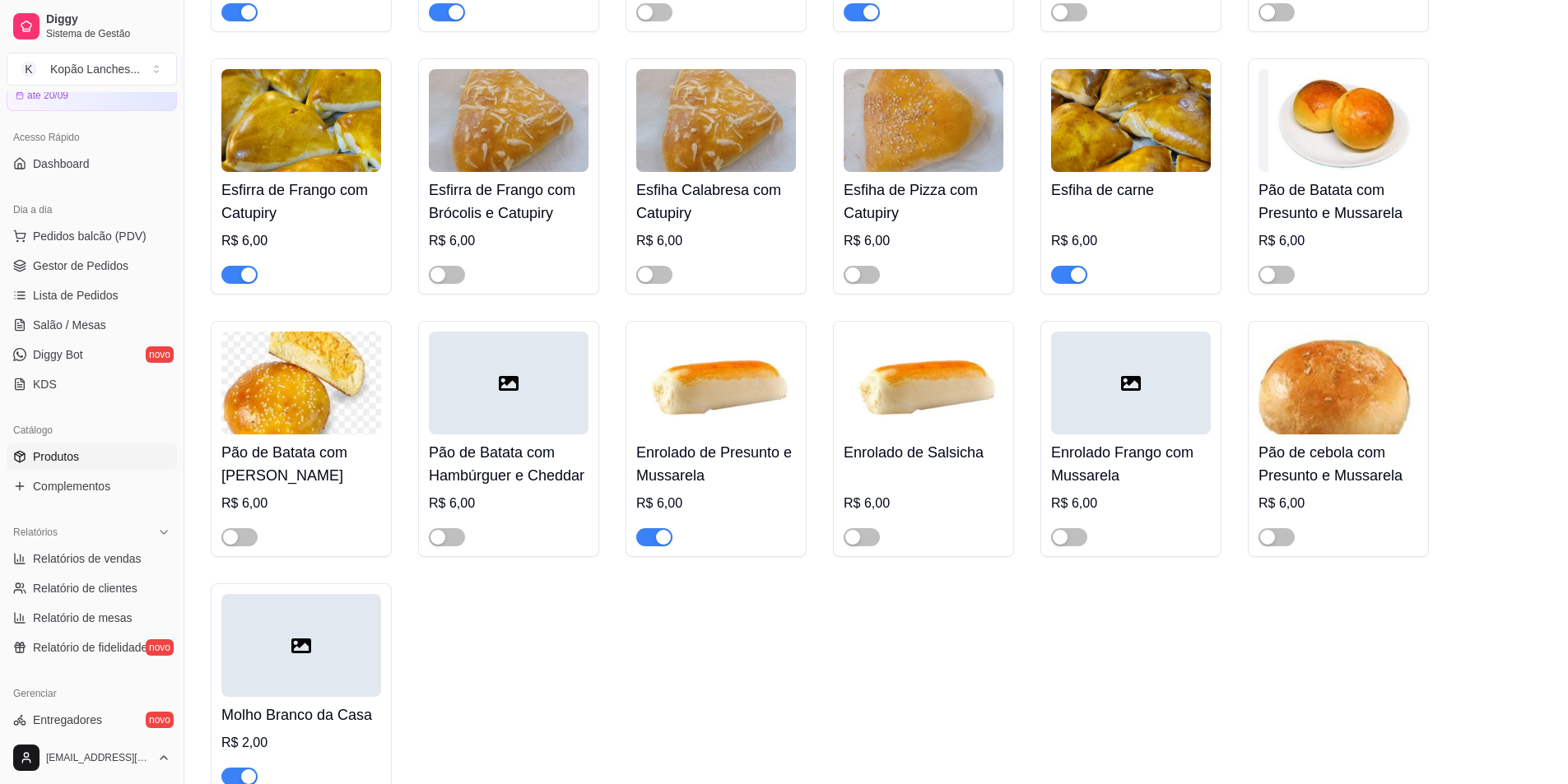
click at [646, 540] on span "button" at bounding box center [654, 536] width 36 height 18
click at [229, 275] on span "button" at bounding box center [239, 274] width 36 height 18
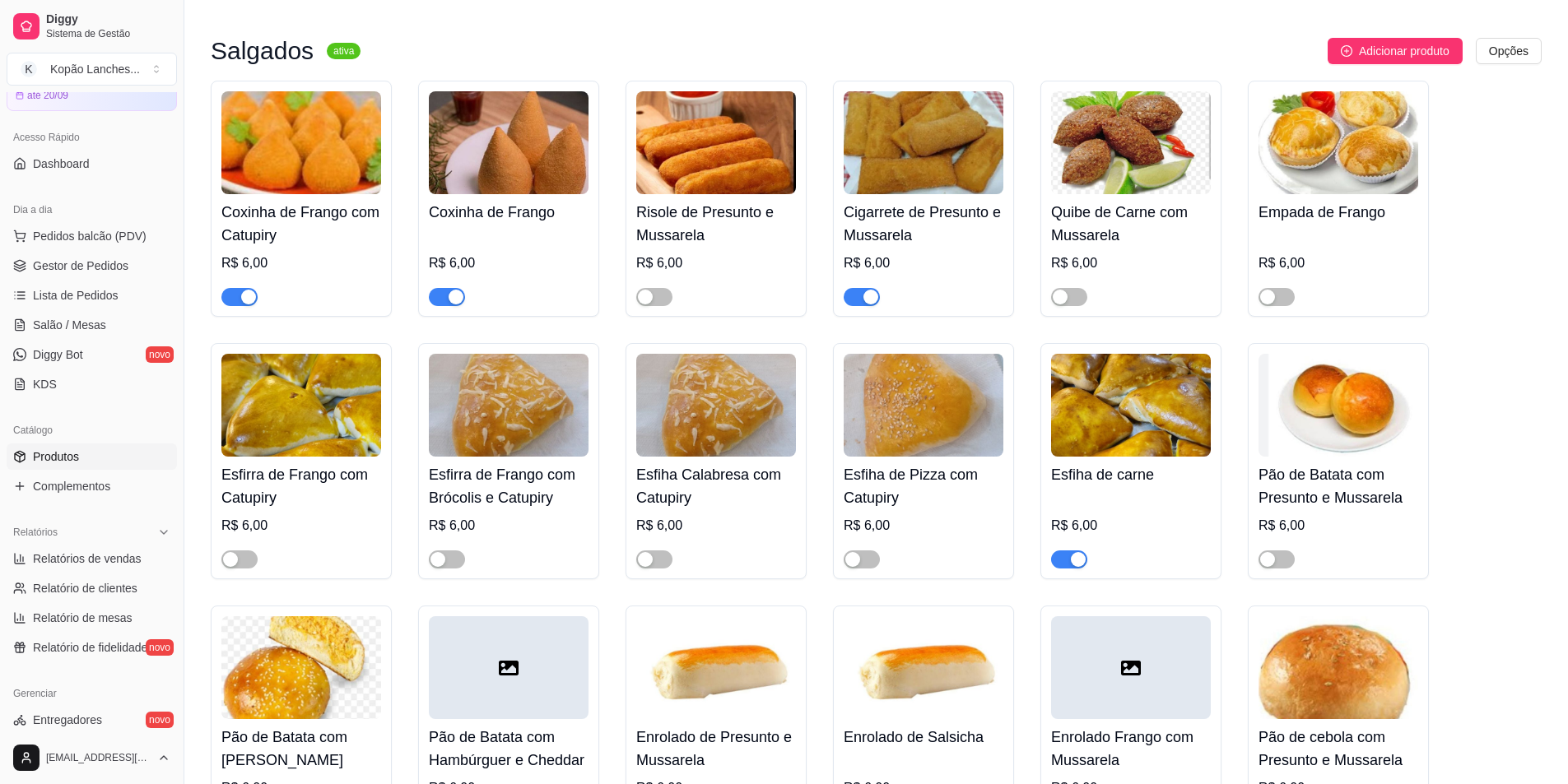
scroll to position [82, 0]
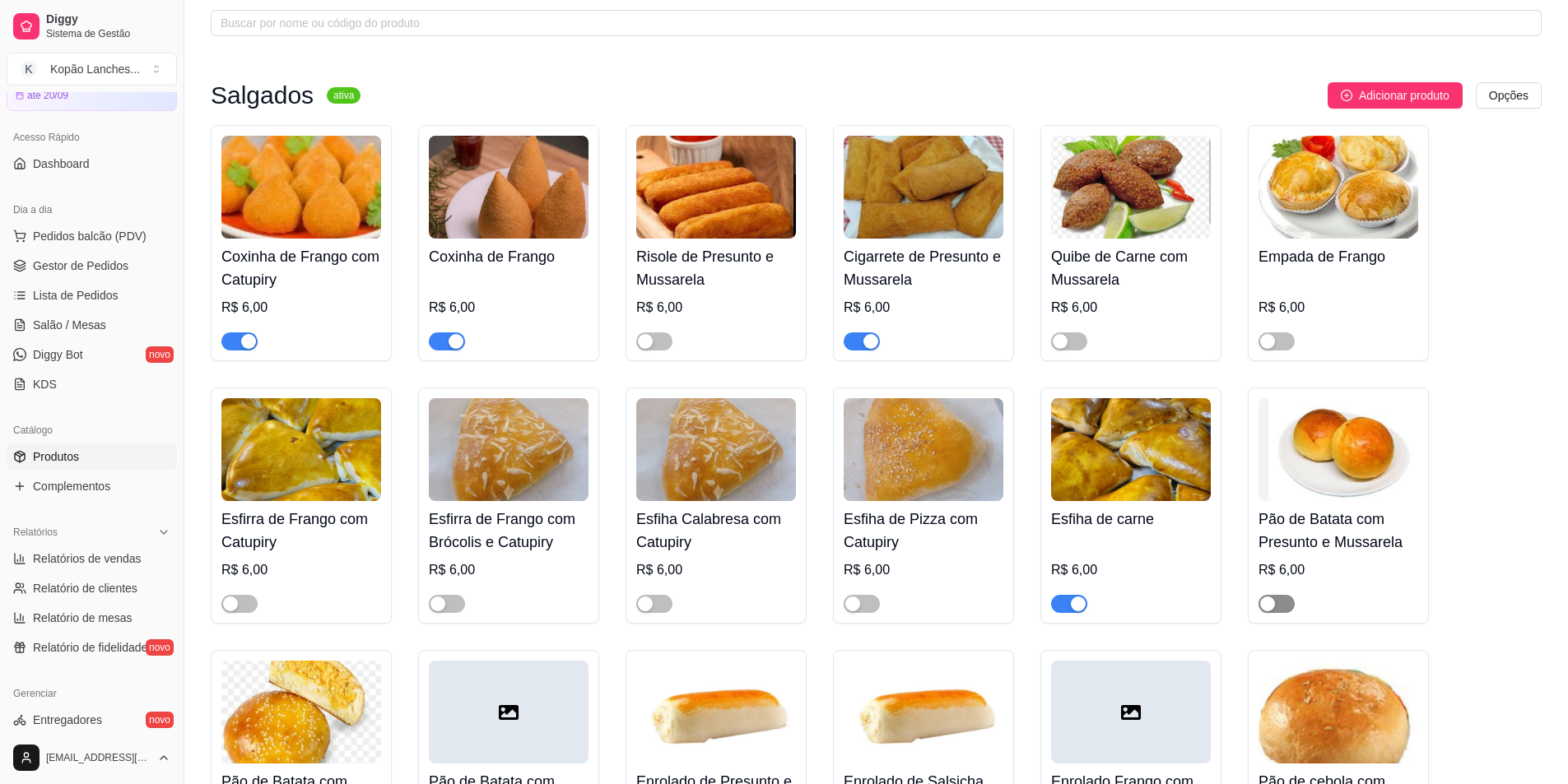
click at [777, 603] on span "button" at bounding box center [1276, 603] width 36 height 18
click at [777, 341] on span "button" at bounding box center [862, 341] width 36 height 18
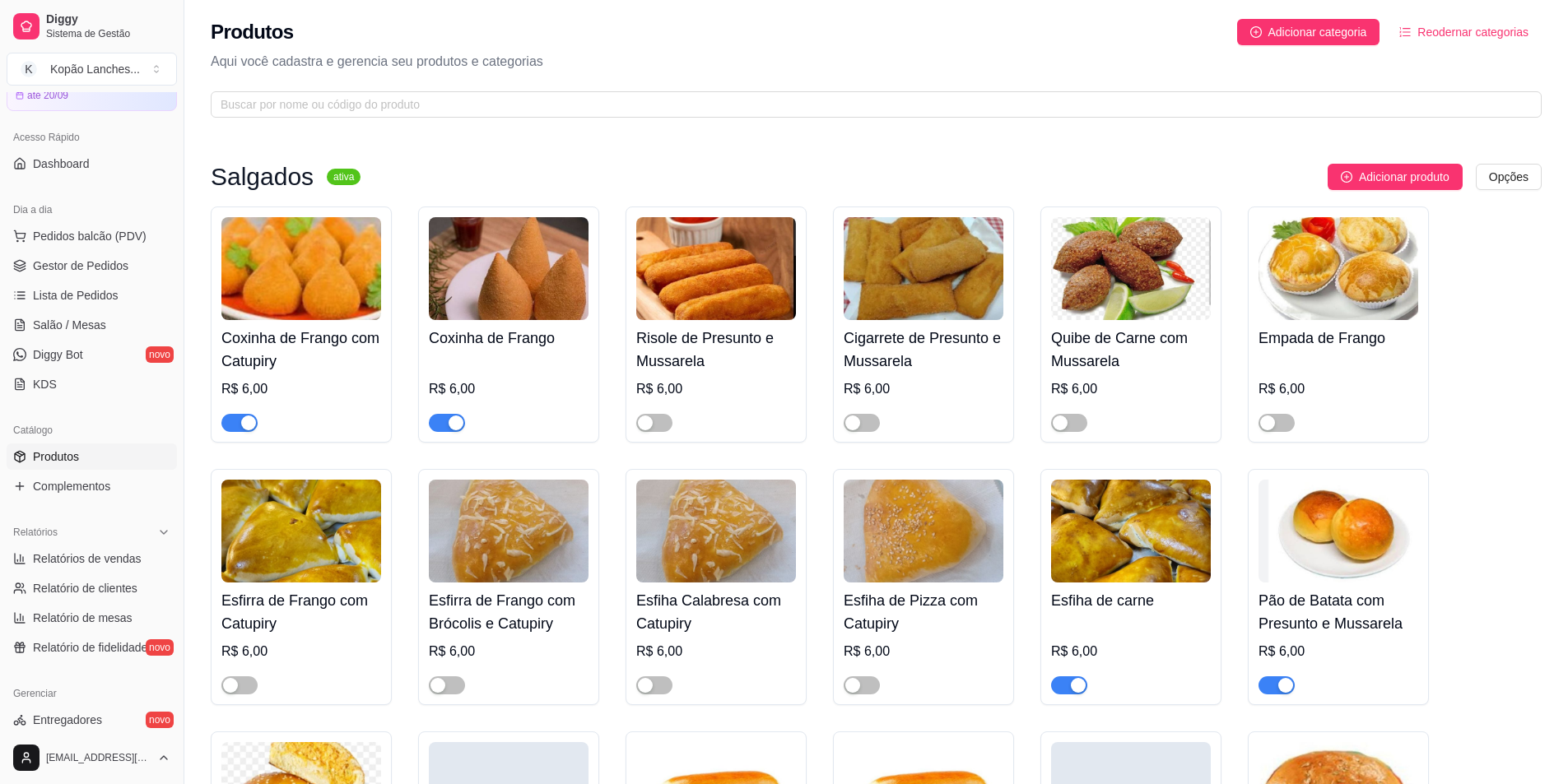
scroll to position [0, 0]
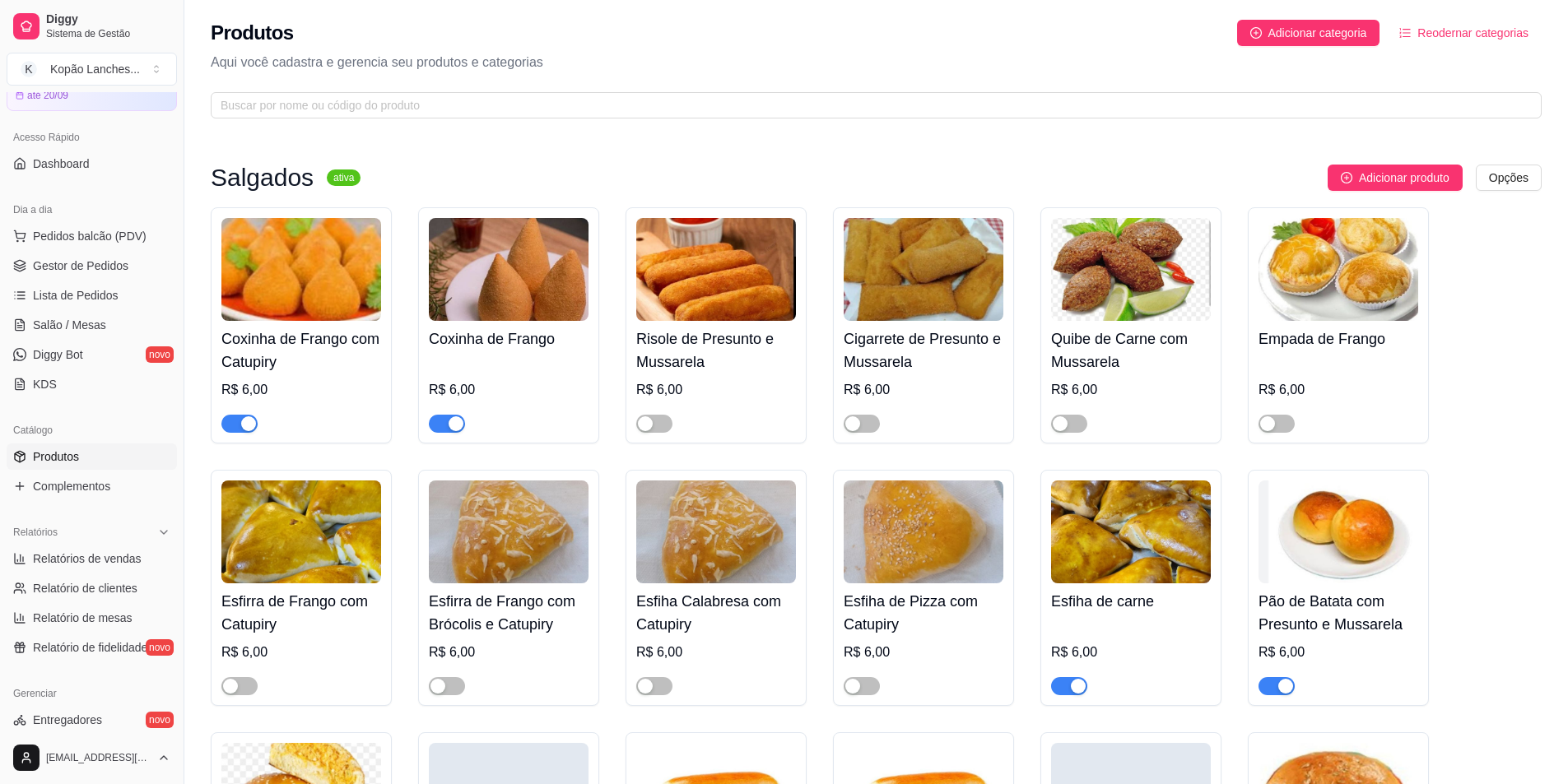
click at [777, 689] on span "button" at bounding box center [1069, 685] width 36 height 18
